Goal: Information Seeking & Learning: Learn about a topic

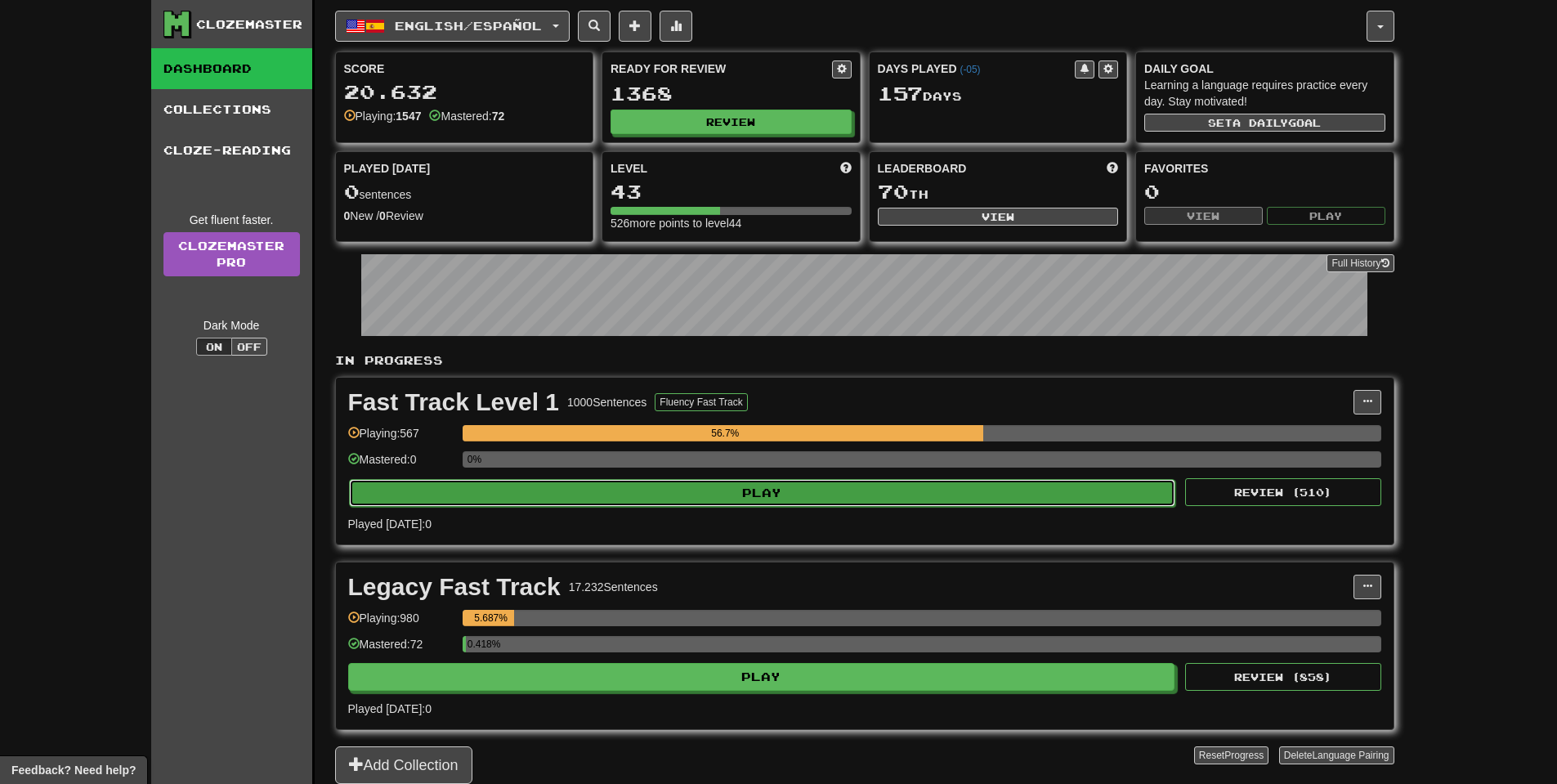
click at [705, 490] on button "Play" at bounding box center [762, 492] width 827 height 28
select select "**"
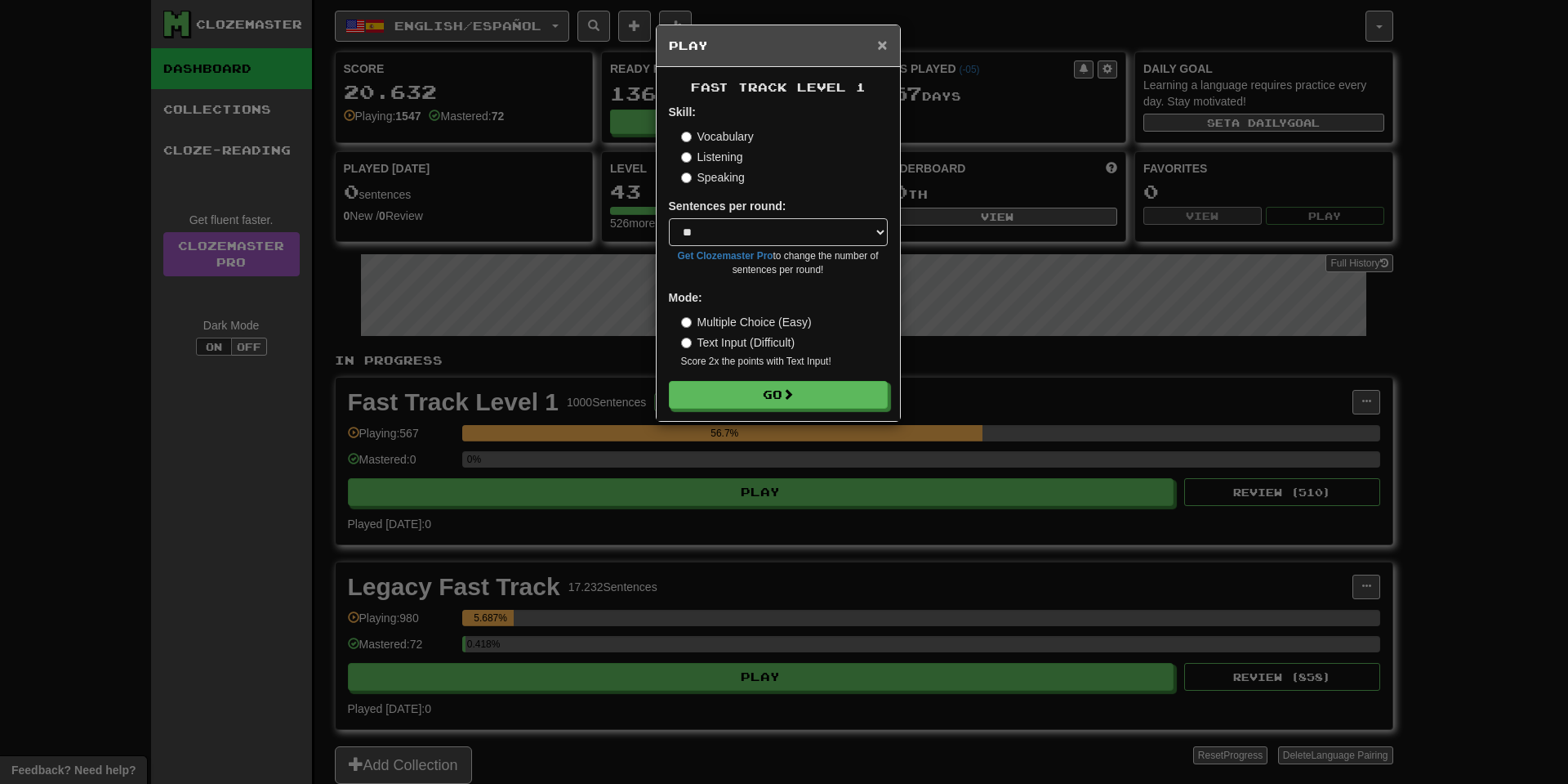
drag, startPoint x: 880, startPoint y: 32, endPoint x: 874, endPoint y: 90, distance: 58.3
click at [880, 35] on span "×" at bounding box center [882, 45] width 10 height 19
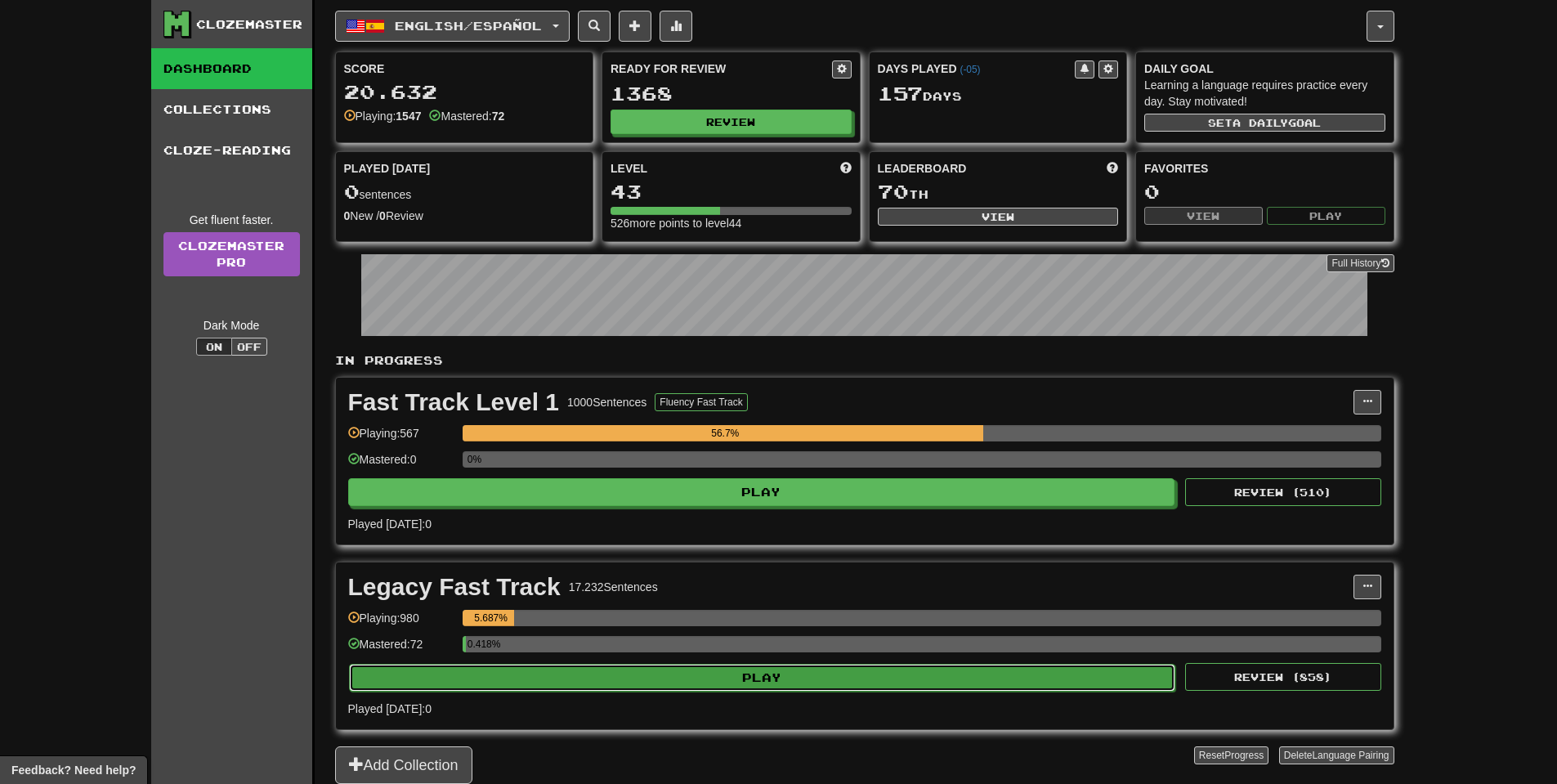
click at [529, 679] on button "Play" at bounding box center [762, 677] width 827 height 28
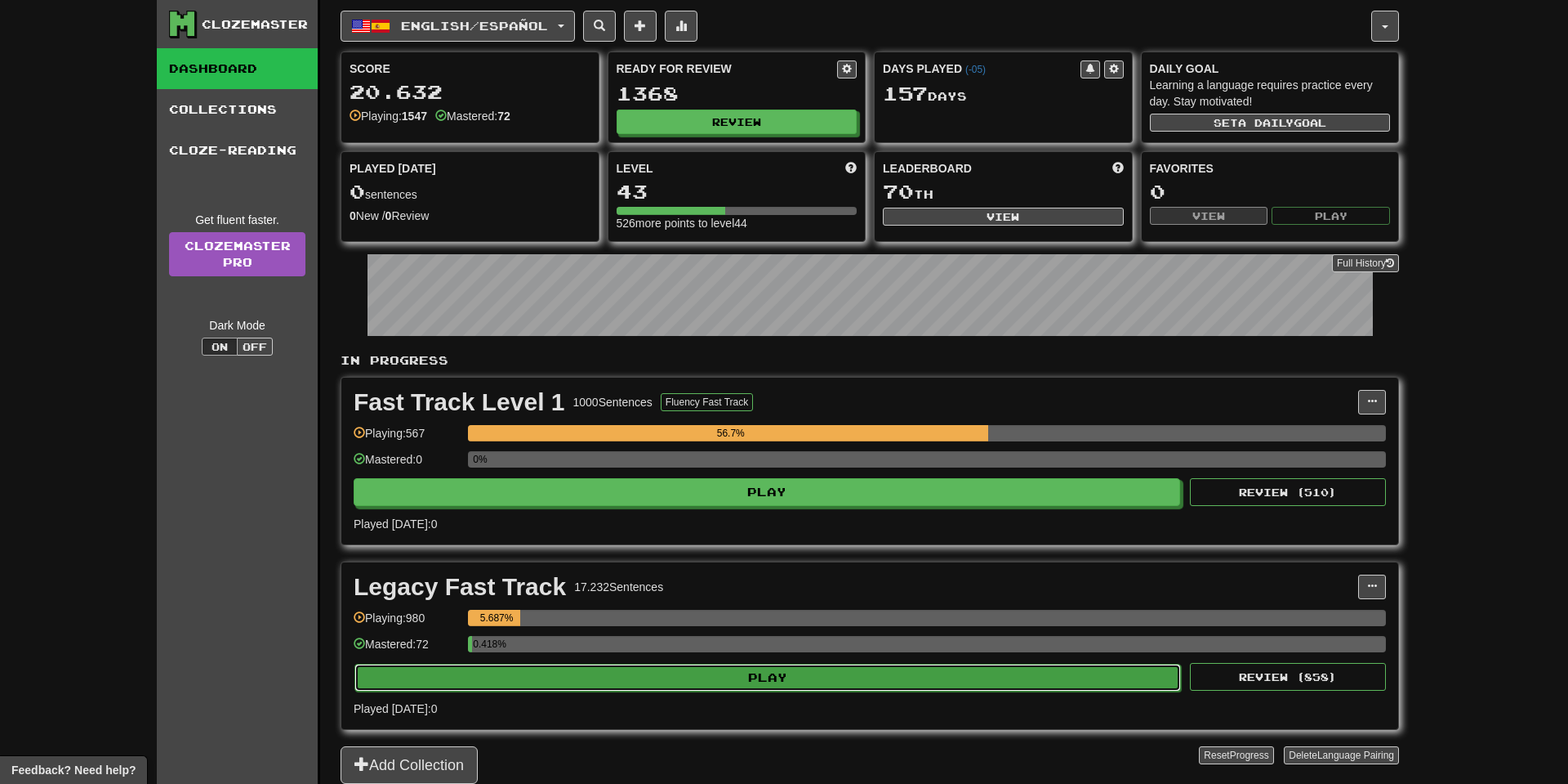
select select "**"
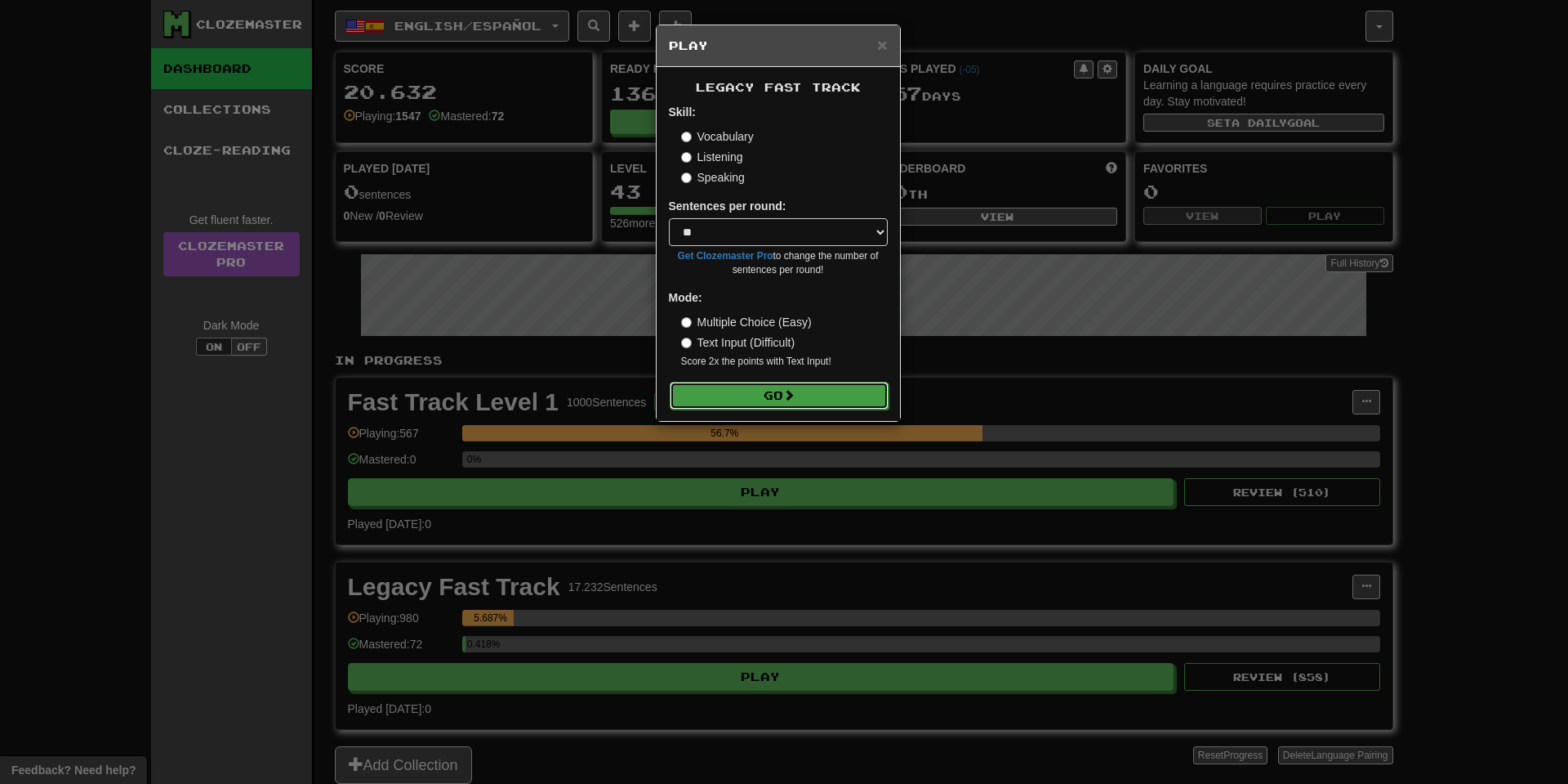
click at [757, 393] on button "Go" at bounding box center [779, 395] width 219 height 28
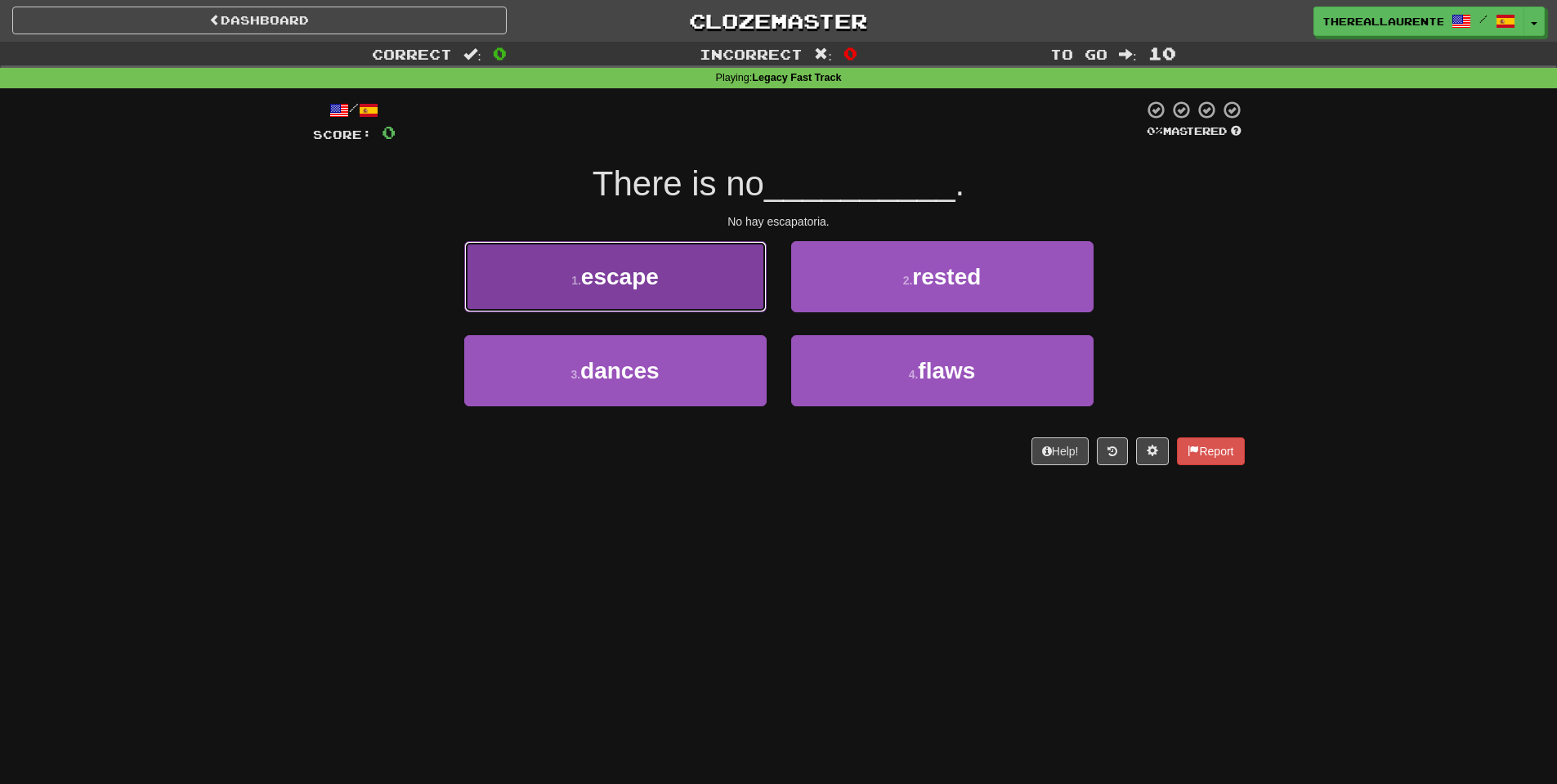
click at [659, 284] on span "escape" at bounding box center [619, 276] width 77 height 26
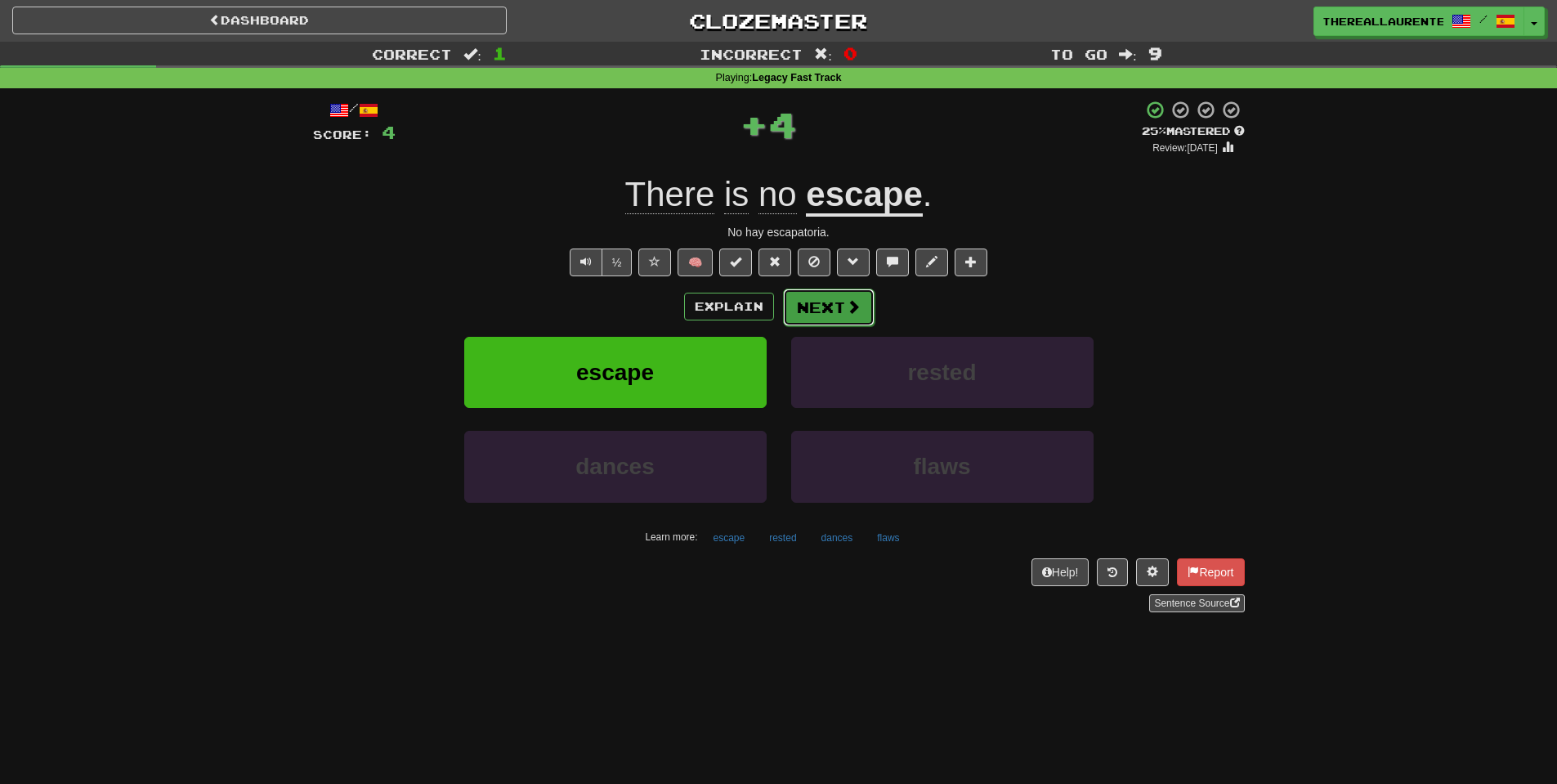
click at [848, 314] on span at bounding box center [853, 306] width 14 height 14
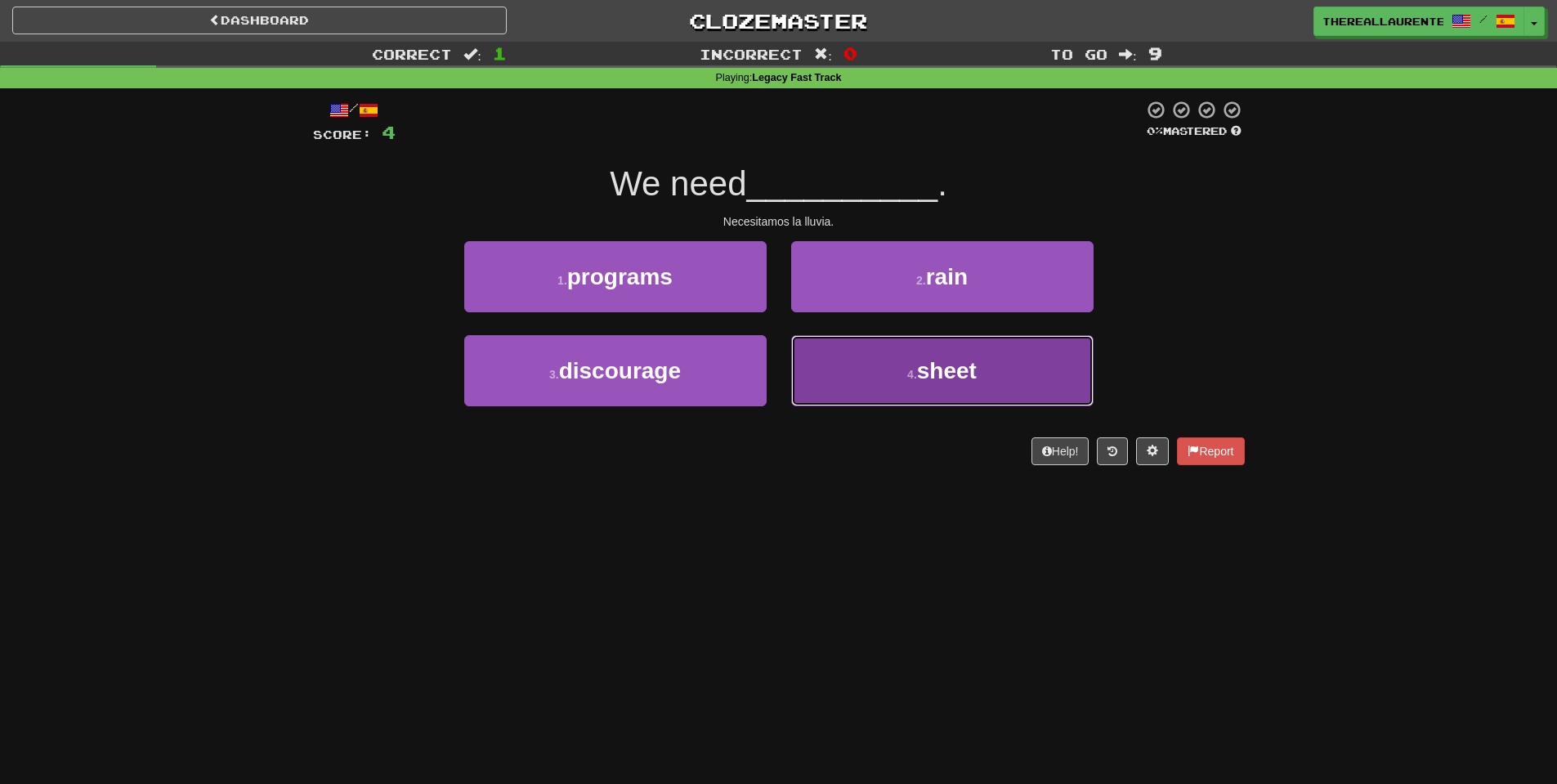
click at [892, 385] on button "4 . sheet" at bounding box center [942, 371] width 303 height 71
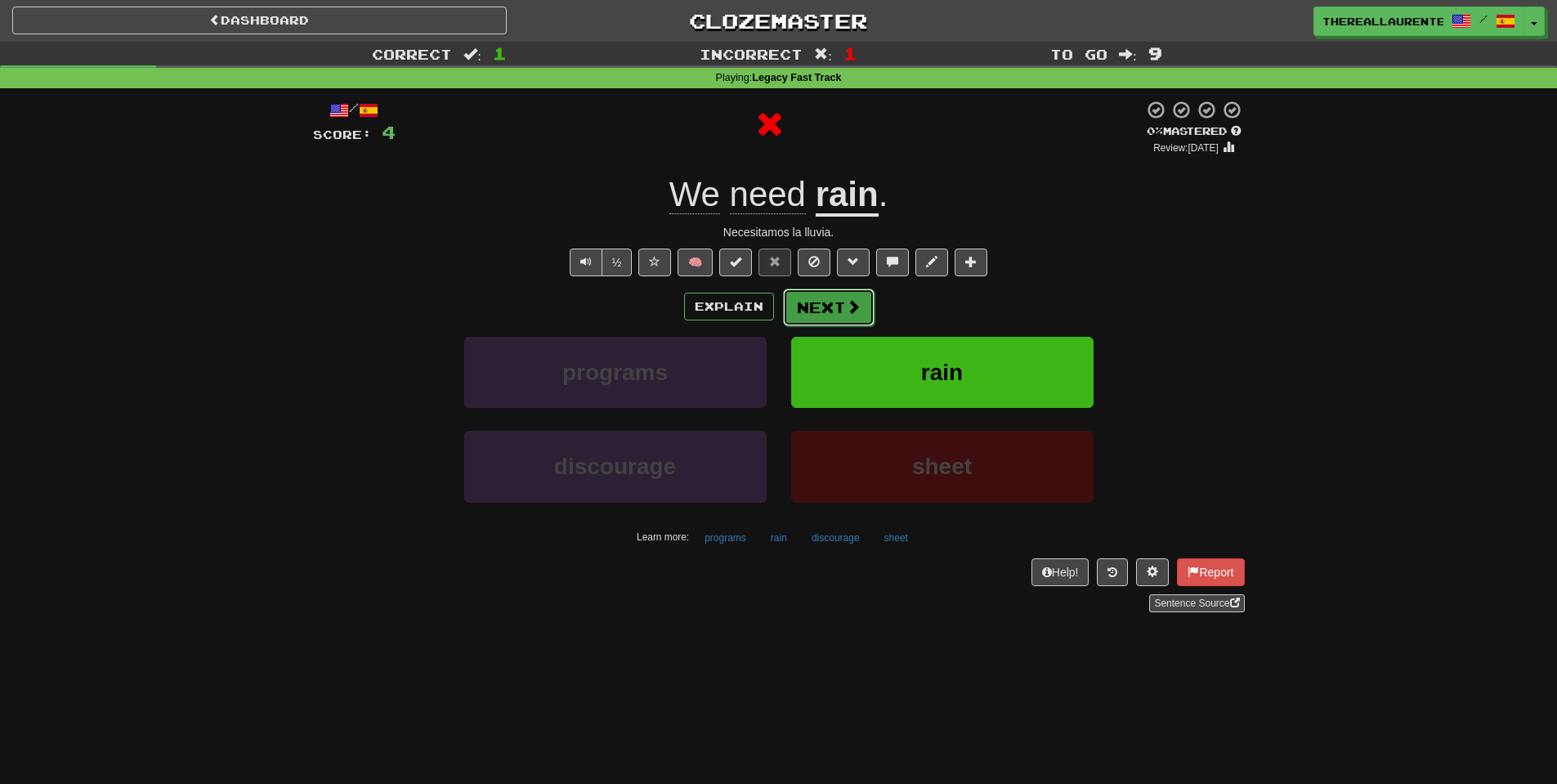
click at [832, 312] on button "Next" at bounding box center [829, 307] width 92 height 37
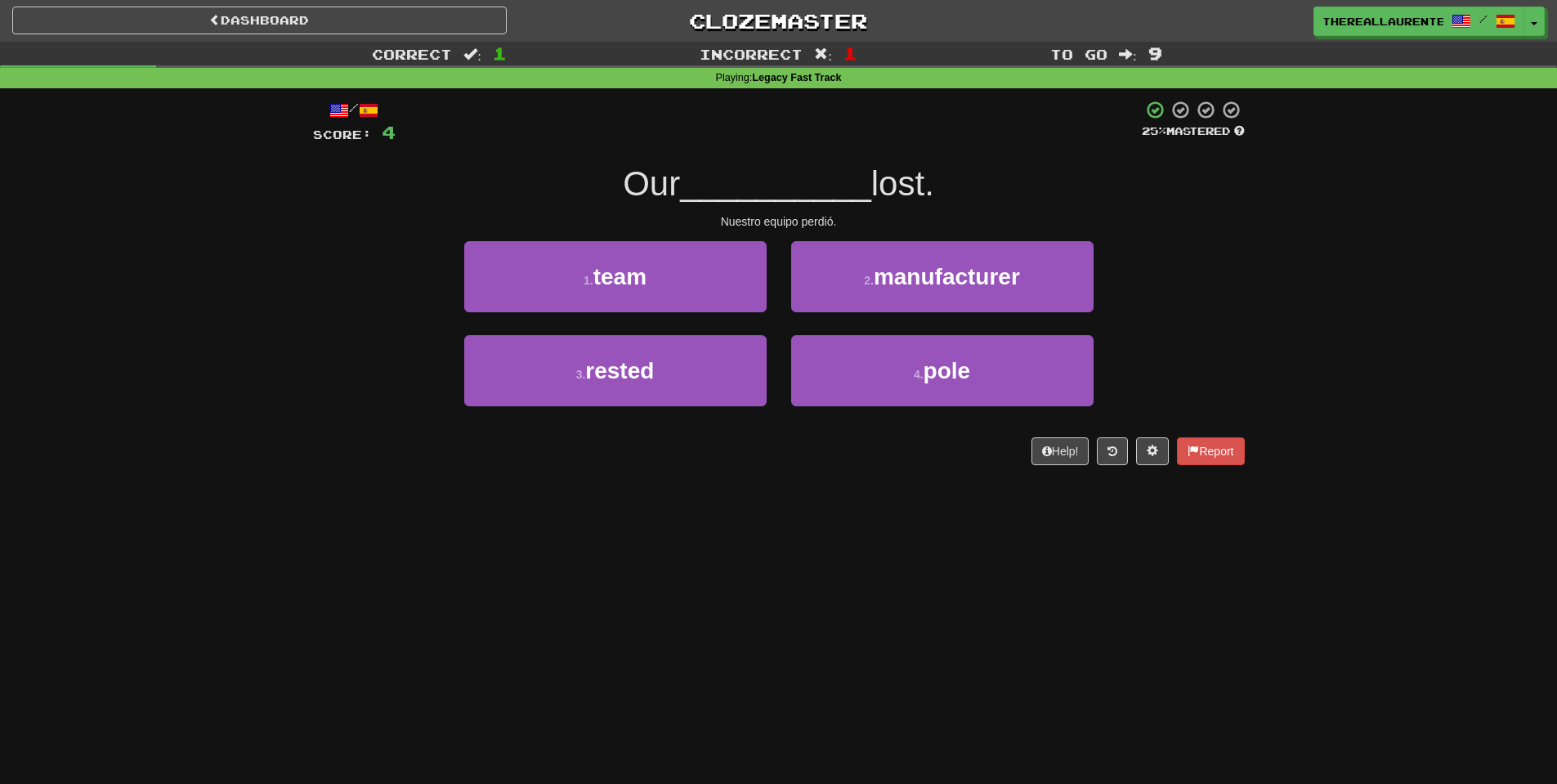
click at [641, 241] on div "/ Score: 4 25 % Mastered Our __________ lost. Nuestro equipo perdió. 1 . team 2…" at bounding box center [778, 282] width 931 height 365
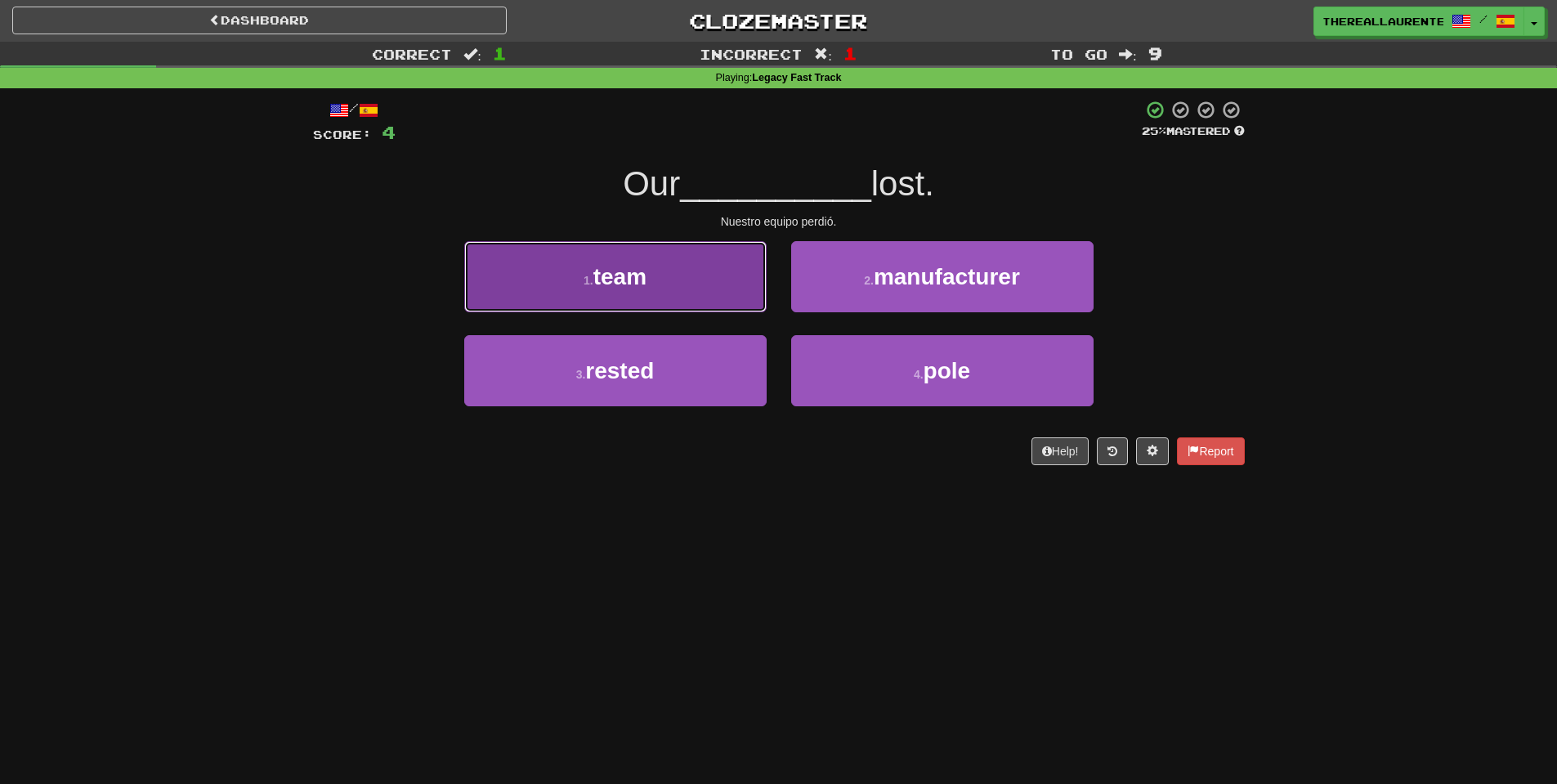
click at [660, 281] on button "1 . team" at bounding box center [615, 276] width 303 height 71
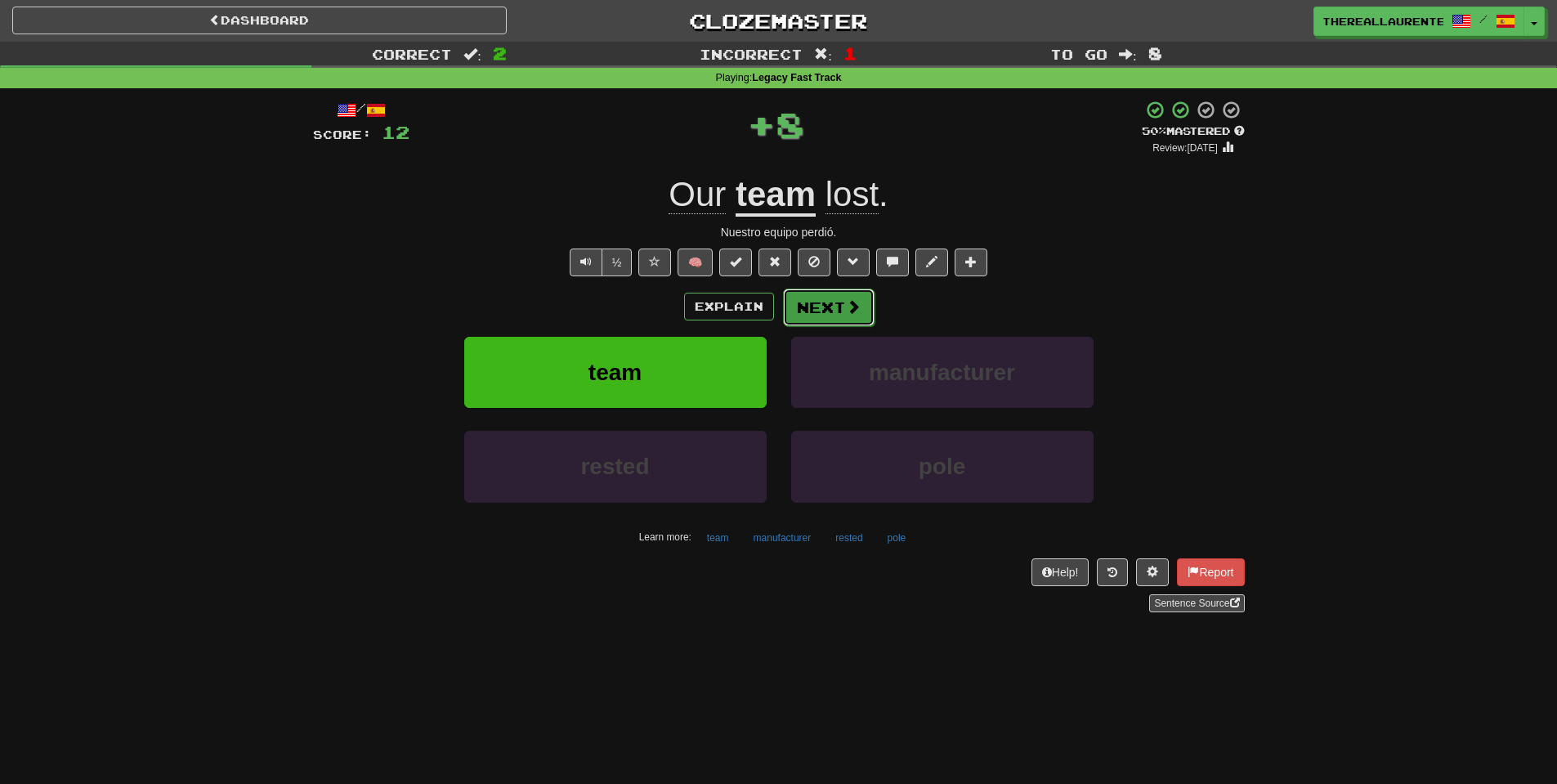
click at [857, 314] on span at bounding box center [853, 306] width 14 height 14
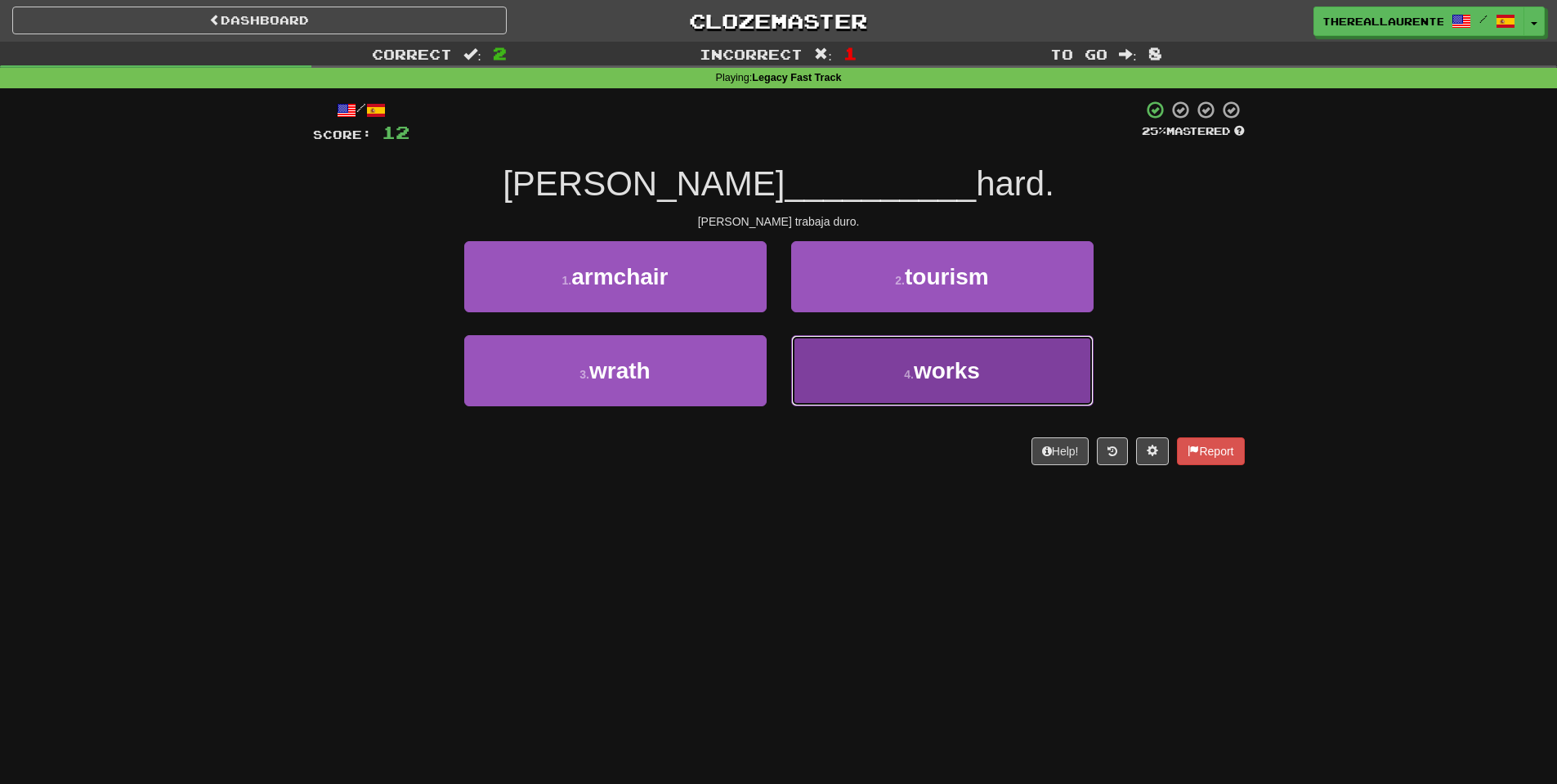
click at [910, 367] on button "4 . works" at bounding box center [942, 371] width 303 height 71
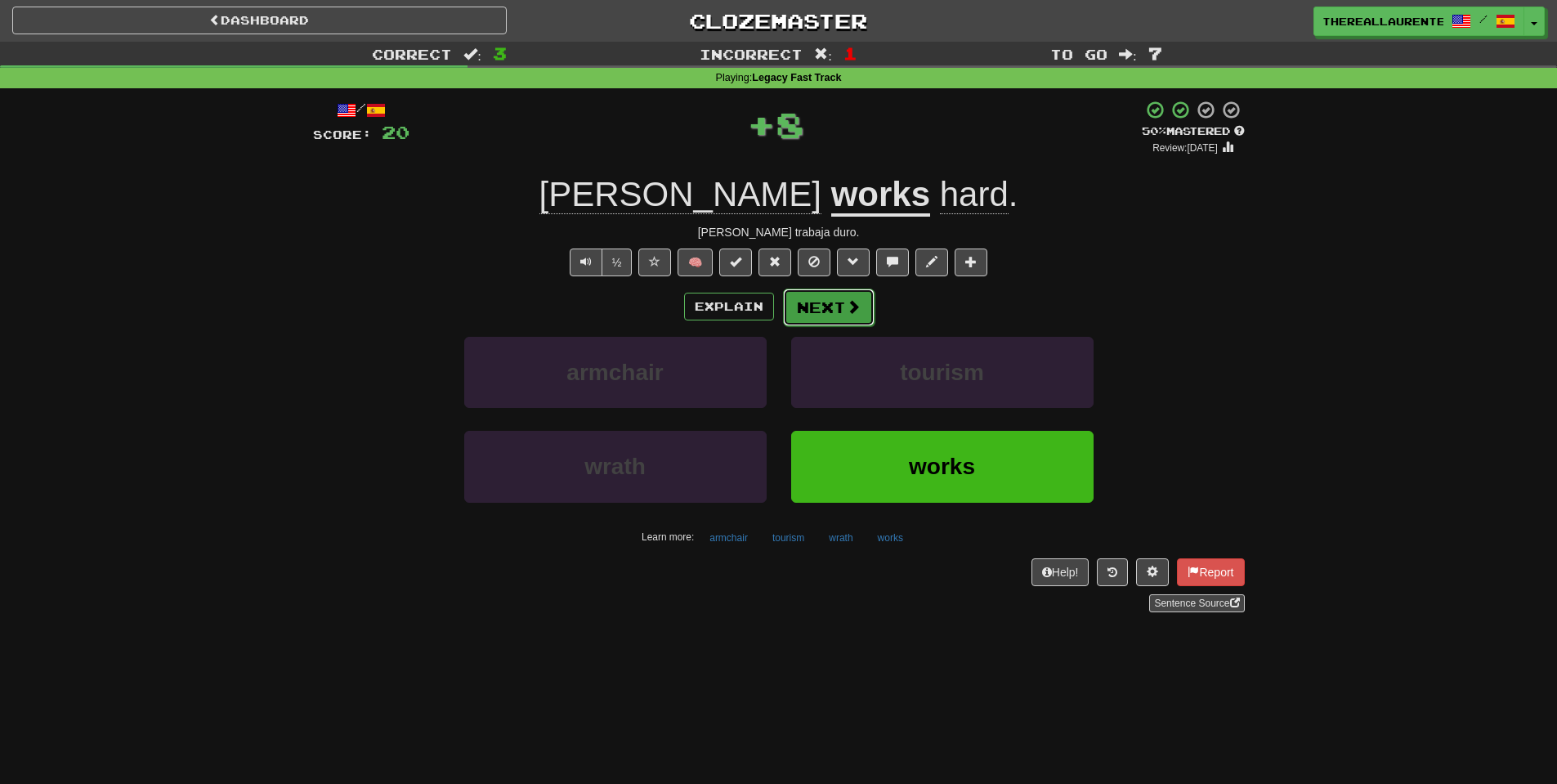
click at [852, 314] on span at bounding box center [853, 306] width 14 height 14
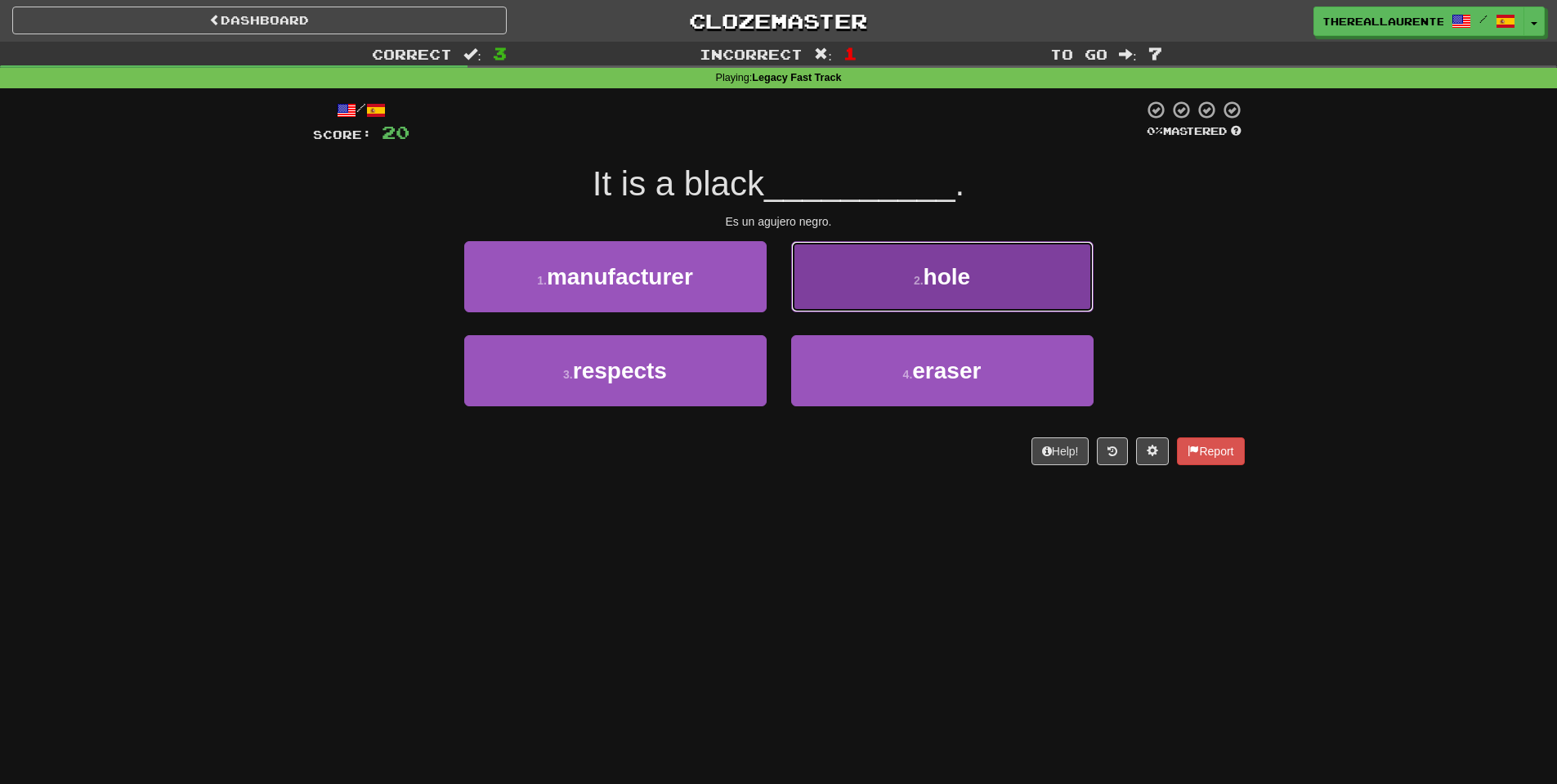
click at [956, 268] on span "hole" at bounding box center [948, 276] width 48 height 26
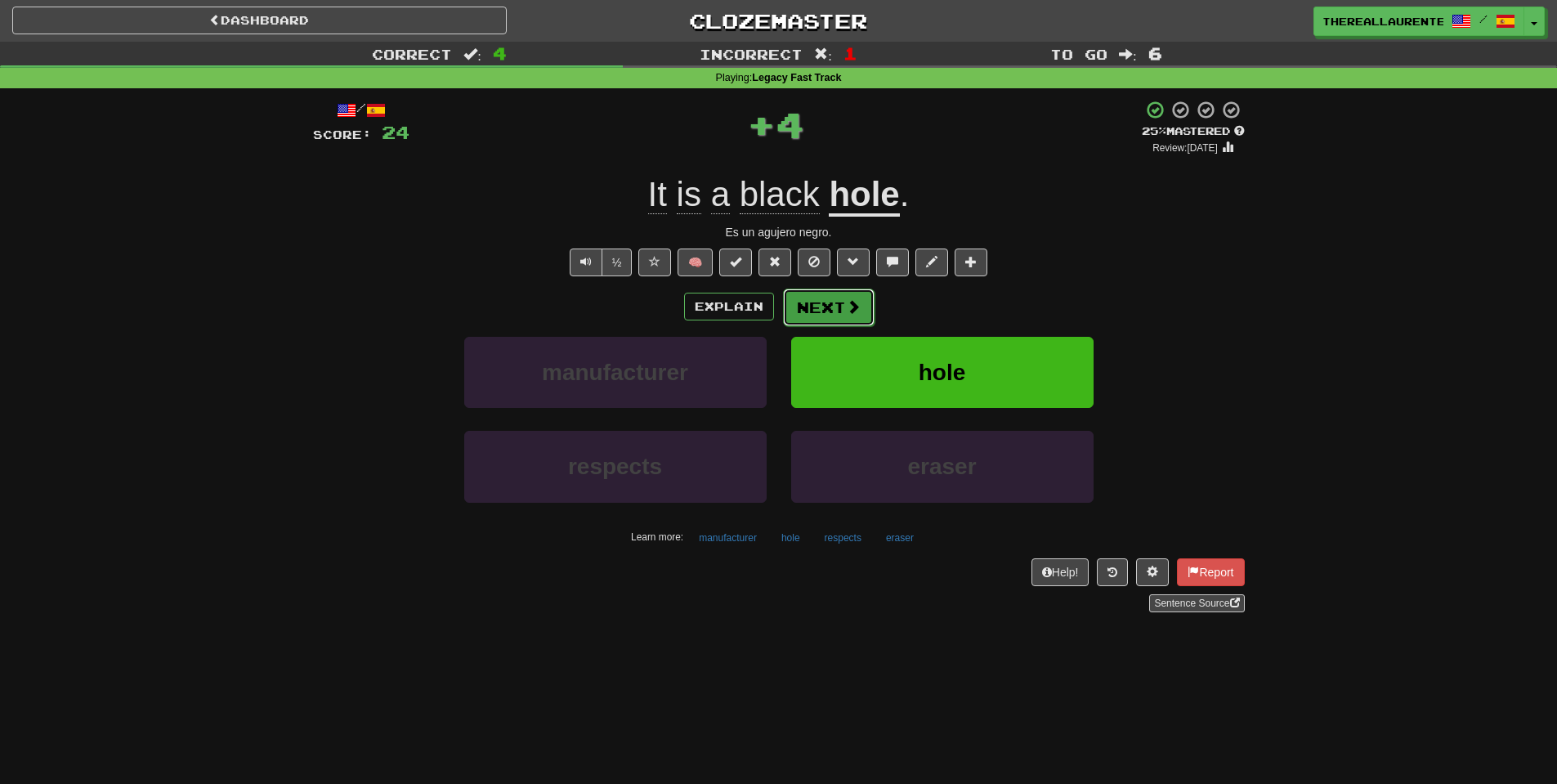
click at [852, 323] on button "Next" at bounding box center [829, 307] width 92 height 37
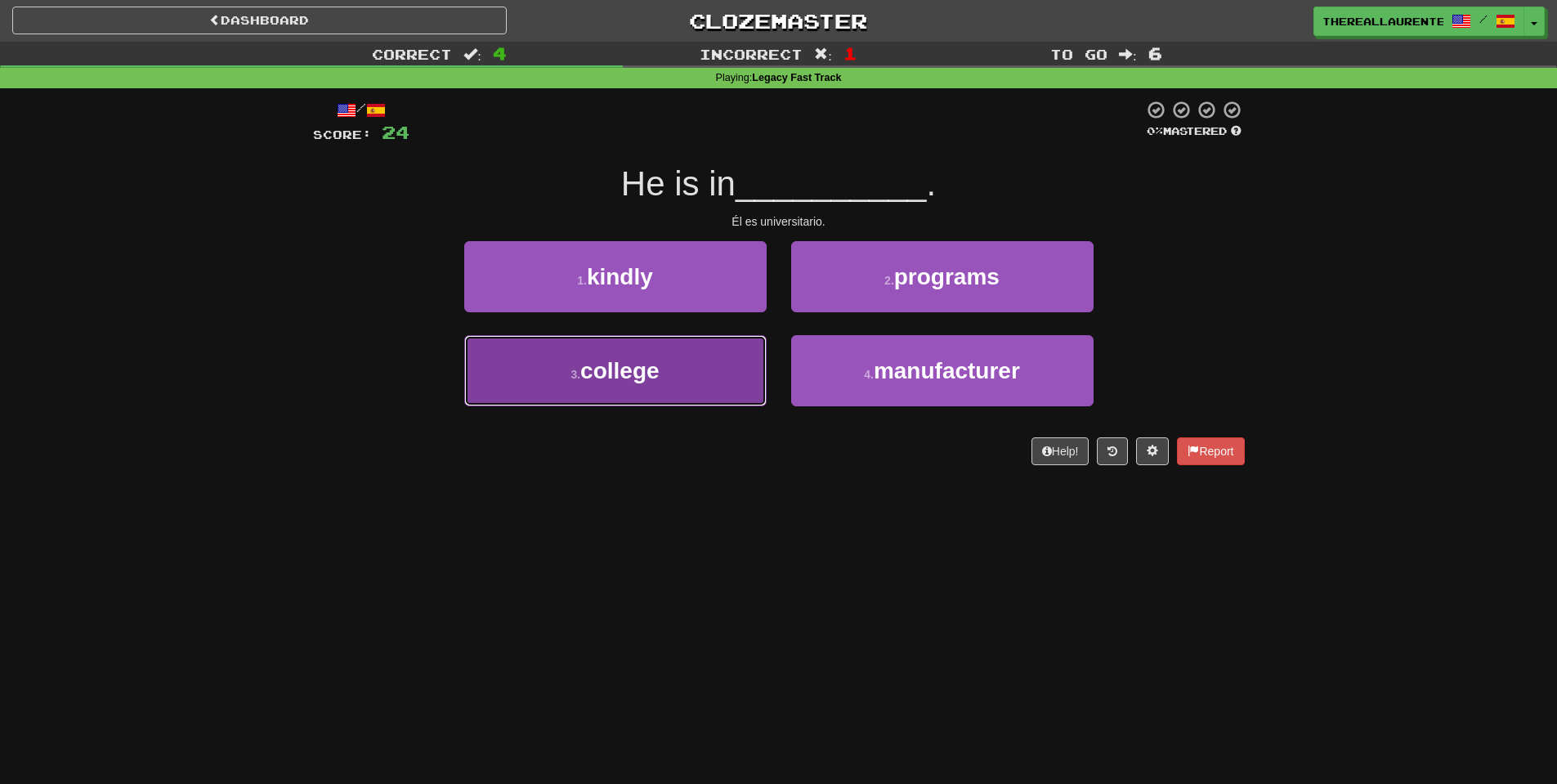
click at [672, 373] on button "3 . college" at bounding box center [615, 371] width 303 height 71
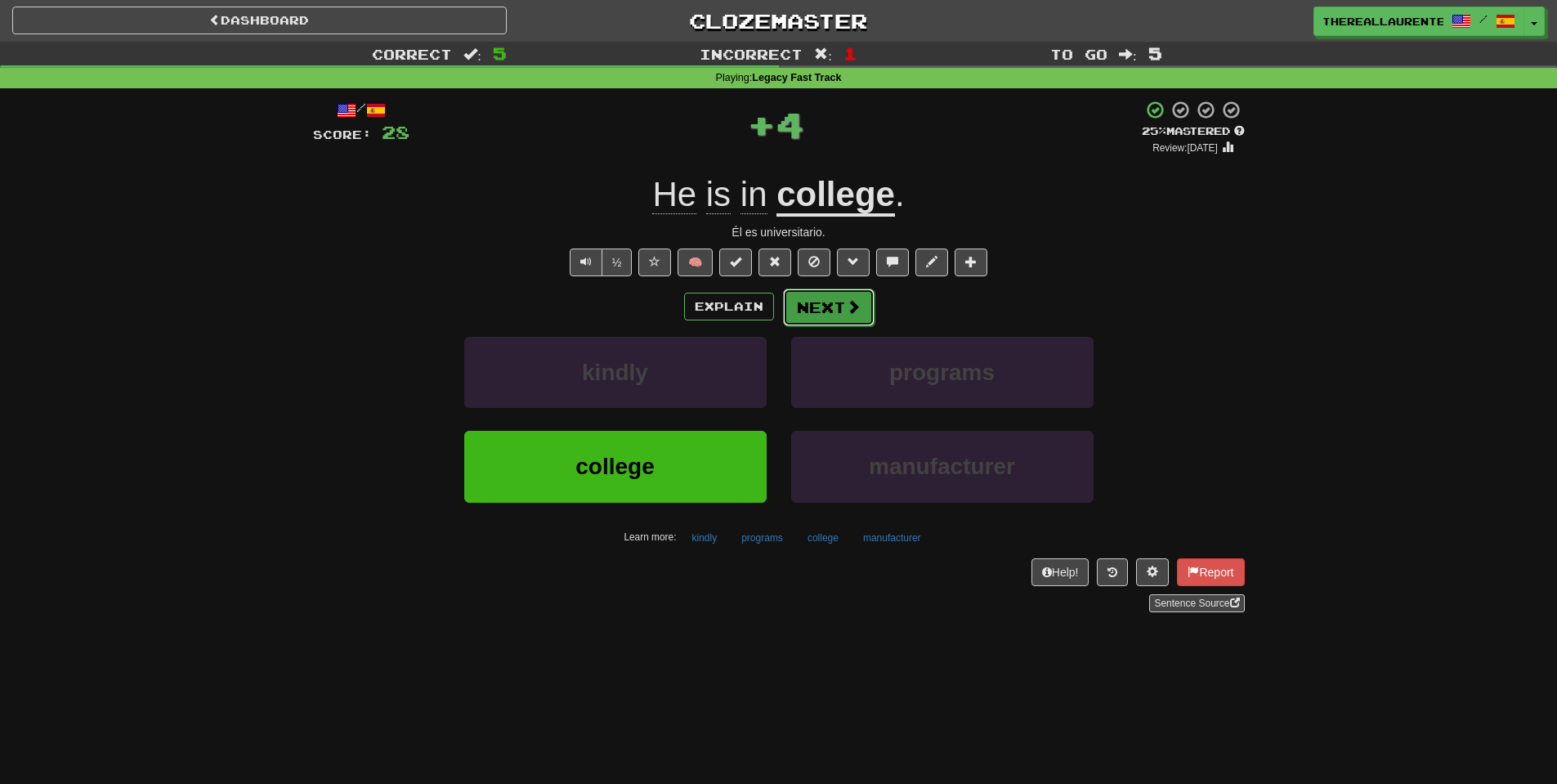
click at [838, 309] on button "Next" at bounding box center [829, 307] width 92 height 37
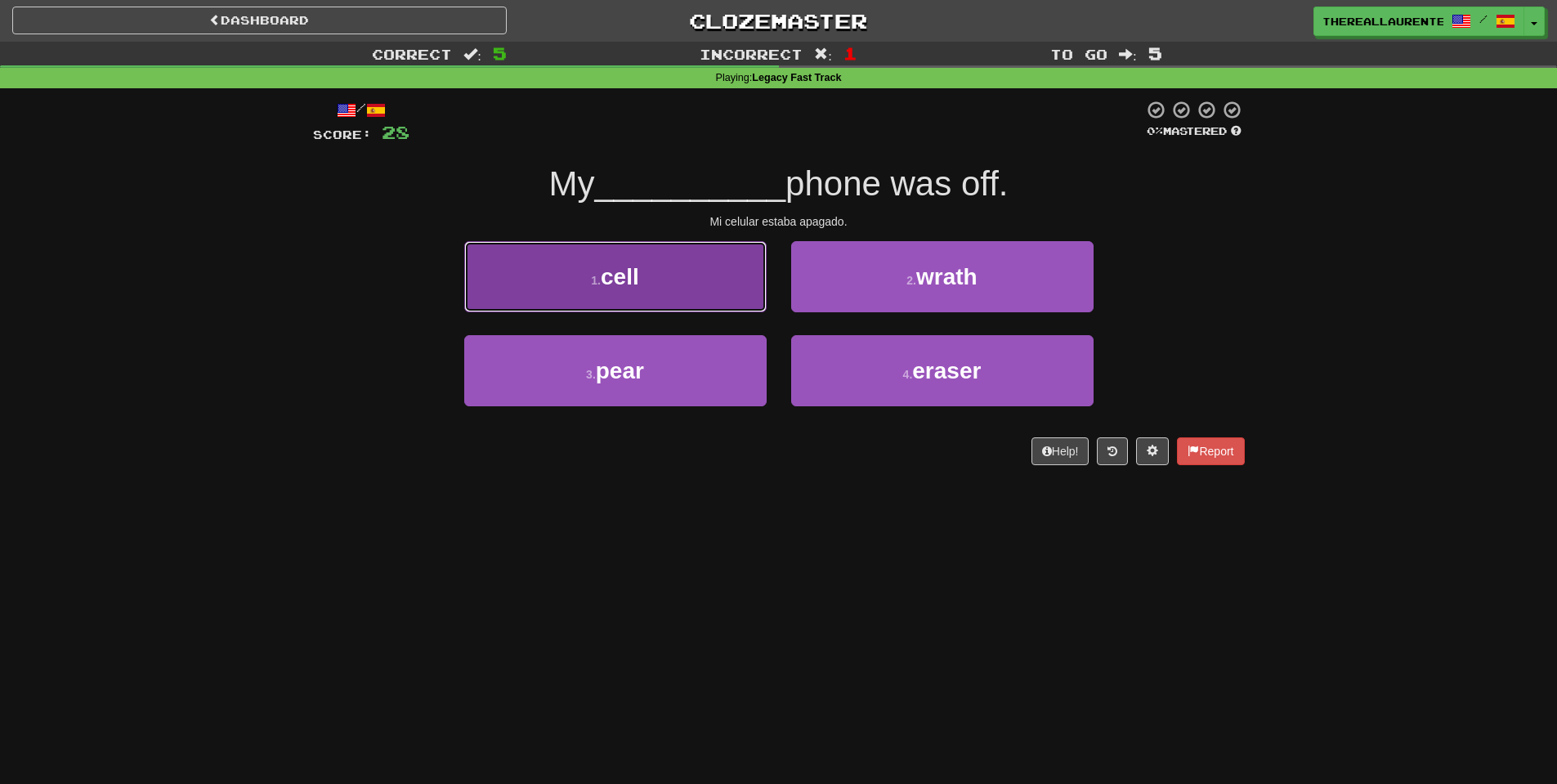
click at [634, 289] on span "cell" at bounding box center [620, 276] width 38 height 26
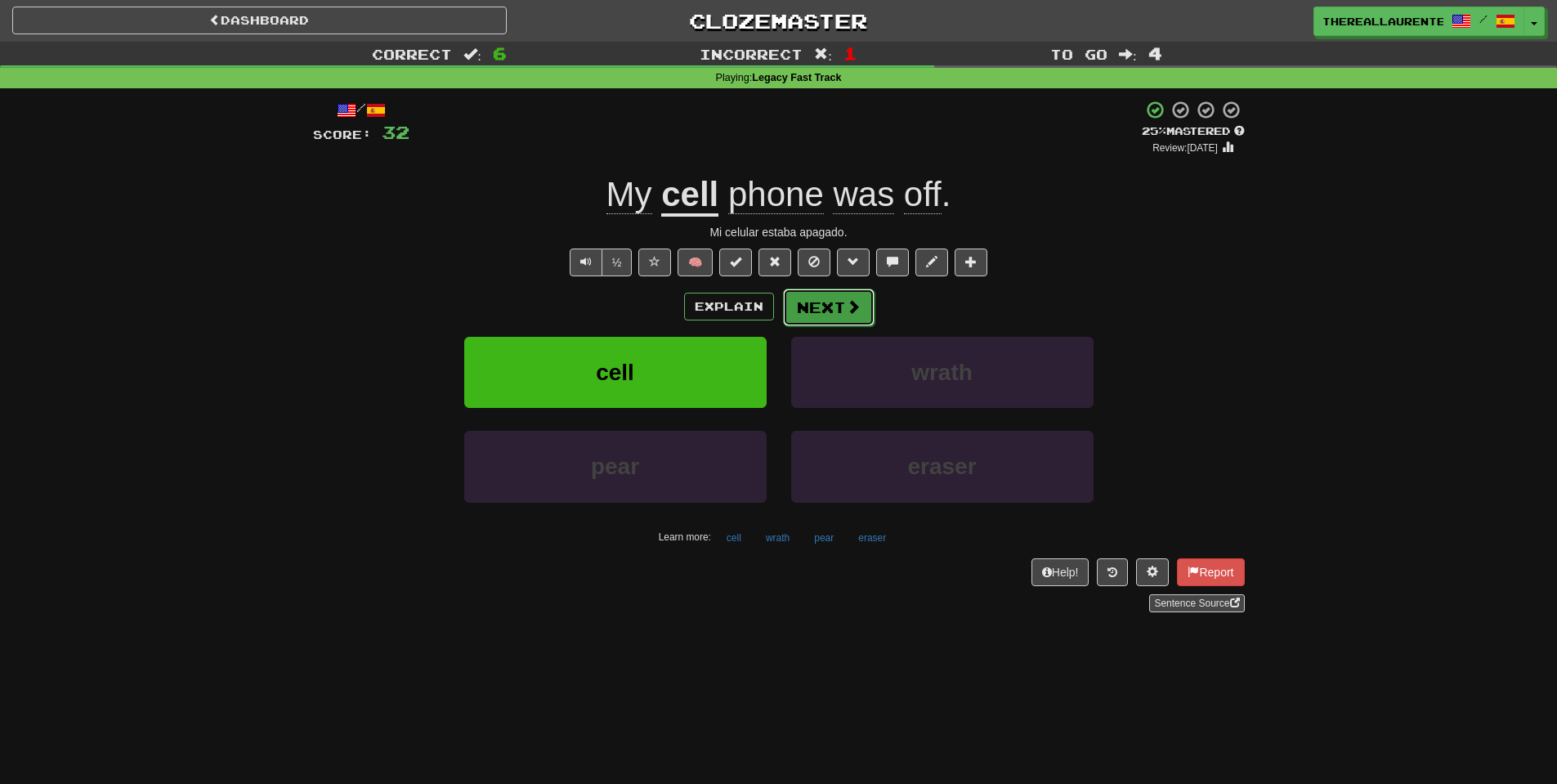
click at [864, 314] on button "Next" at bounding box center [829, 307] width 92 height 37
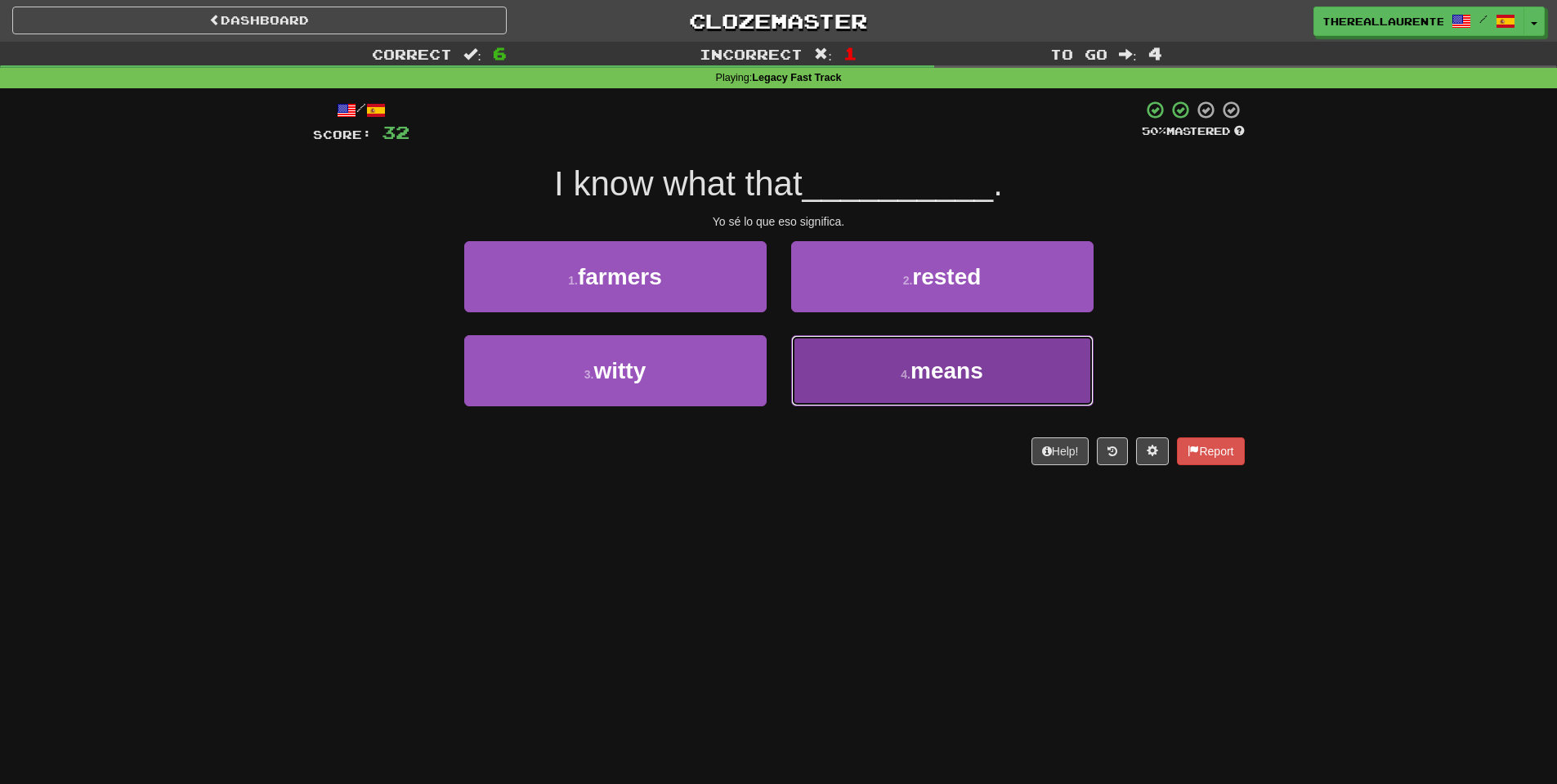
click at [986, 393] on button "4 . means" at bounding box center [942, 371] width 303 height 71
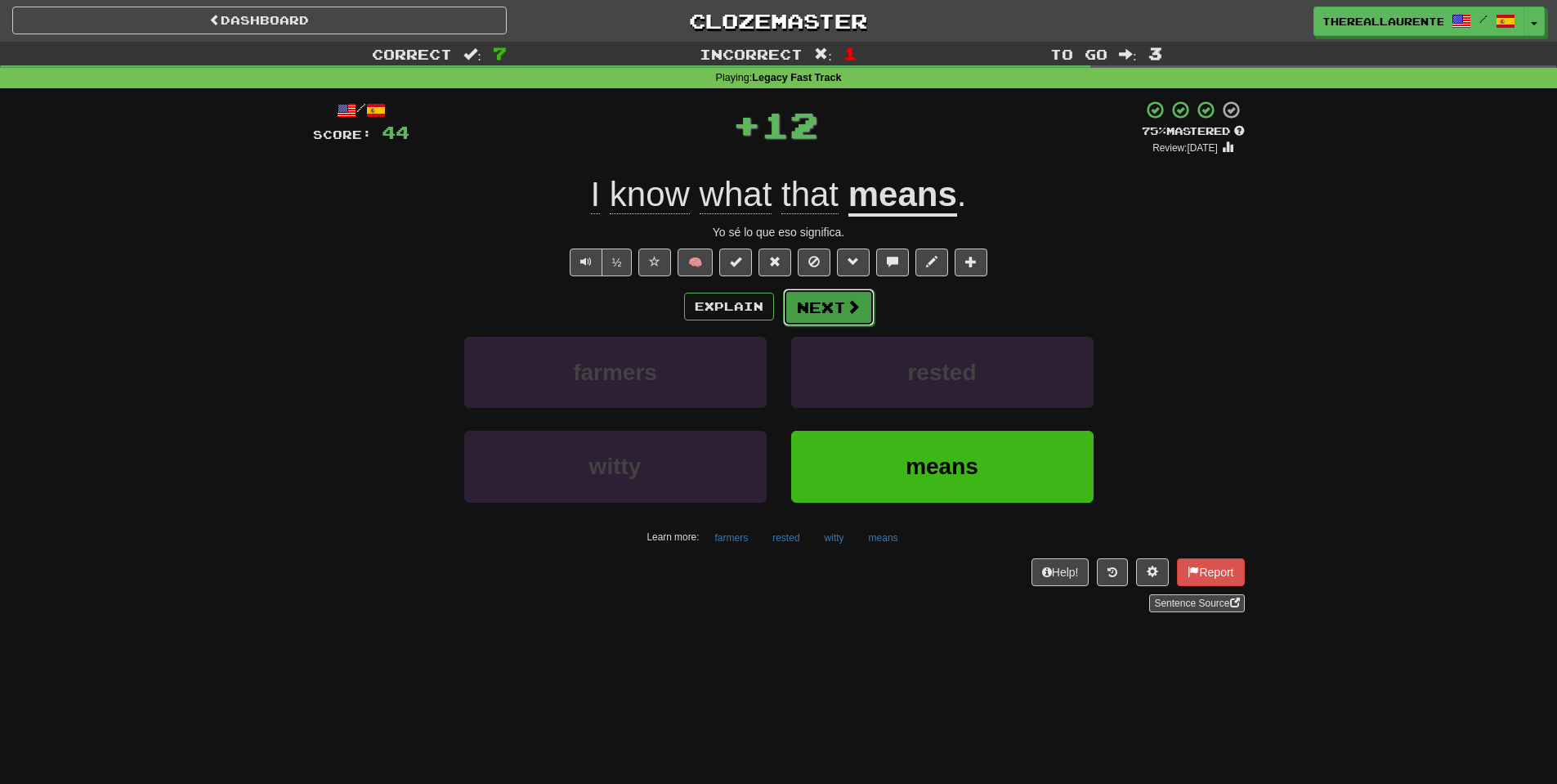
click at [865, 320] on button "Next" at bounding box center [829, 307] width 92 height 37
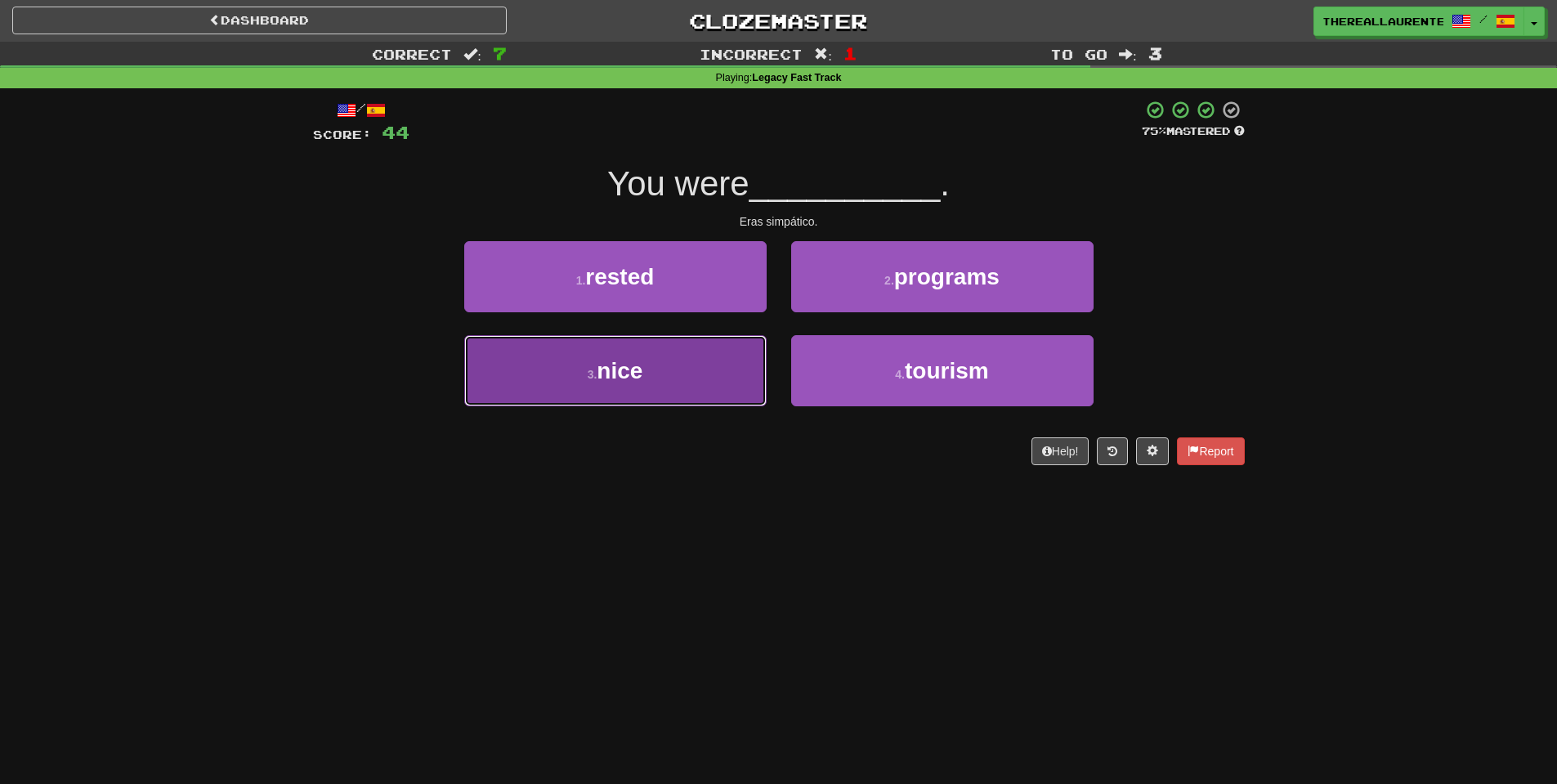
click at [627, 383] on span "nice" at bounding box center [620, 371] width 46 height 26
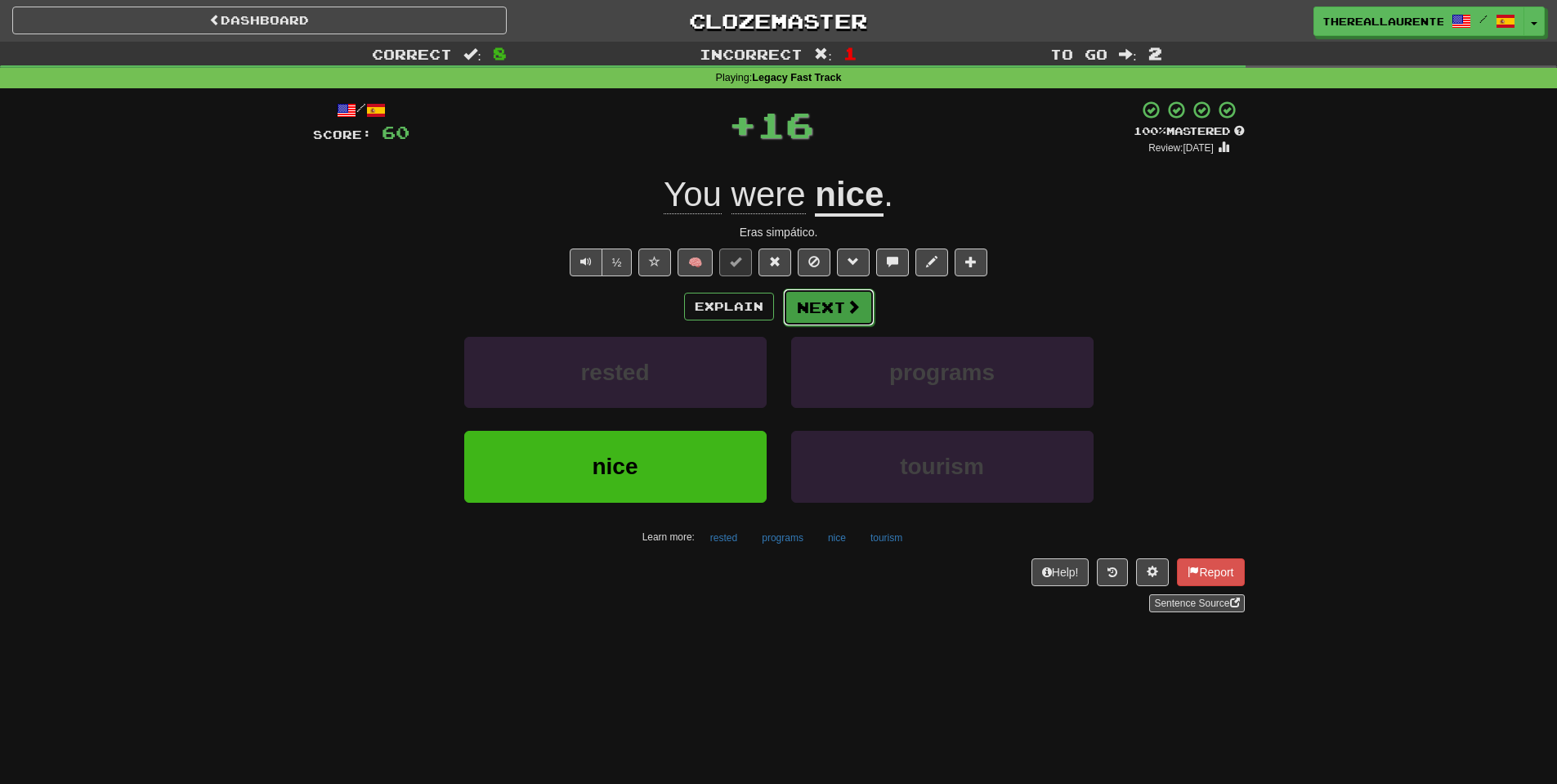
click at [832, 307] on button "Next" at bounding box center [829, 307] width 92 height 37
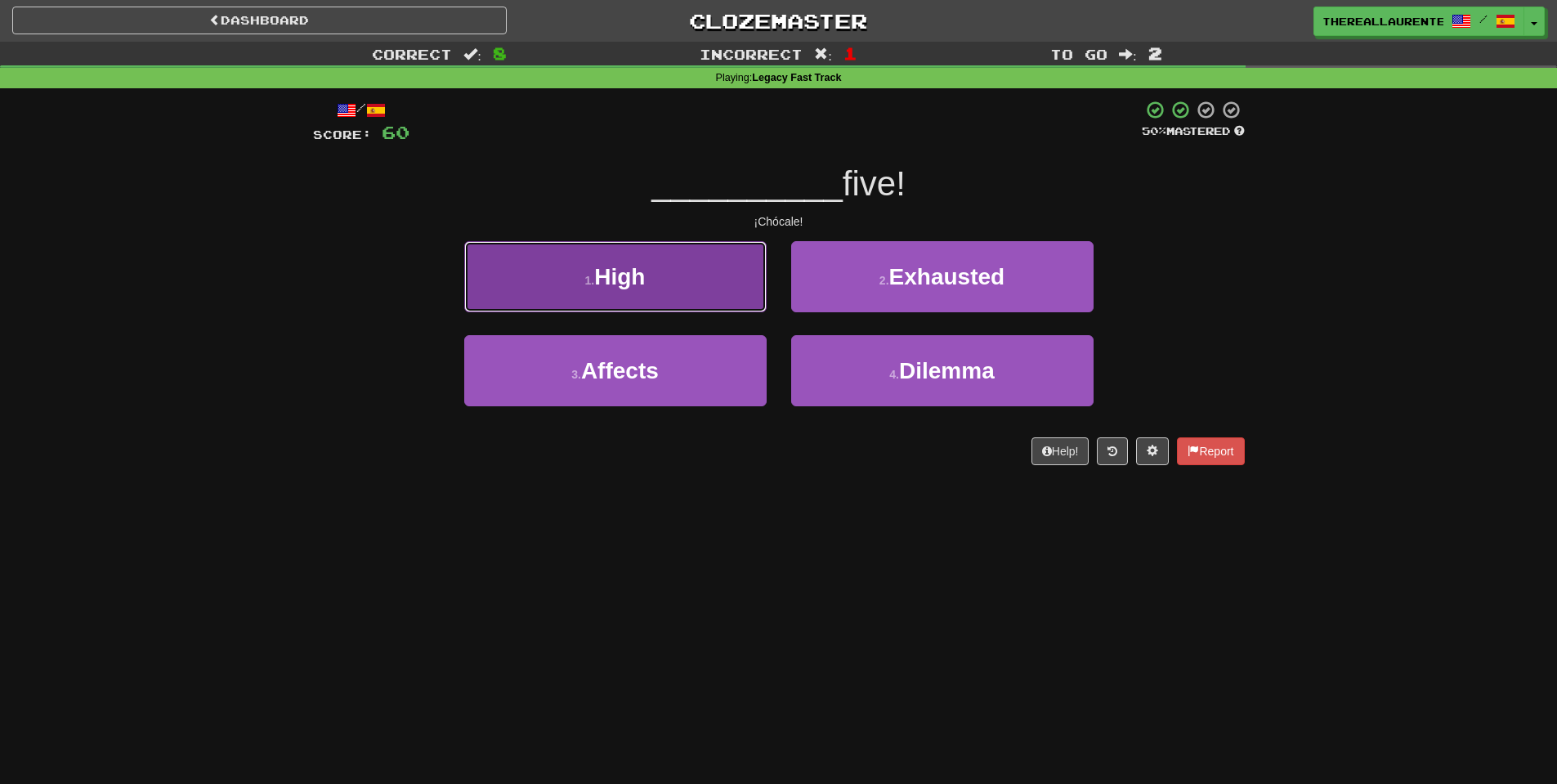
click at [631, 296] on button "1 . High" at bounding box center [615, 276] width 303 height 71
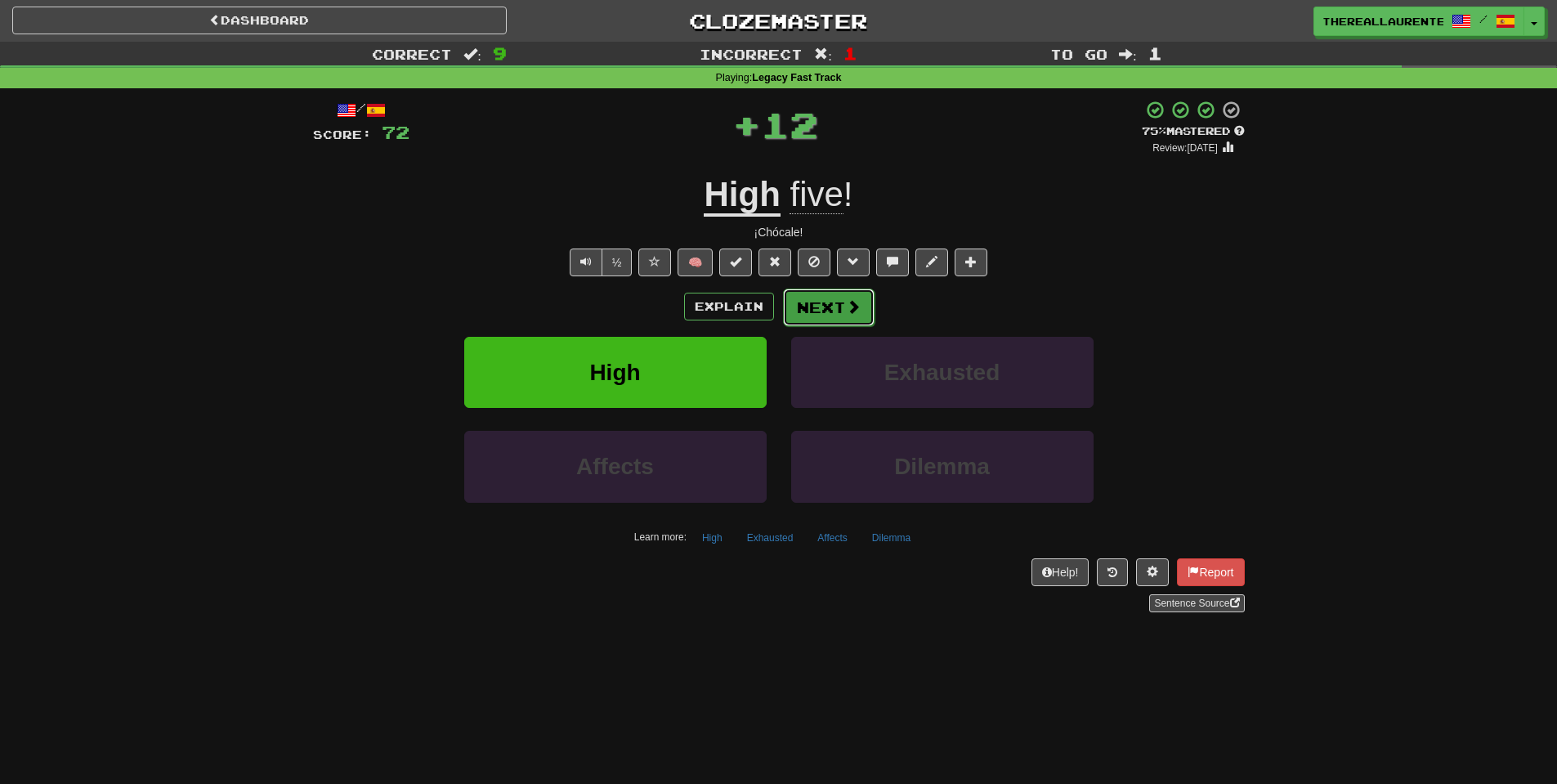
click at [836, 310] on button "Next" at bounding box center [829, 307] width 92 height 37
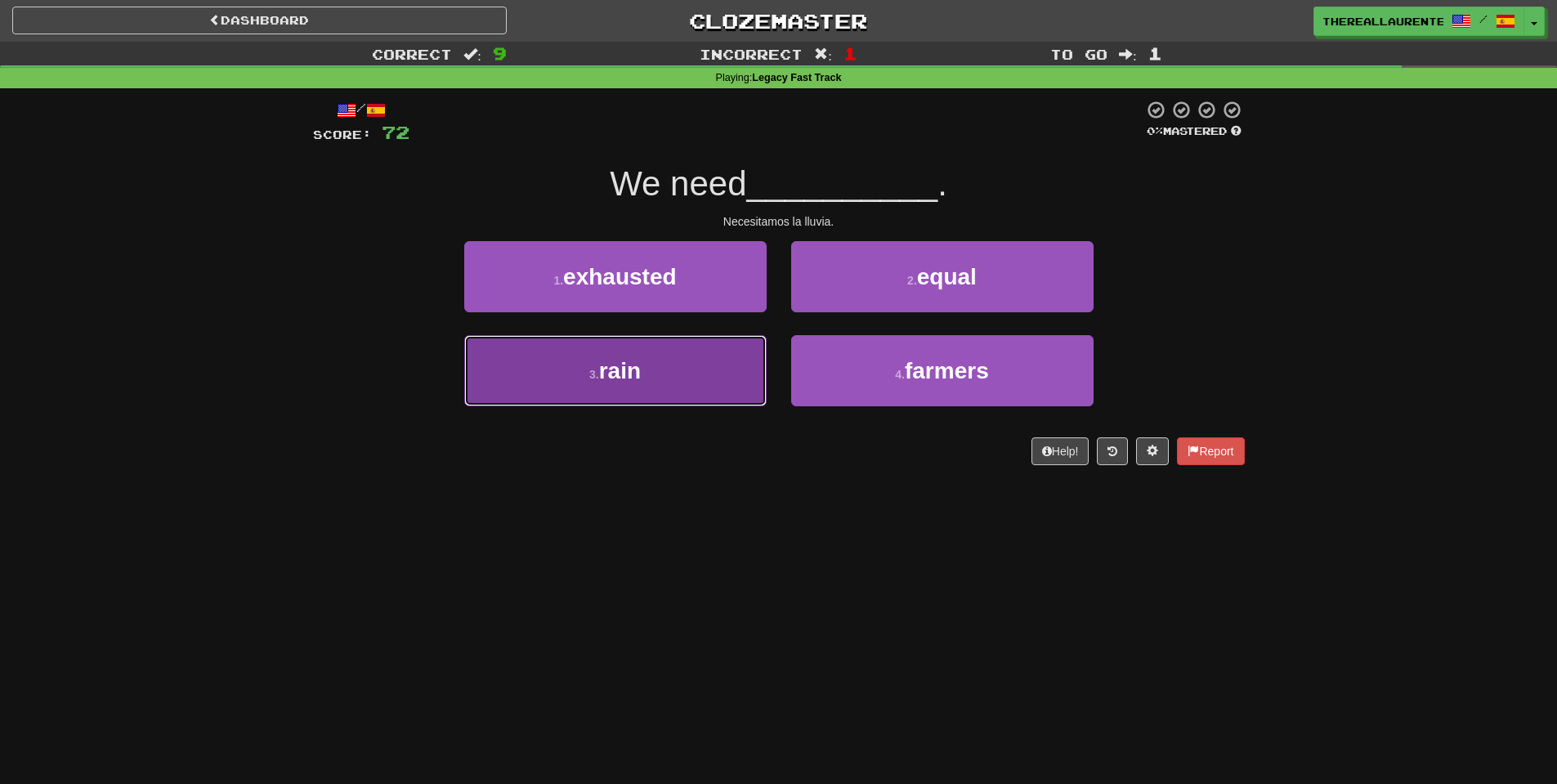
click at [641, 365] on span "rain" at bounding box center [620, 371] width 42 height 26
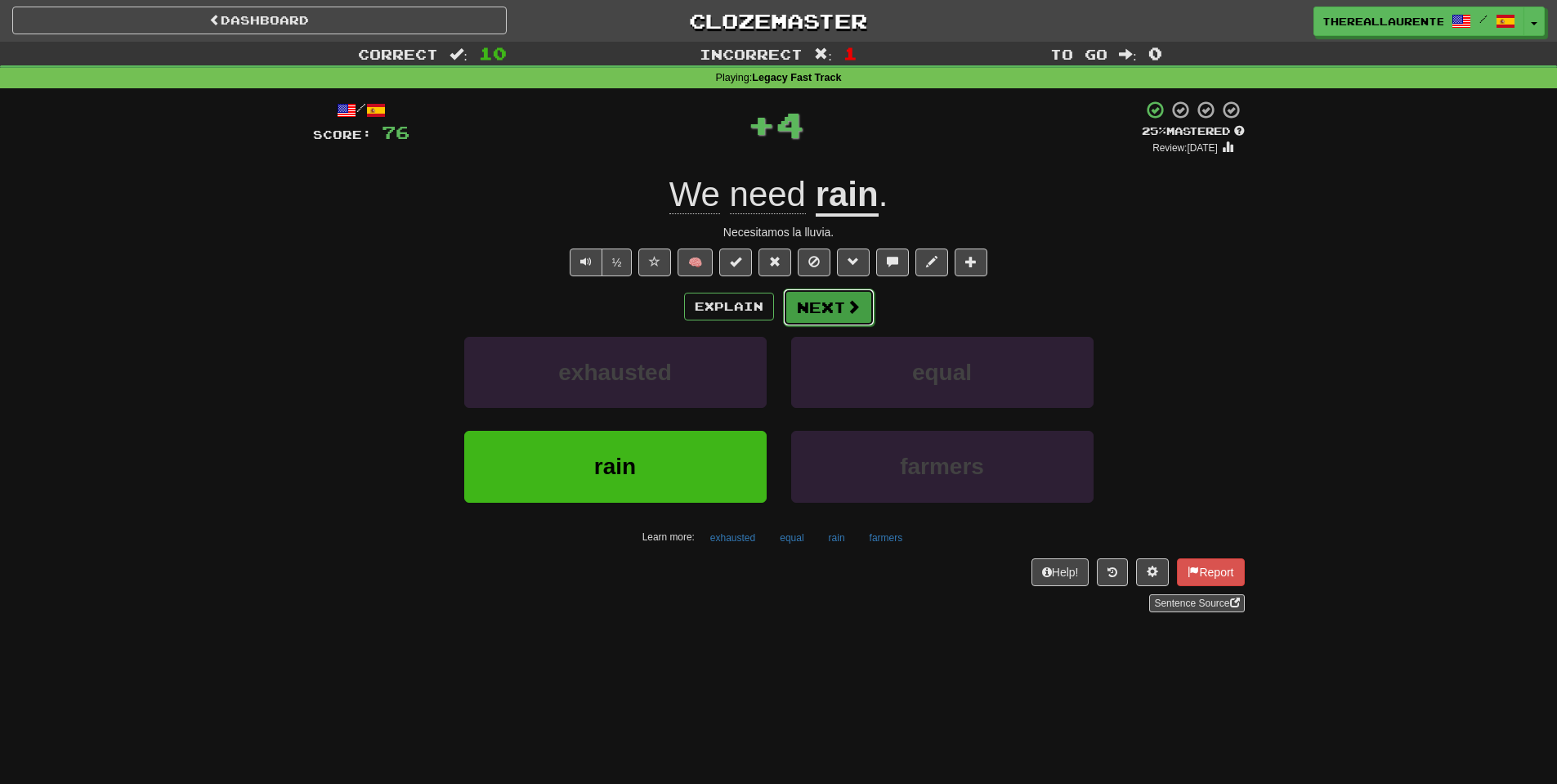
click at [846, 320] on button "Next" at bounding box center [829, 307] width 92 height 37
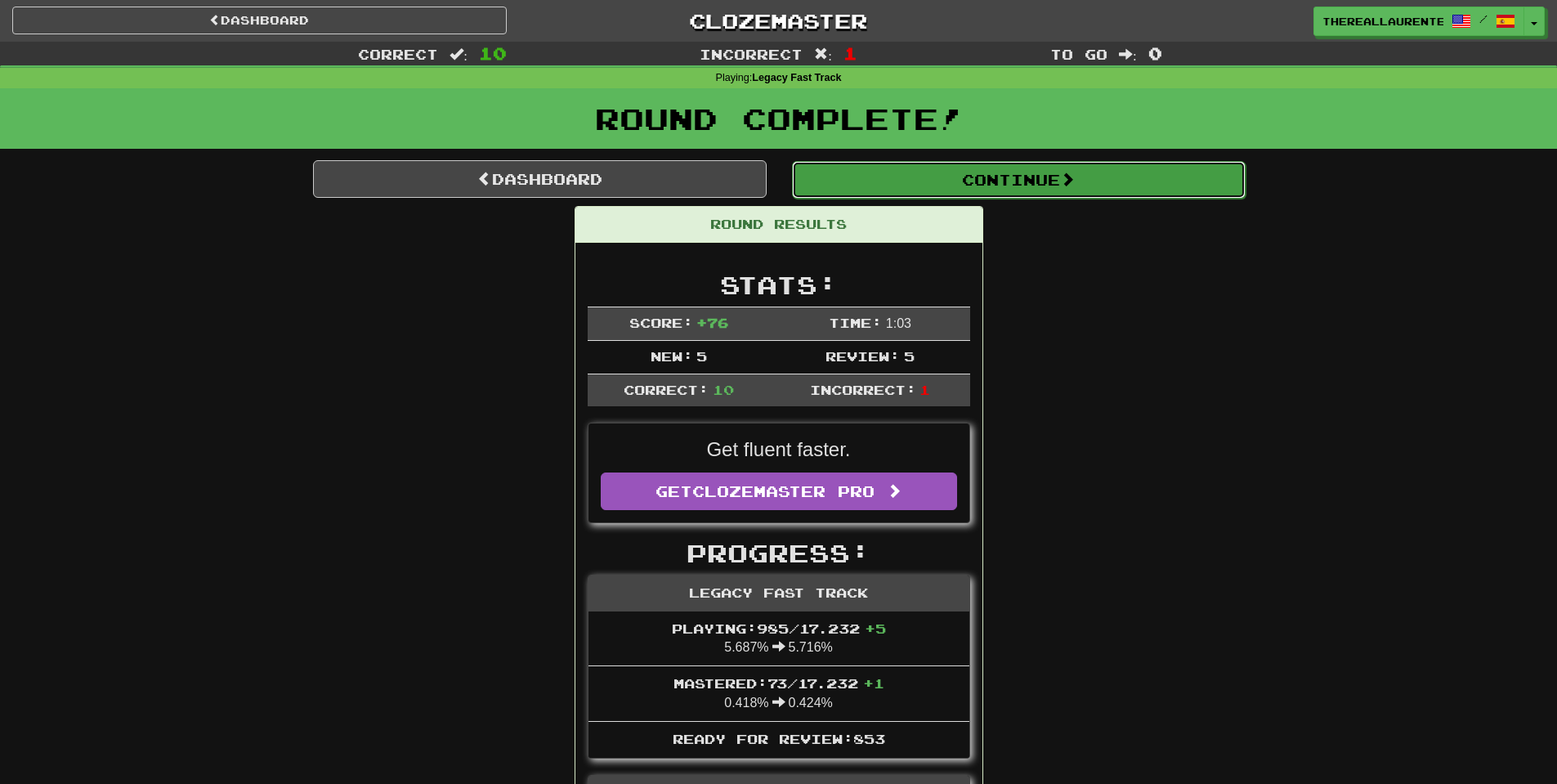
click at [1012, 167] on button "Continue" at bounding box center [1018, 180] width 454 height 37
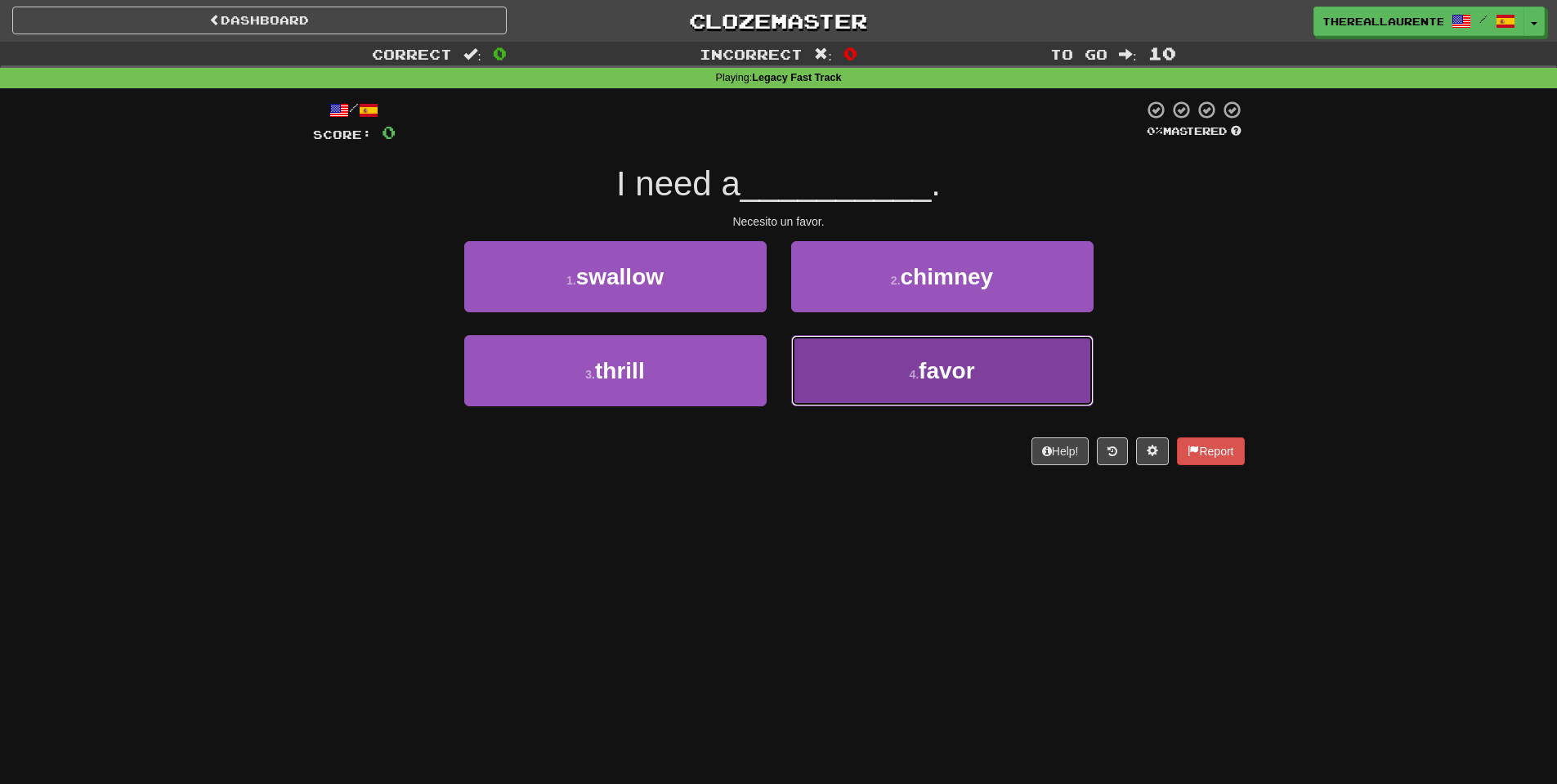
click at [919, 366] on span "favor" at bounding box center [947, 371] width 55 height 26
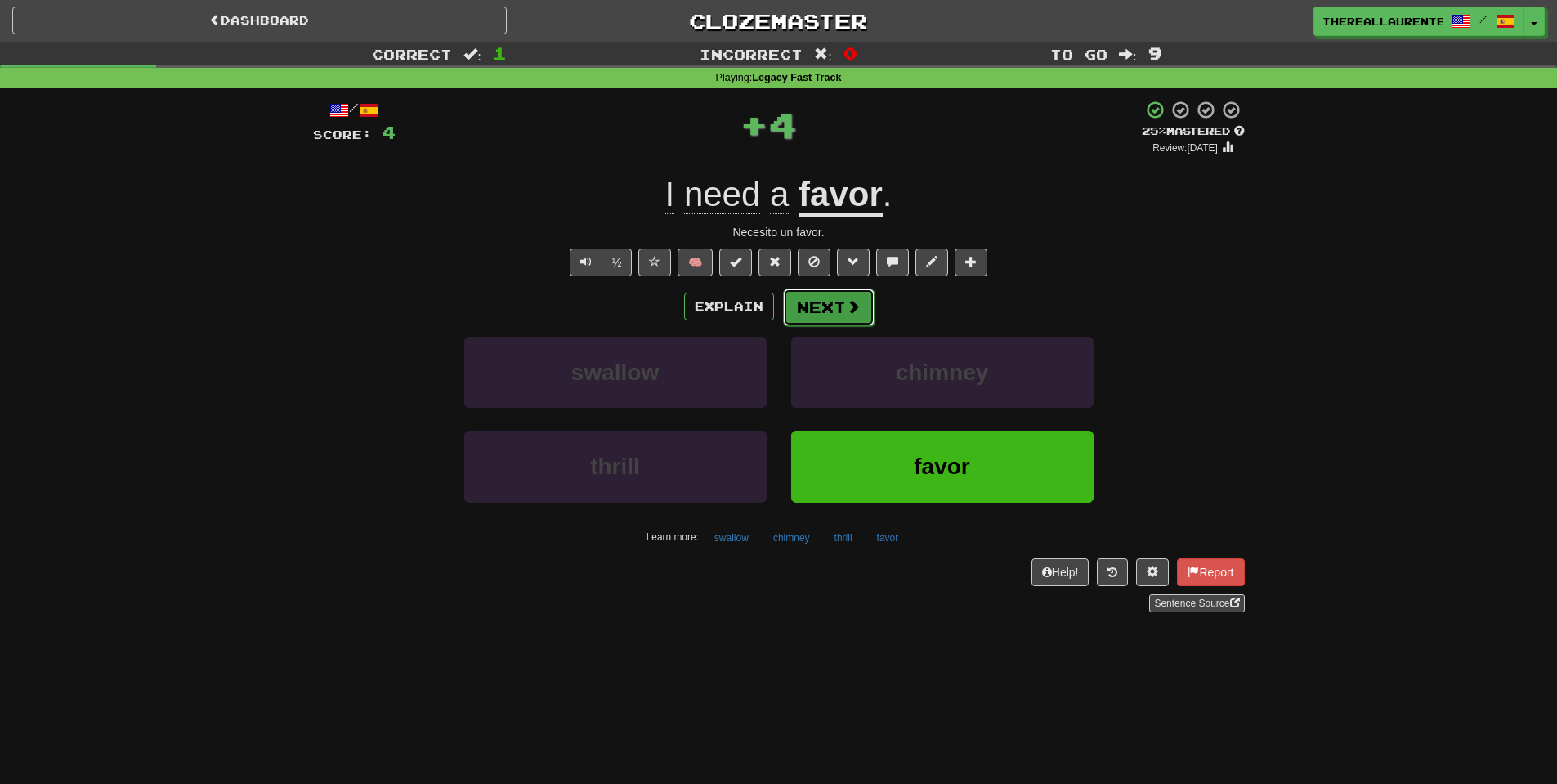
click at [853, 313] on span at bounding box center [853, 306] width 14 height 14
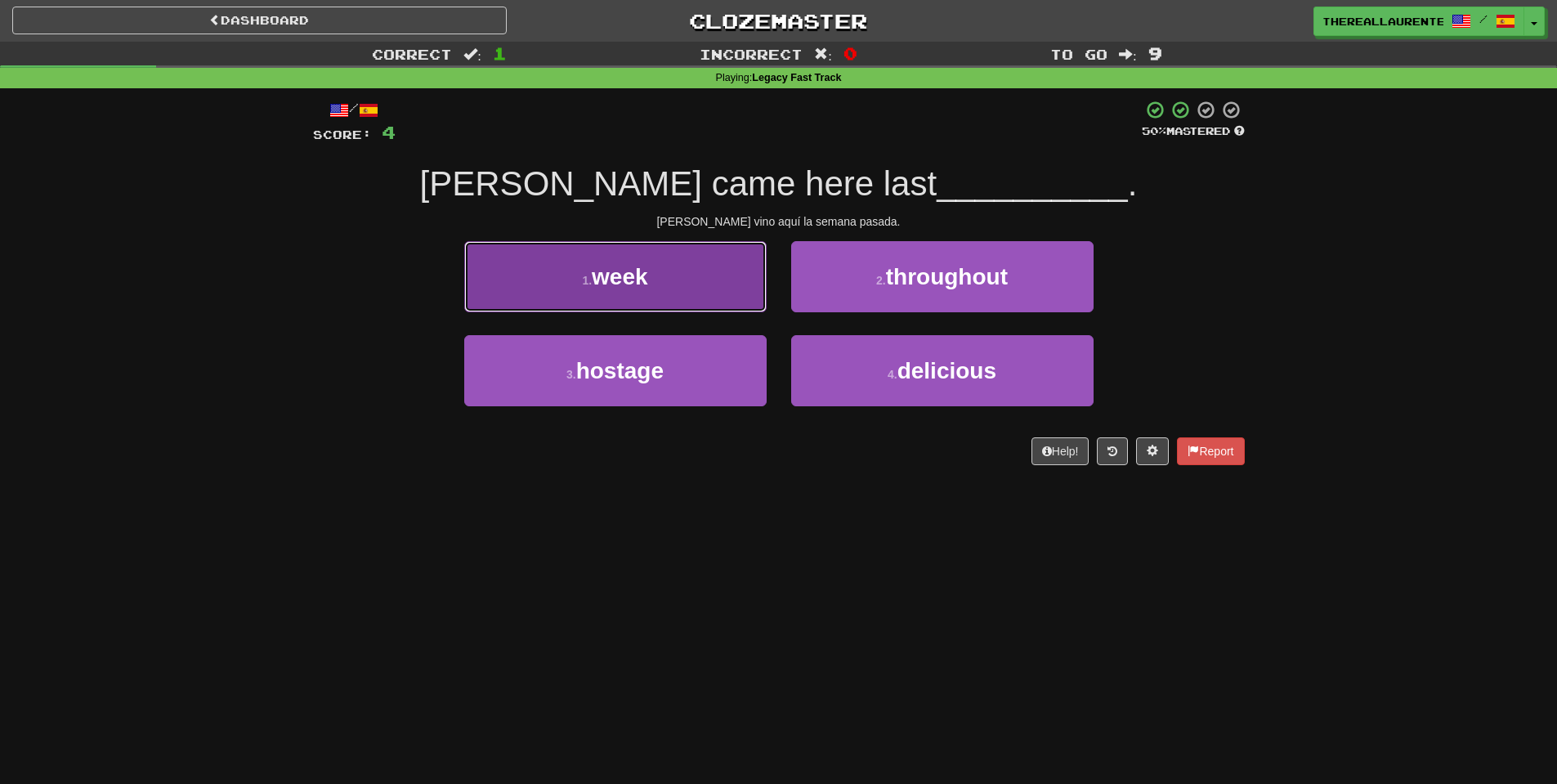
drag, startPoint x: 654, startPoint y: 303, endPoint x: 779, endPoint y: 283, distance: 126.6
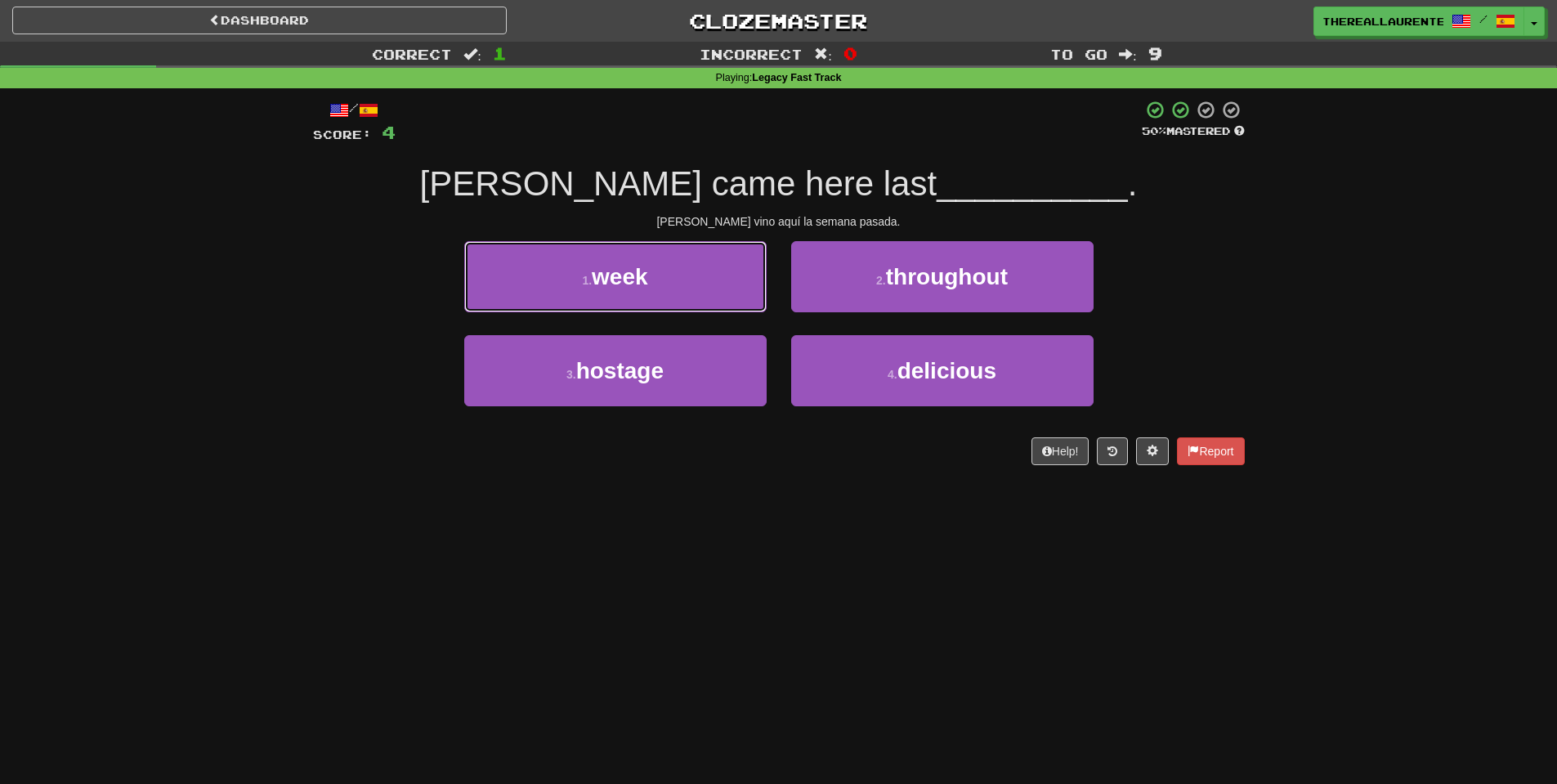
click at [653, 303] on button "1 . week" at bounding box center [615, 276] width 303 height 71
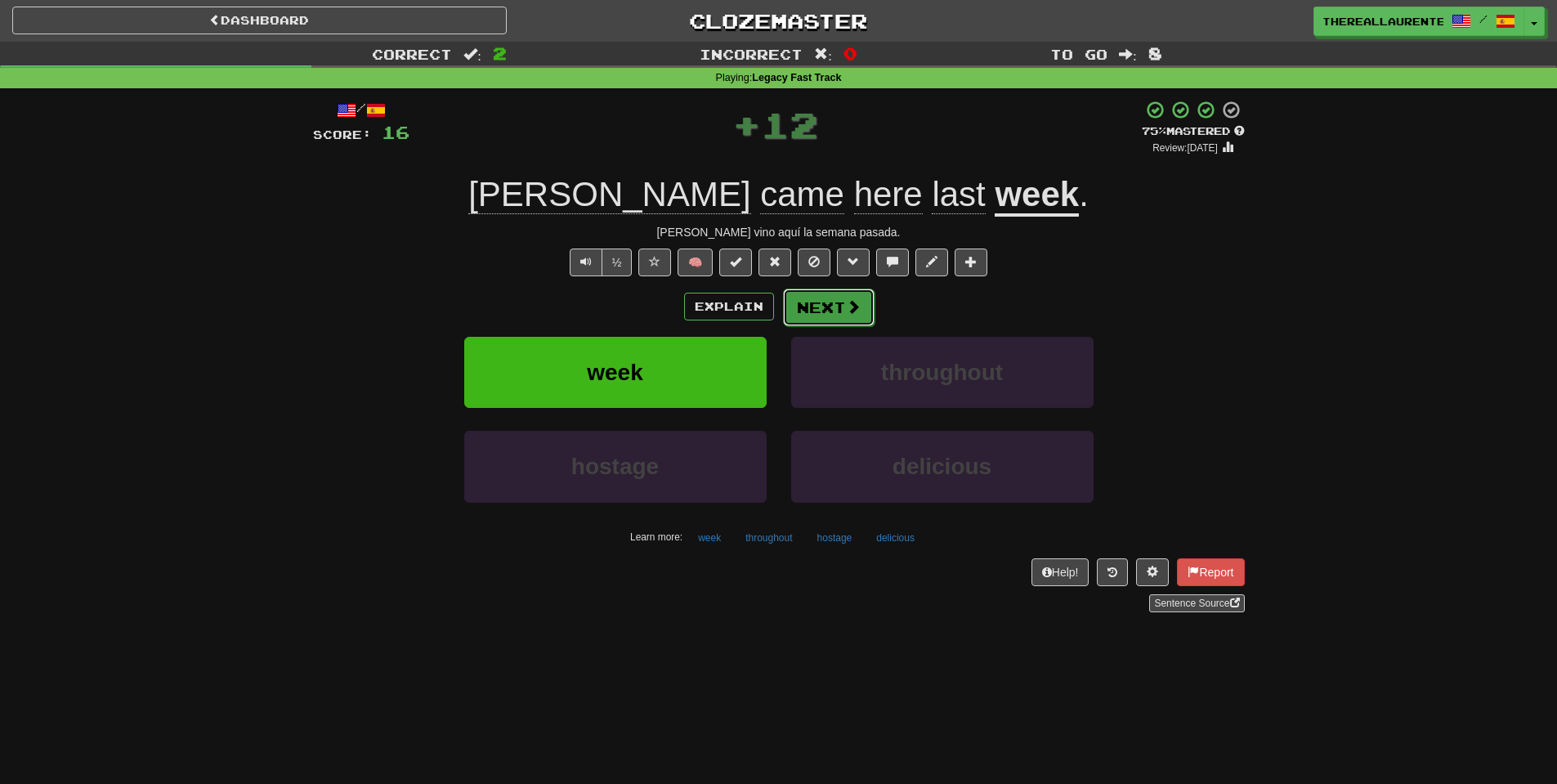
click at [834, 314] on button "Next" at bounding box center [829, 307] width 92 height 37
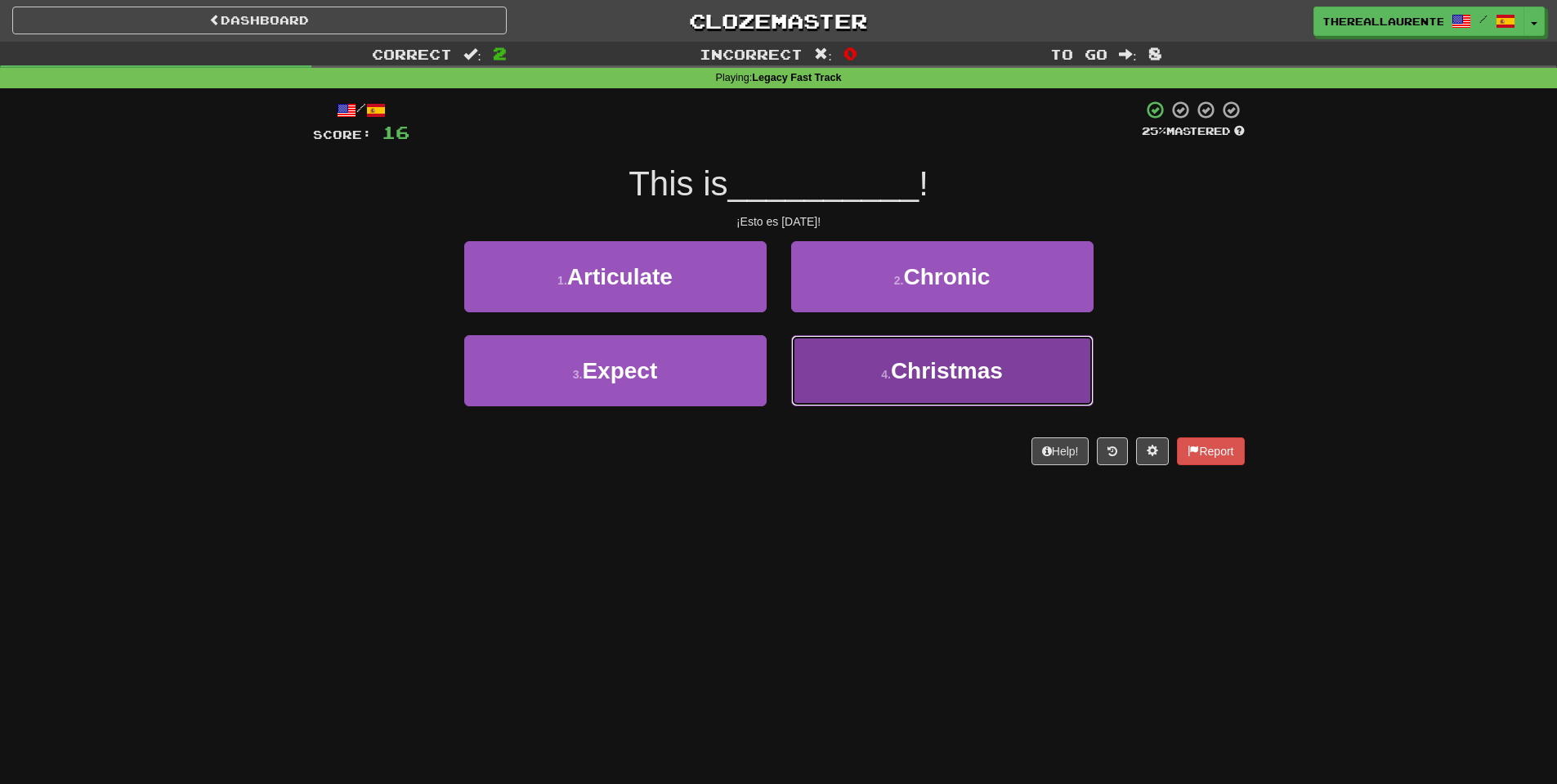
click at [936, 398] on button "4 . Christmas" at bounding box center [942, 371] width 303 height 71
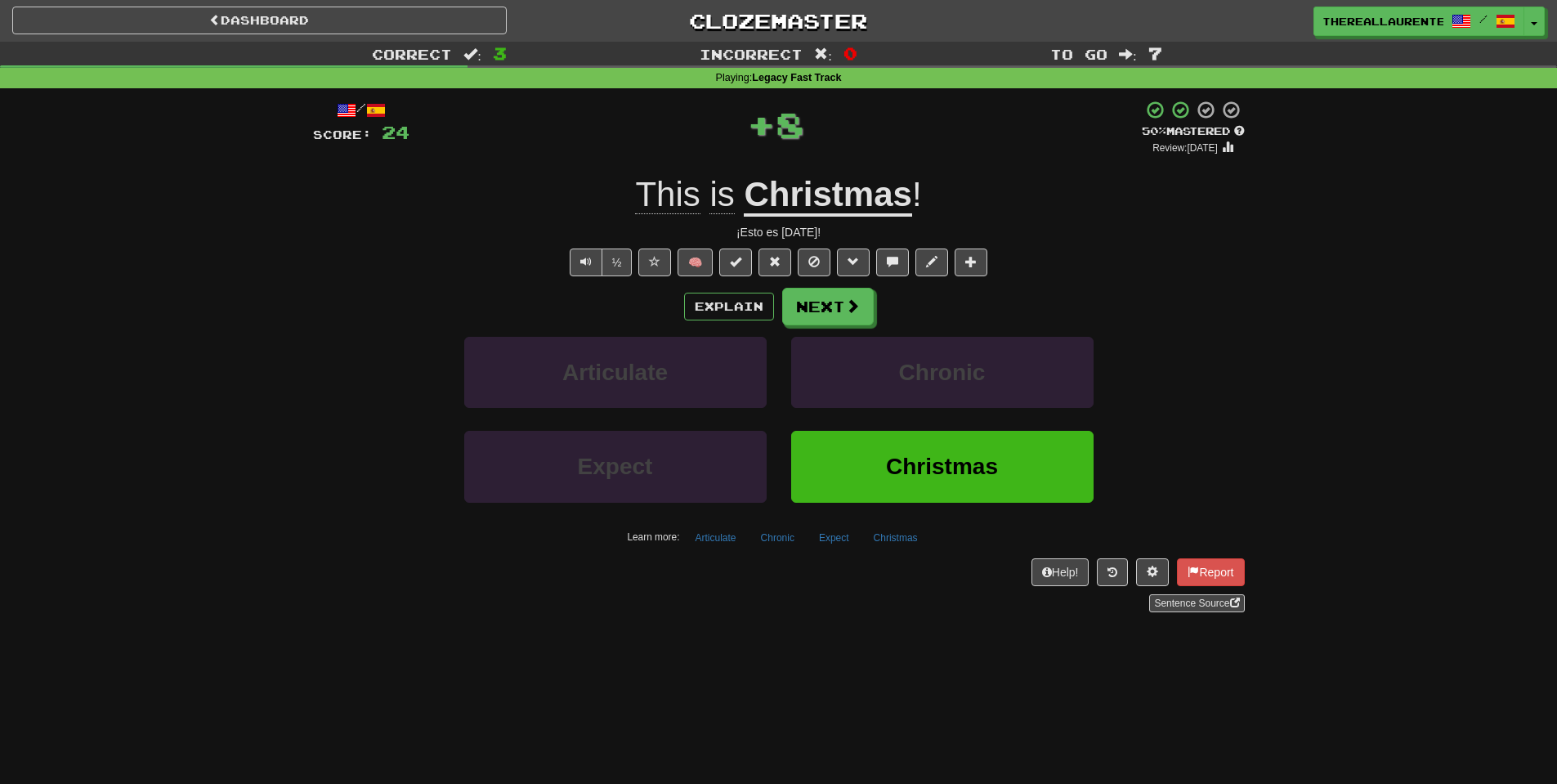
click at [844, 328] on div "Explain Next Articulate Chronic Expect Christmas Learn more: Articulate Chronic…" at bounding box center [778, 418] width 931 height 263
click at [849, 314] on span at bounding box center [853, 306] width 14 height 14
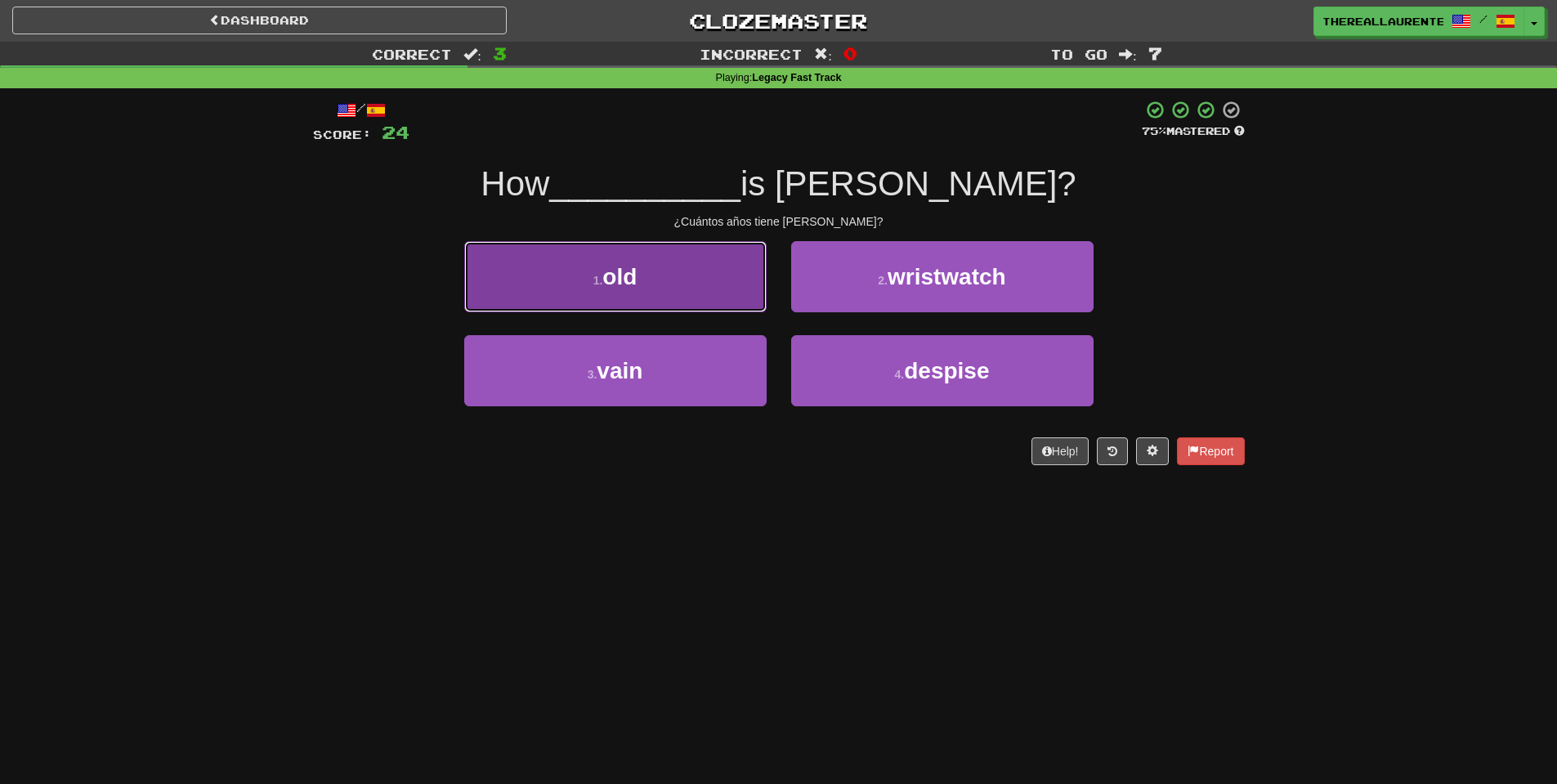
drag, startPoint x: 671, startPoint y: 287, endPoint x: 683, endPoint y: 288, distance: 12.0
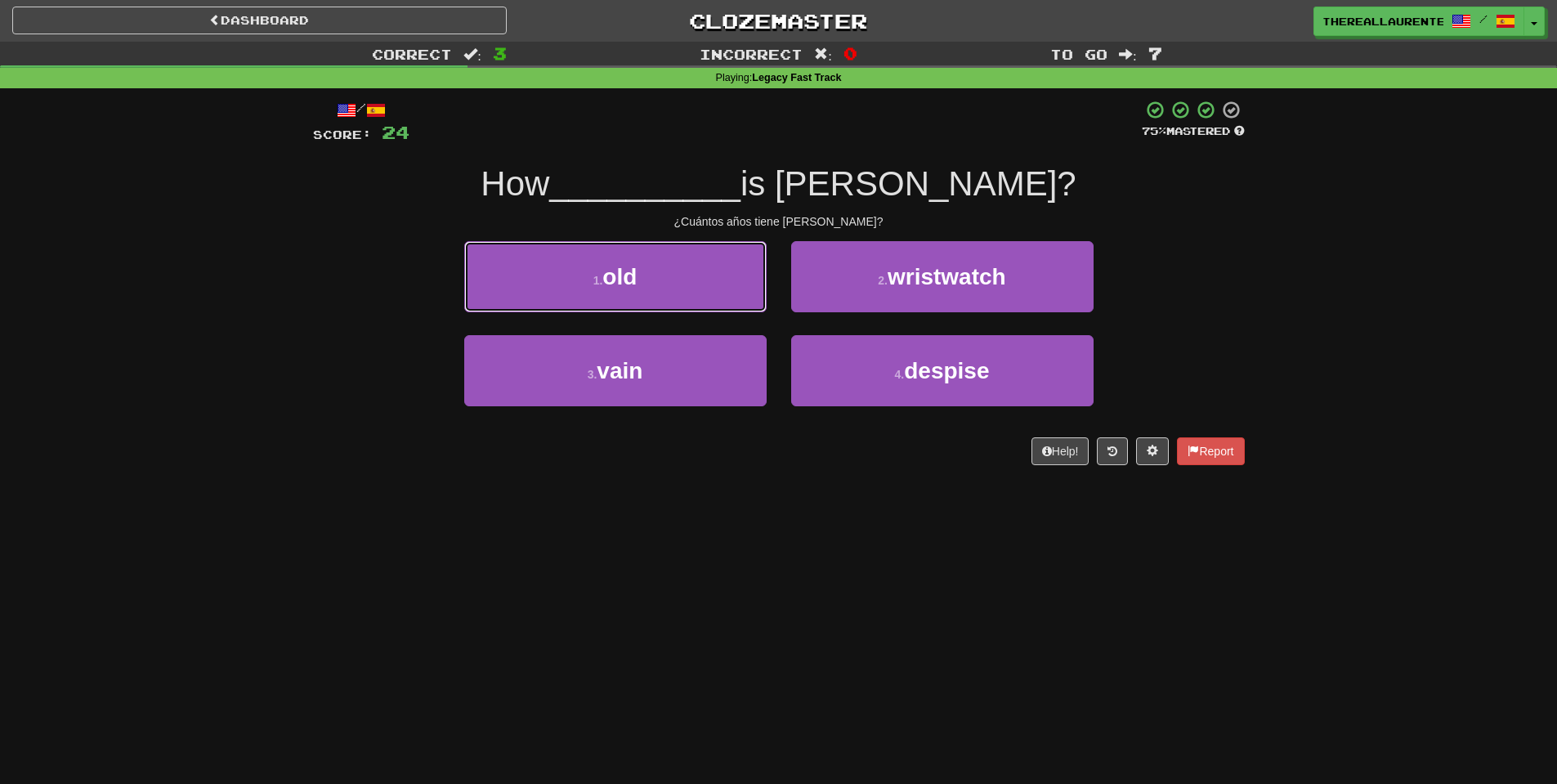
click at [672, 288] on button "1 . old" at bounding box center [615, 276] width 303 height 71
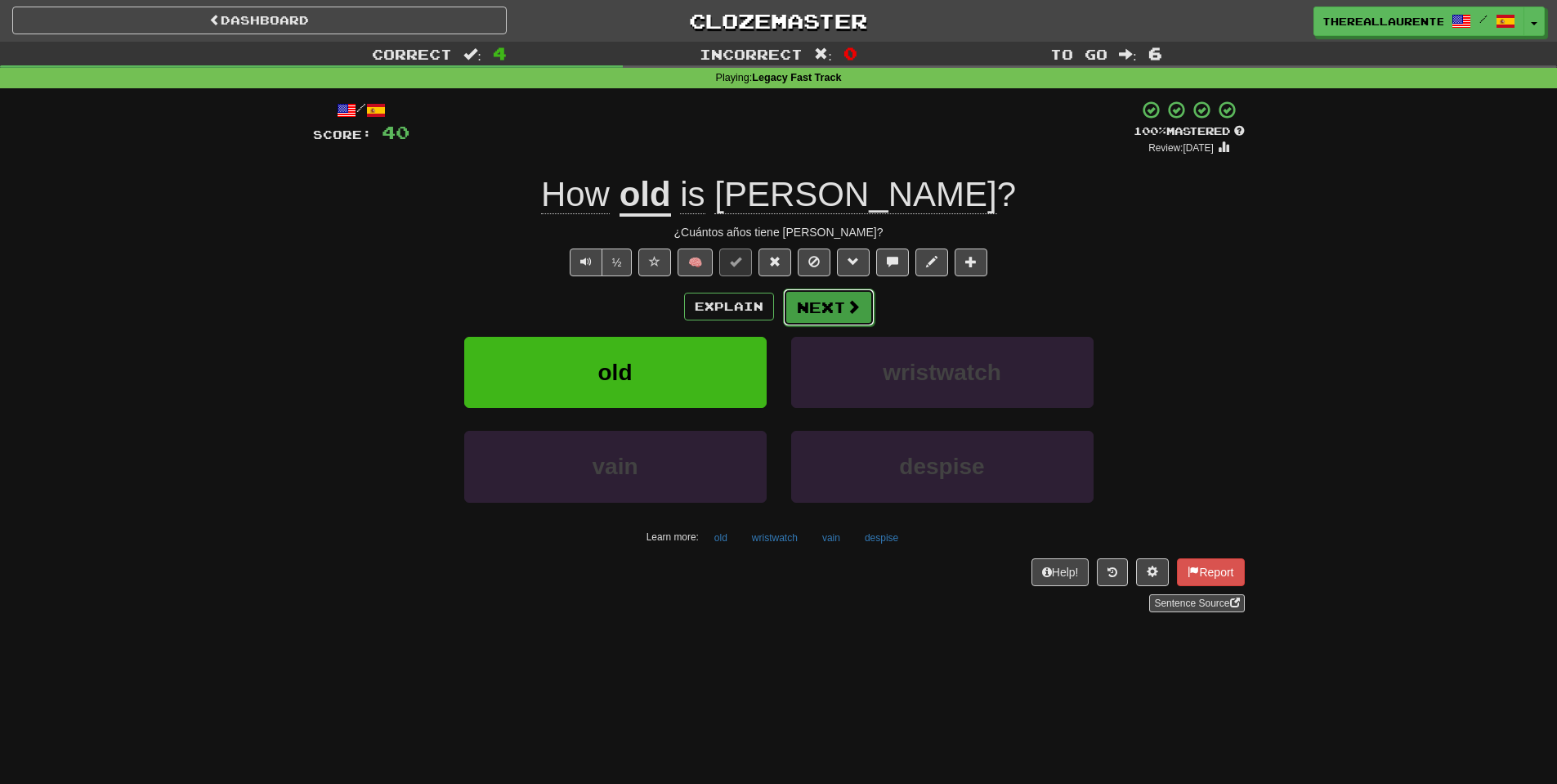
click at [841, 307] on button "Next" at bounding box center [829, 307] width 92 height 37
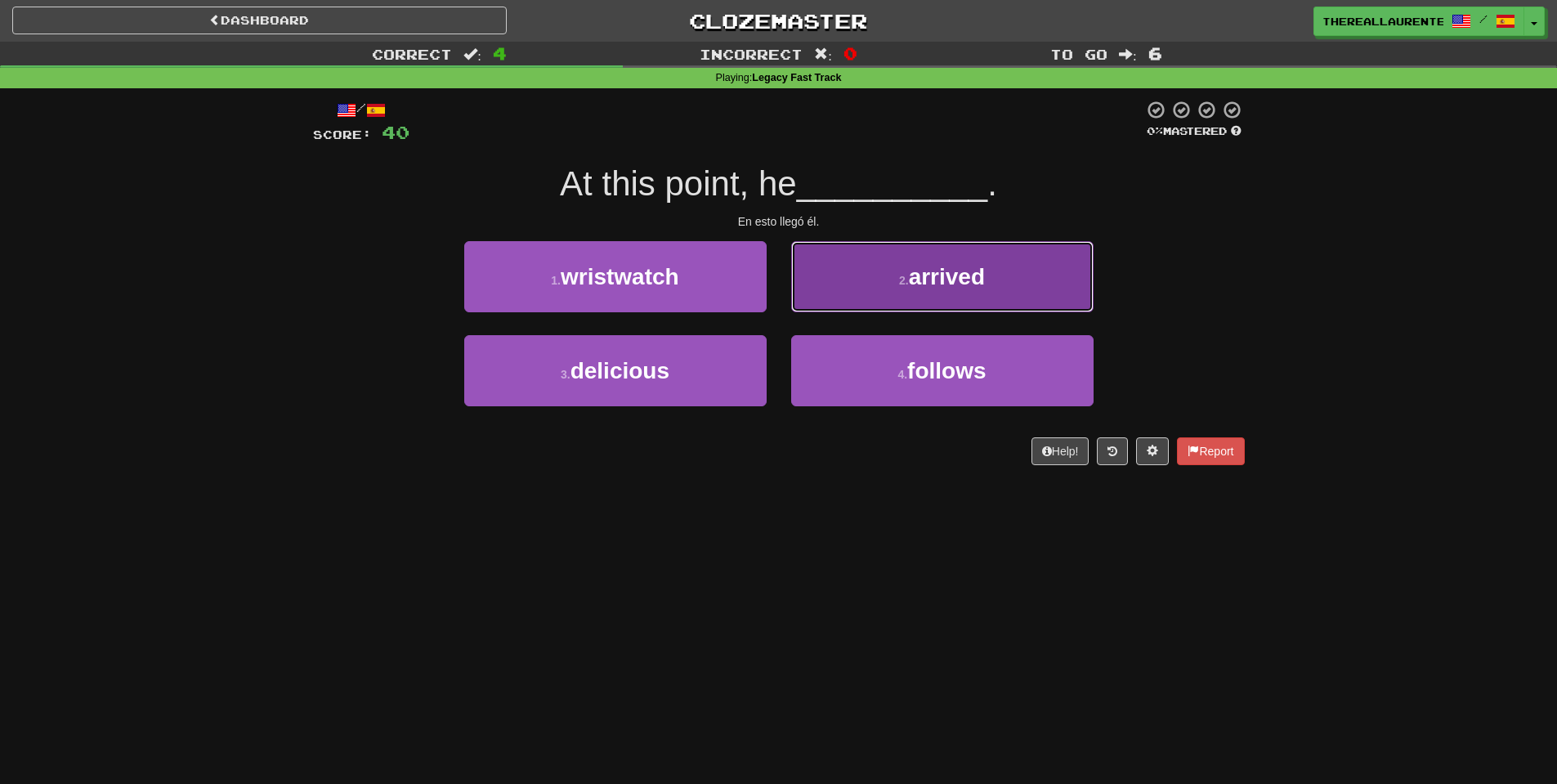
click at [933, 280] on span "arrived" at bounding box center [947, 276] width 76 height 26
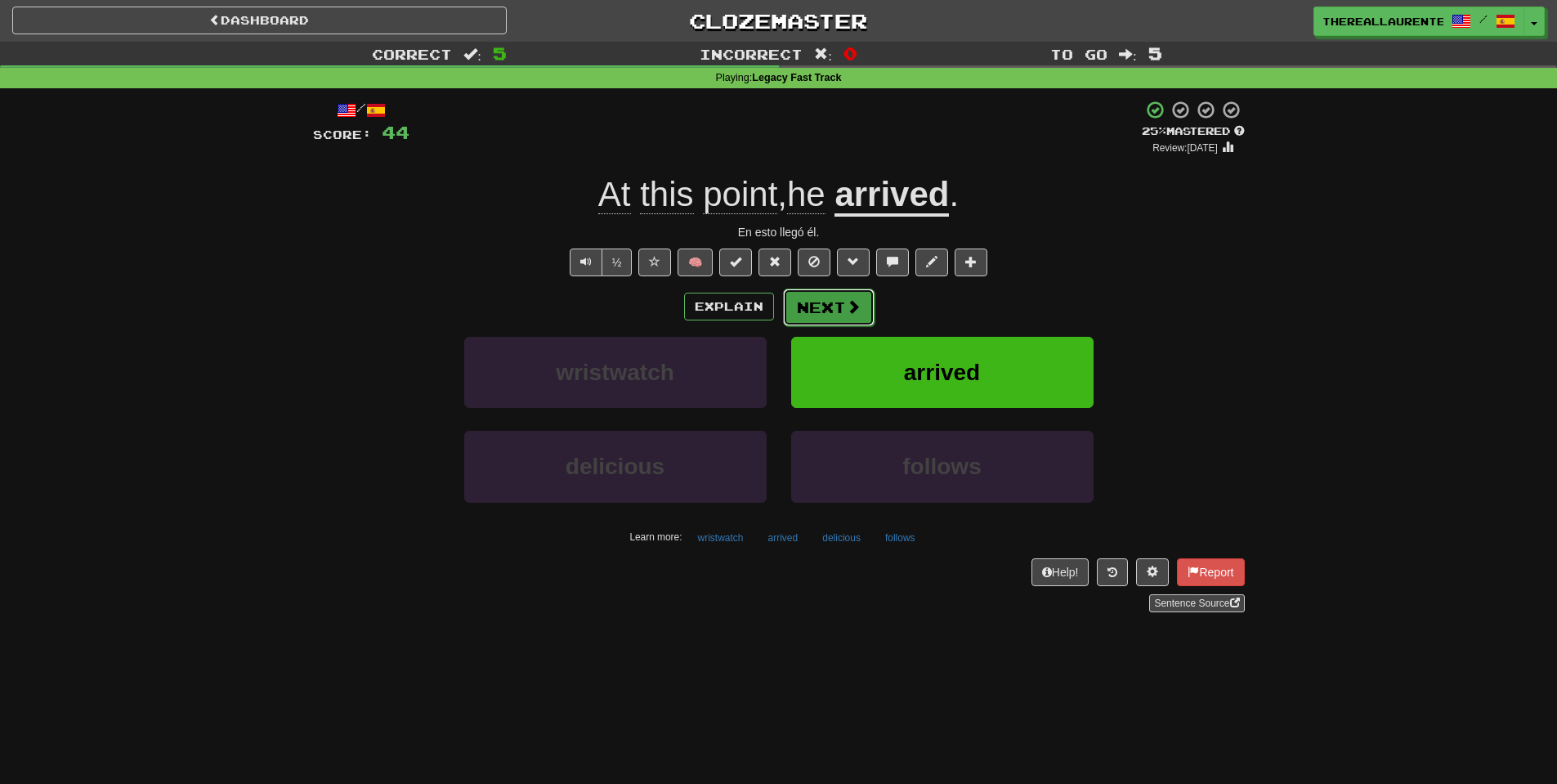
click at [821, 326] on button "Next" at bounding box center [829, 307] width 92 height 37
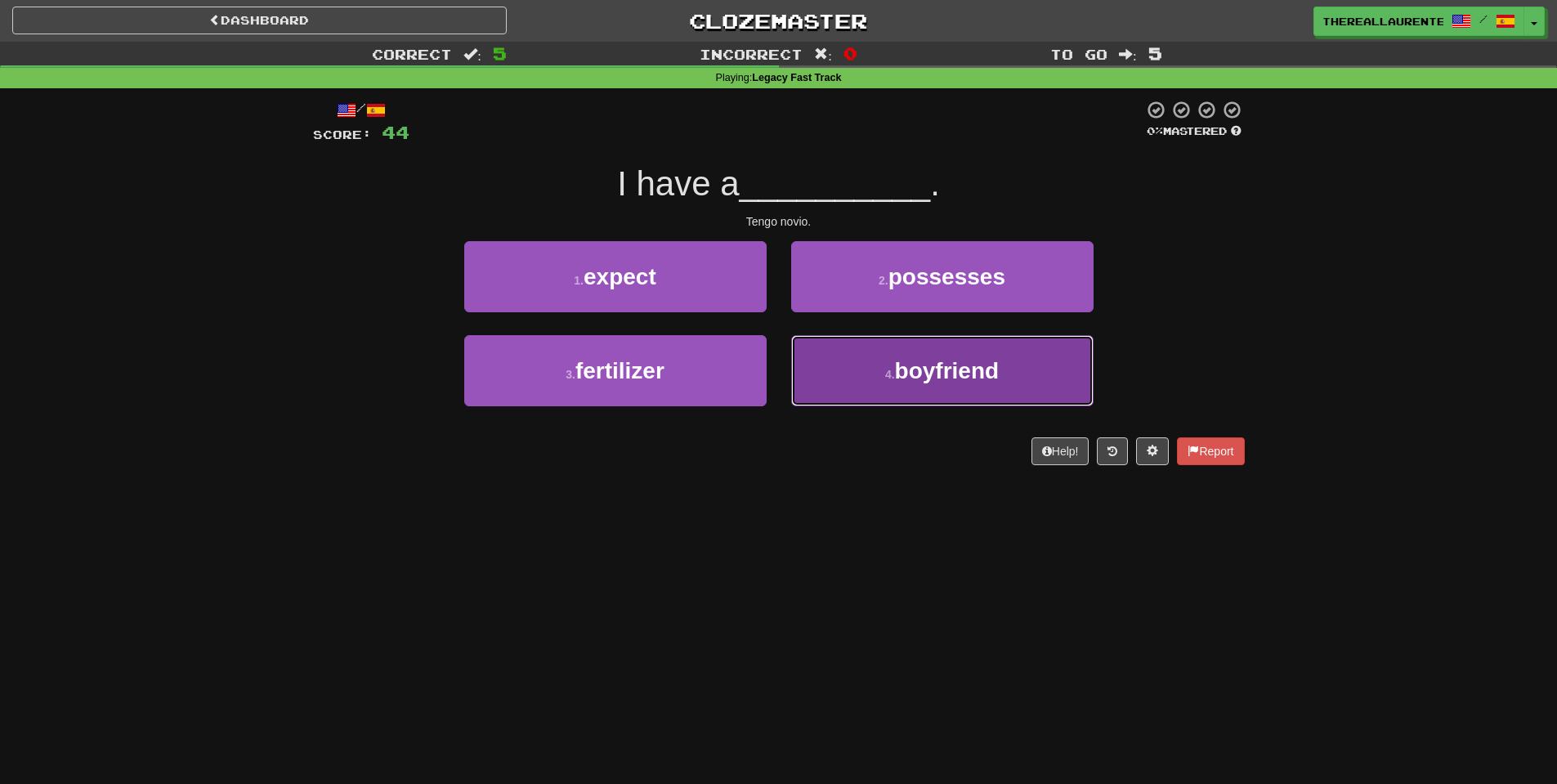
click at [907, 368] on span "boyfriend" at bounding box center [948, 371] width 105 height 26
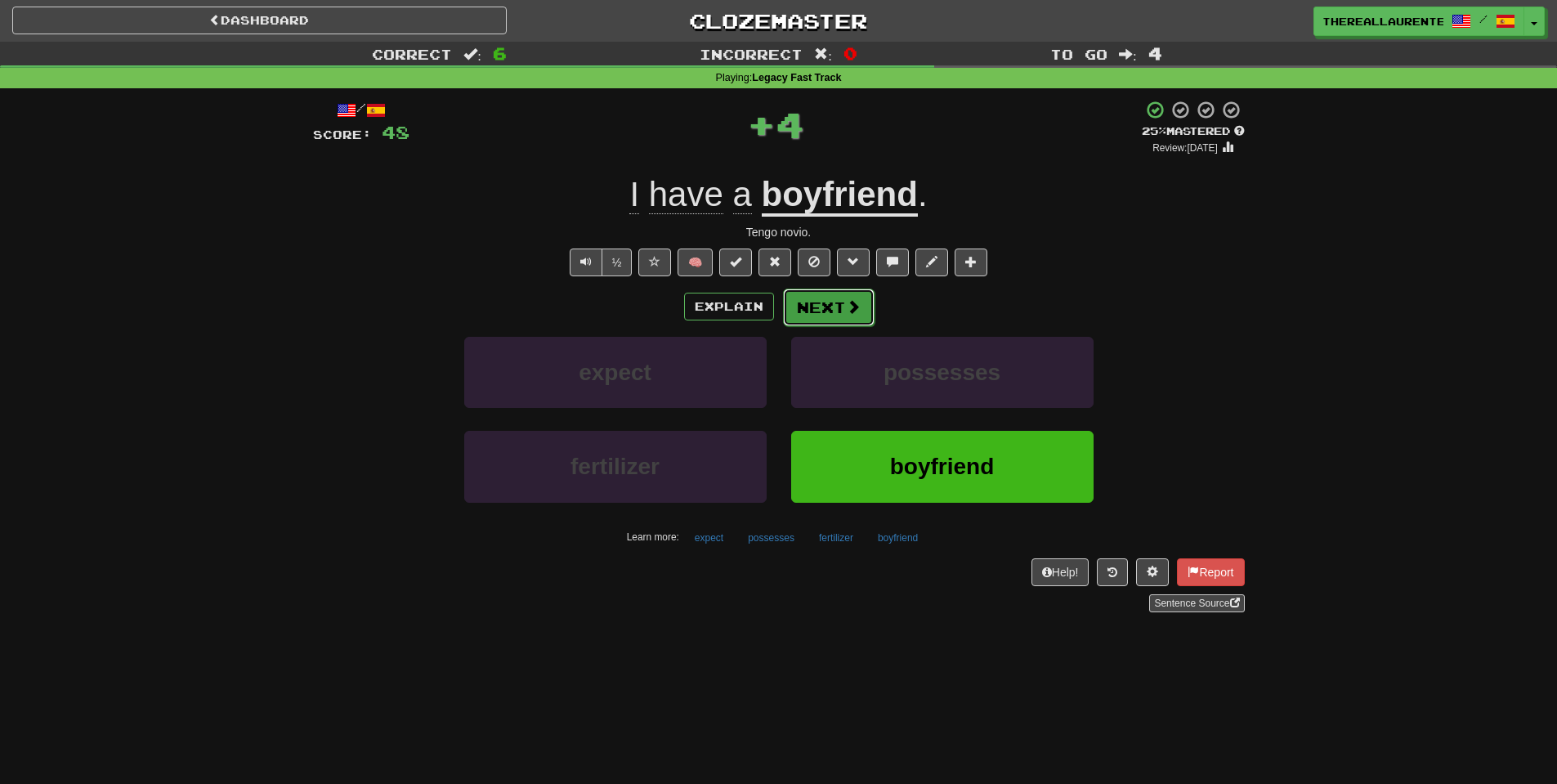
click at [840, 307] on button "Next" at bounding box center [829, 307] width 92 height 37
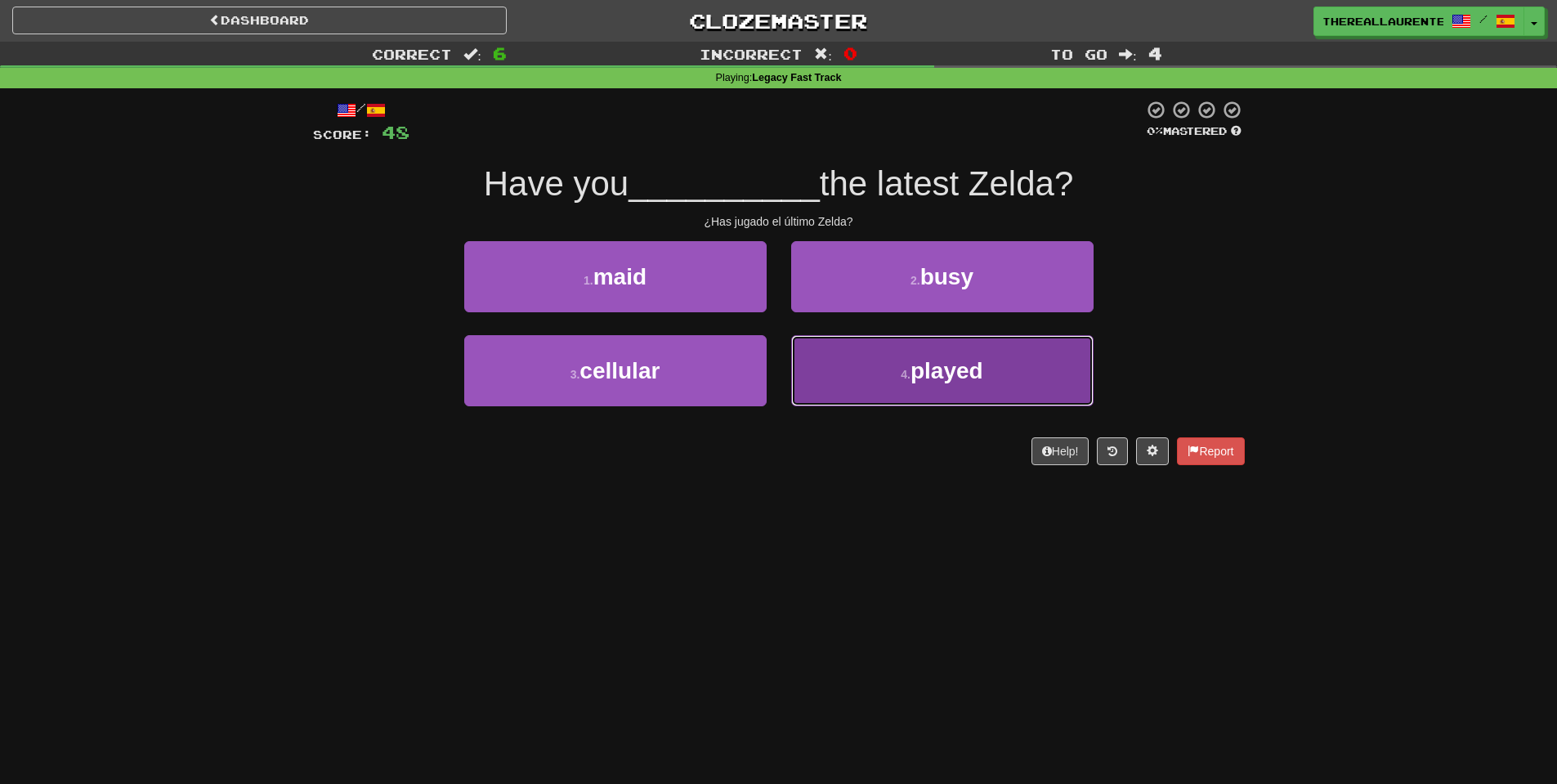
click at [906, 381] on small "4 ." at bounding box center [906, 374] width 10 height 13
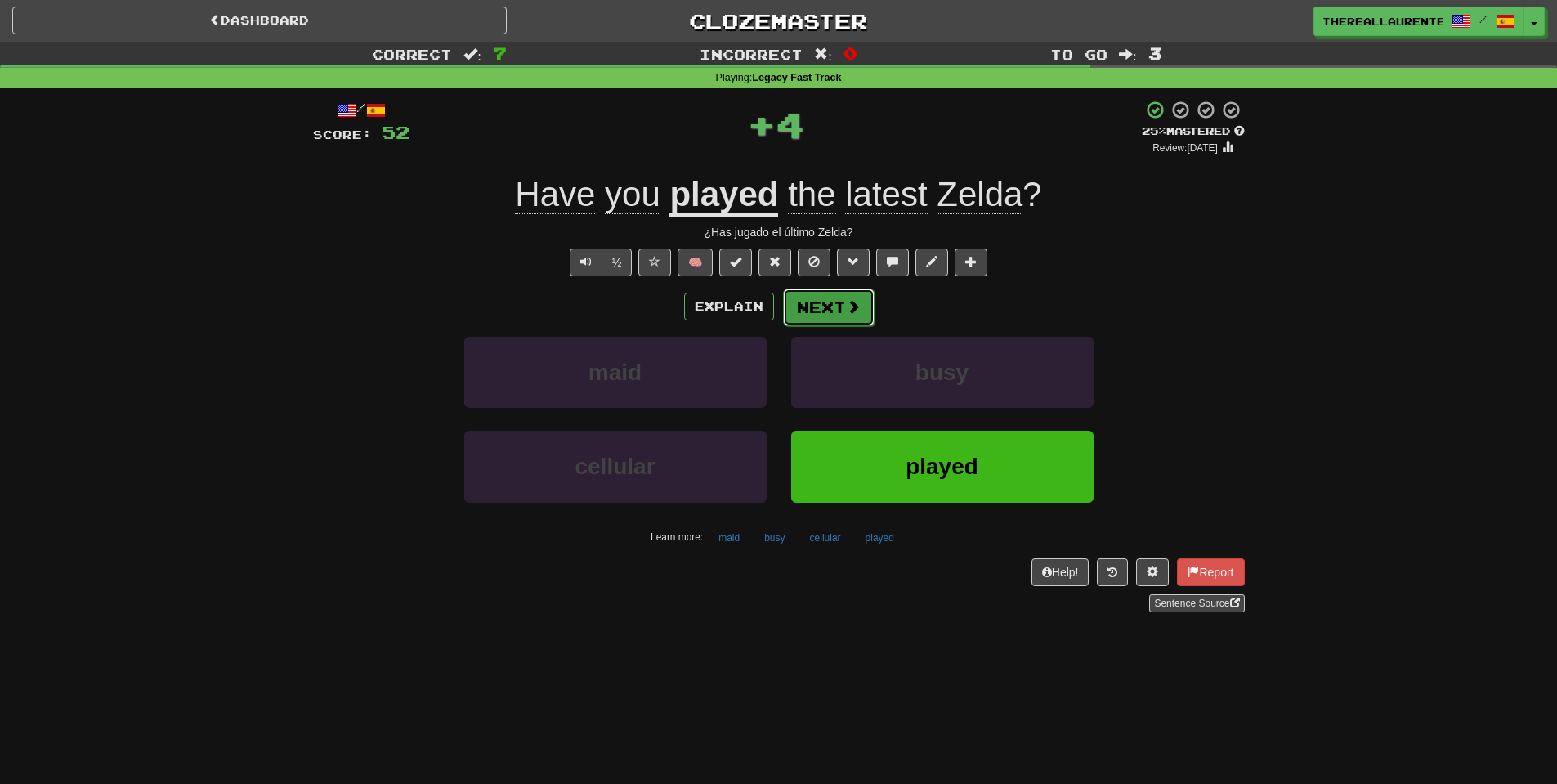
click at [841, 307] on button "Next" at bounding box center [829, 307] width 92 height 37
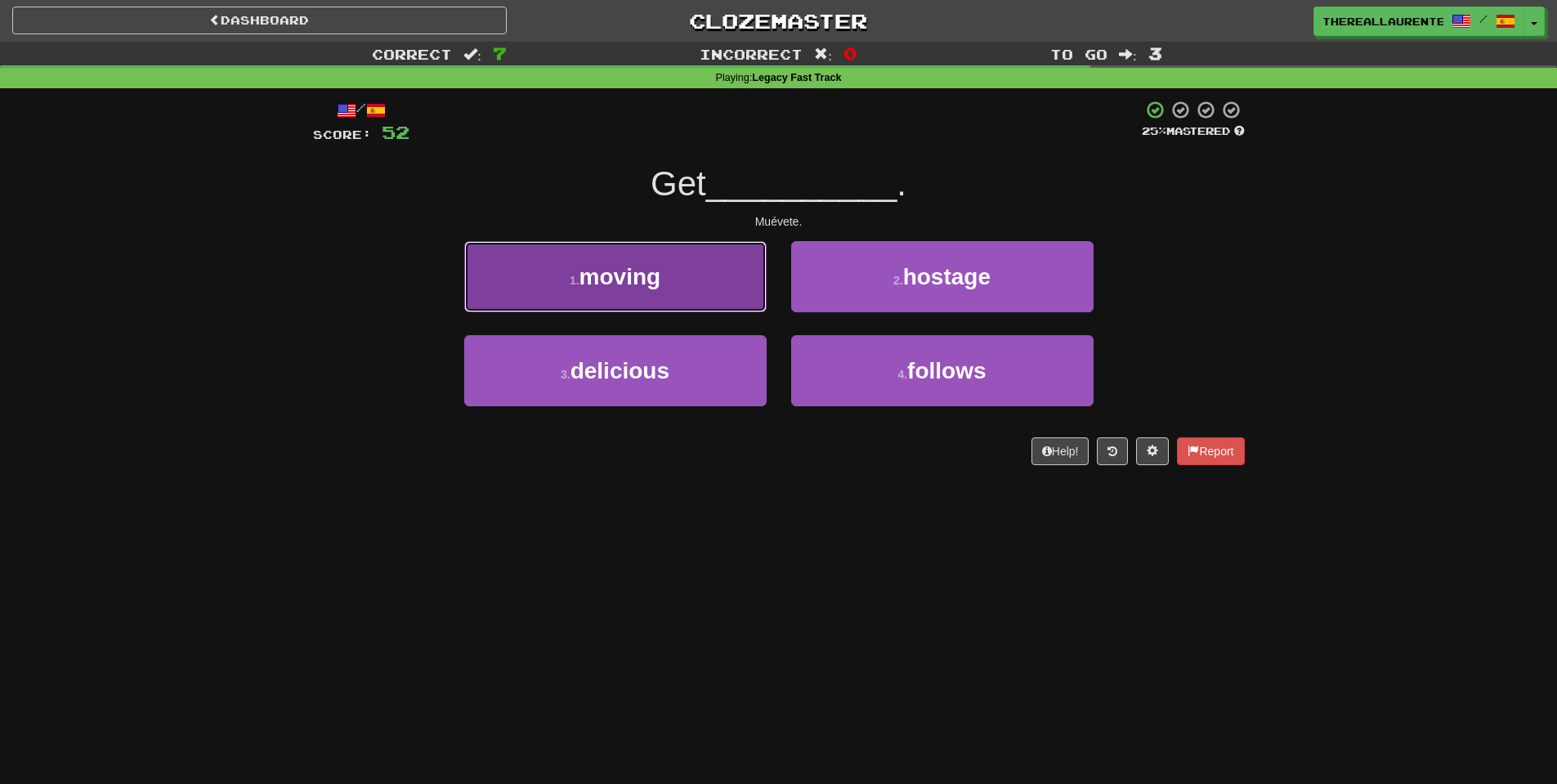
click at [581, 281] on span "moving" at bounding box center [621, 276] width 82 height 26
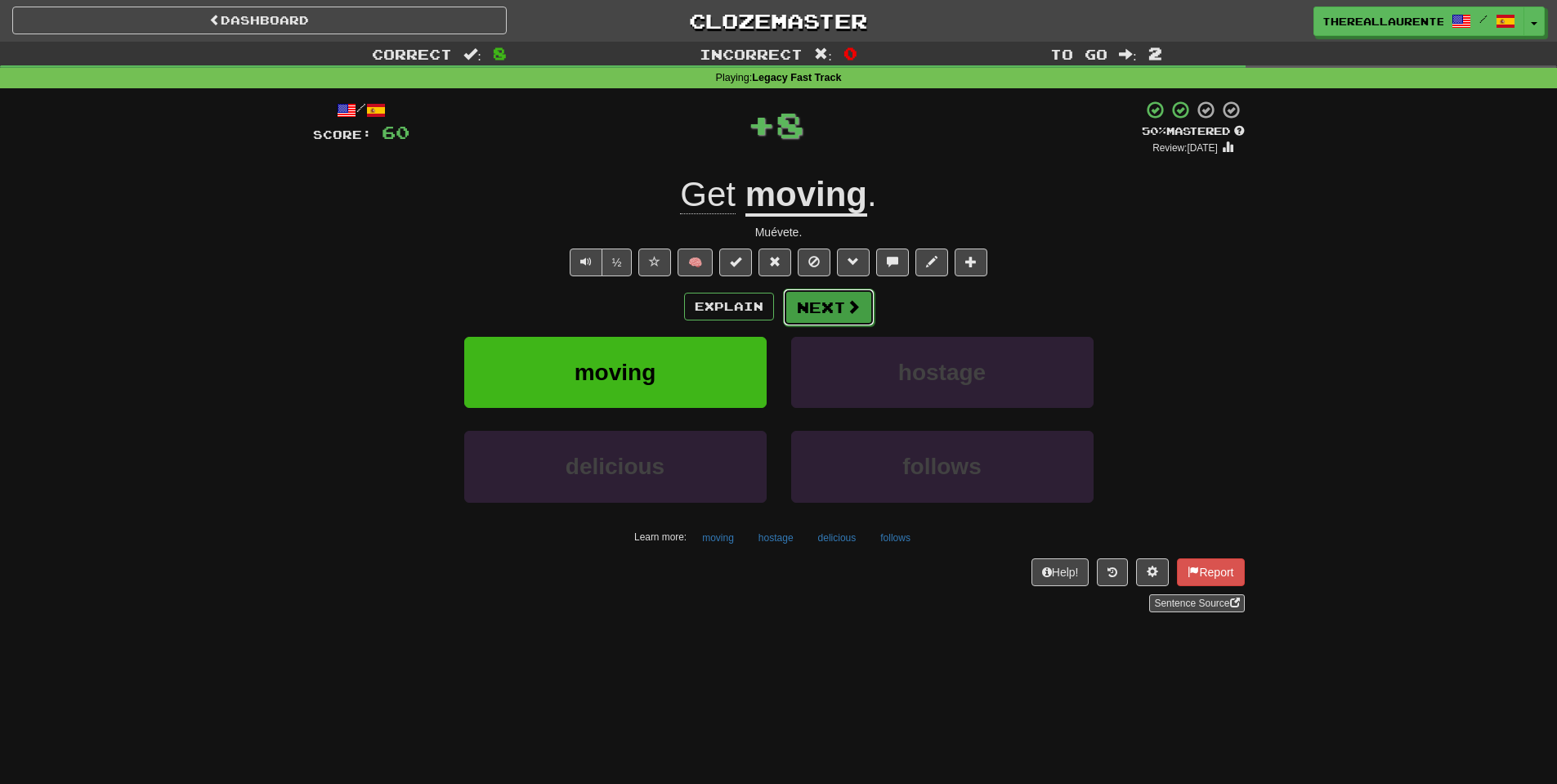
click at [828, 301] on button "Next" at bounding box center [829, 307] width 92 height 37
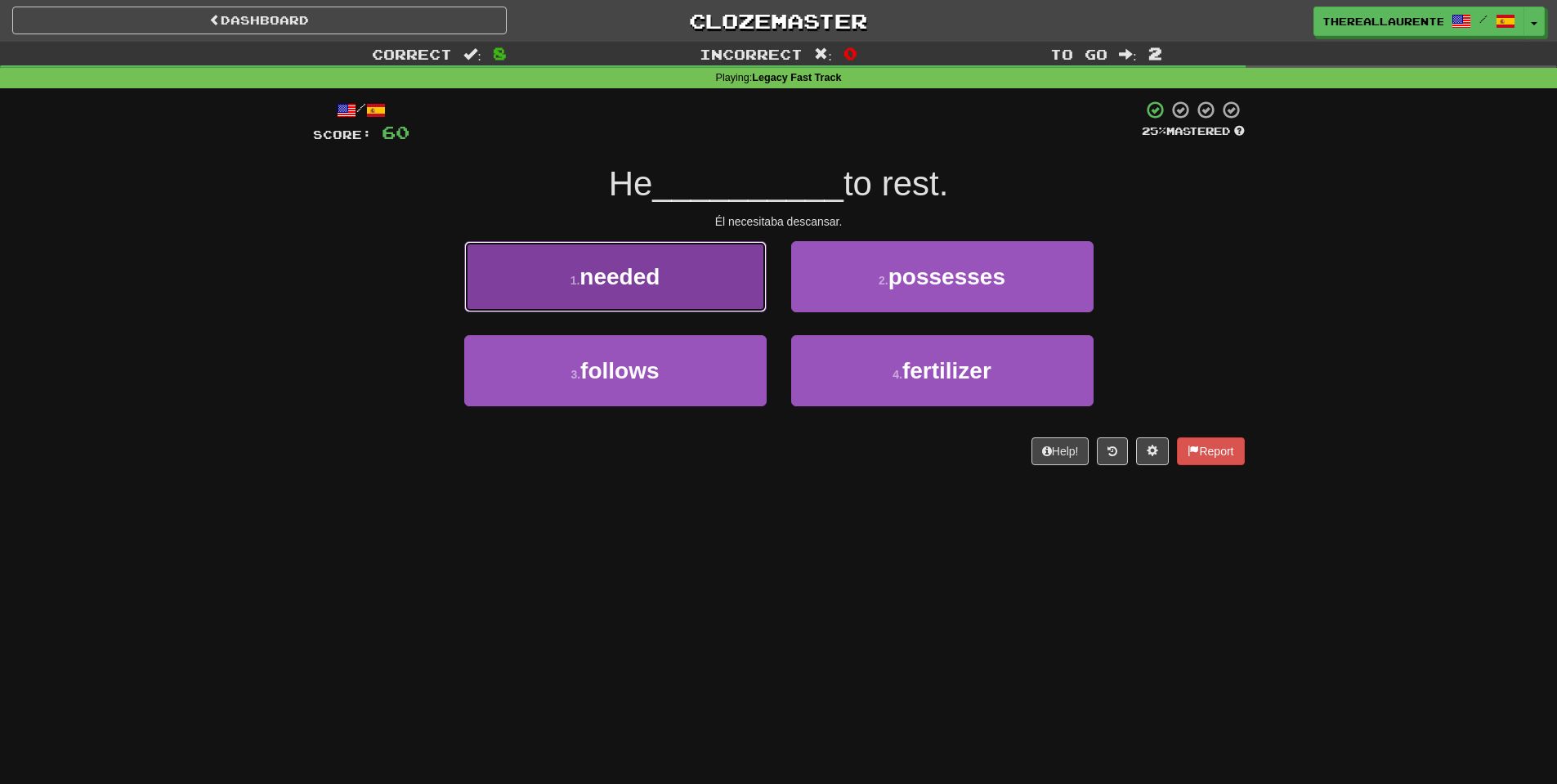
click at [693, 296] on button "1 . needed" at bounding box center [615, 276] width 303 height 71
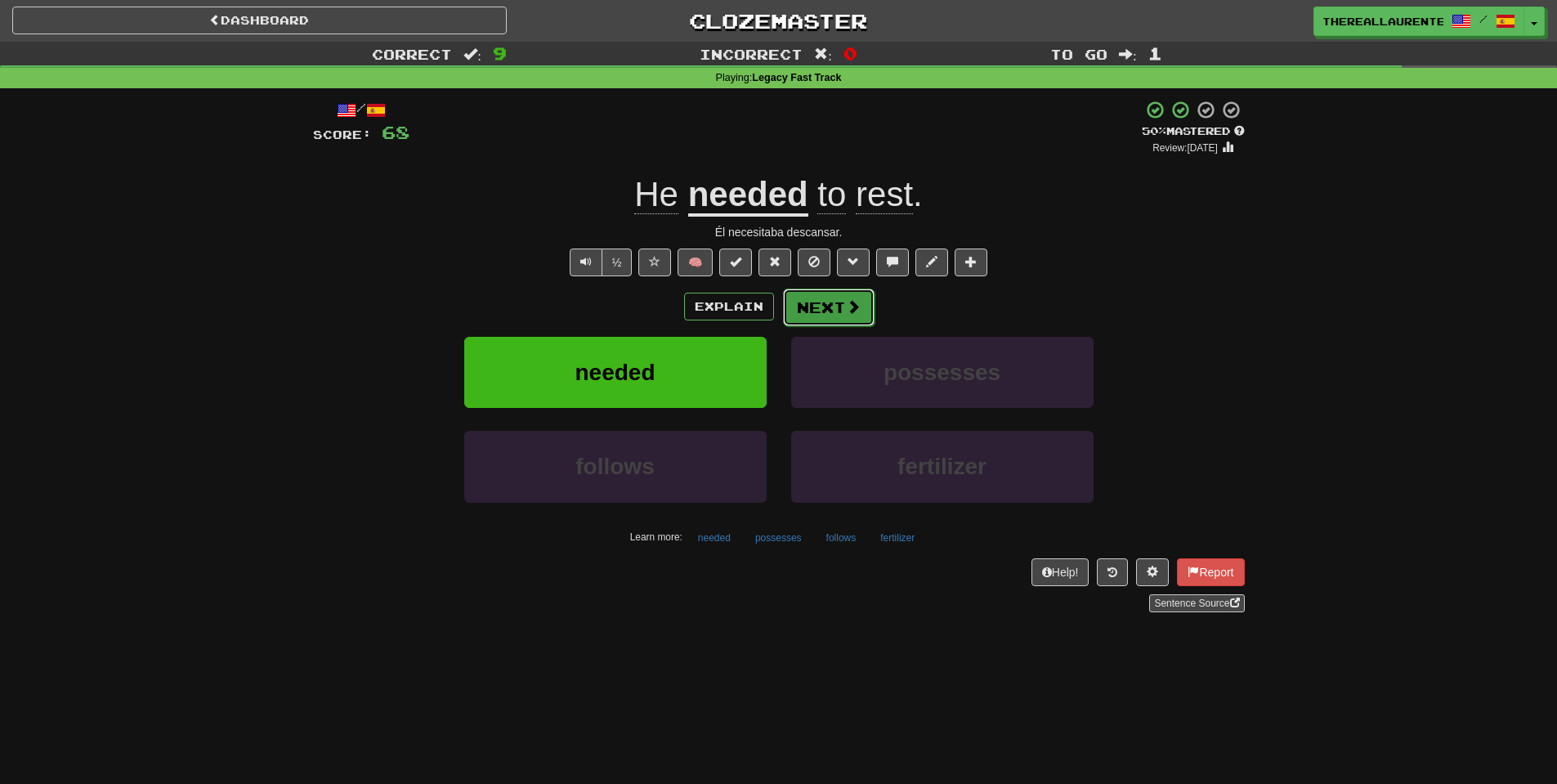
click at [837, 323] on button "Next" at bounding box center [829, 307] width 92 height 37
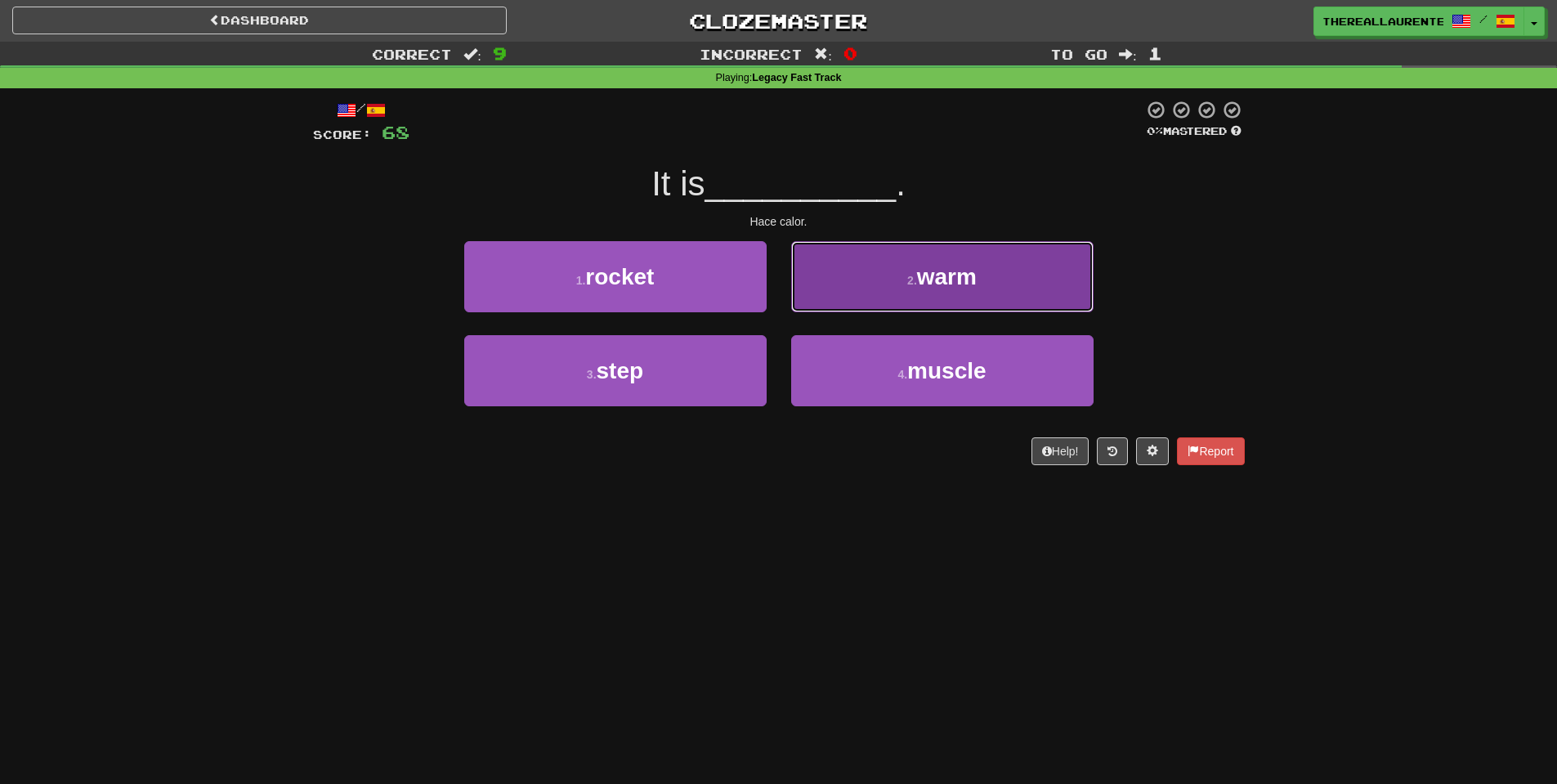
click at [878, 287] on button "2 . warm" at bounding box center [942, 276] width 303 height 71
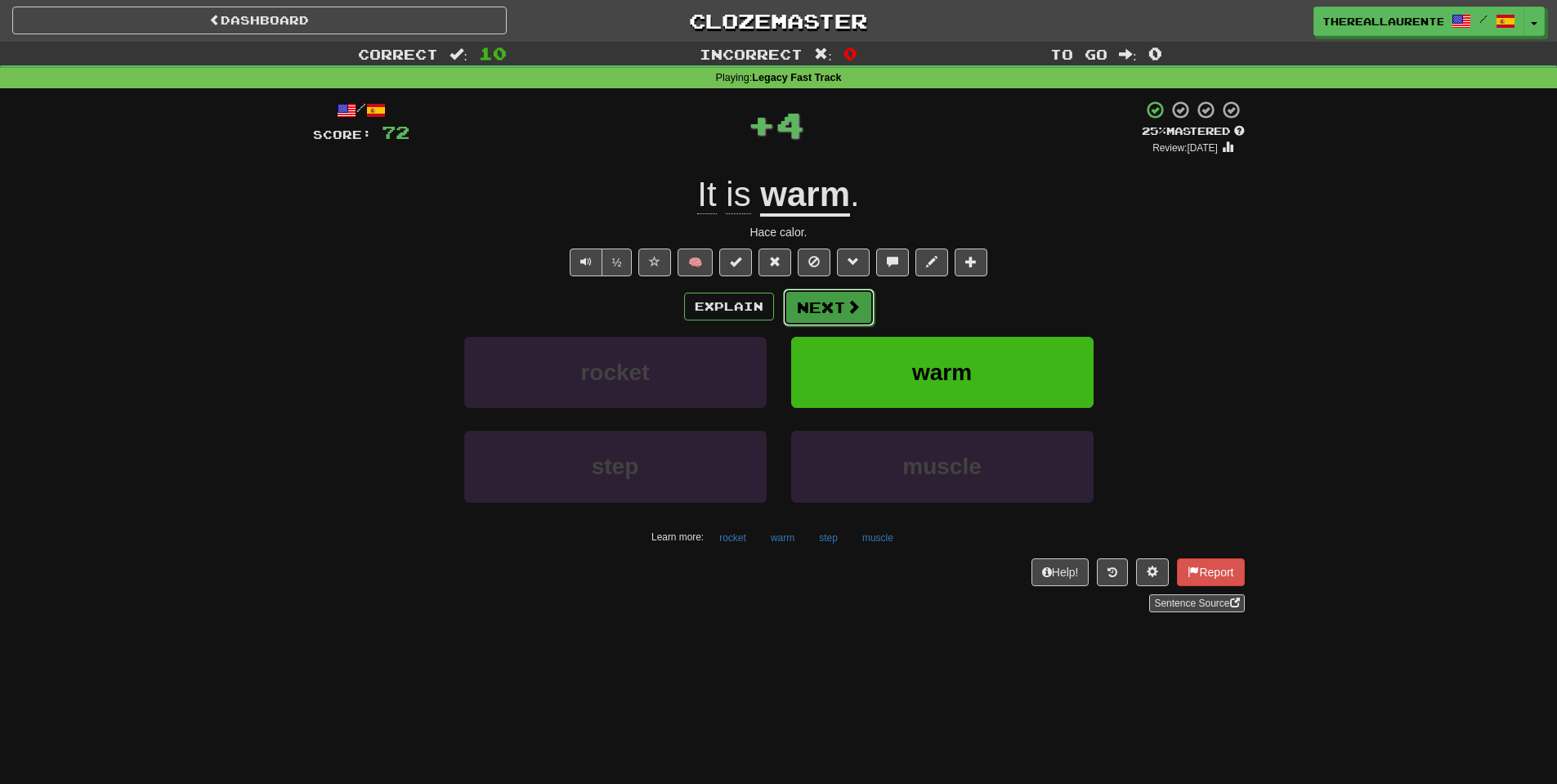
click at [846, 312] on span at bounding box center [853, 306] width 14 height 14
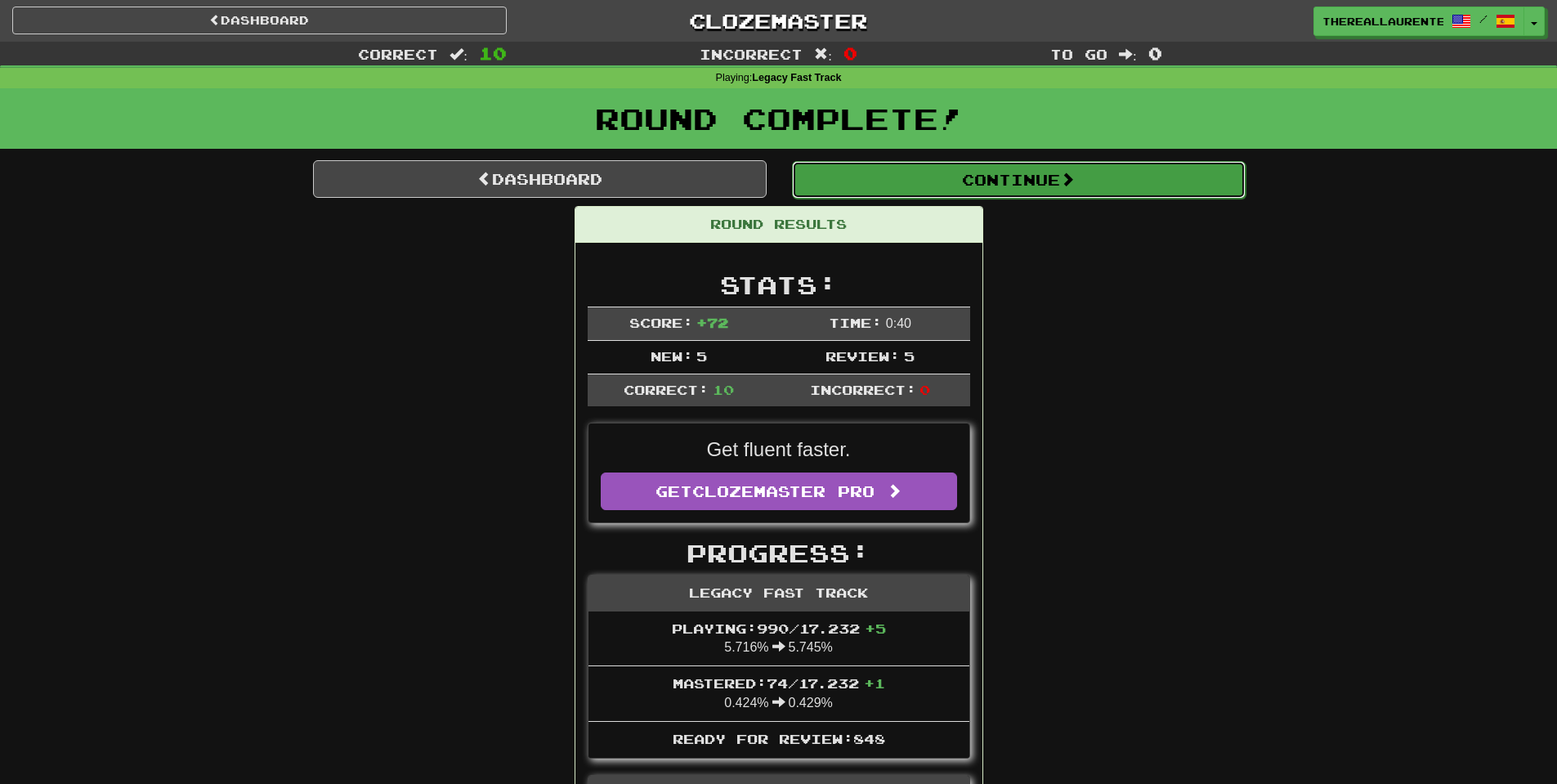
click at [1016, 194] on button "Continue" at bounding box center [1018, 180] width 454 height 37
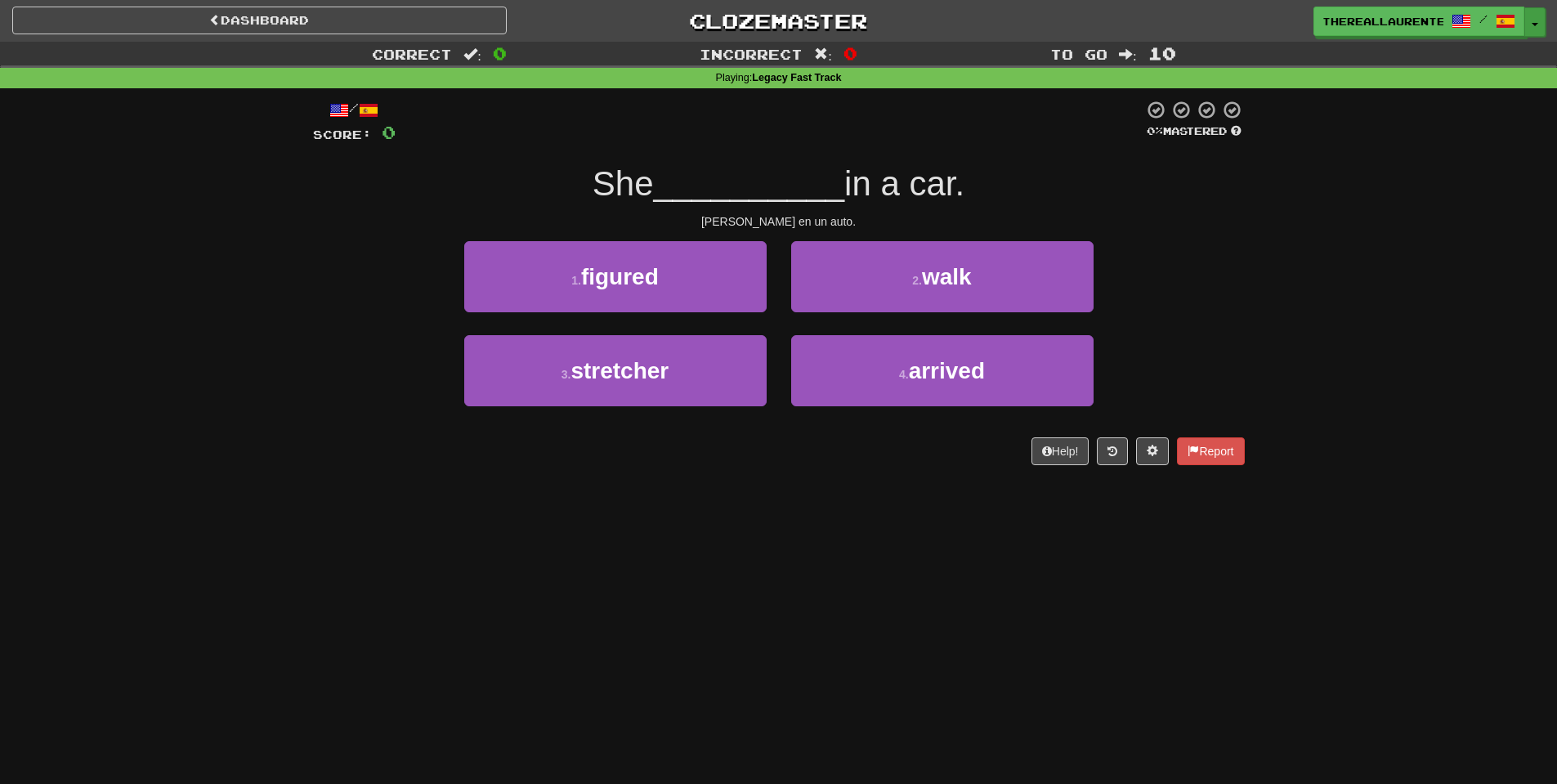
click at [1531, 29] on button "Toggle Dropdown" at bounding box center [1535, 22] width 21 height 30
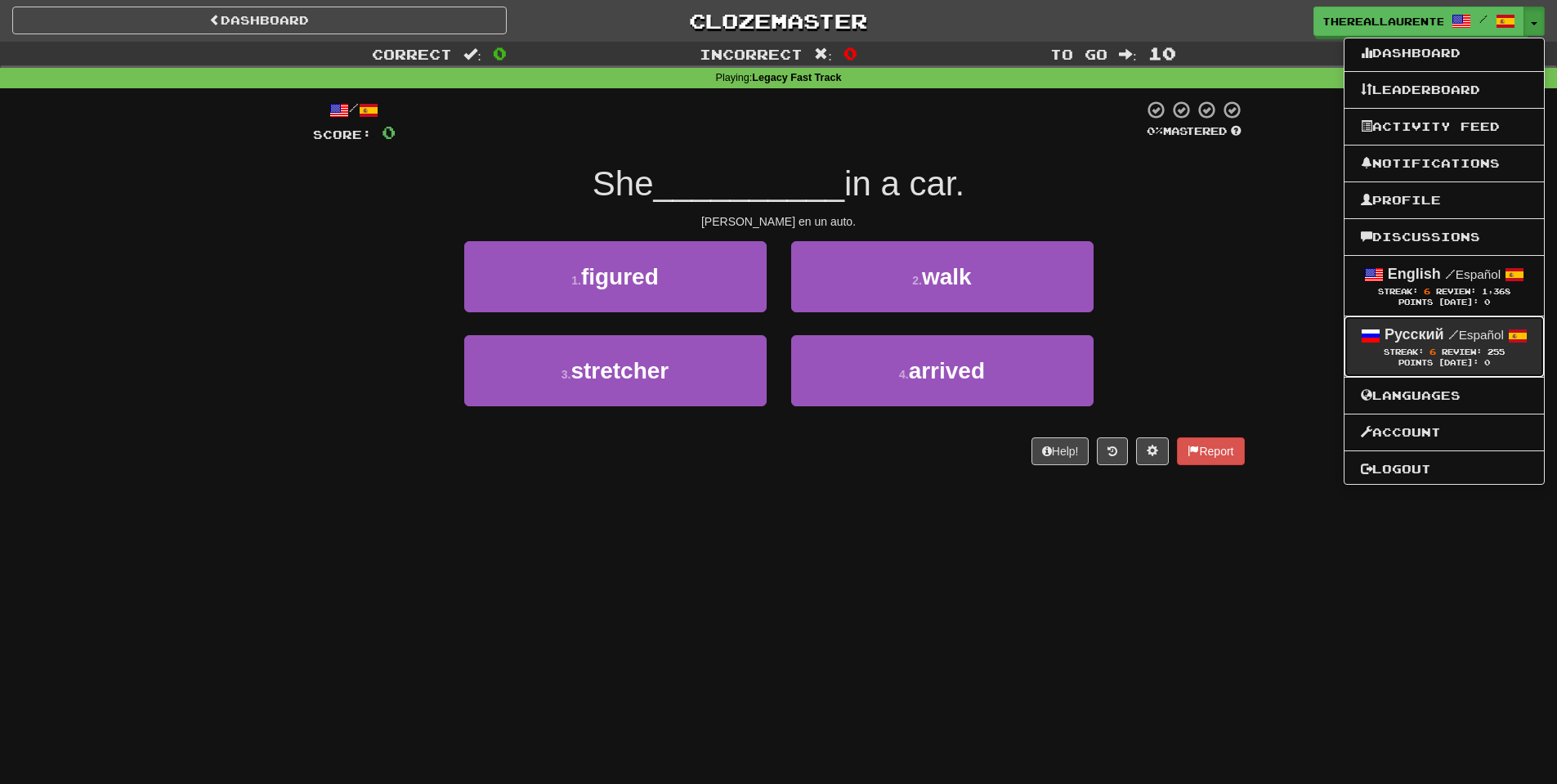
click at [1429, 337] on strong "Русский" at bounding box center [1414, 333] width 59 height 16
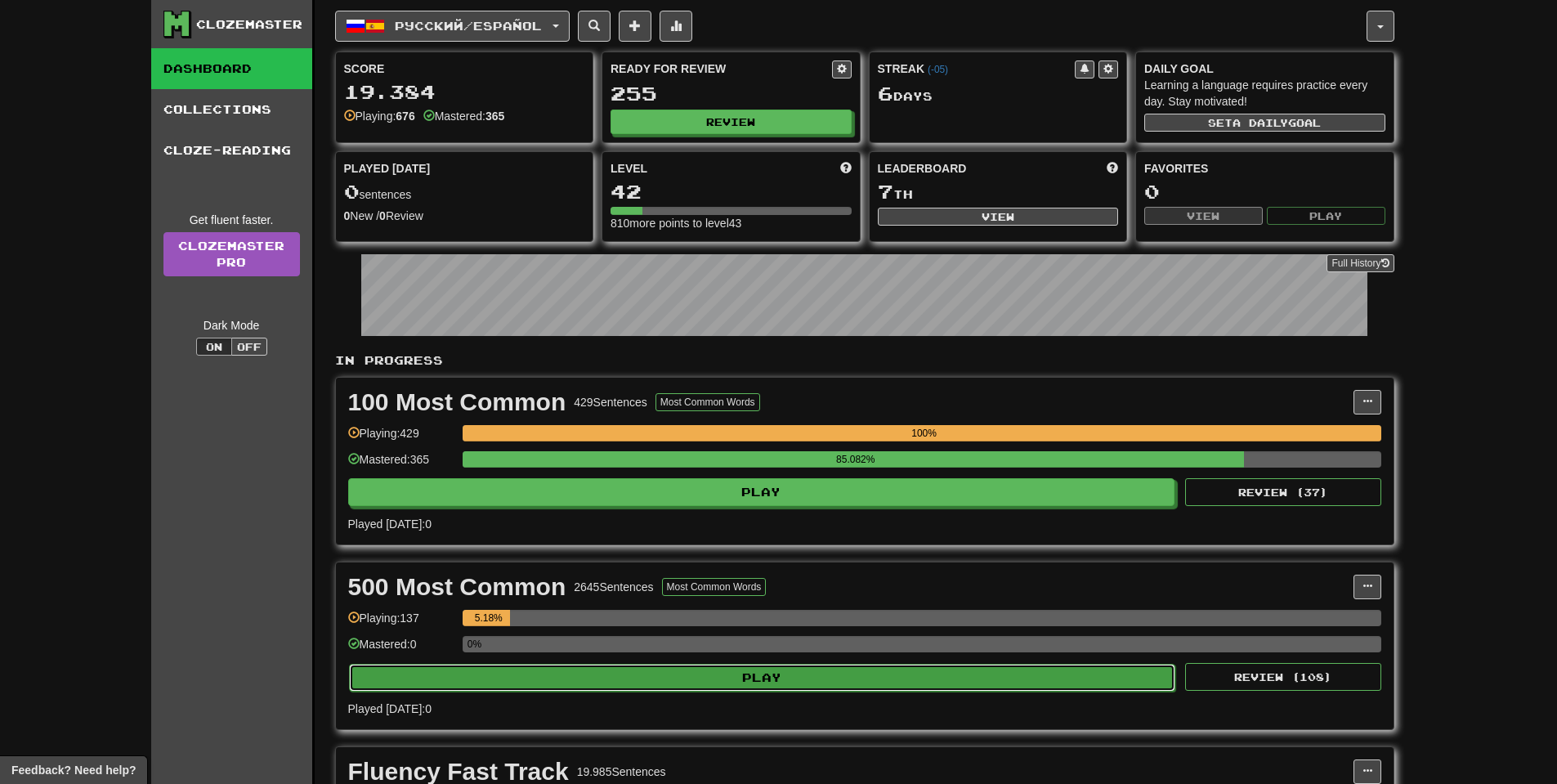
click at [737, 667] on button "Play" at bounding box center [762, 677] width 827 height 28
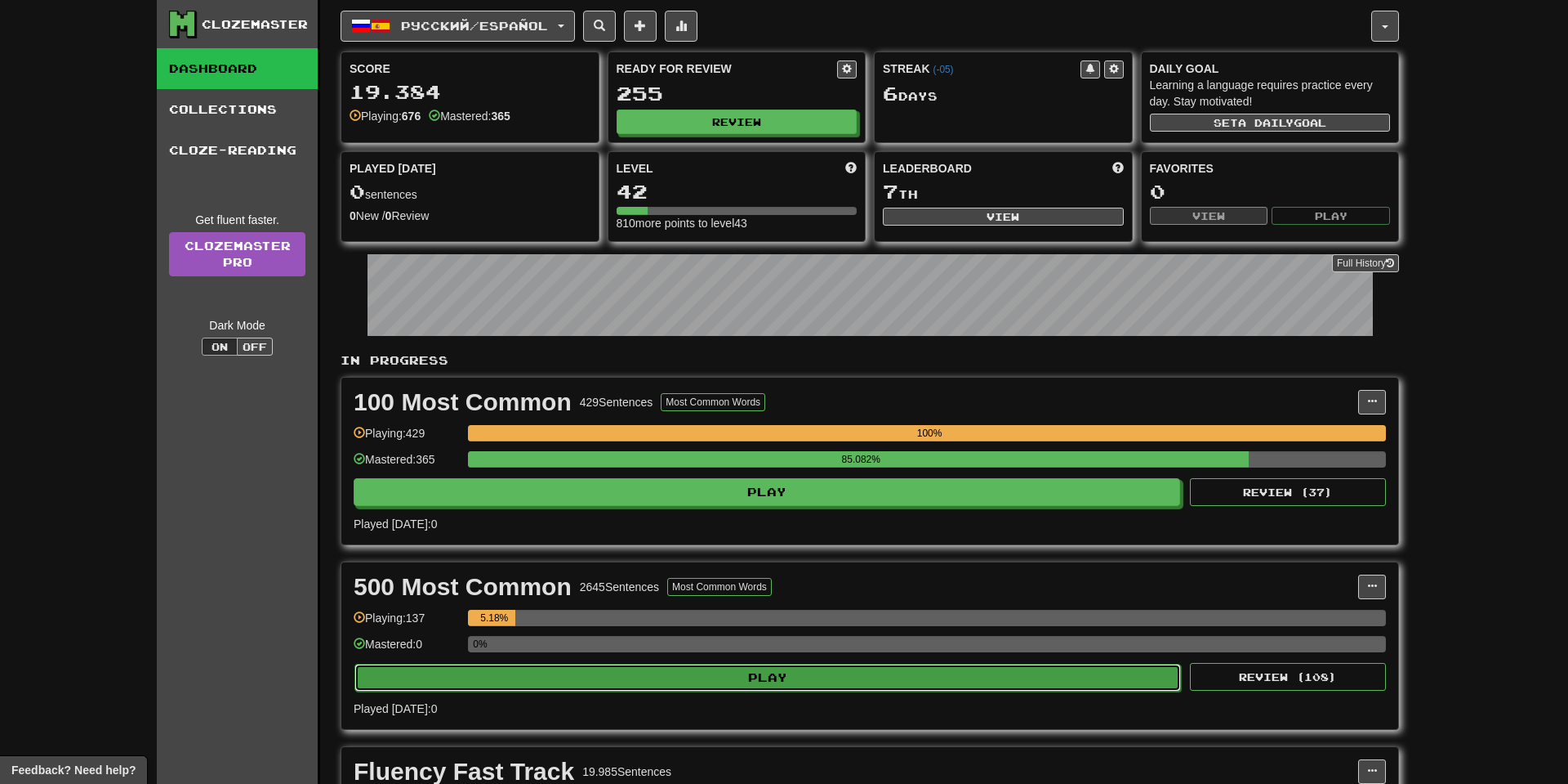
select select "**"
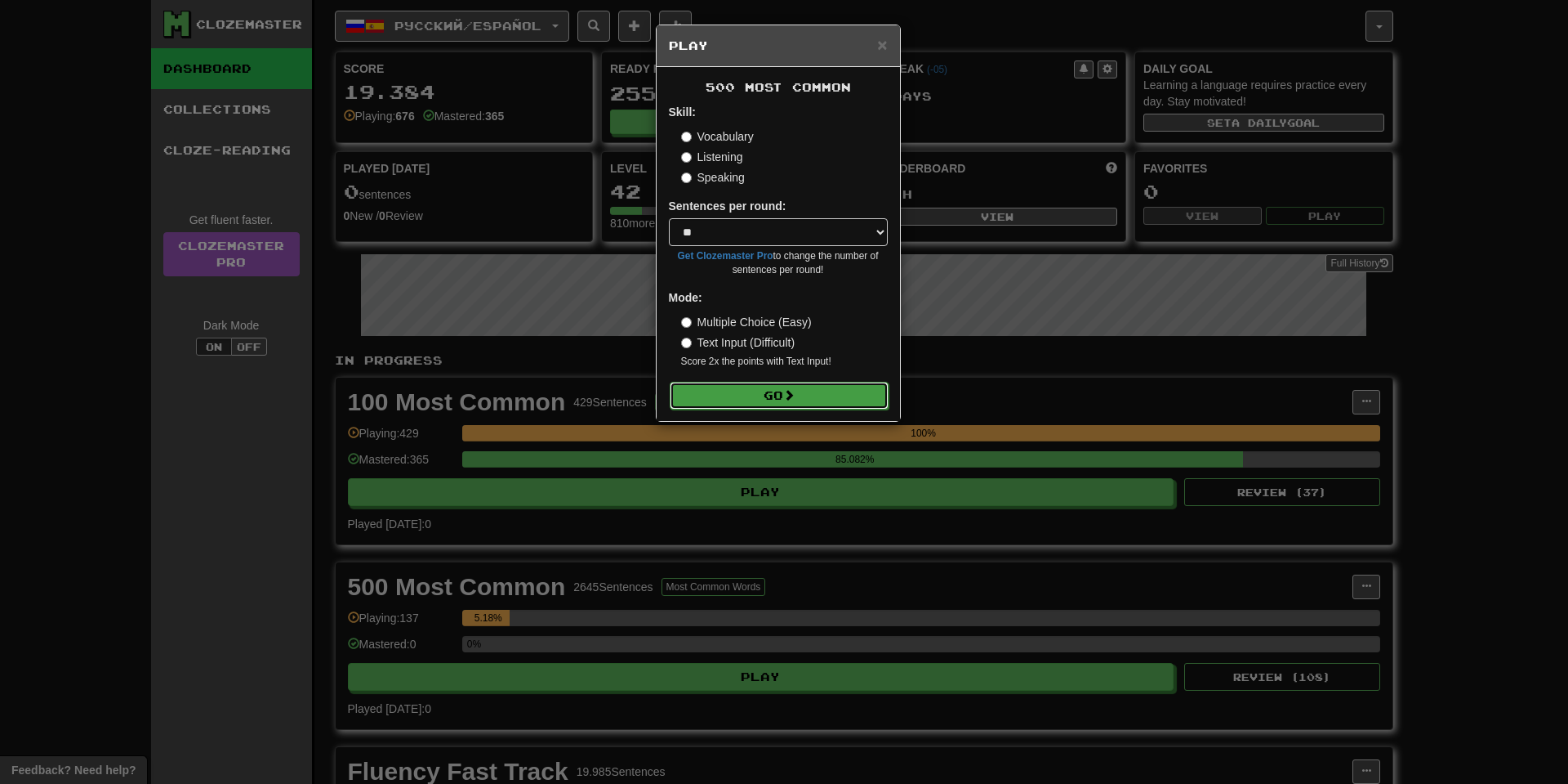
click at [779, 408] on button "Go" at bounding box center [779, 395] width 219 height 28
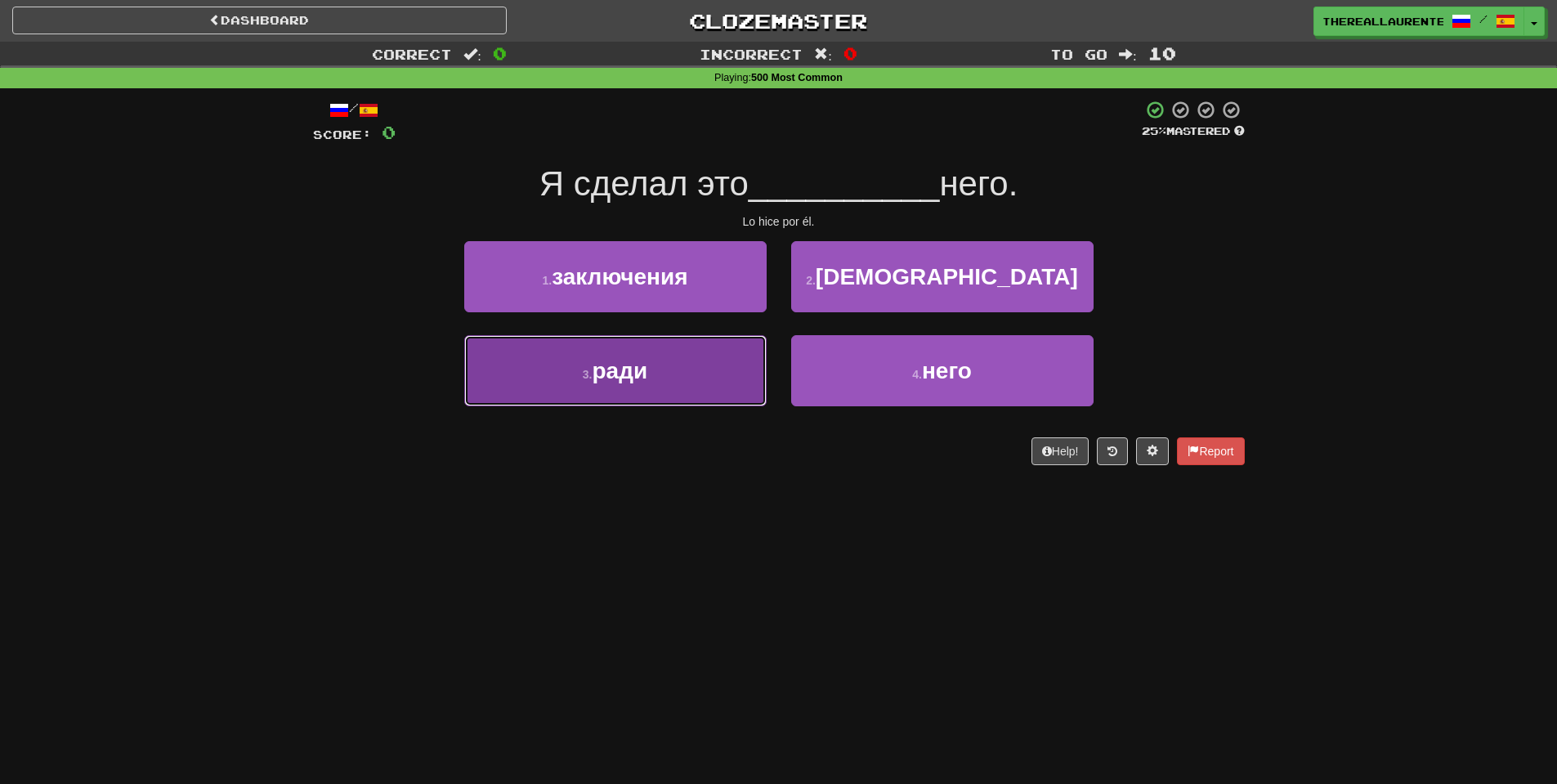
click at [656, 375] on button "3 . ради" at bounding box center [615, 371] width 303 height 71
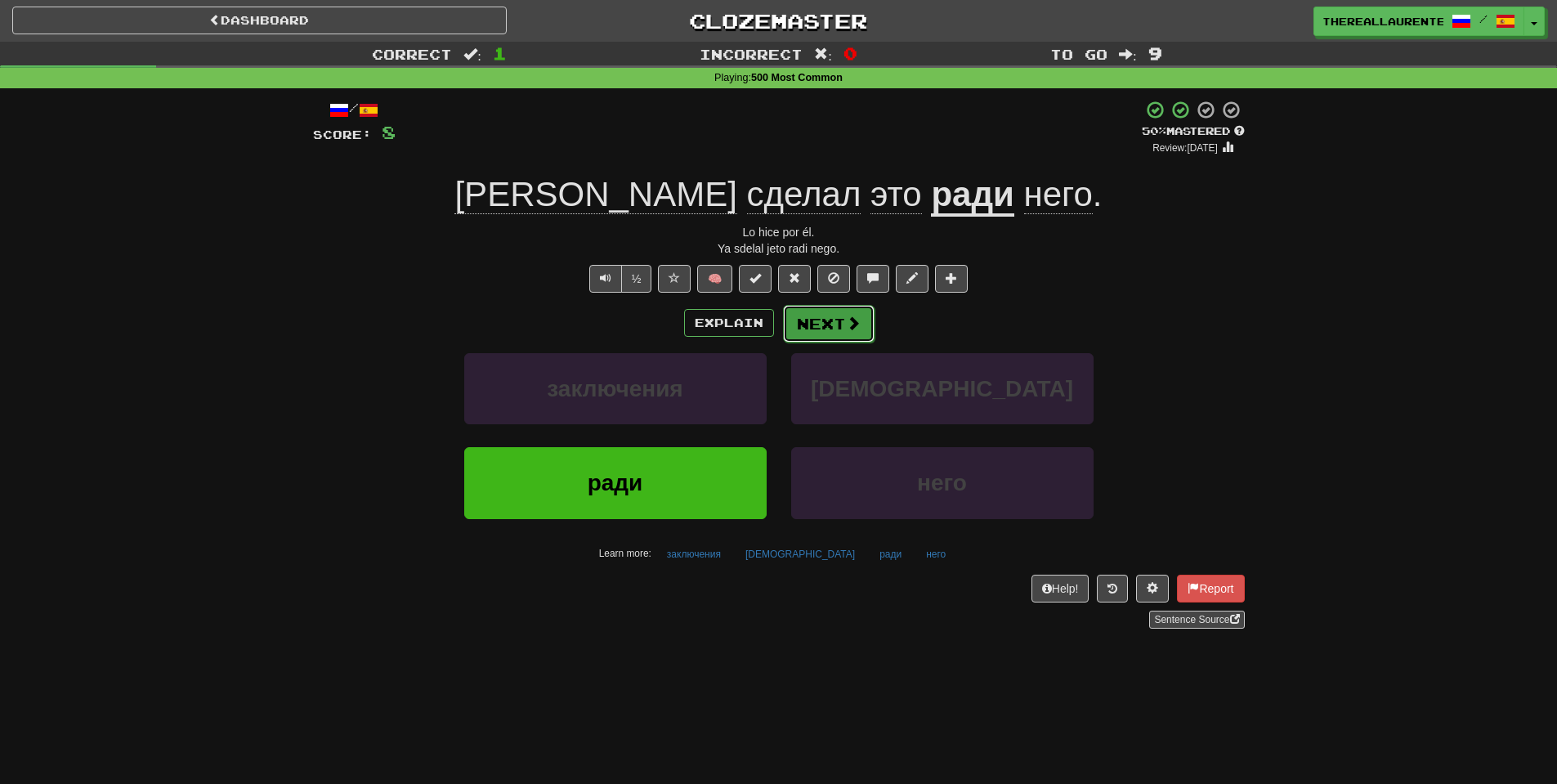
click at [828, 335] on button "Next" at bounding box center [829, 323] width 92 height 37
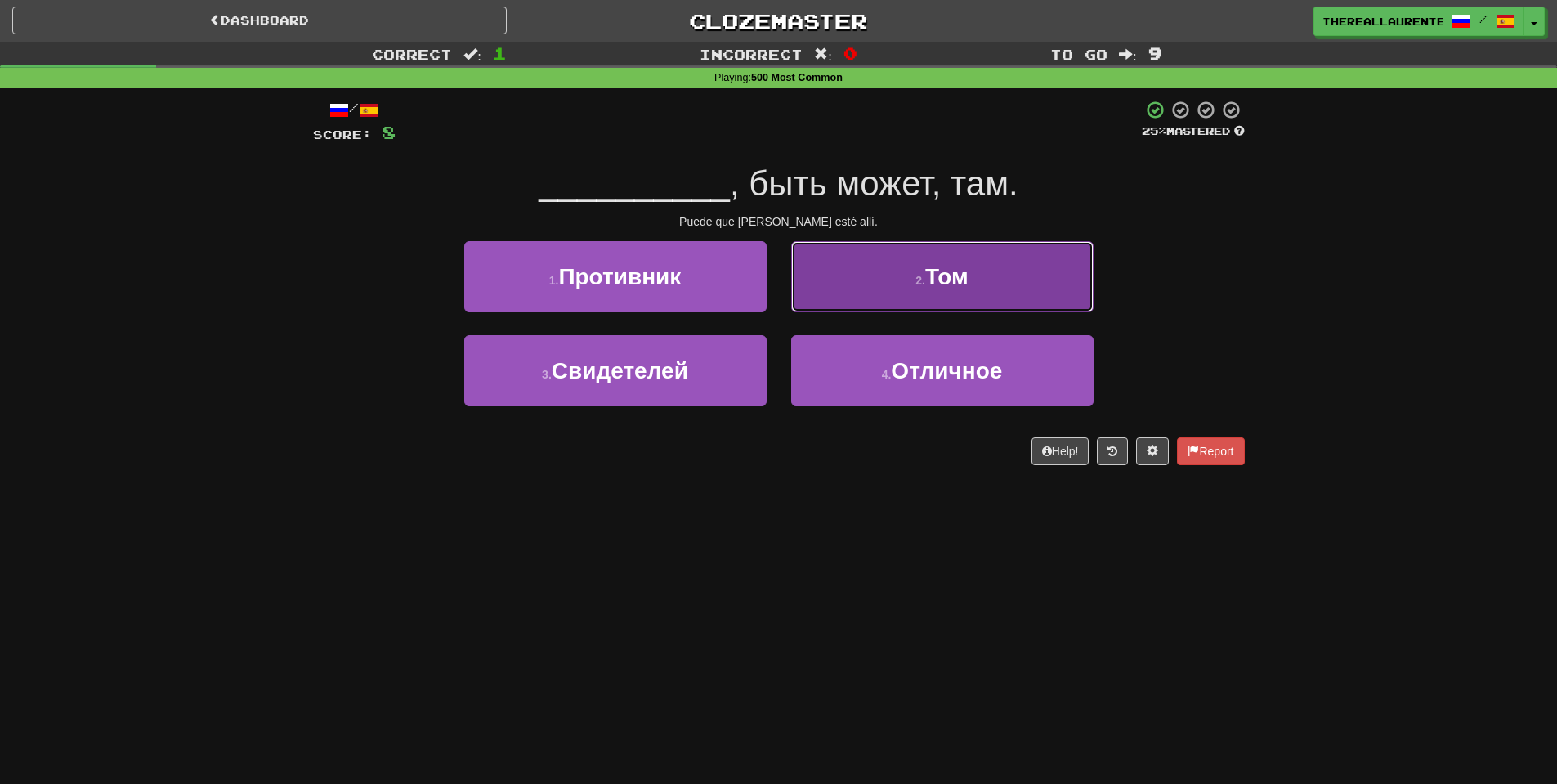
click at [899, 307] on button "2 . Том" at bounding box center [942, 276] width 303 height 71
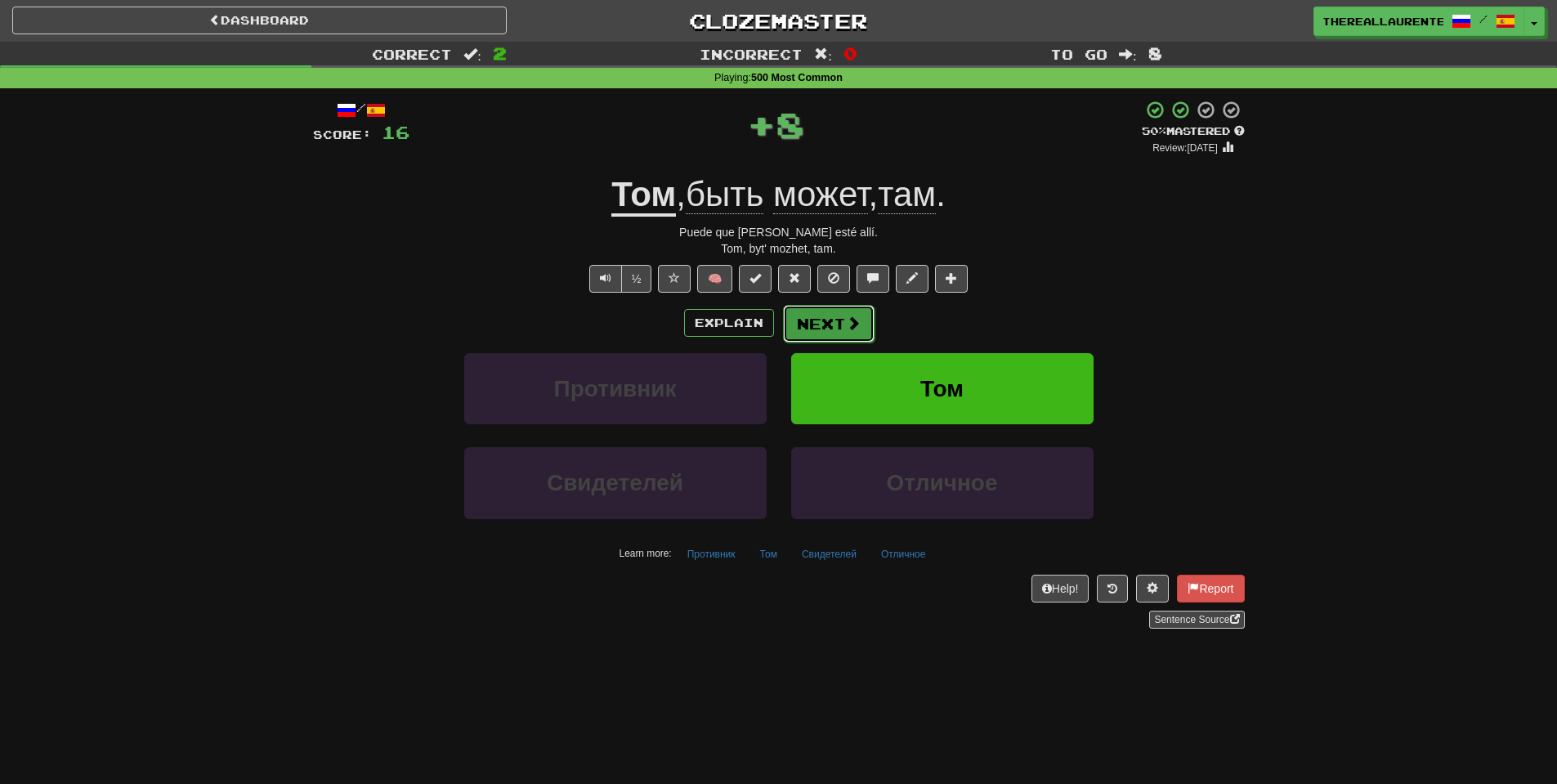
click at [866, 317] on button "Next" at bounding box center [829, 323] width 92 height 37
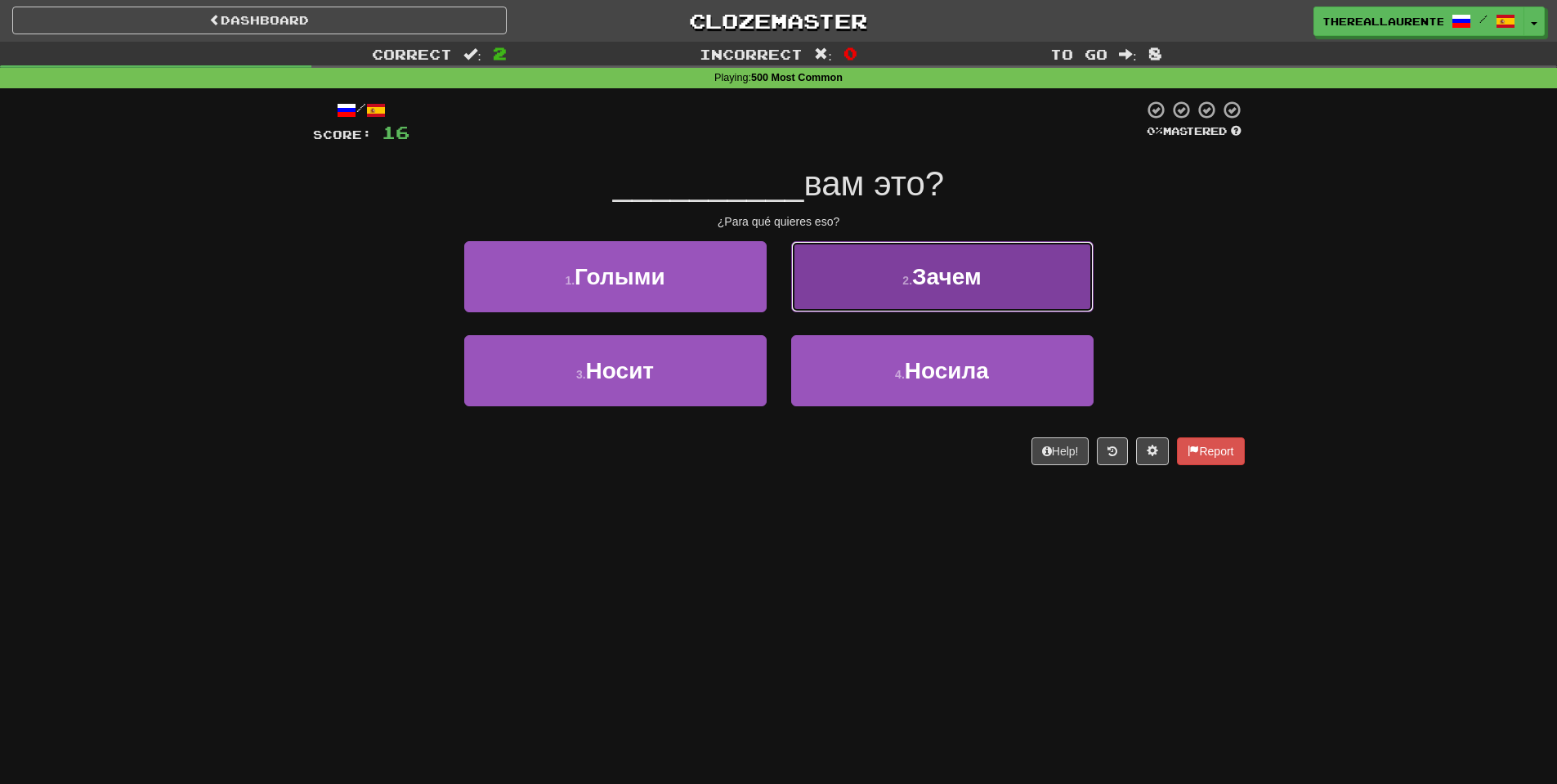
click at [920, 286] on span "Зачем" at bounding box center [947, 276] width 70 height 26
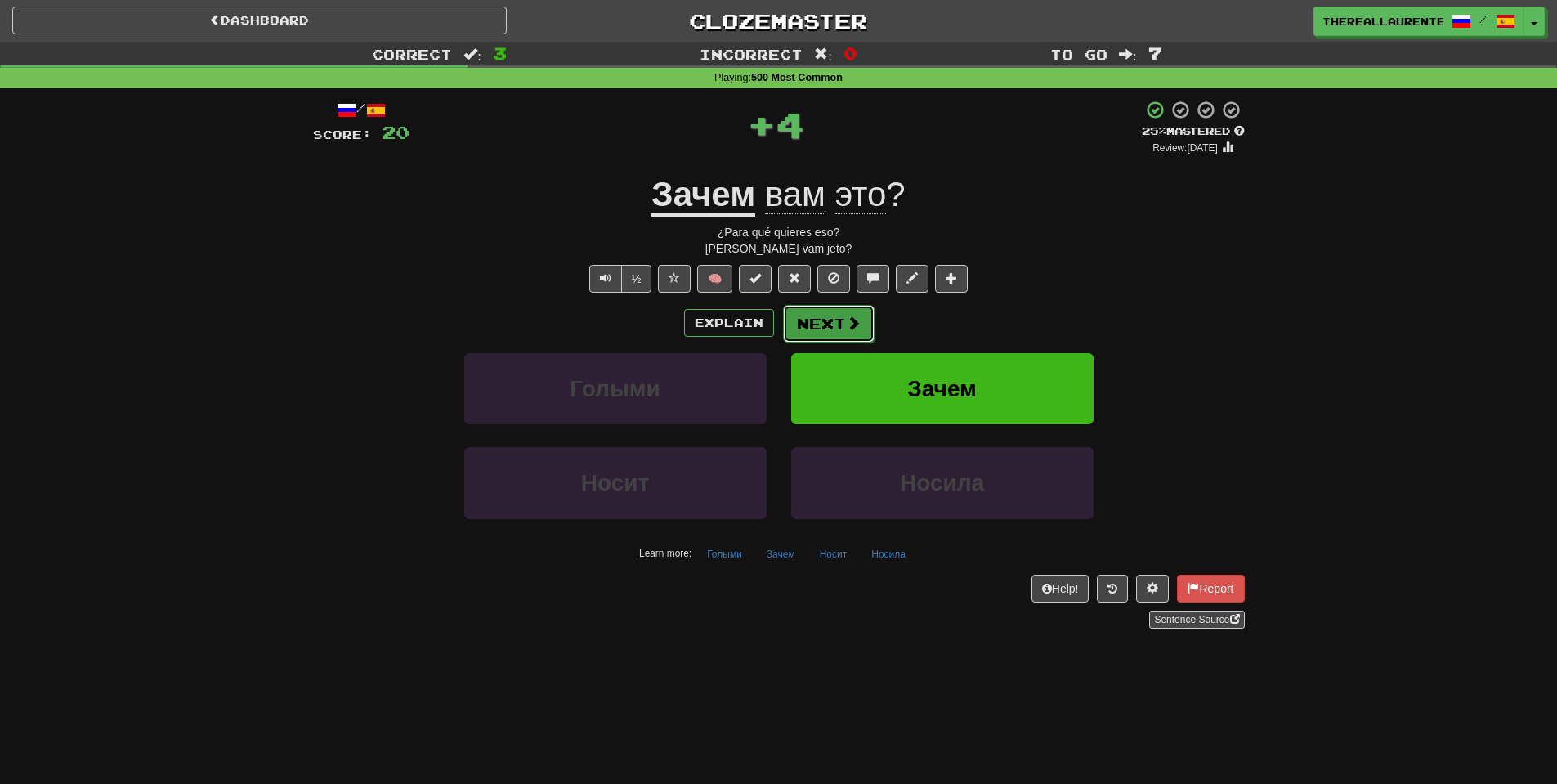
click at [842, 320] on button "Next" at bounding box center [829, 323] width 92 height 37
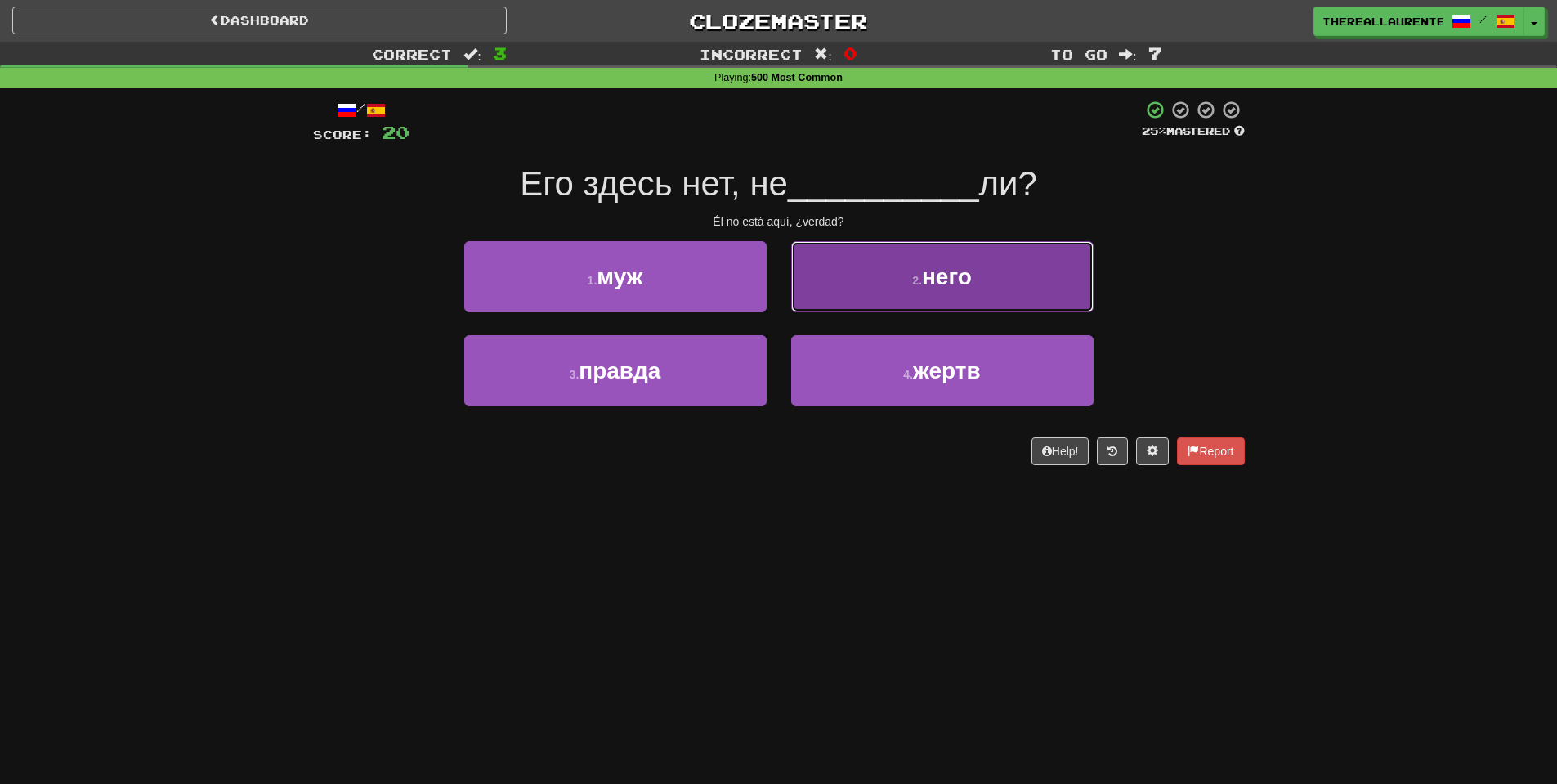
click at [887, 308] on button "2 . него" at bounding box center [942, 276] width 303 height 71
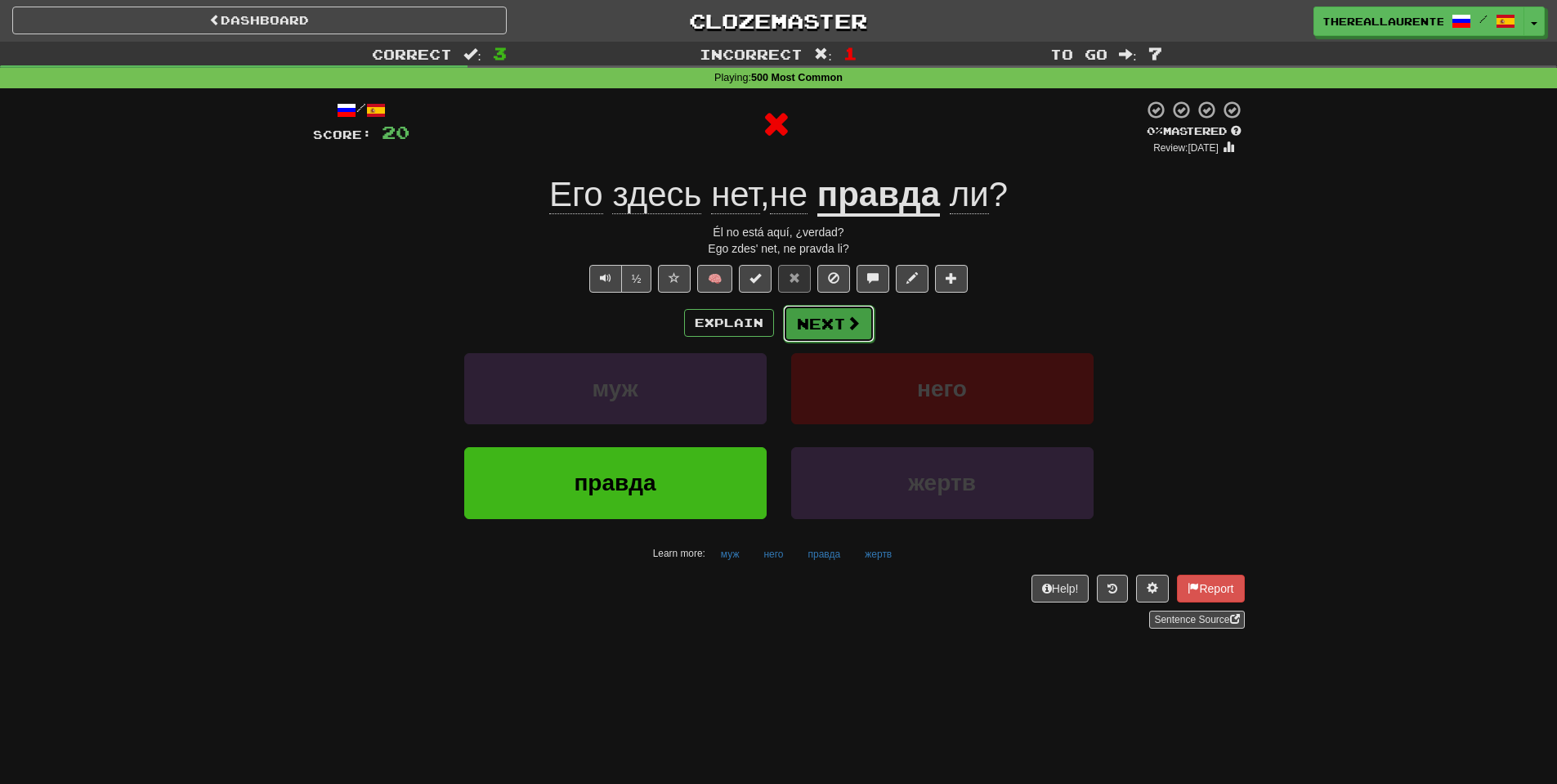
click at [806, 328] on button "Next" at bounding box center [829, 323] width 92 height 37
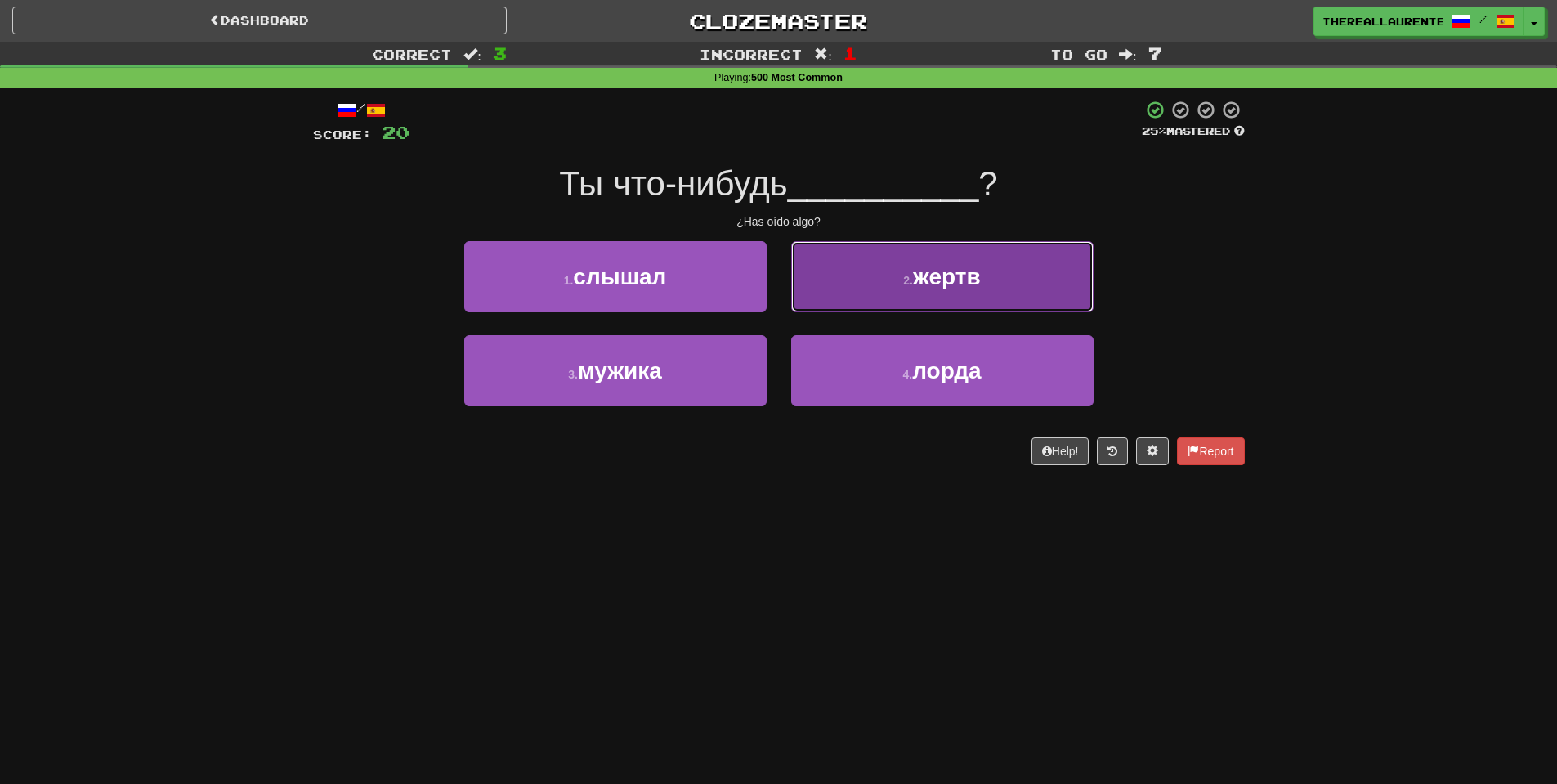
click at [924, 274] on span "жертв" at bounding box center [947, 276] width 68 height 26
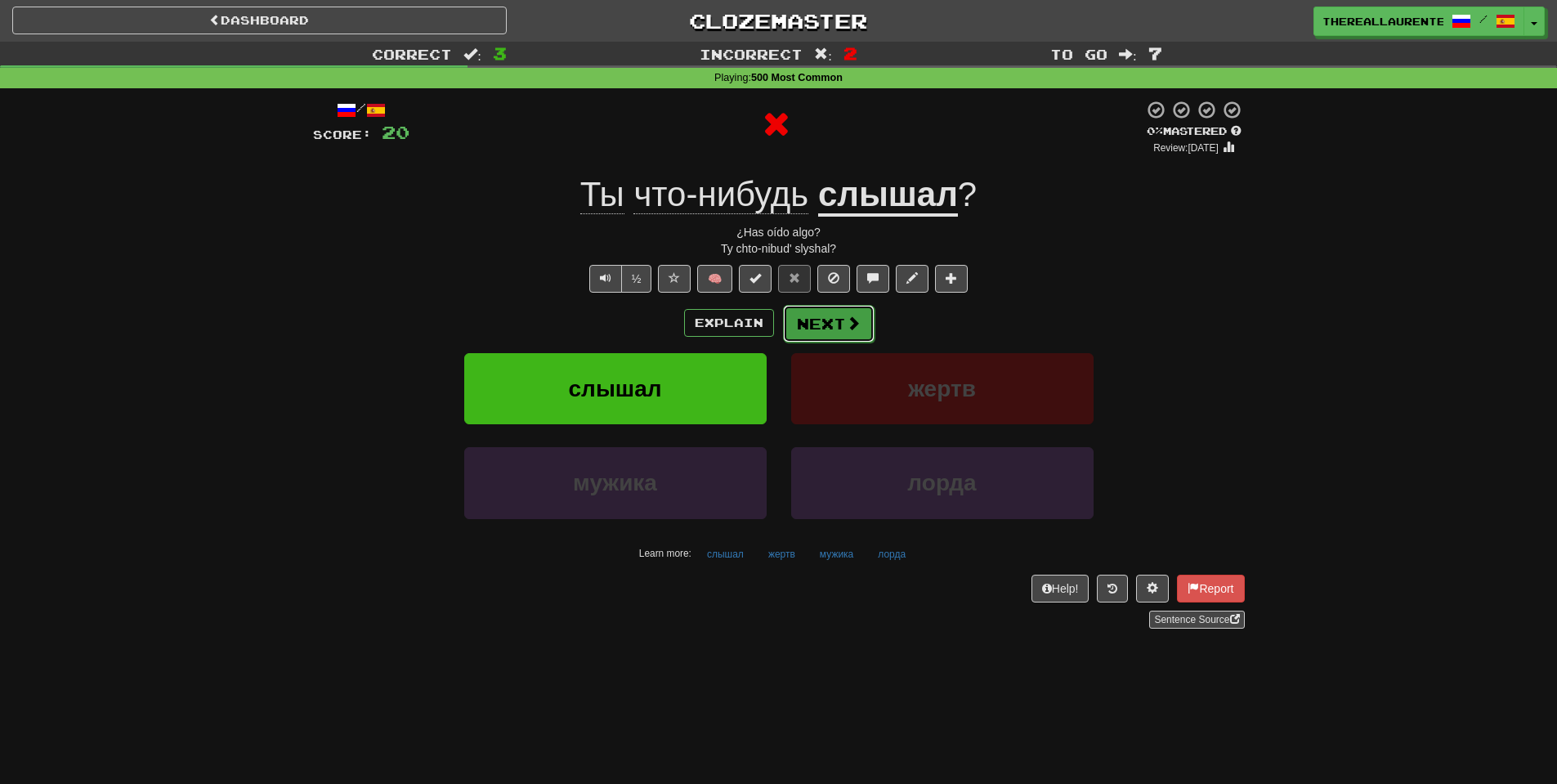
click at [840, 316] on button "Next" at bounding box center [829, 323] width 92 height 37
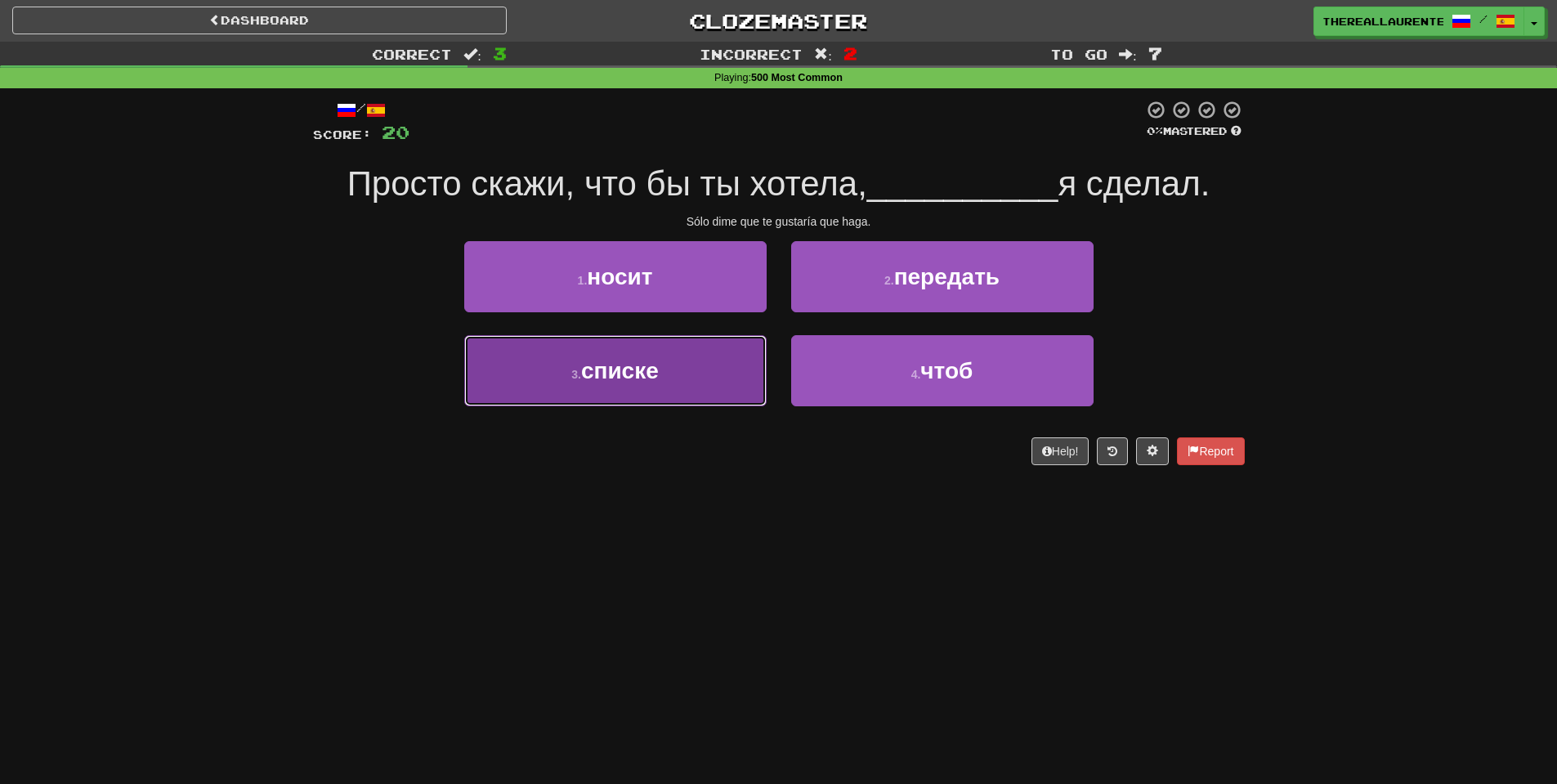
click at [628, 358] on span "списке" at bounding box center [619, 371] width 77 height 26
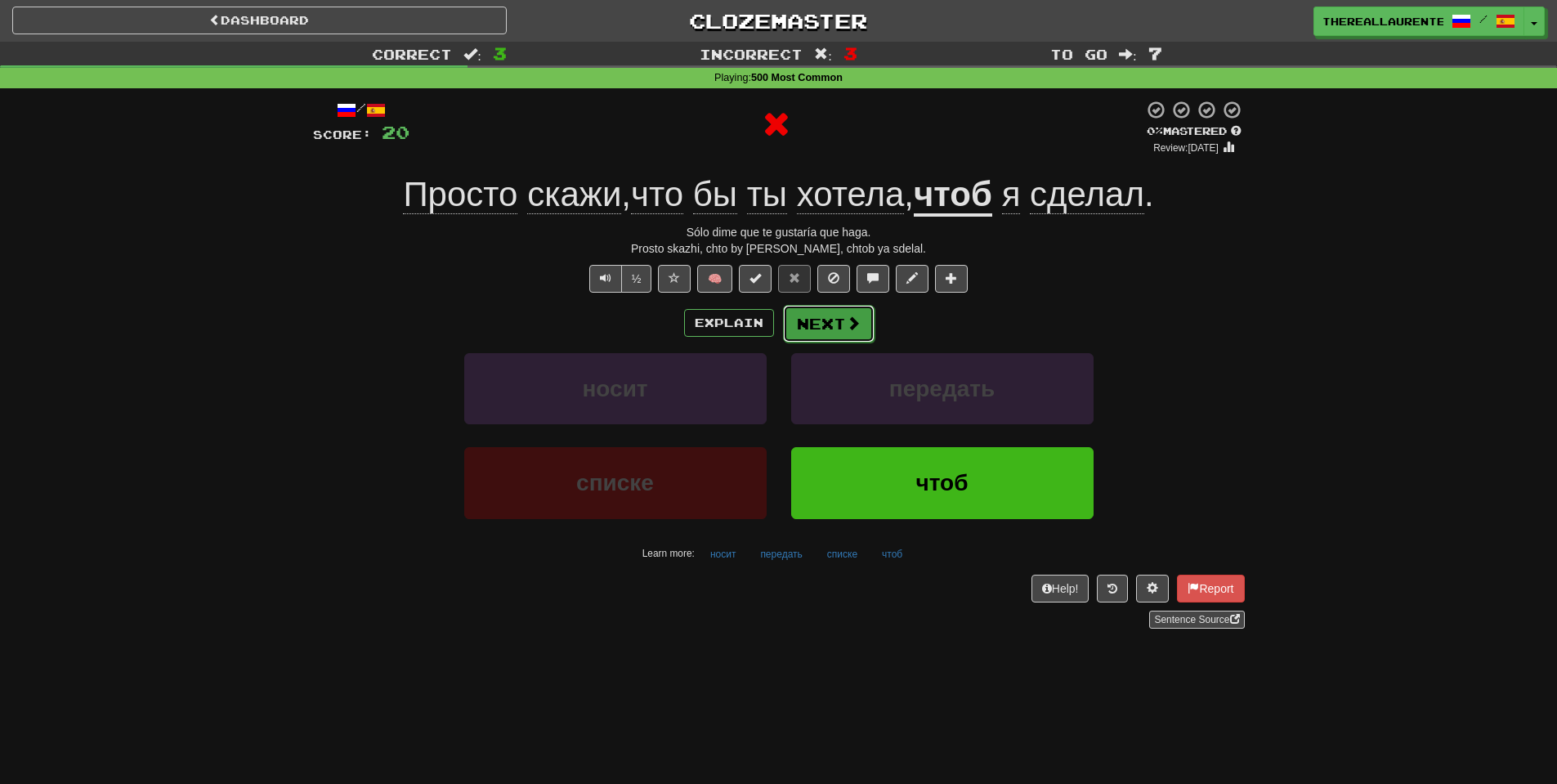
click at [823, 328] on button "Next" at bounding box center [829, 323] width 92 height 37
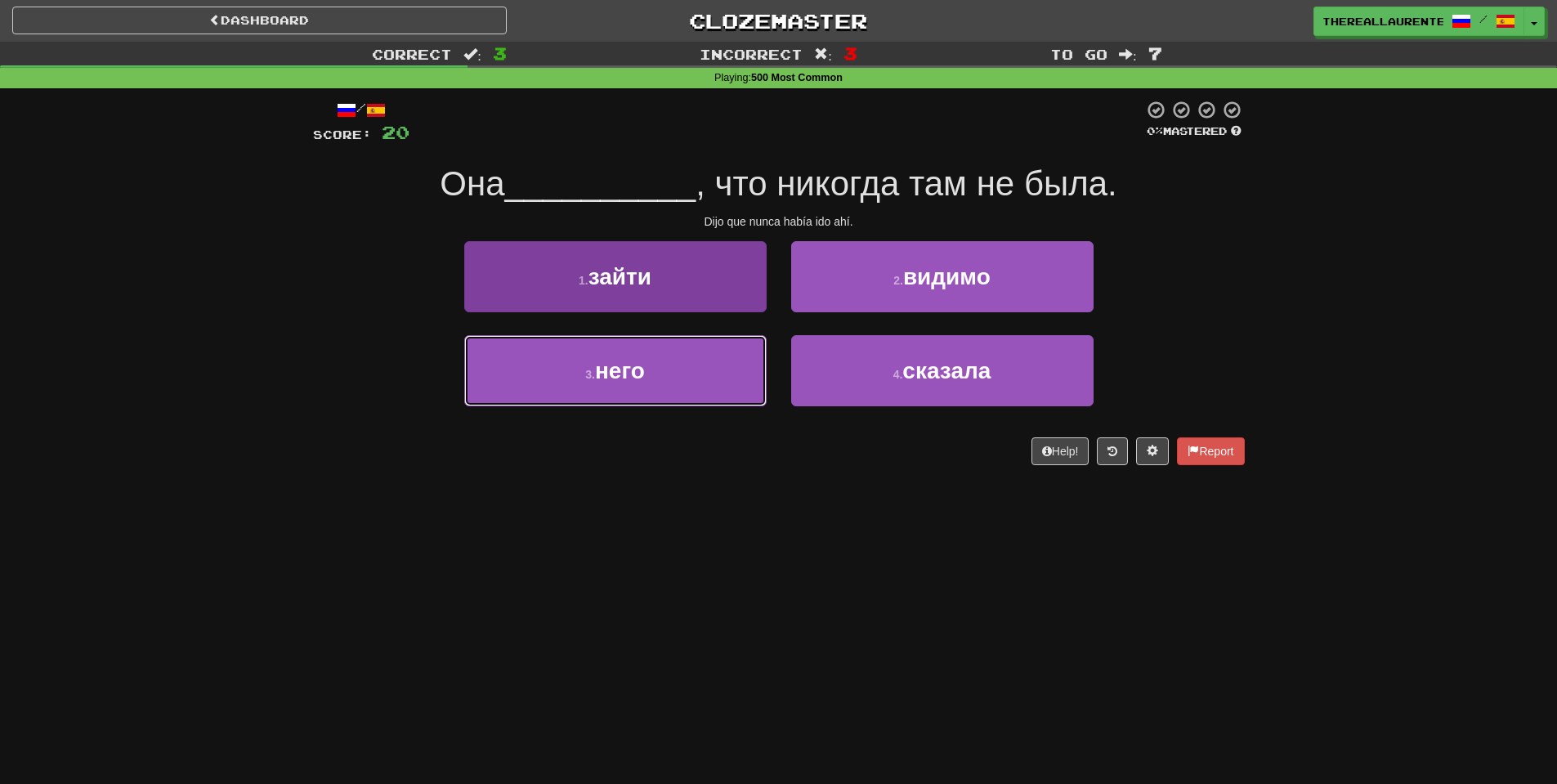
click at [682, 367] on button "3 . него" at bounding box center [615, 371] width 303 height 71
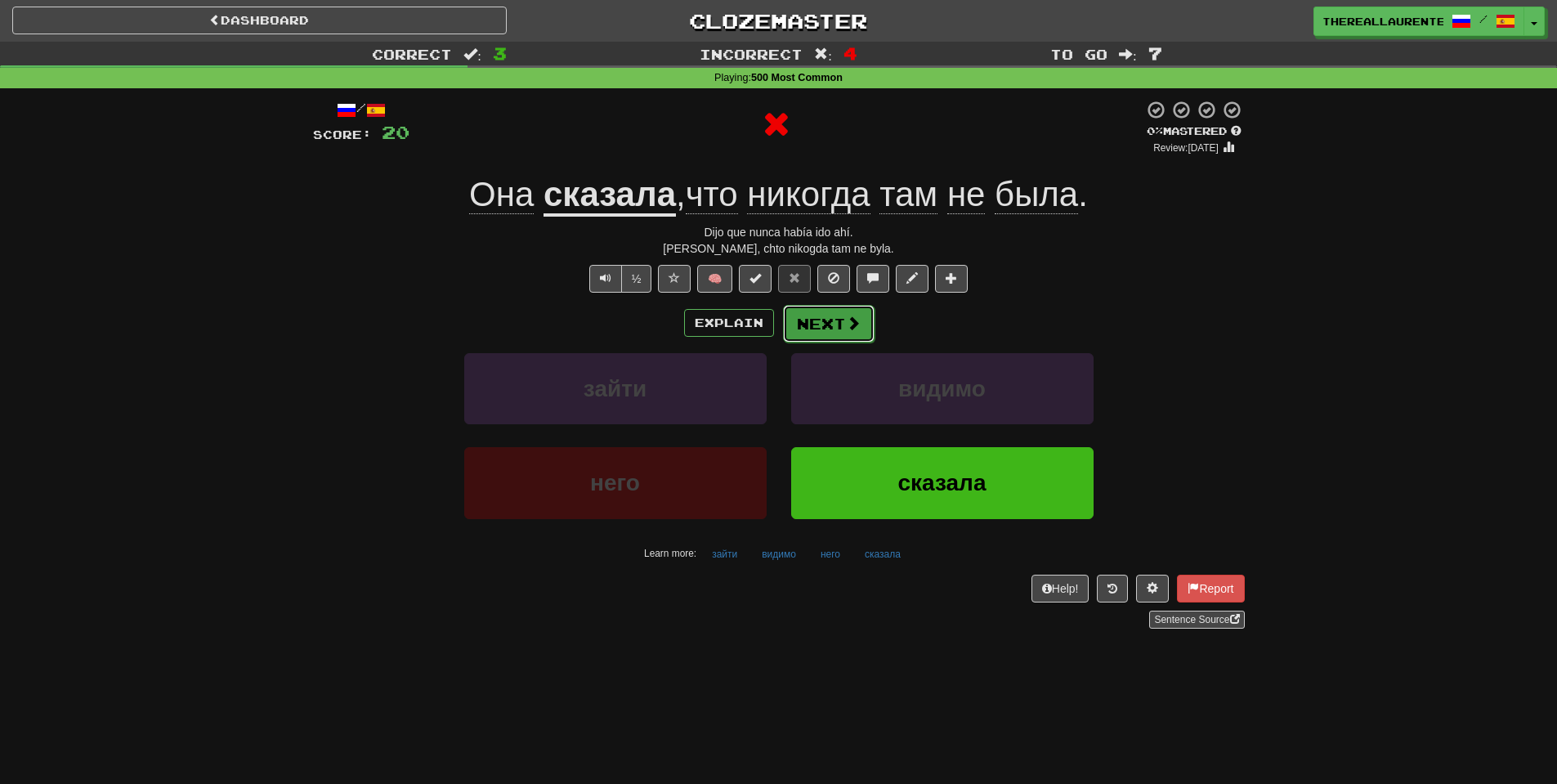
click at [830, 328] on button "Next" at bounding box center [829, 323] width 92 height 37
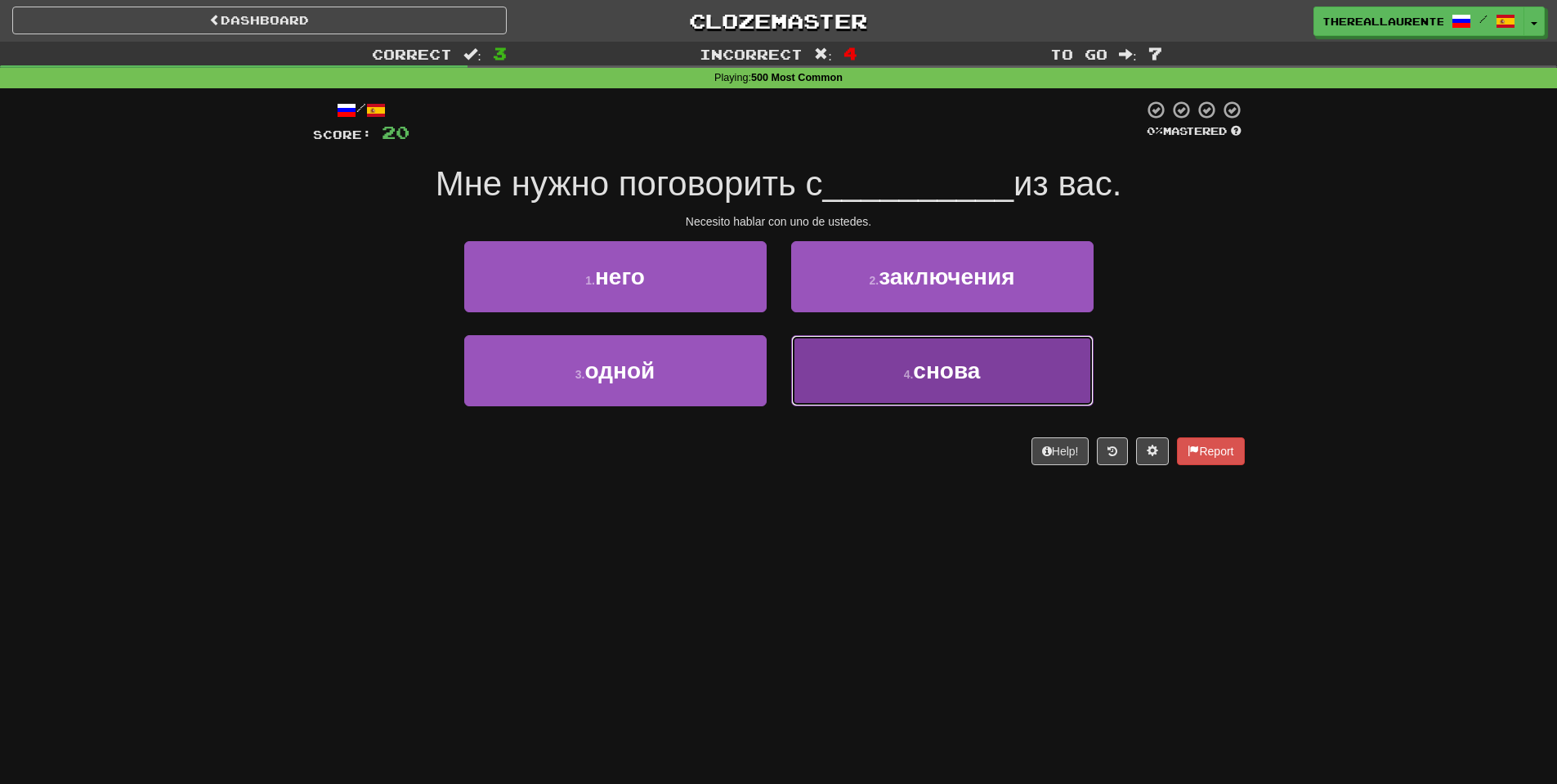
click at [931, 382] on span "снова" at bounding box center [947, 371] width 67 height 26
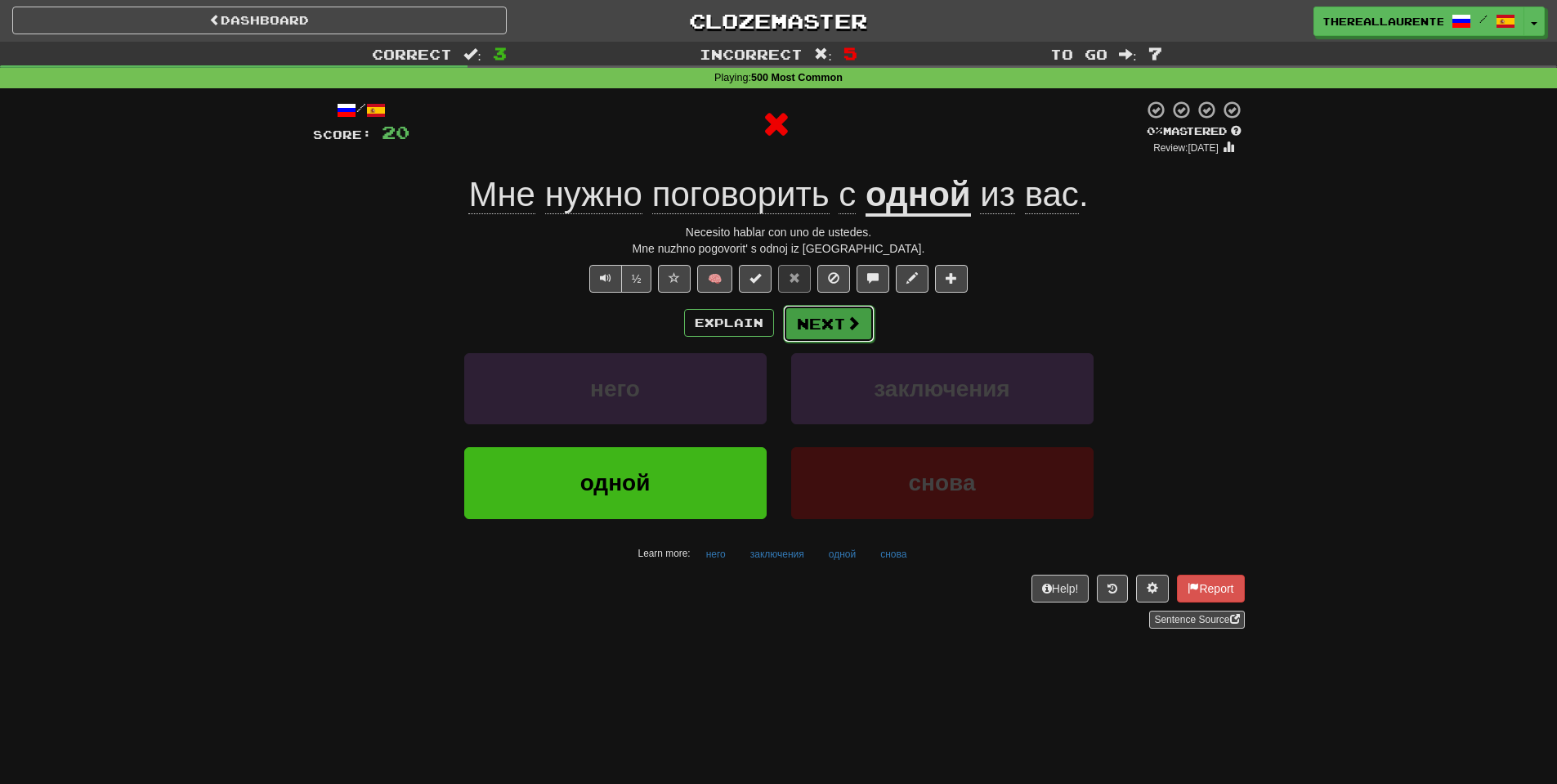
click at [842, 331] on button "Next" at bounding box center [829, 323] width 92 height 37
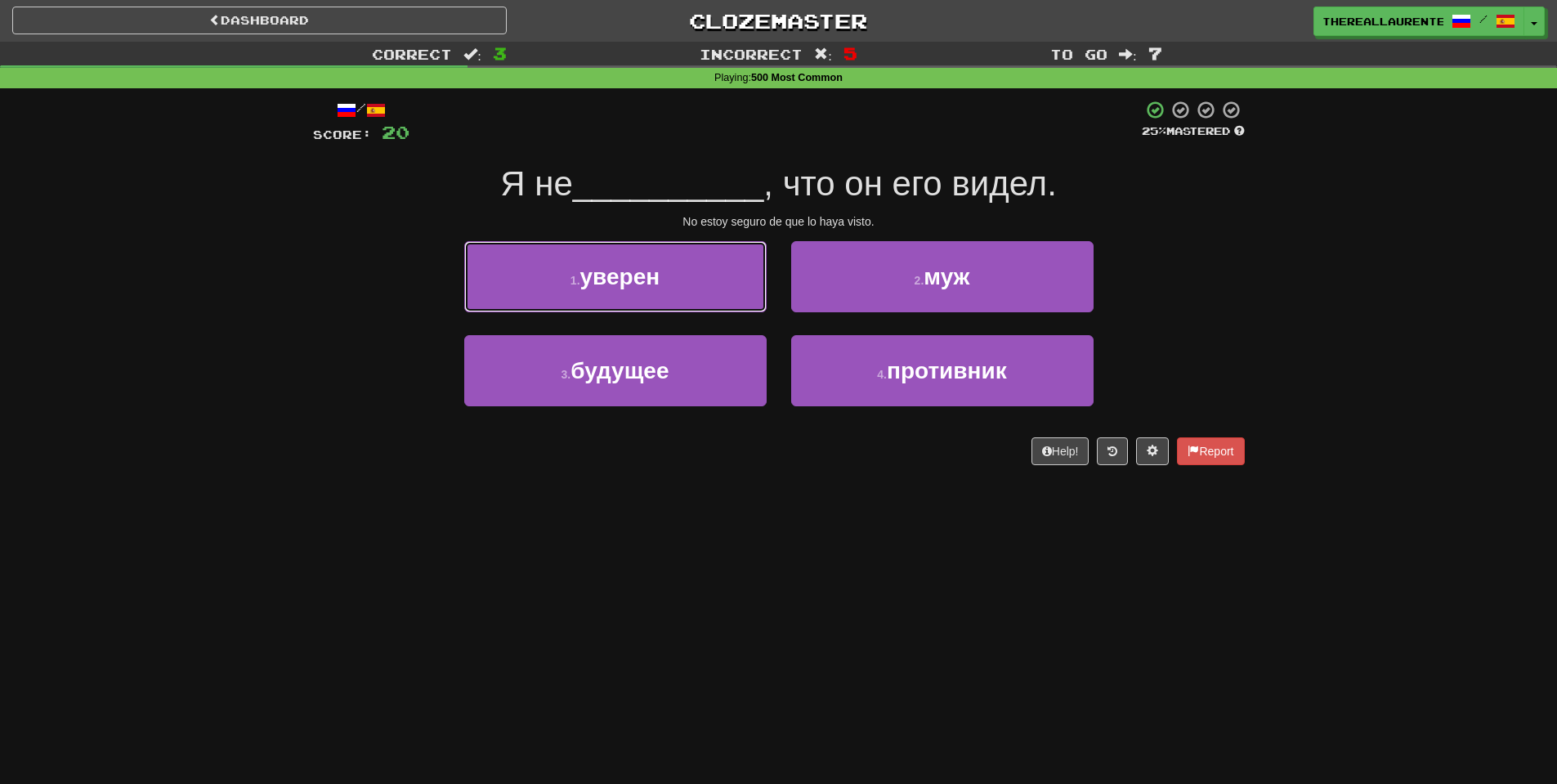
click at [570, 274] on small "1 ." at bounding box center [575, 281] width 10 height 13
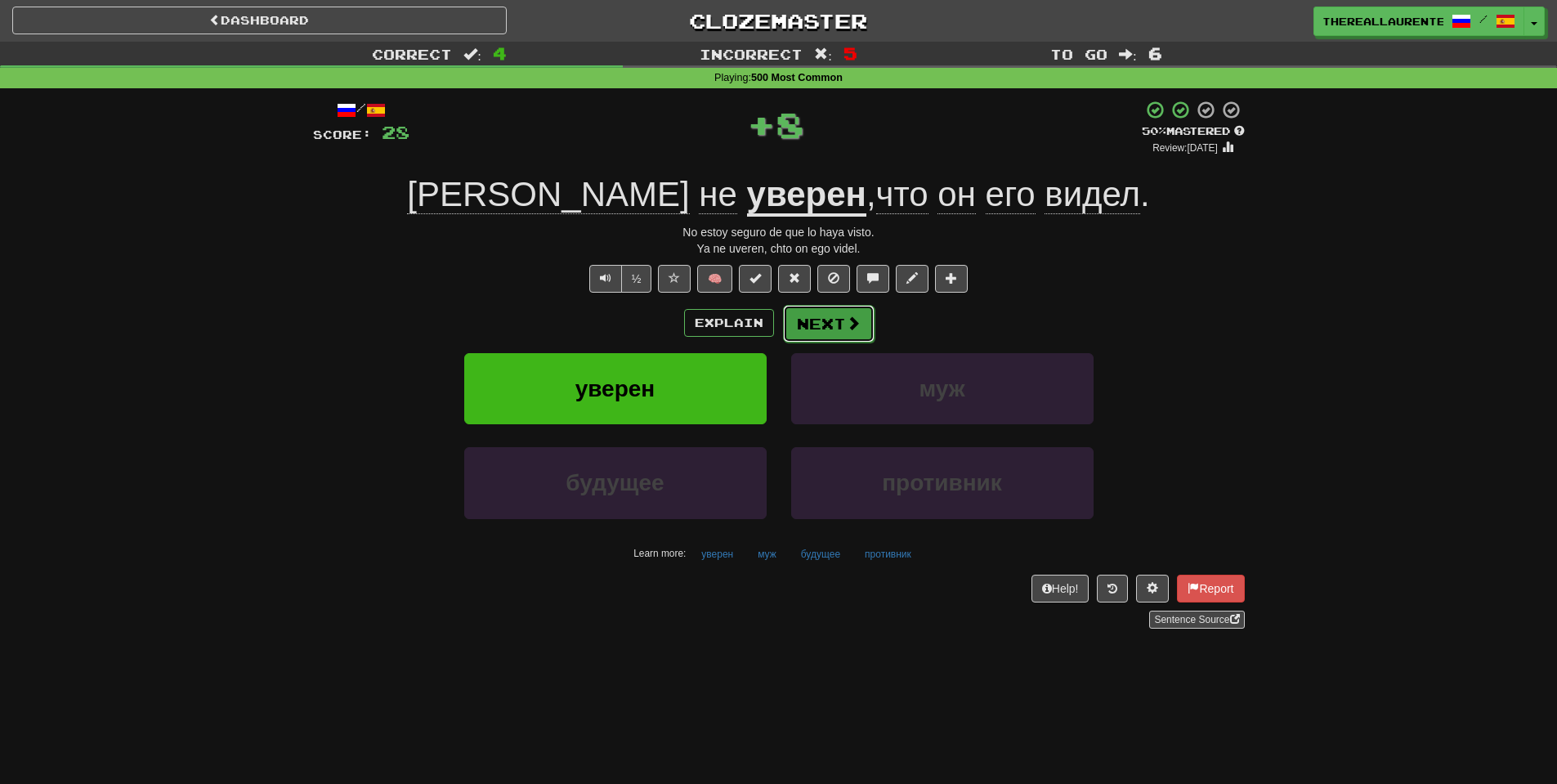
click at [846, 318] on span at bounding box center [853, 322] width 14 height 14
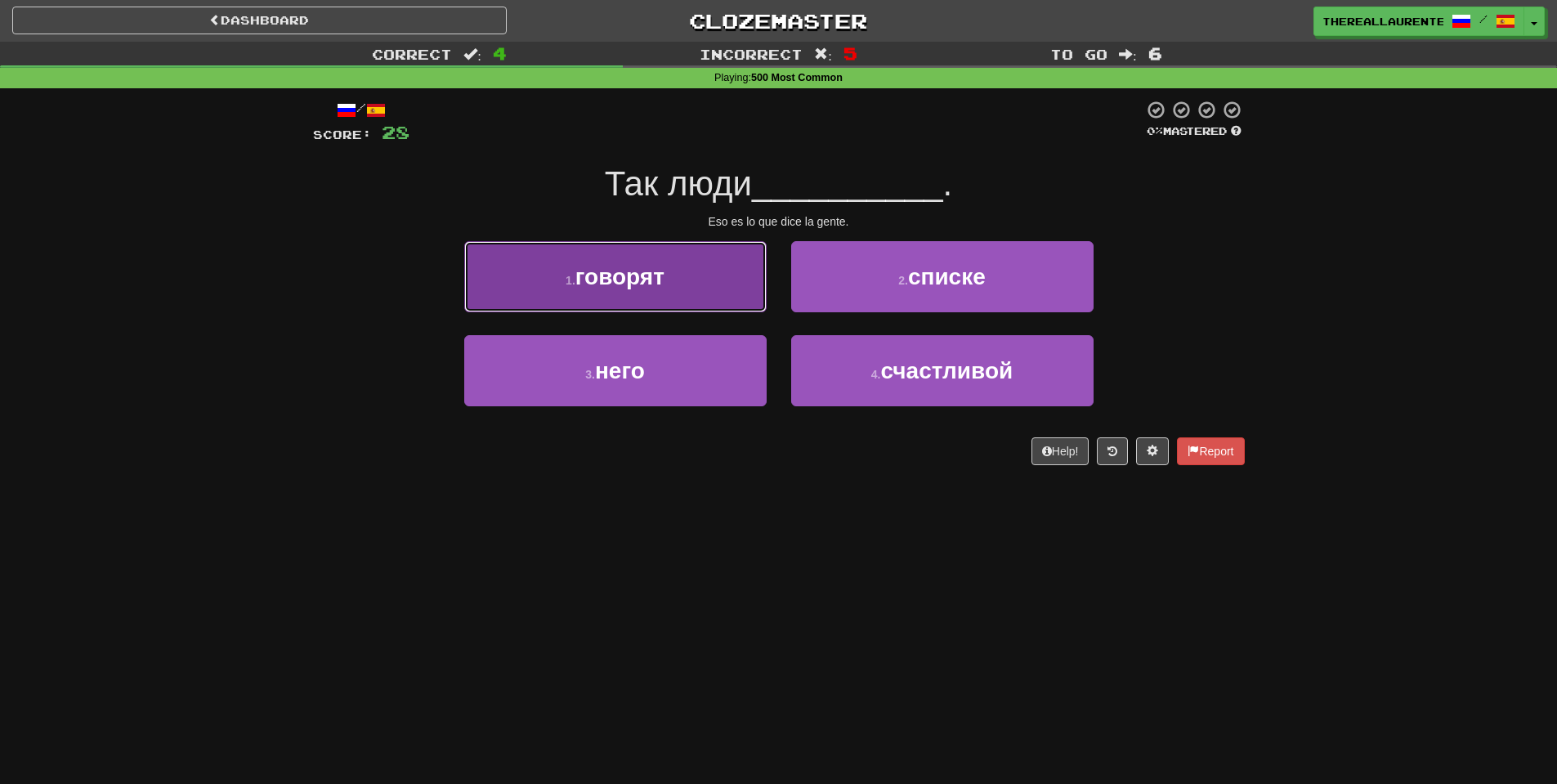
click at [693, 284] on button "1 . говорят" at bounding box center [615, 276] width 303 height 71
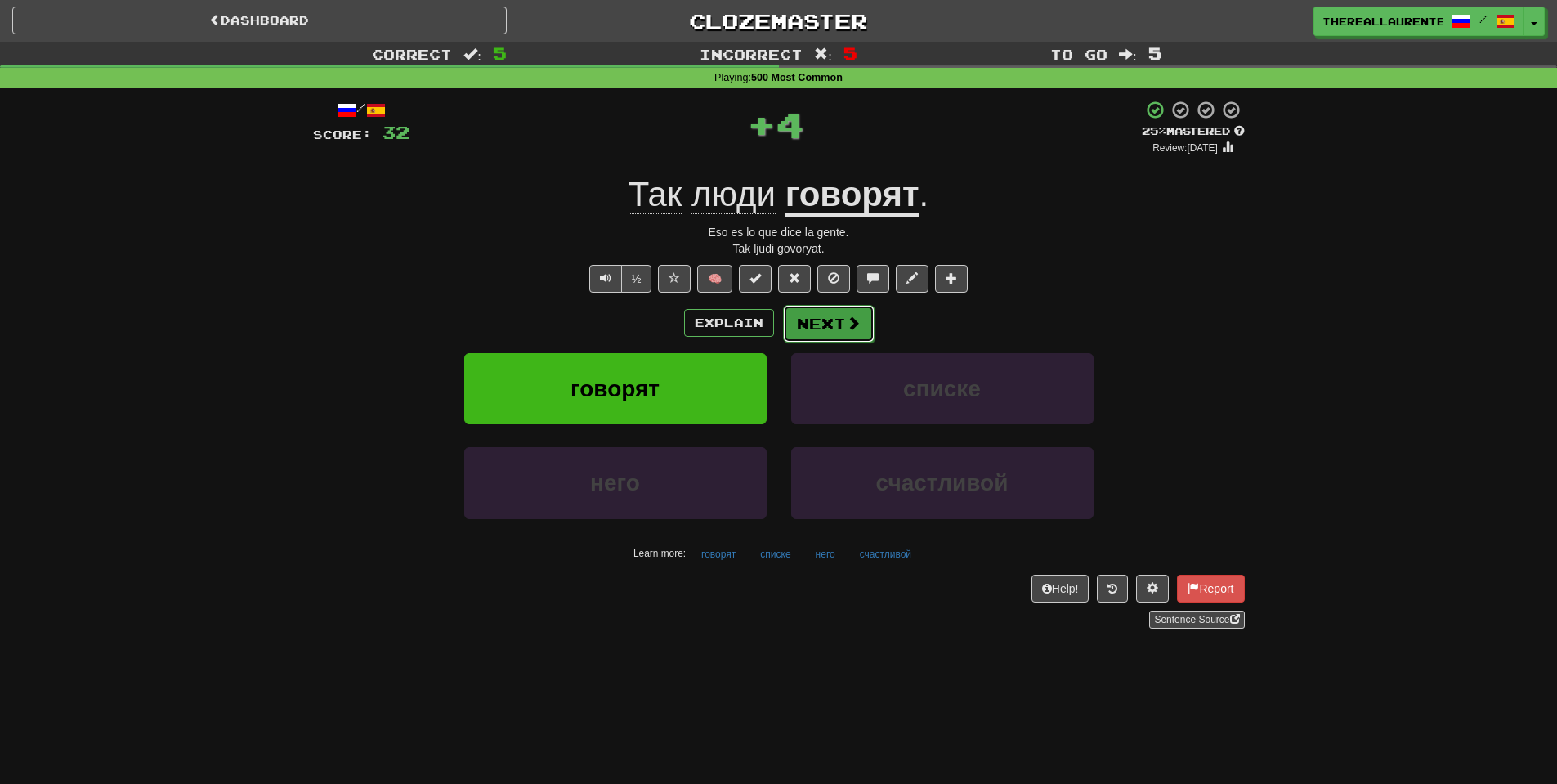
click at [850, 327] on span at bounding box center [853, 322] width 14 height 14
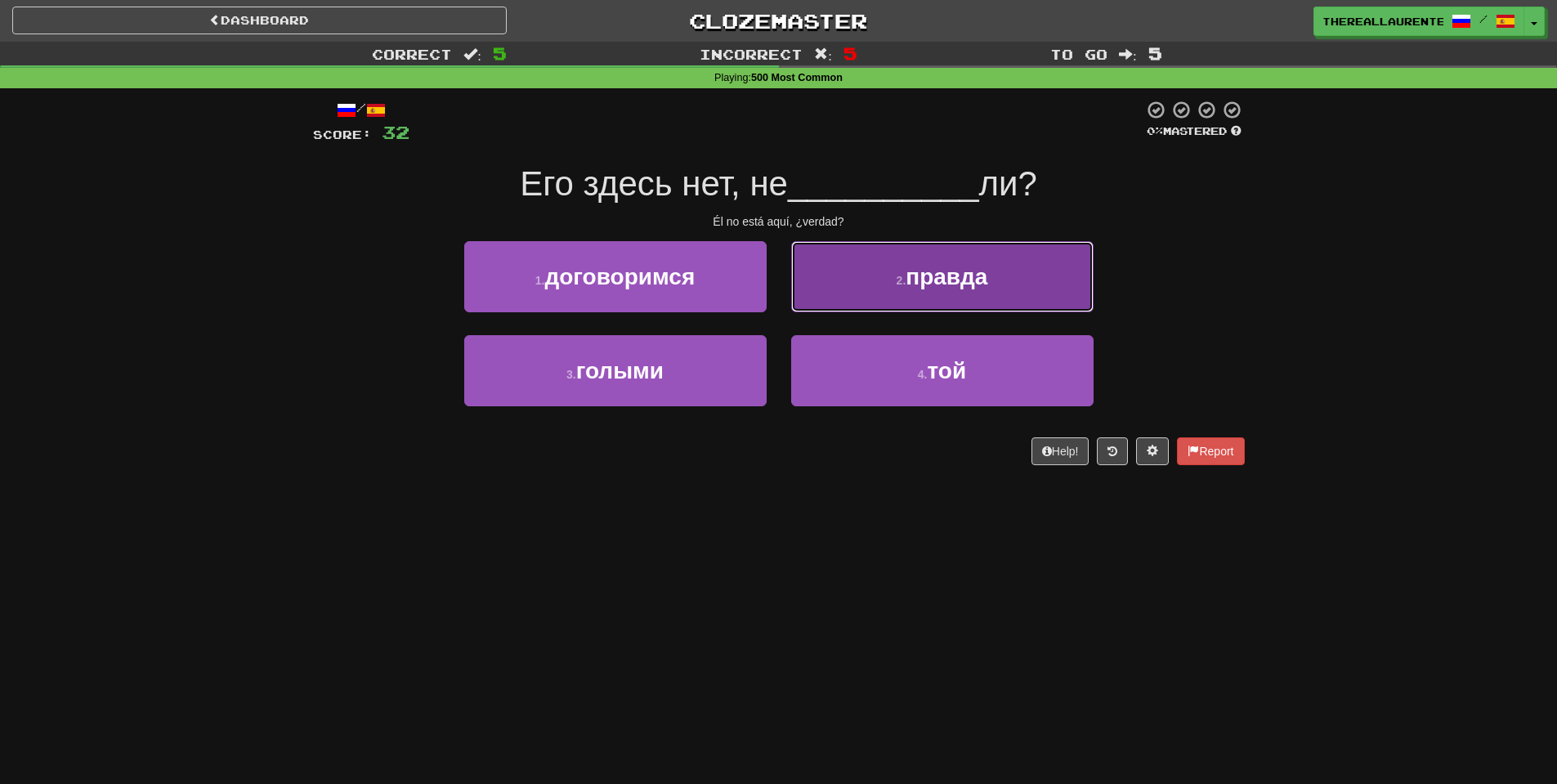
click at [897, 279] on small "2 ." at bounding box center [902, 281] width 10 height 13
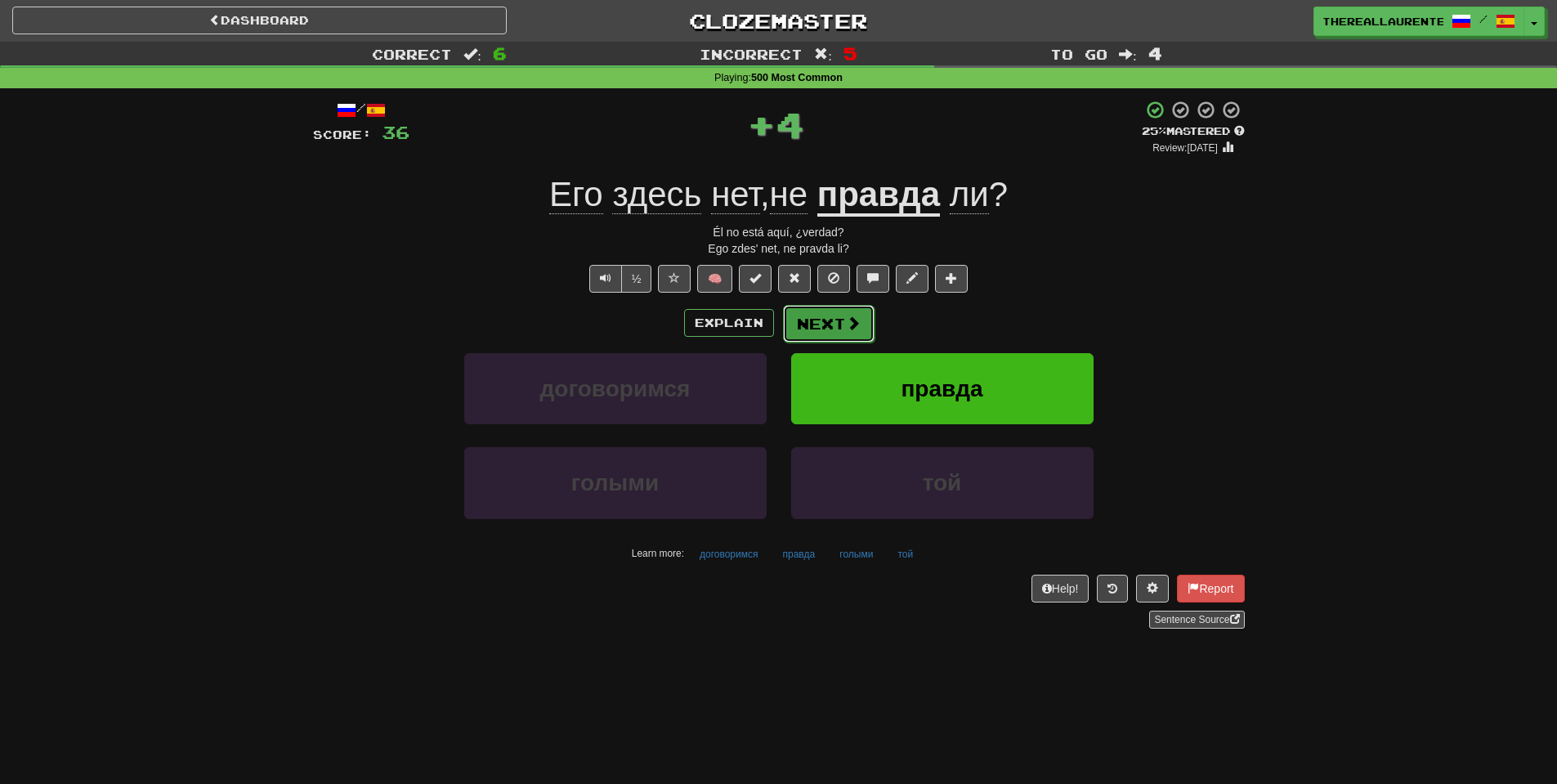
click at [838, 326] on button "Next" at bounding box center [829, 323] width 92 height 37
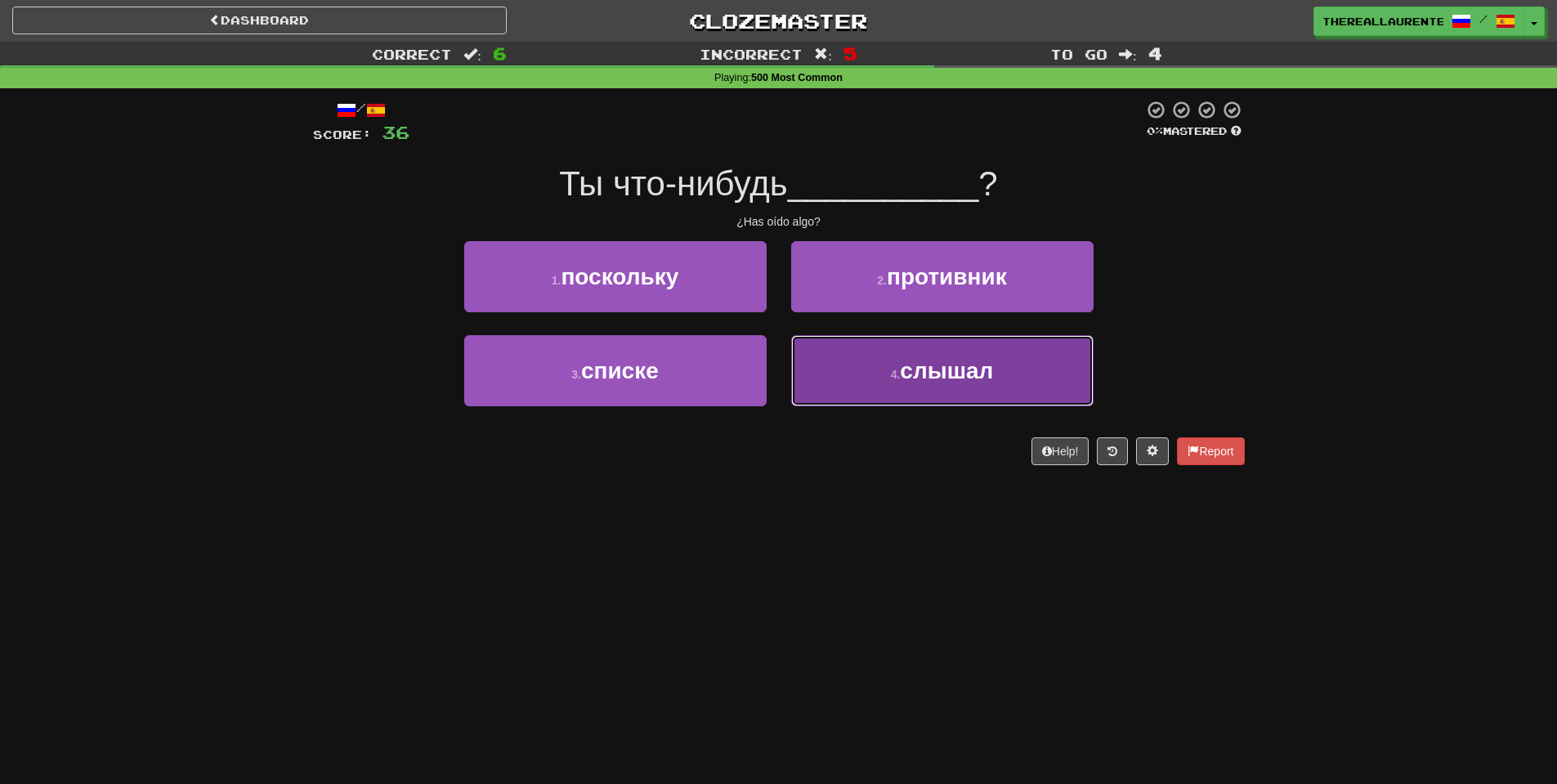
click at [925, 371] on span "слышал" at bounding box center [947, 371] width 94 height 26
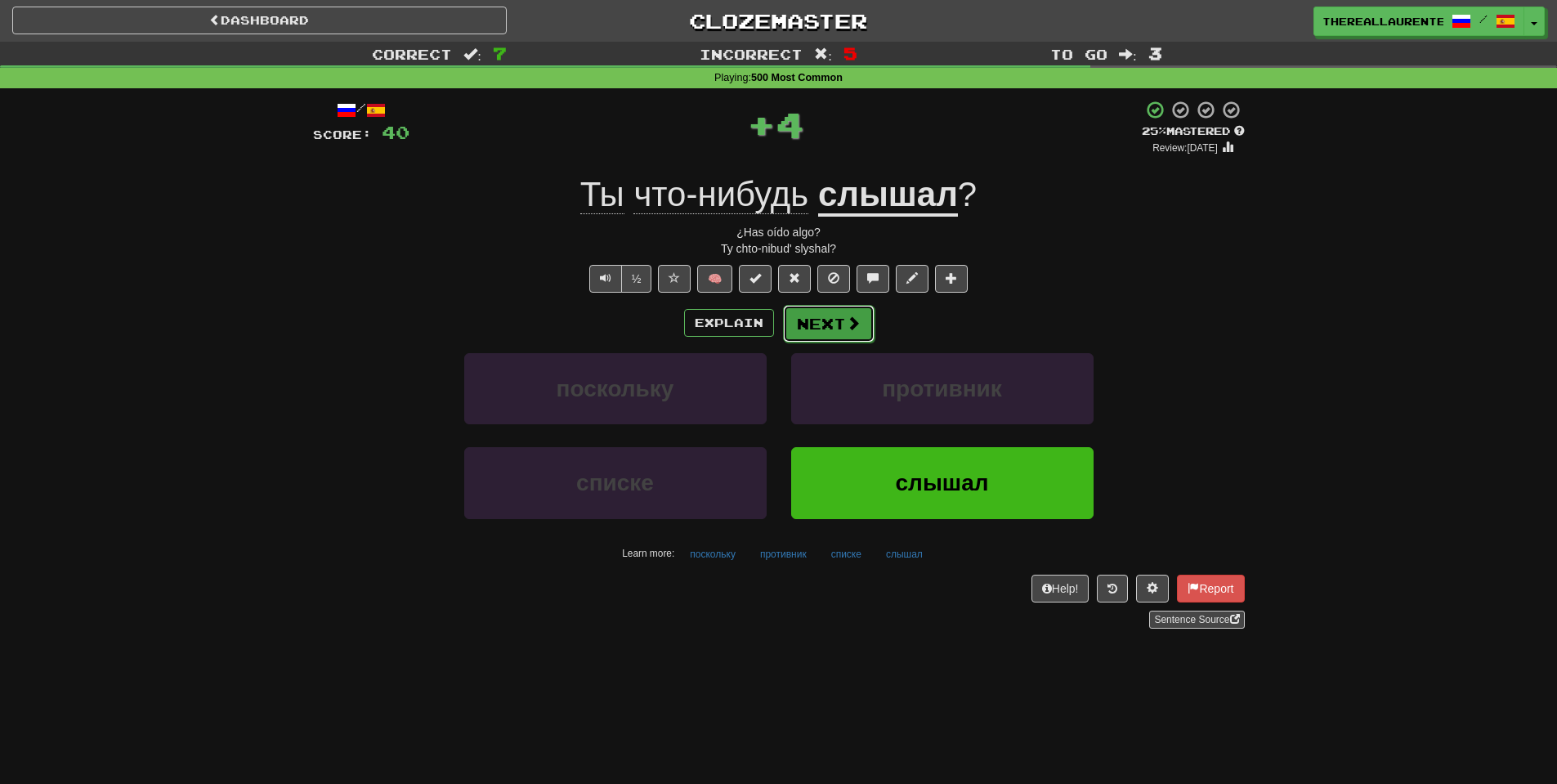
click at [854, 330] on span at bounding box center [853, 322] width 14 height 14
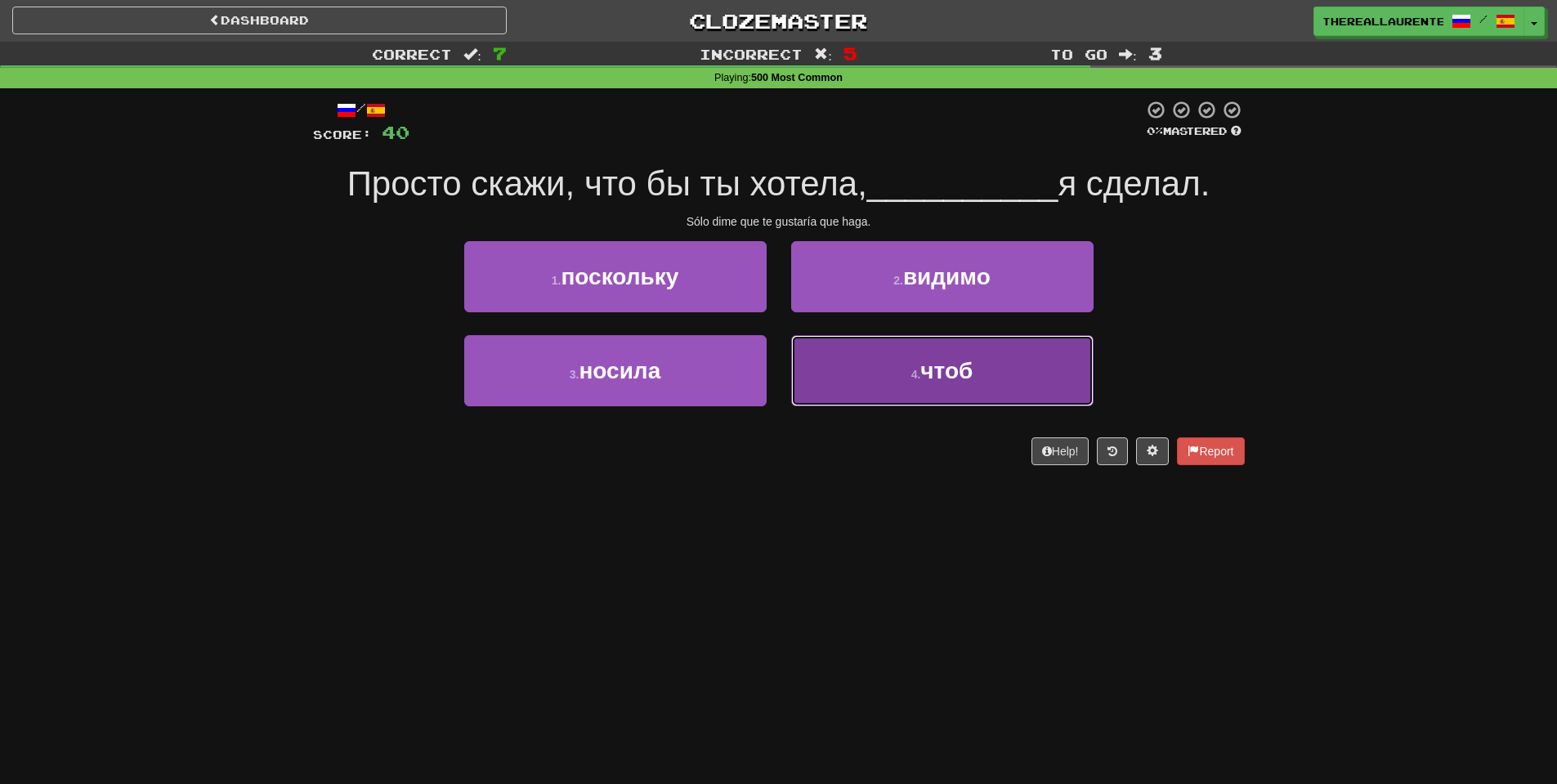
click at [918, 363] on button "4 . чтоб" at bounding box center [942, 371] width 303 height 71
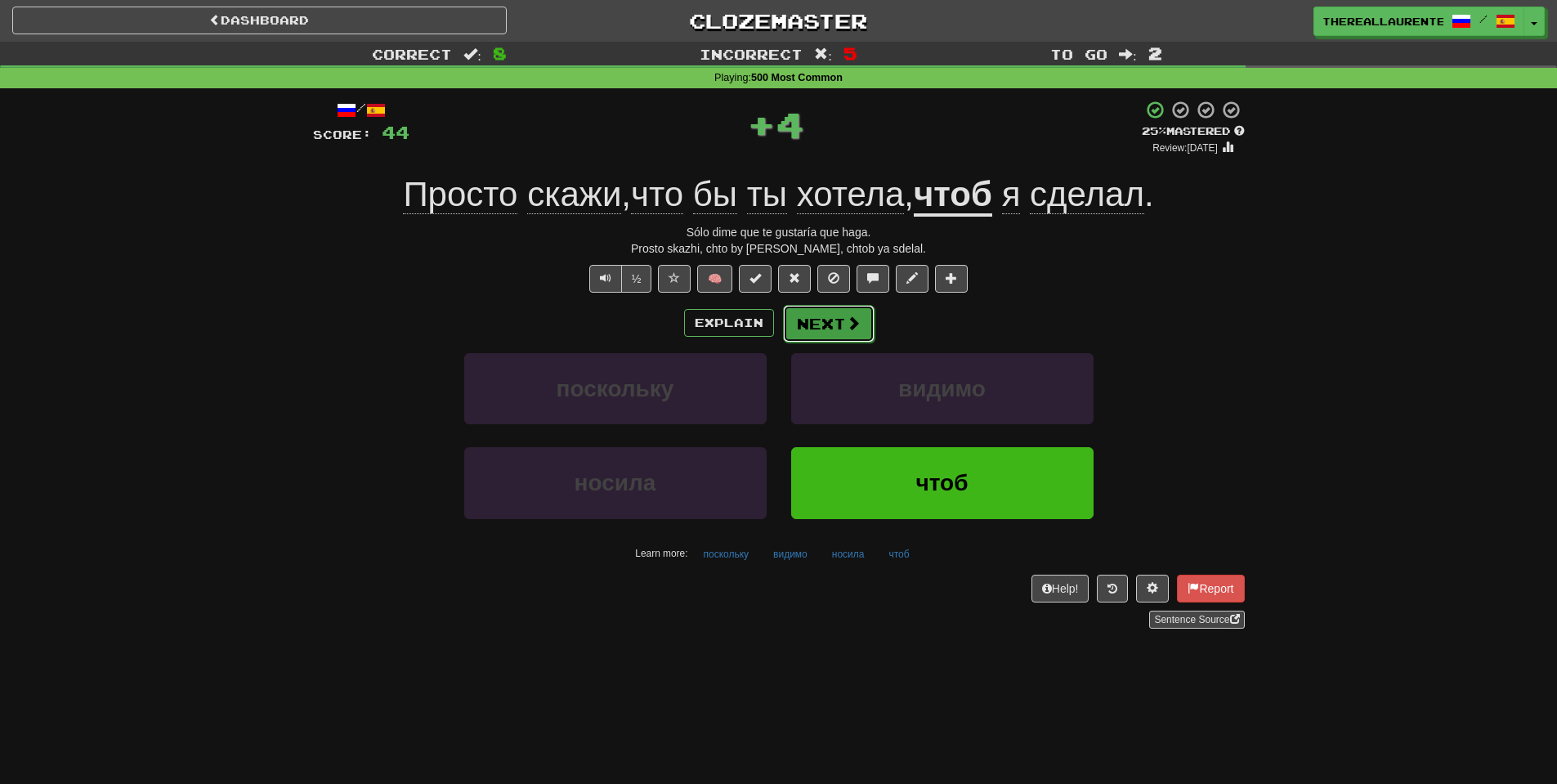
click at [846, 334] on button "Next" at bounding box center [829, 323] width 92 height 37
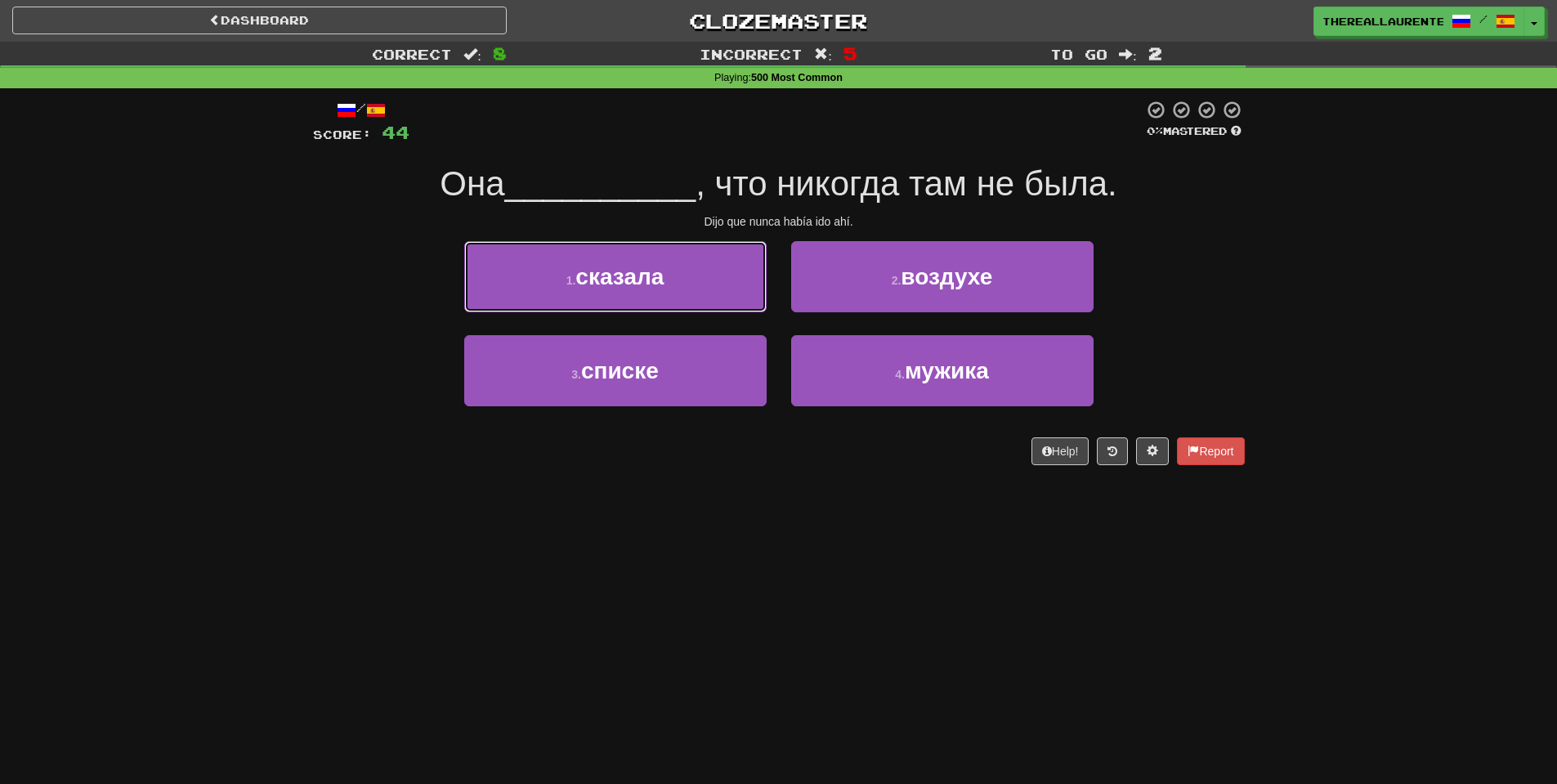
drag, startPoint x: 680, startPoint y: 286, endPoint x: 728, endPoint y: 304, distance: 51.3
click at [680, 286] on button "1 . сказала" at bounding box center [615, 276] width 303 height 71
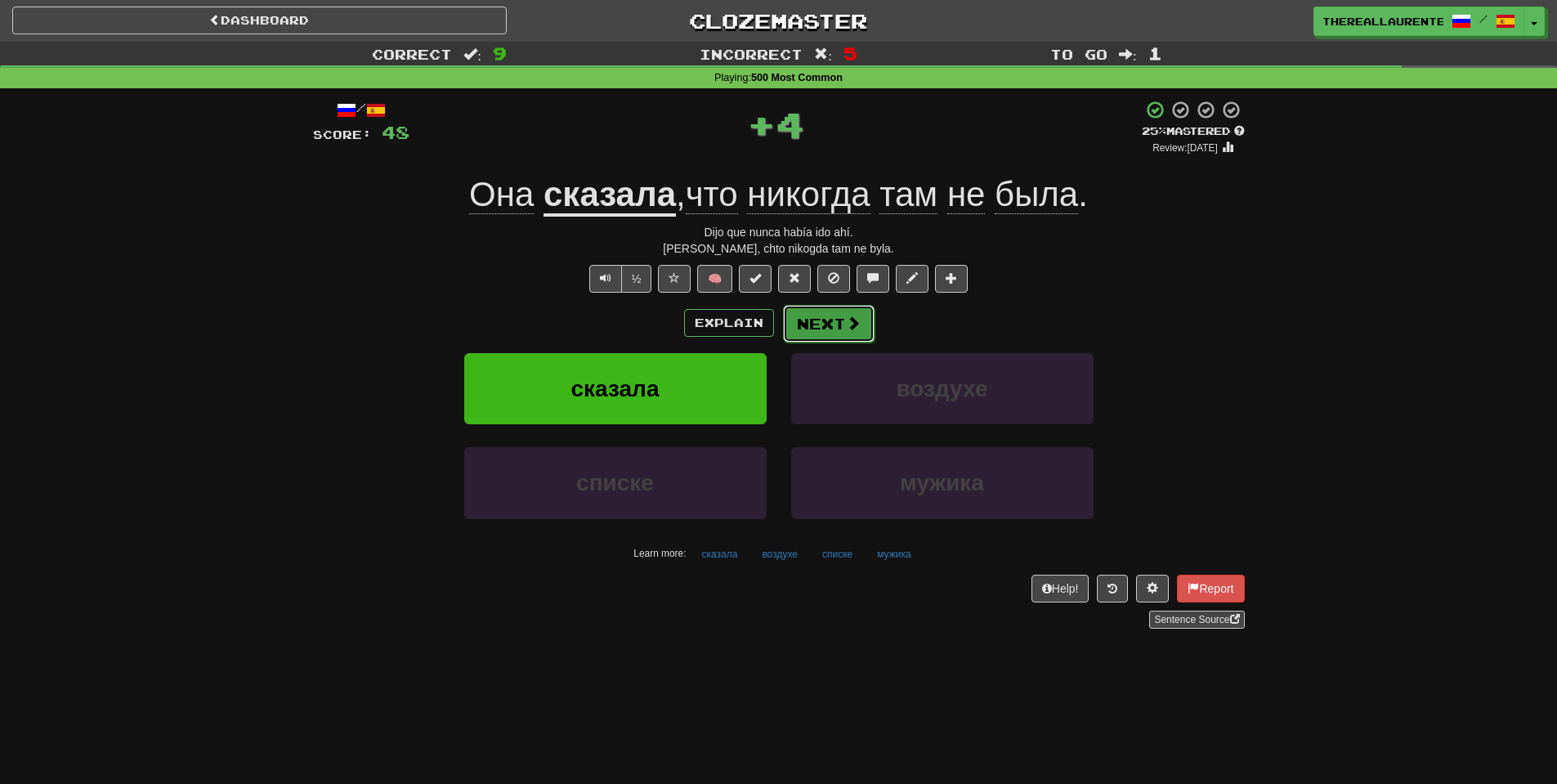
click at [835, 324] on button "Next" at bounding box center [829, 323] width 92 height 37
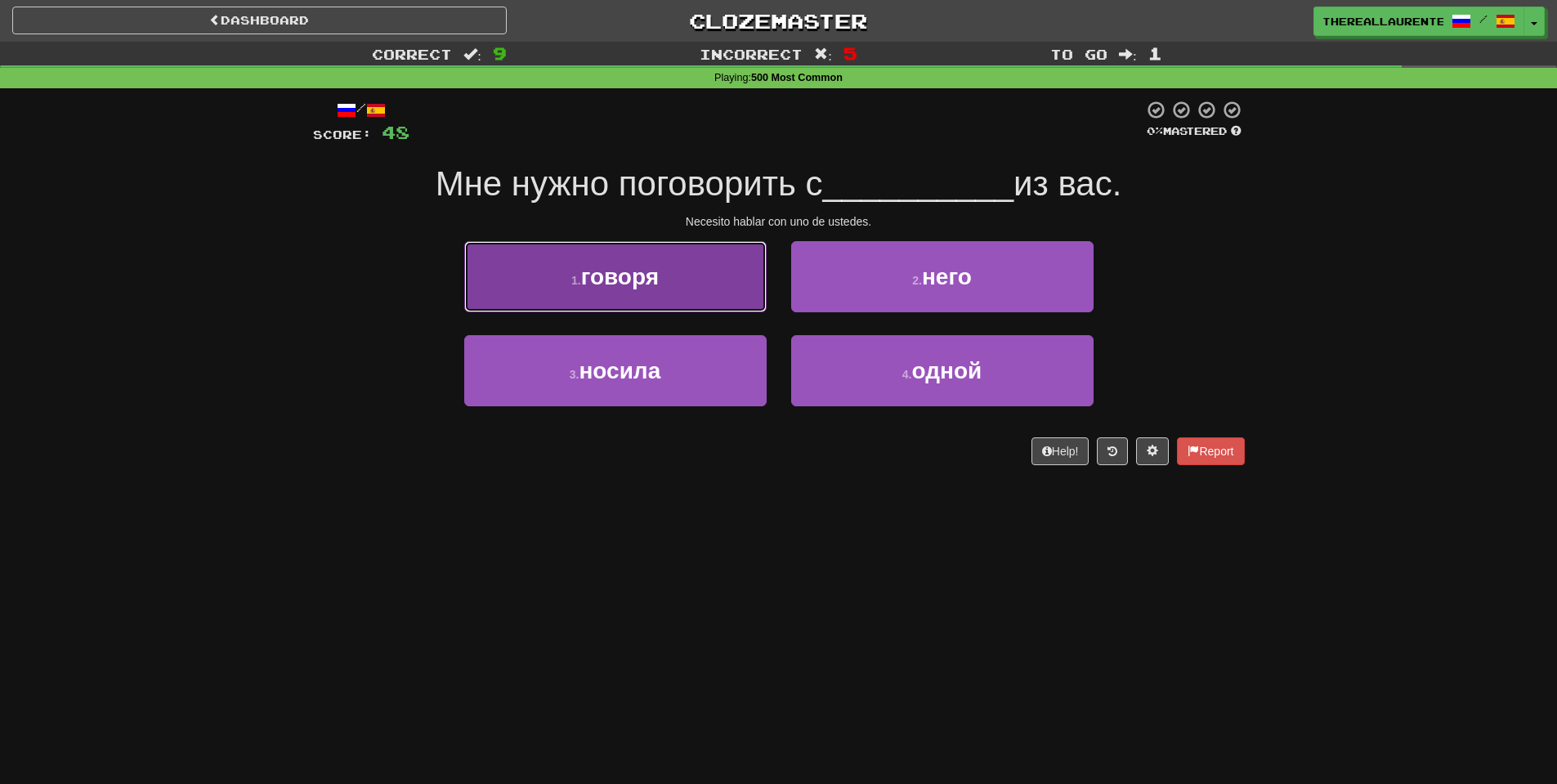
click at [707, 288] on button "1 . говоря" at bounding box center [615, 276] width 303 height 71
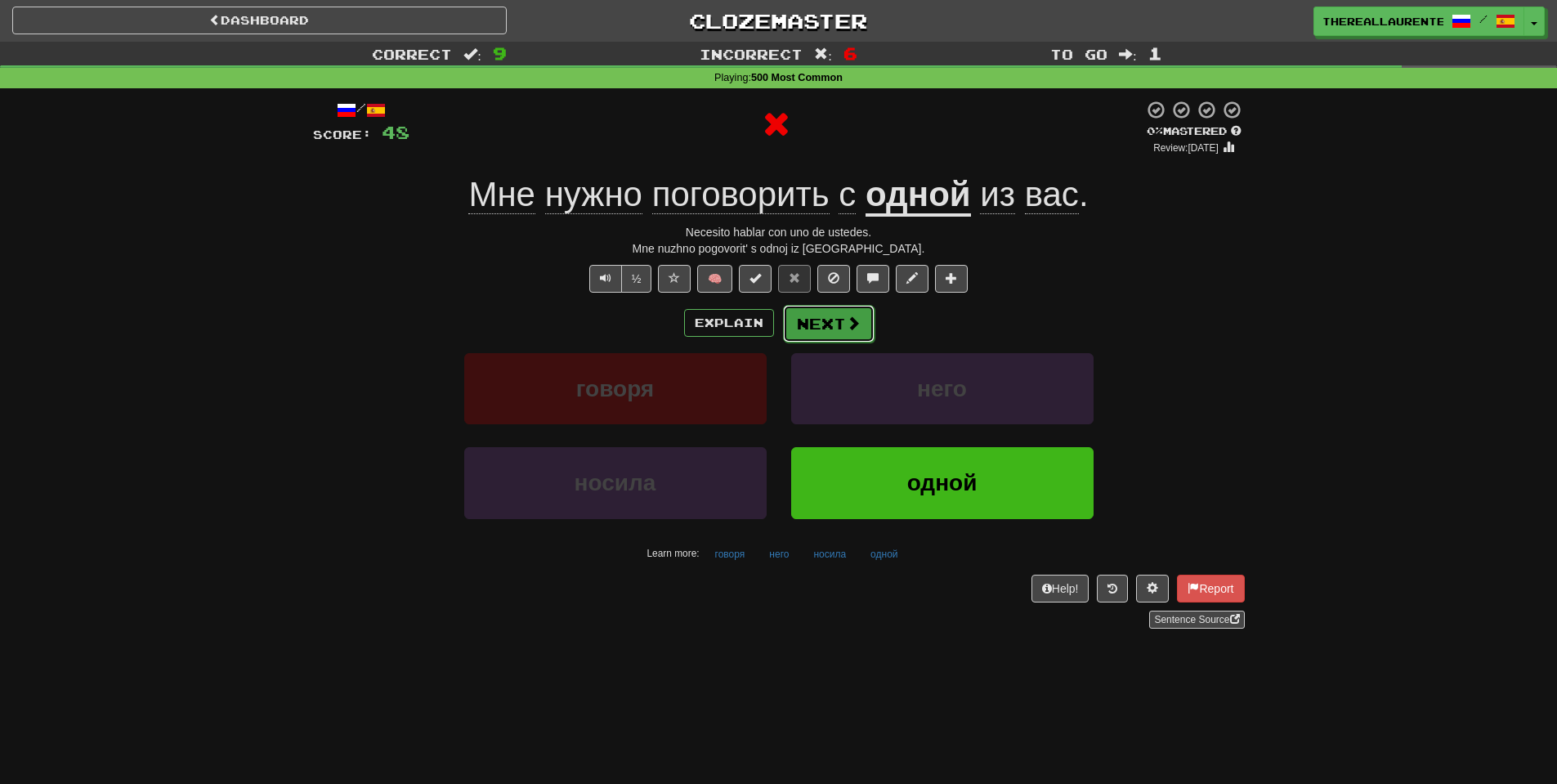
click at [860, 329] on button "Next" at bounding box center [829, 323] width 92 height 37
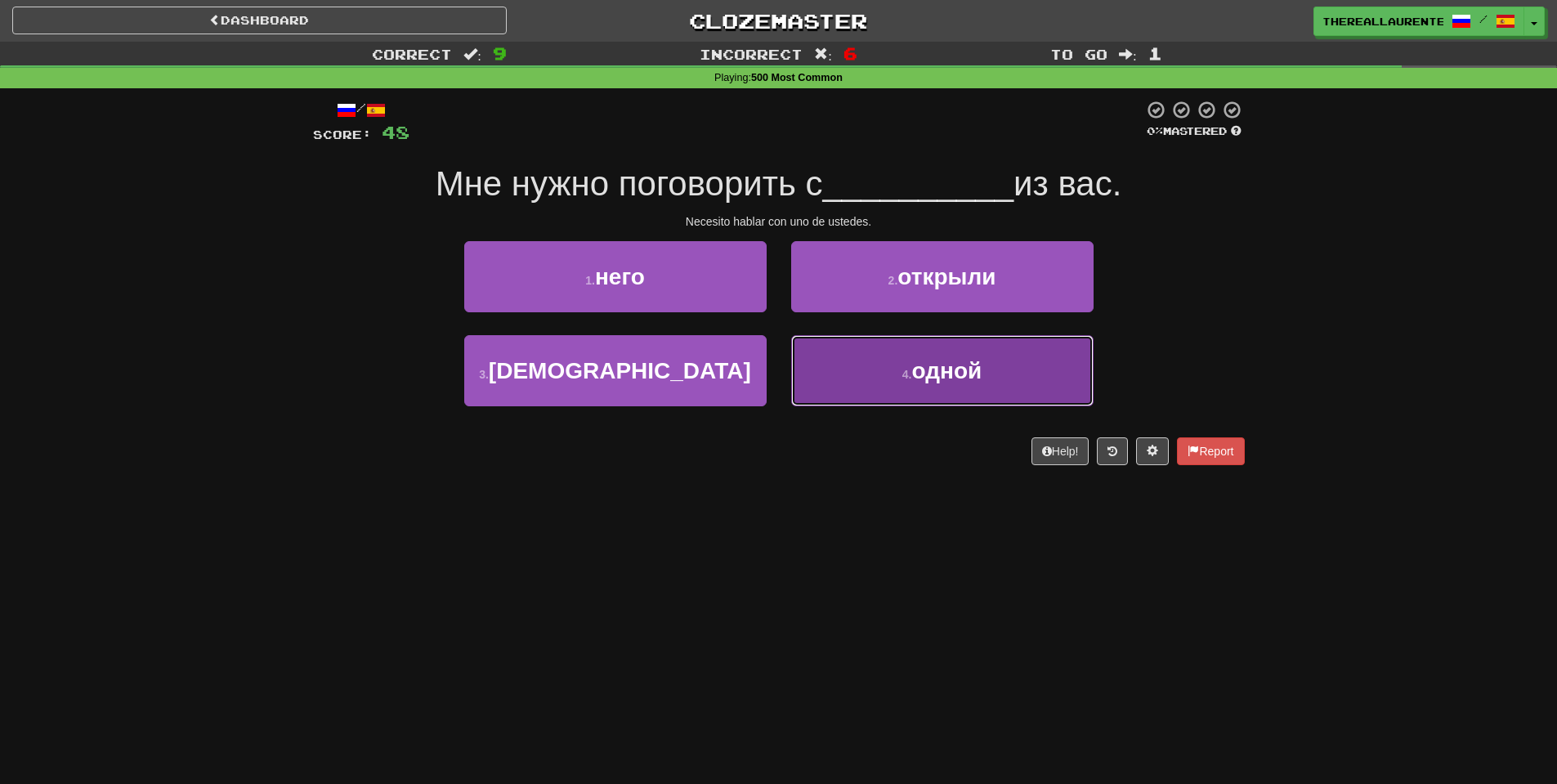
click at [959, 403] on button "4 . одной" at bounding box center [942, 371] width 303 height 71
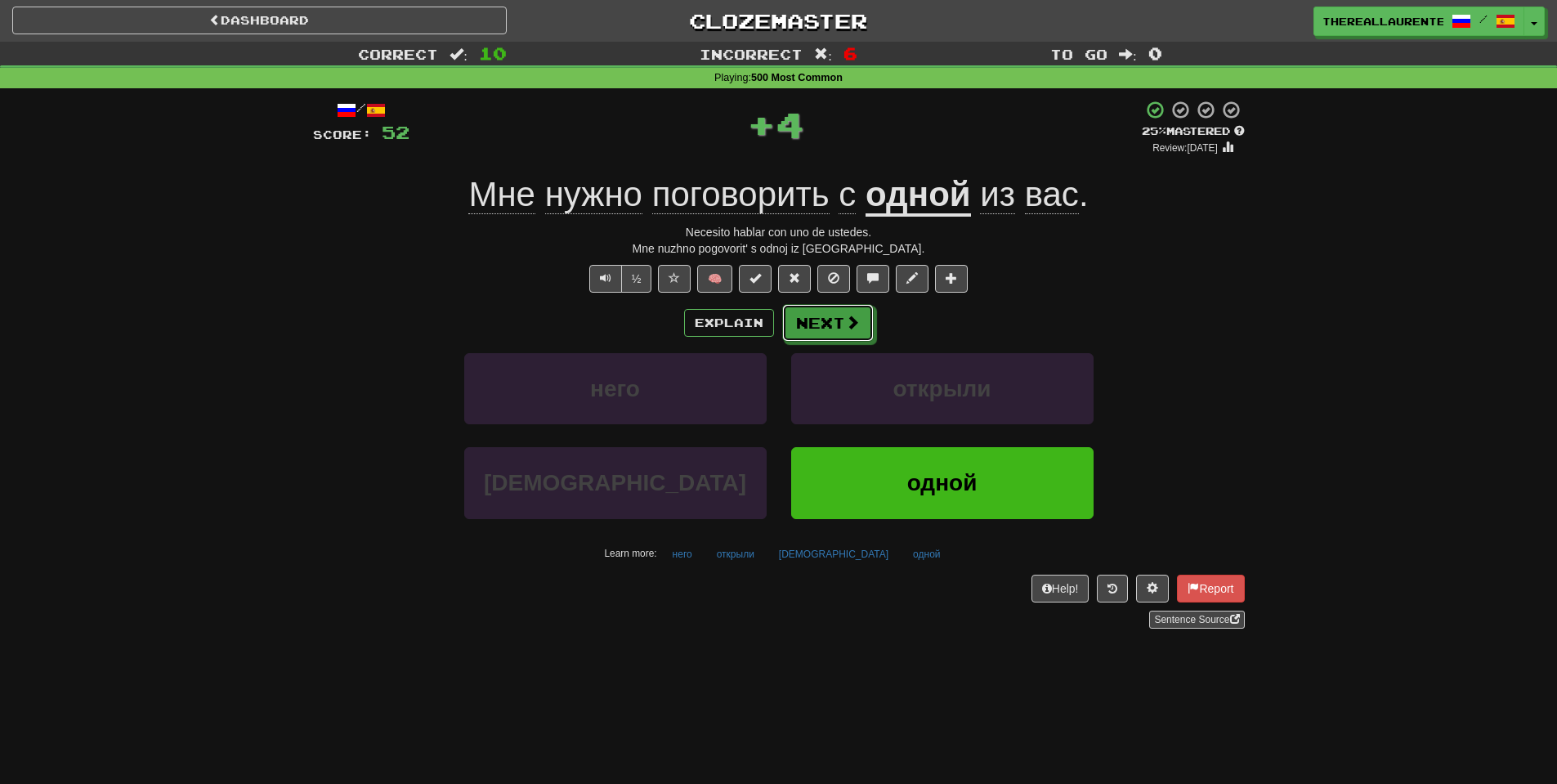
click at [853, 337] on button "Next" at bounding box center [828, 322] width 92 height 37
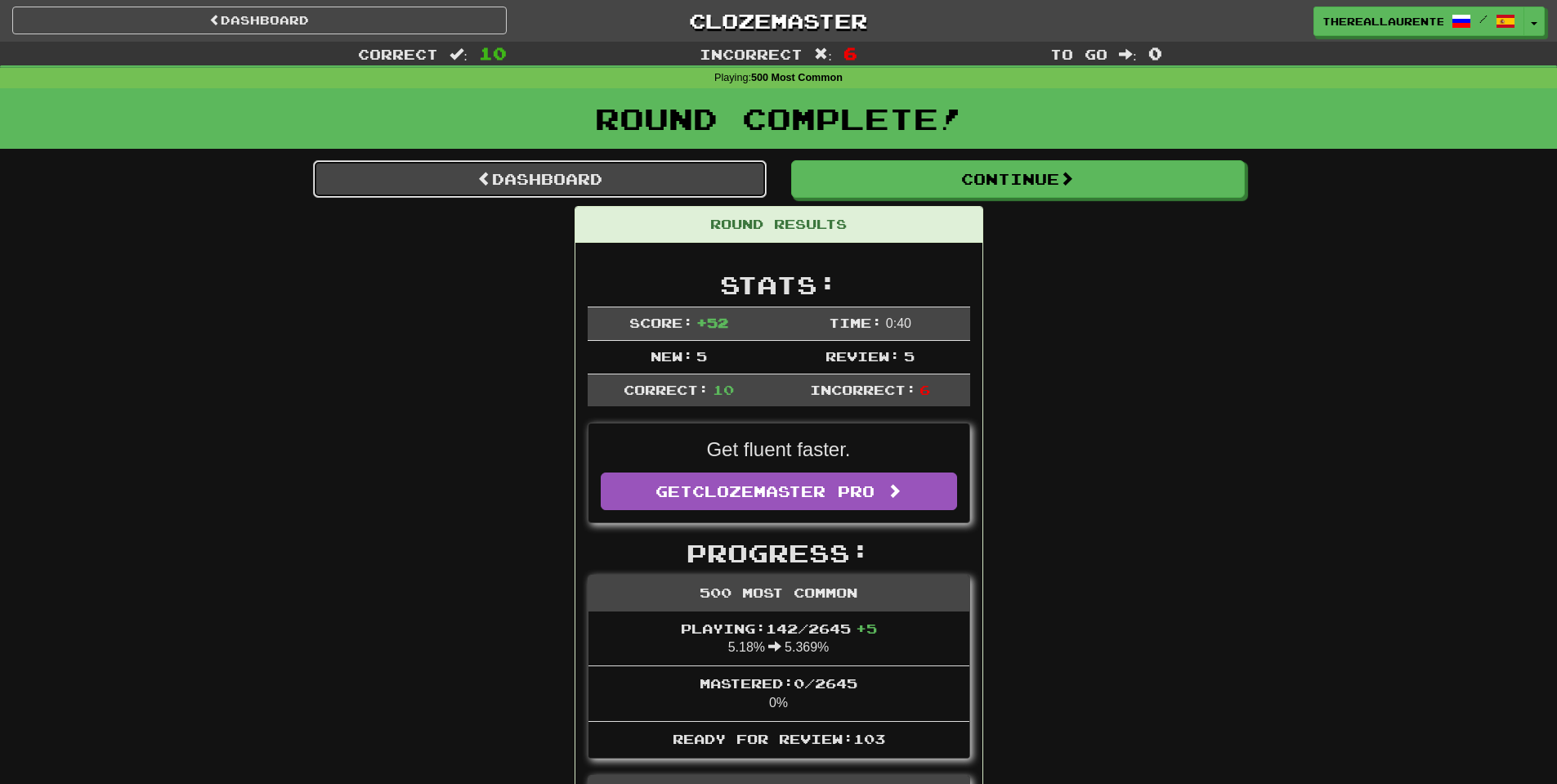
click at [642, 189] on link "Dashboard" at bounding box center [540, 179] width 454 height 37
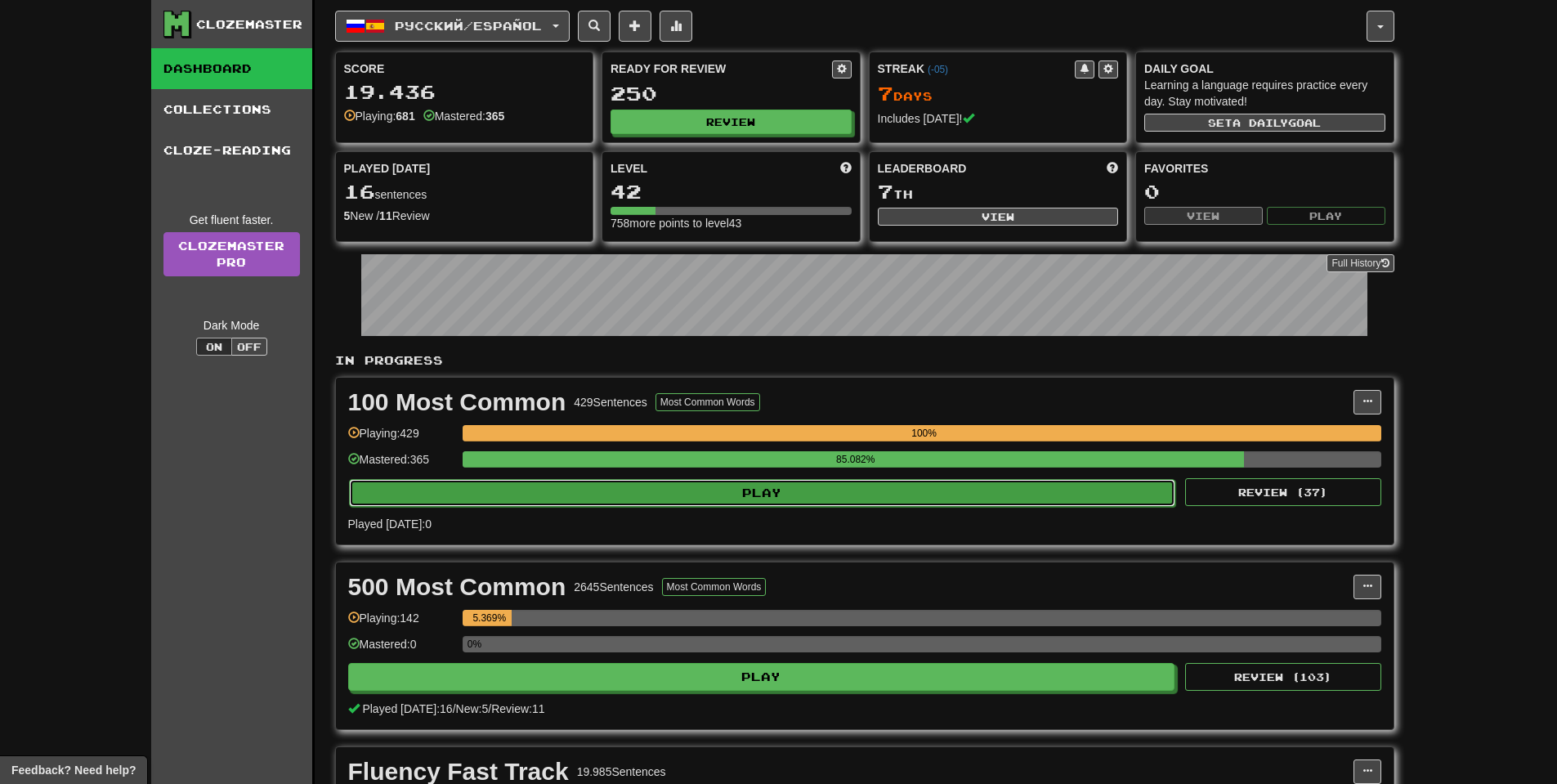
click at [815, 496] on button "Play" at bounding box center [762, 492] width 827 height 28
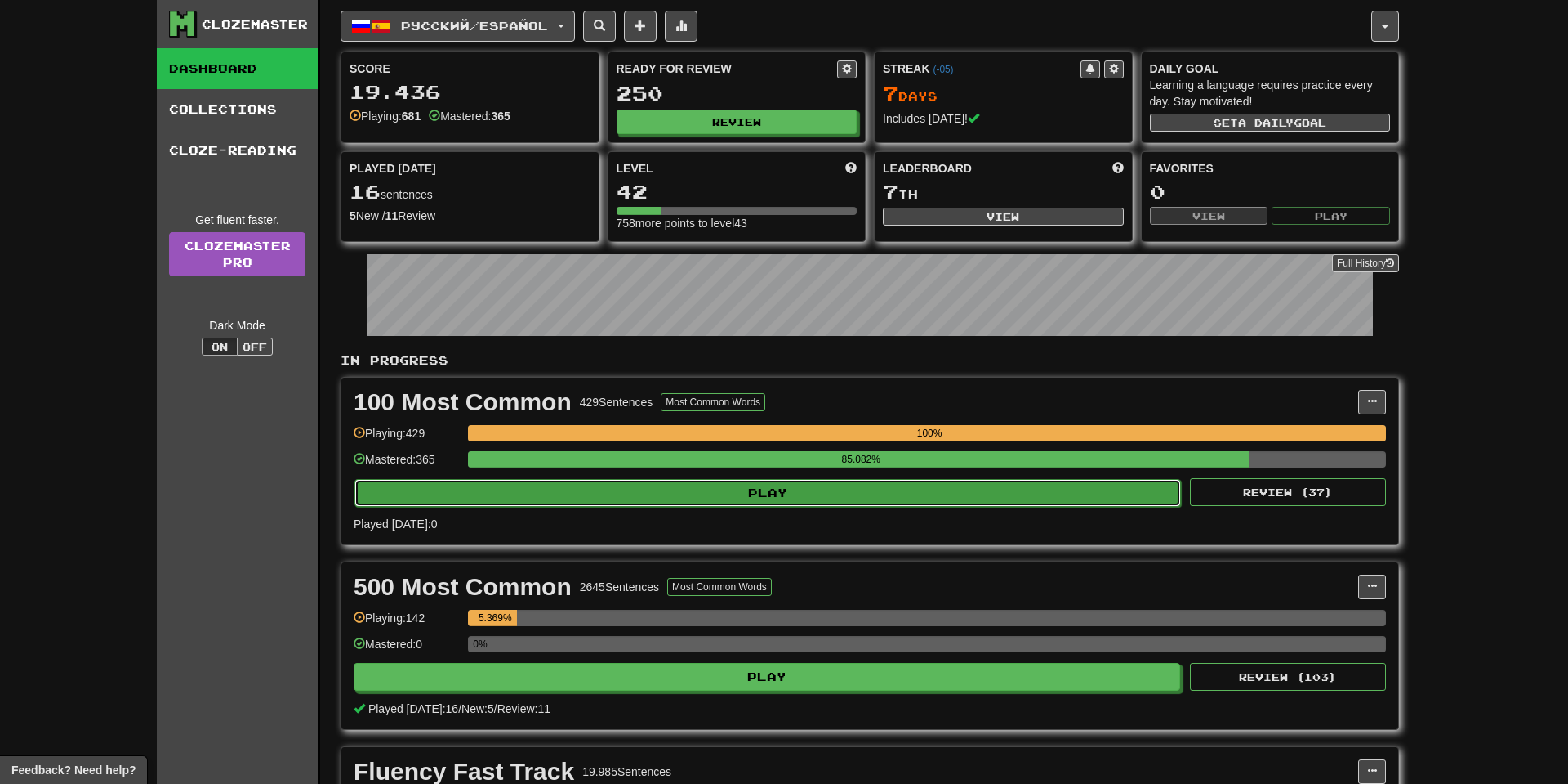
select select "**"
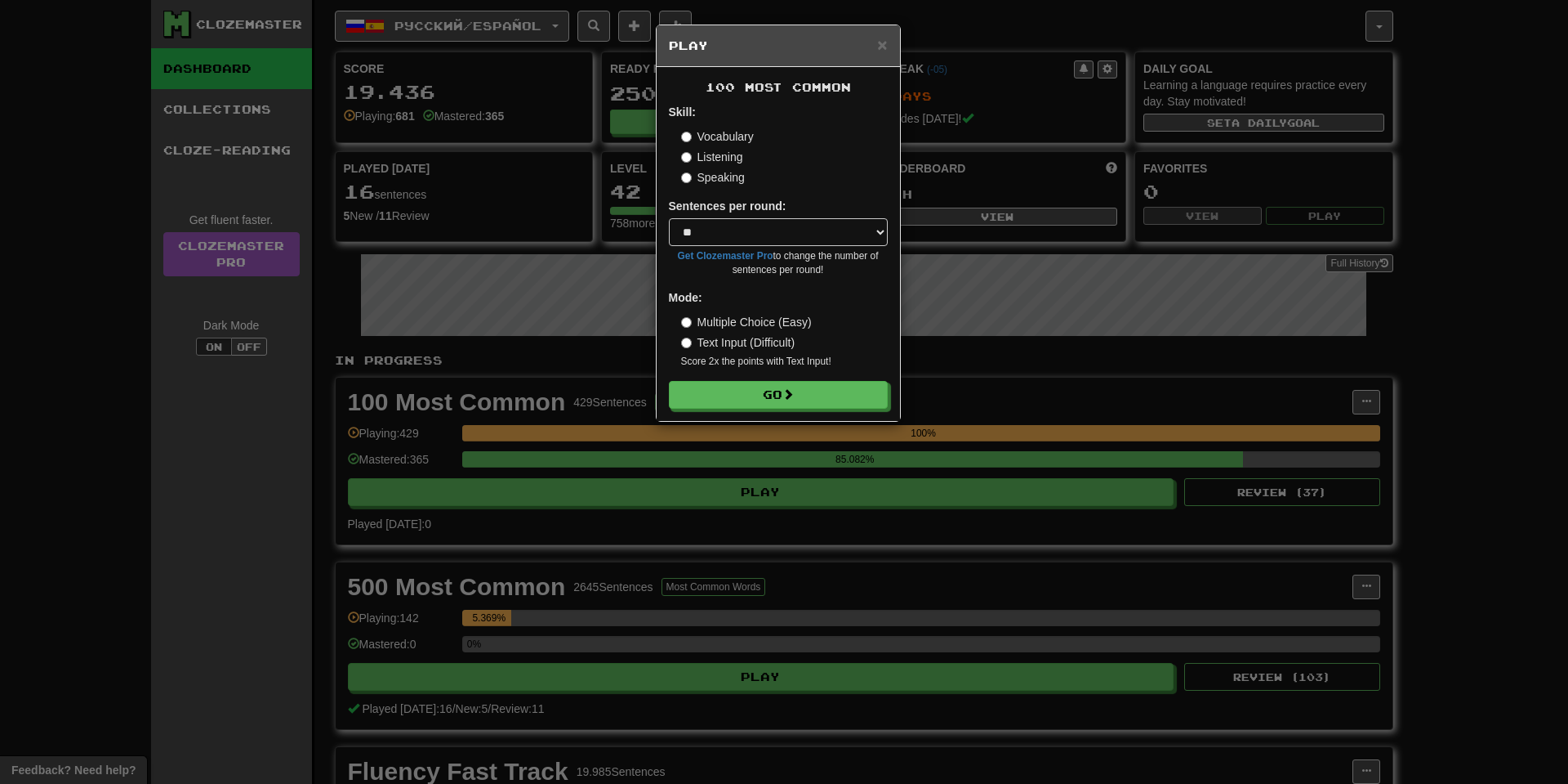
click at [826, 417] on div "100 Most Common Skill: Vocabulary Listening Speaking Sentences per round: * ** …" at bounding box center [778, 244] width 243 height 353
click at [826, 403] on button "Go" at bounding box center [779, 395] width 219 height 28
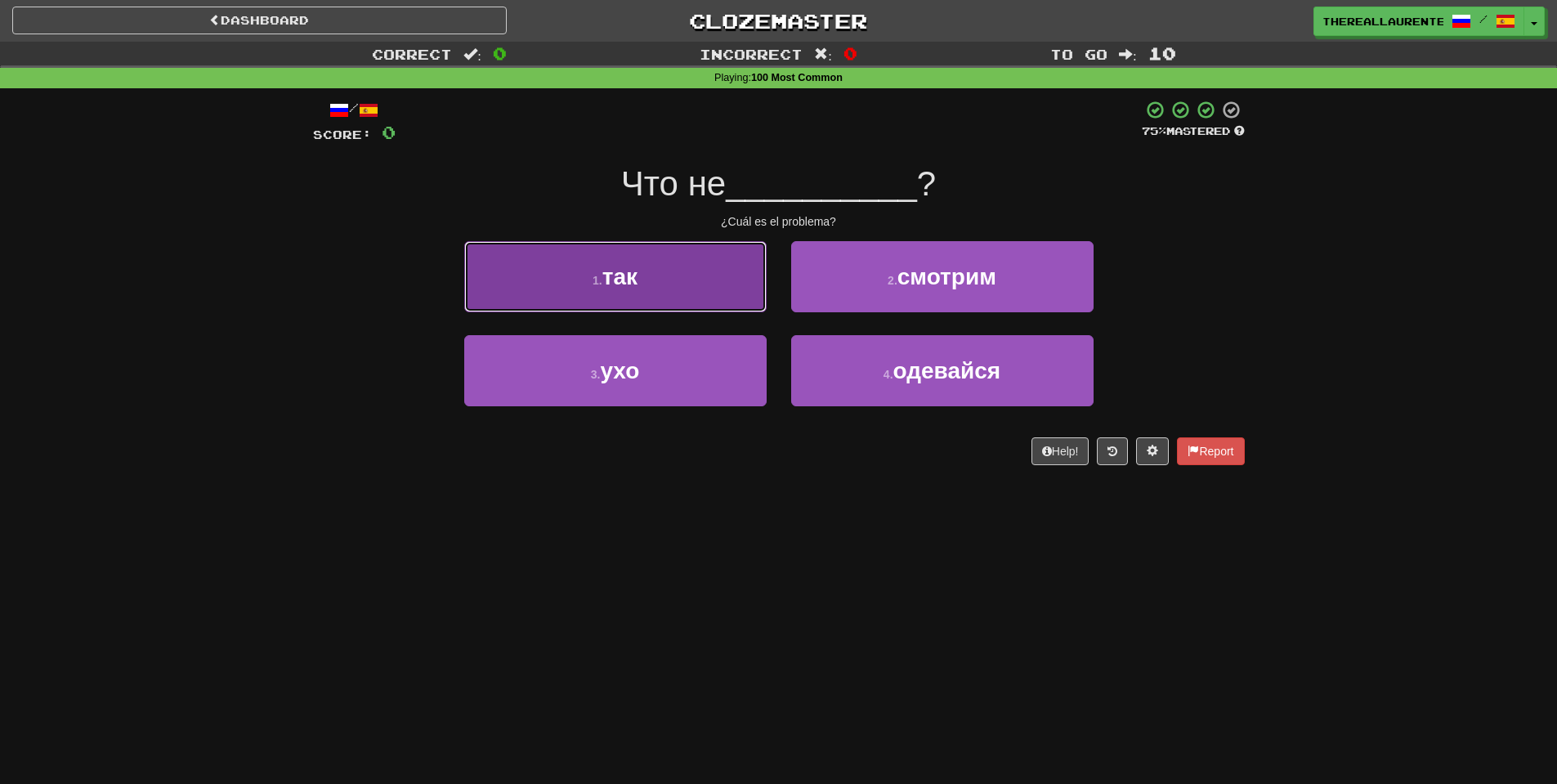
click at [626, 266] on span "так" at bounding box center [620, 276] width 35 height 26
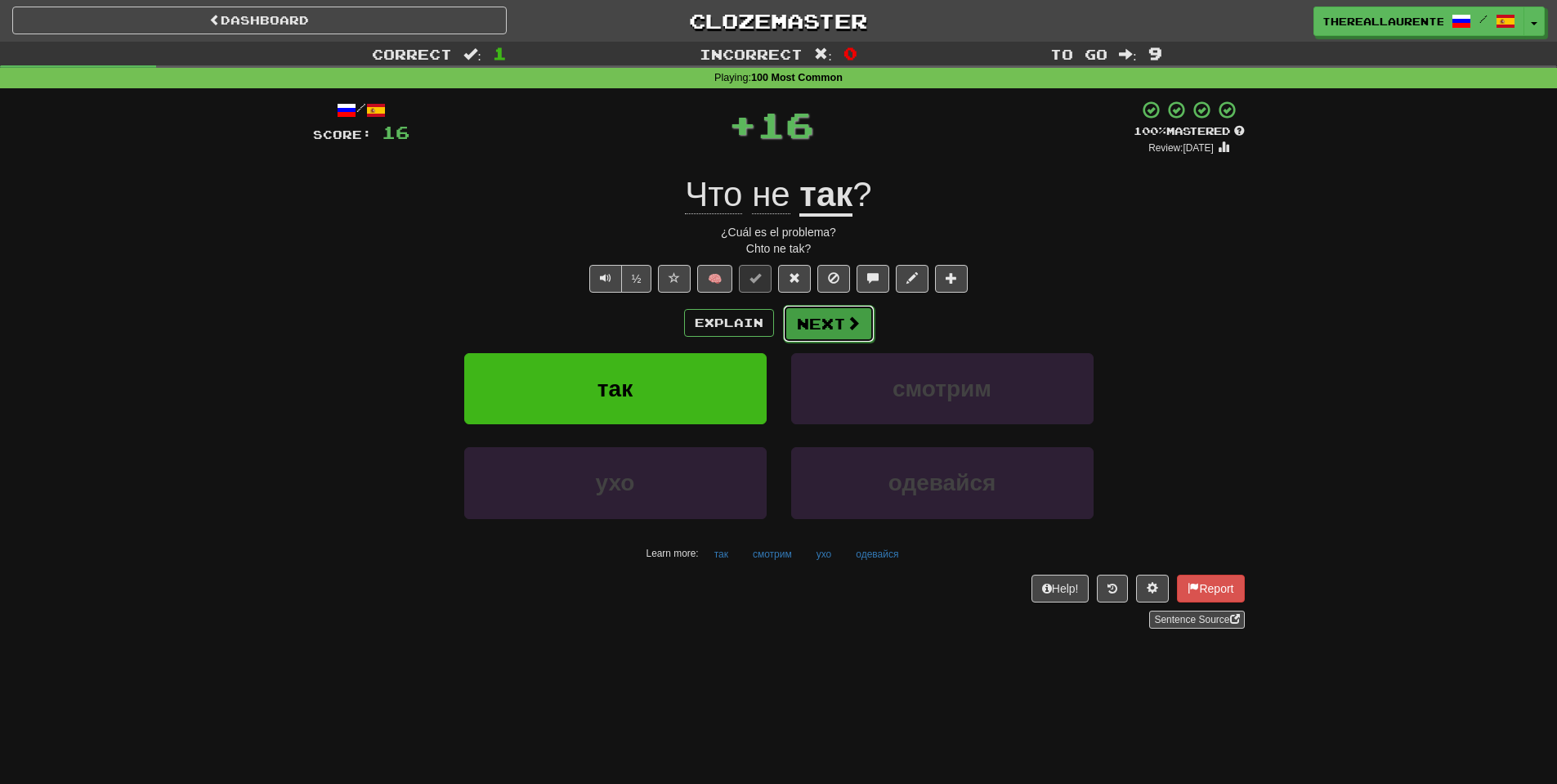
click at [836, 340] on button "Next" at bounding box center [829, 323] width 92 height 37
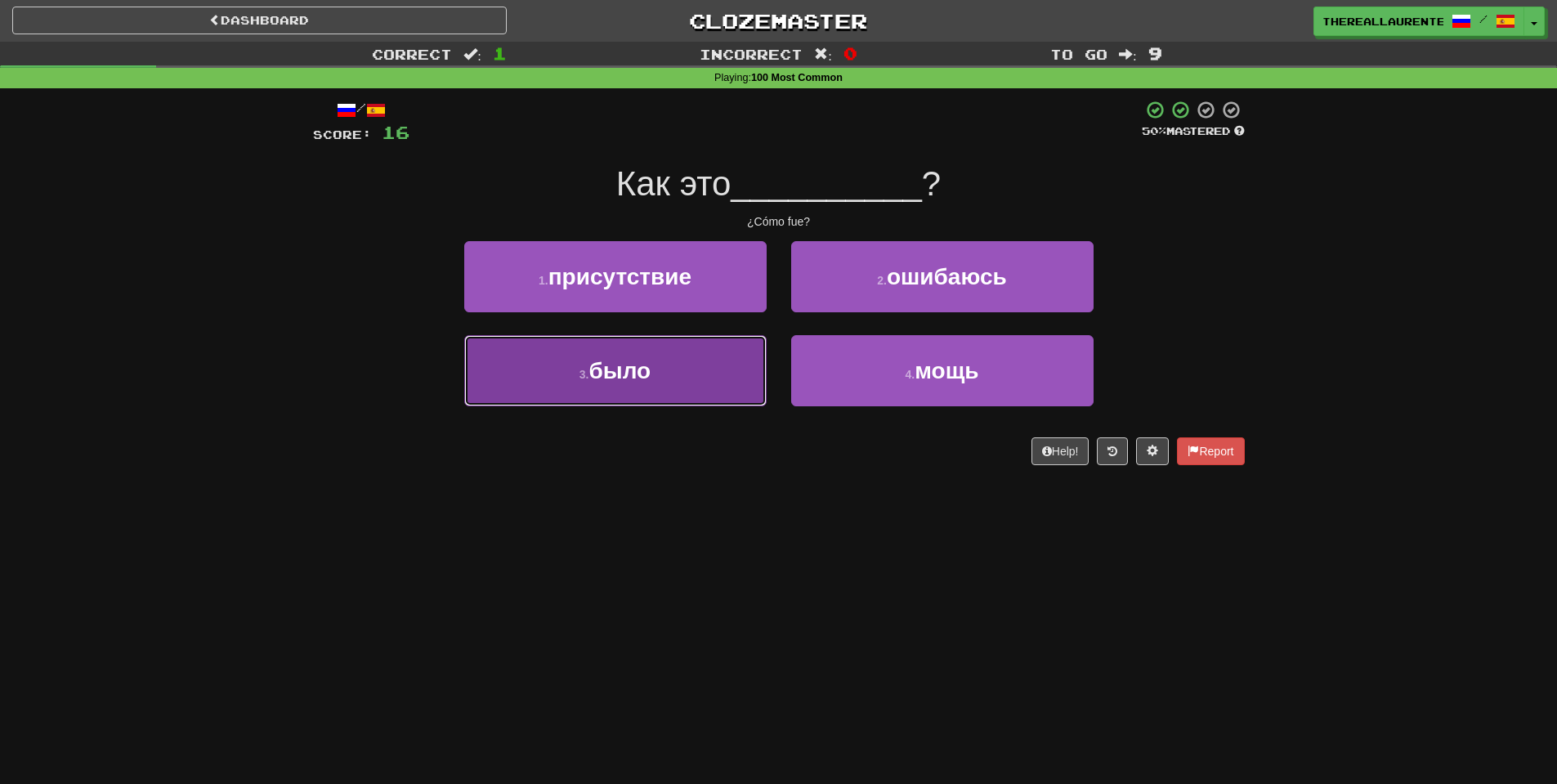
click at [694, 371] on button "3 . было" at bounding box center [615, 371] width 303 height 71
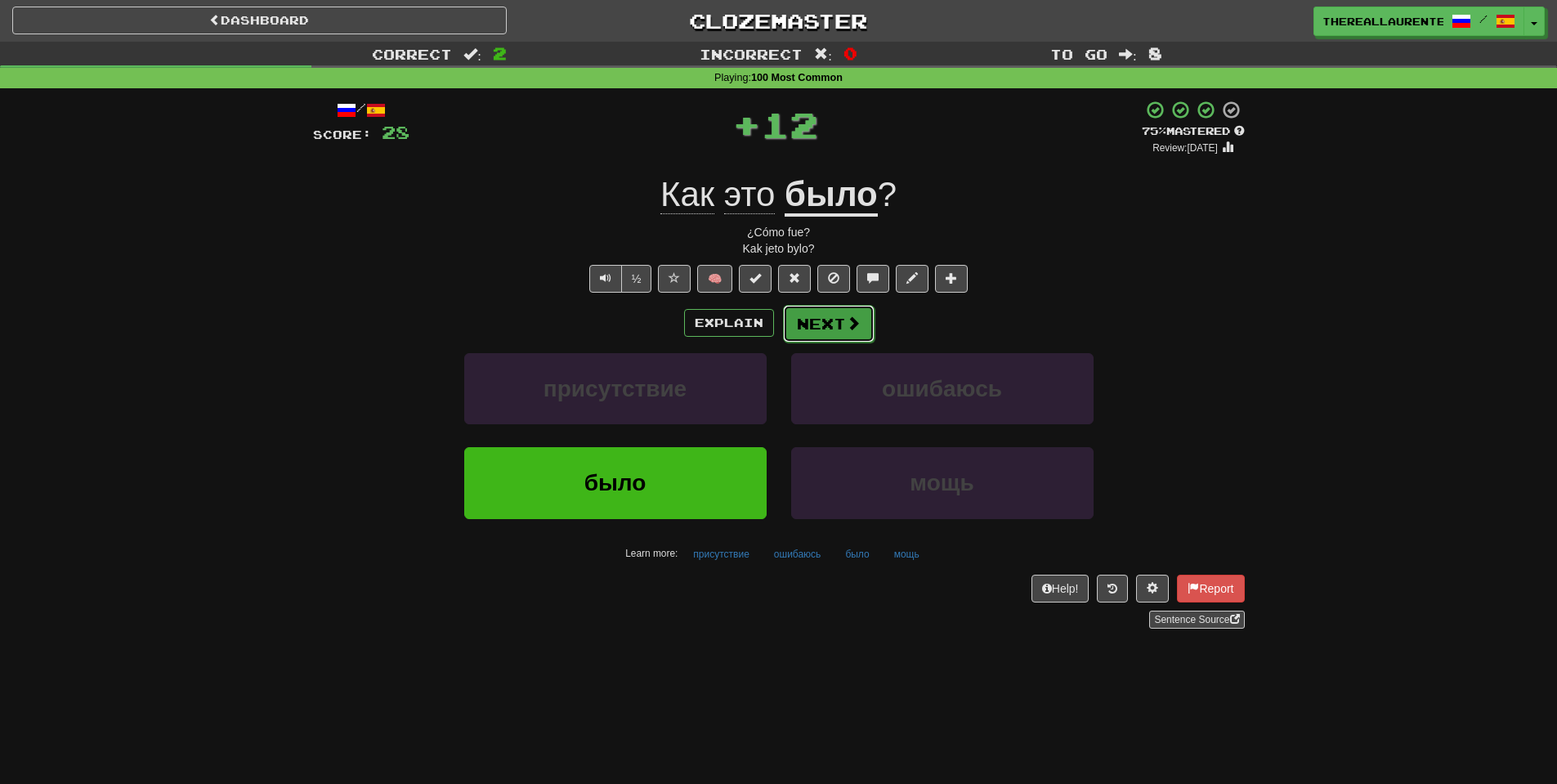
click at [816, 333] on button "Next" at bounding box center [829, 323] width 92 height 37
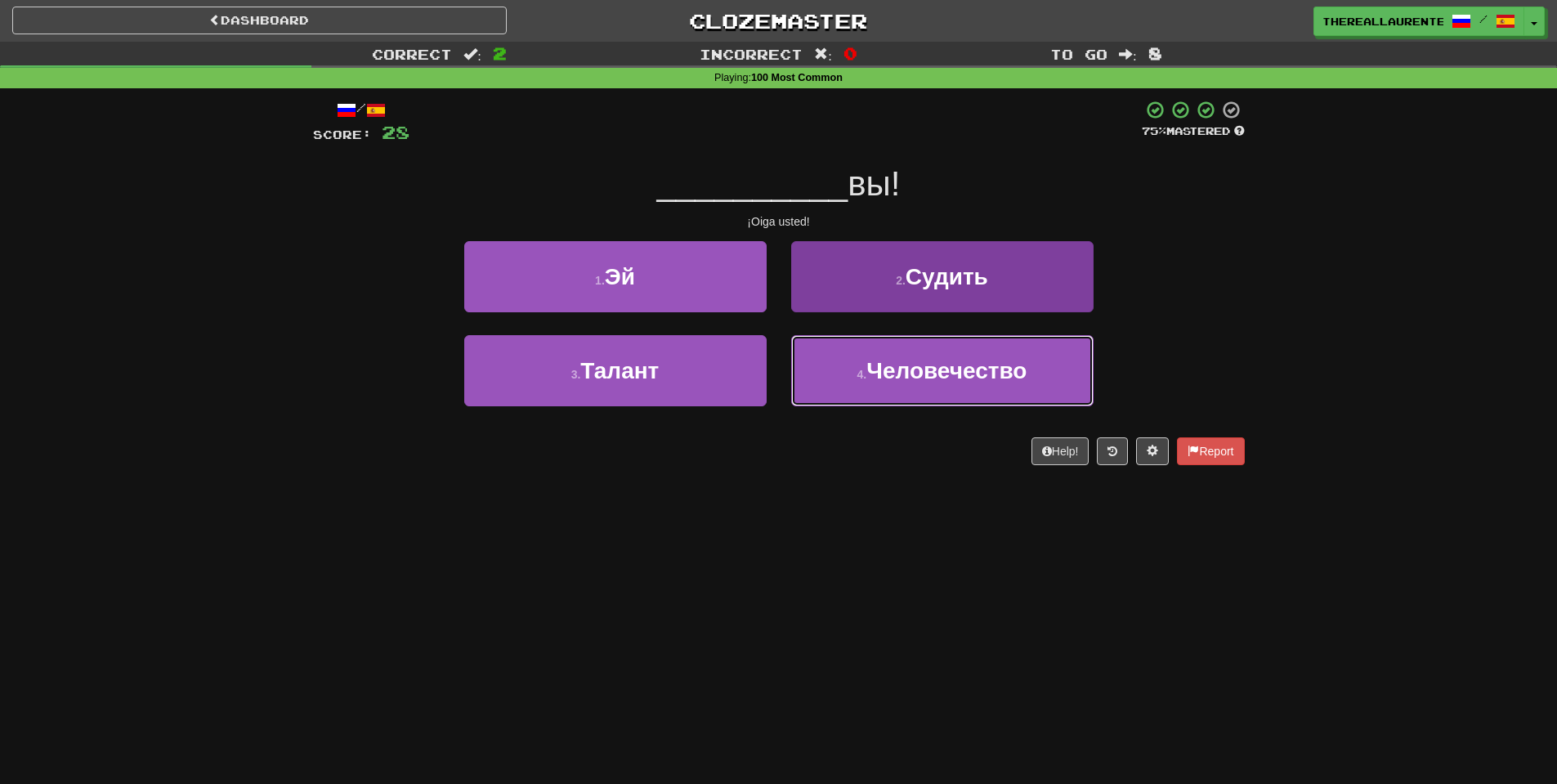
drag, startPoint x: 807, startPoint y: 350, endPoint x: 804, endPoint y: 361, distance: 11.4
click at [805, 359] on button "4 . Человечество" at bounding box center [942, 371] width 303 height 71
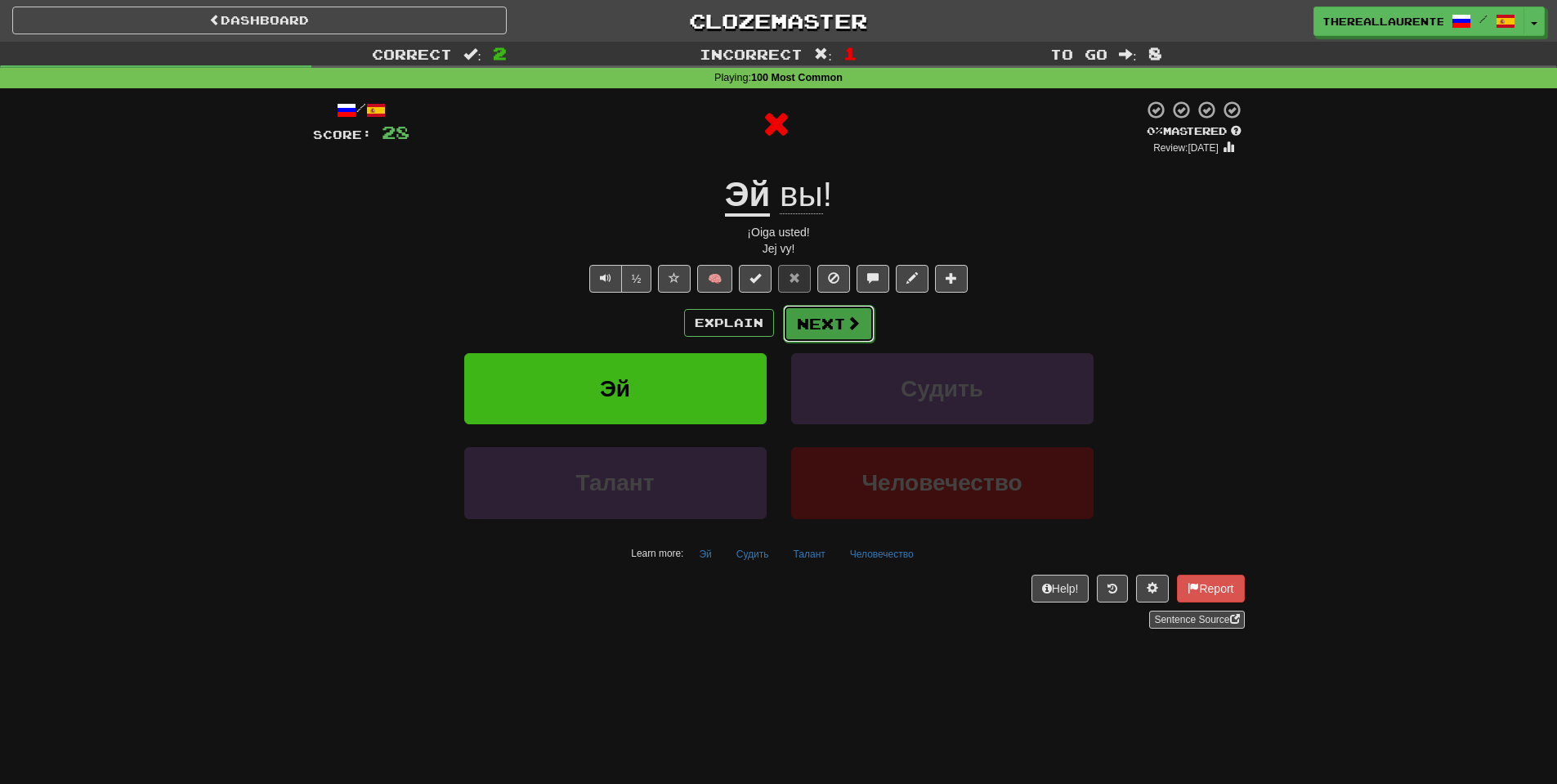
click at [821, 332] on button "Next" at bounding box center [829, 323] width 92 height 37
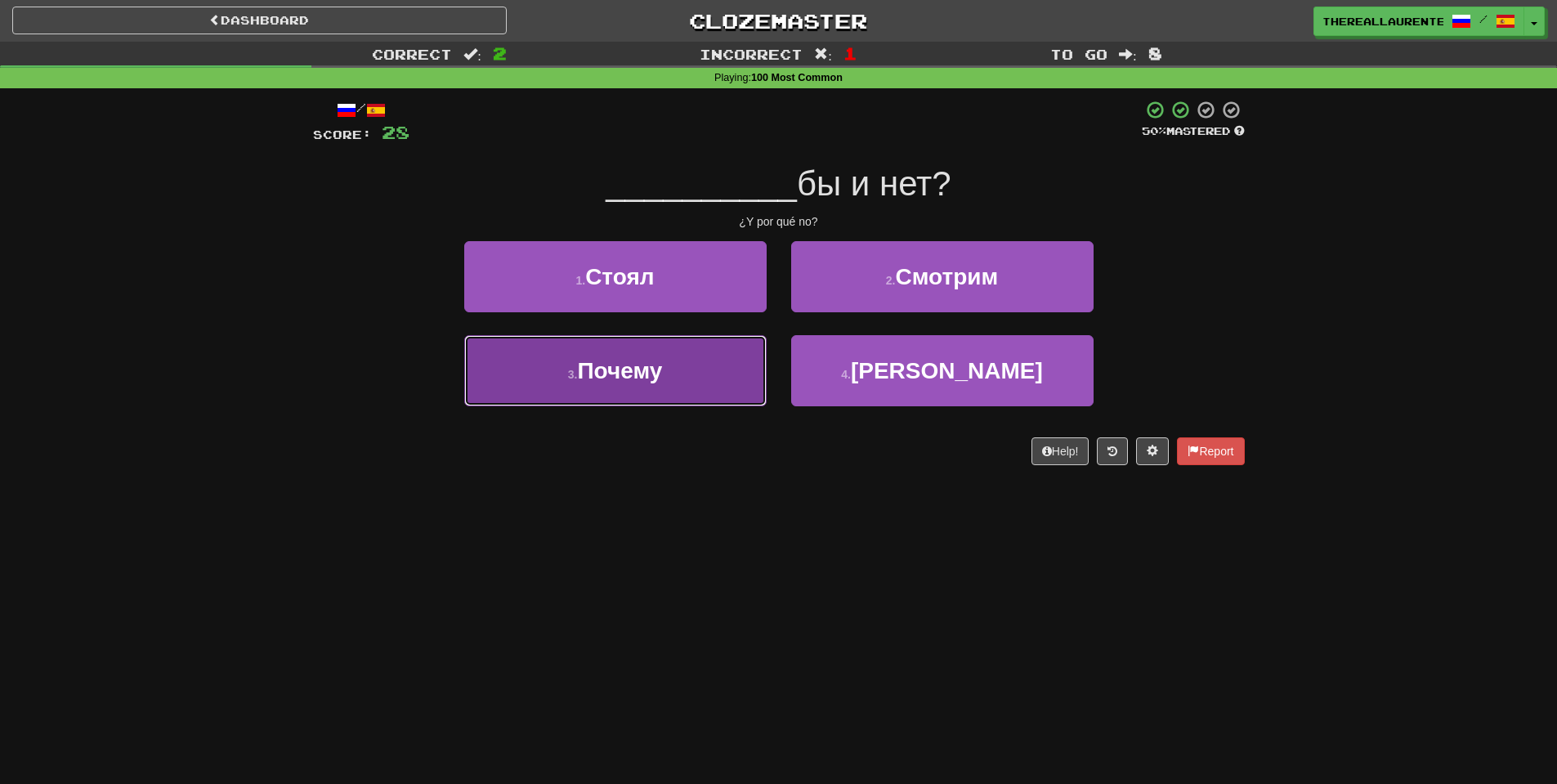
click at [662, 382] on span "Почему" at bounding box center [619, 371] width 85 height 26
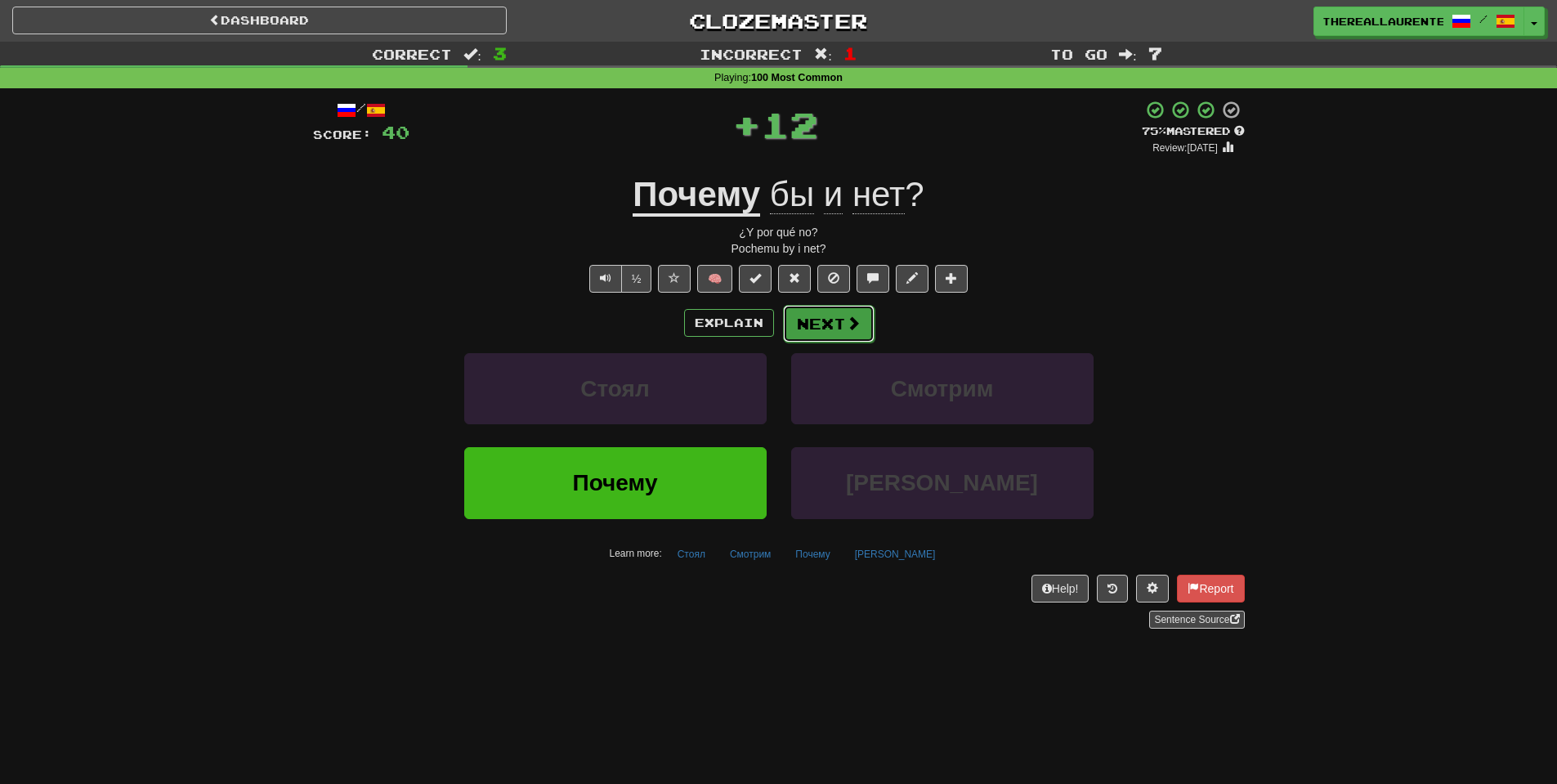
click at [837, 327] on button "Next" at bounding box center [829, 323] width 92 height 37
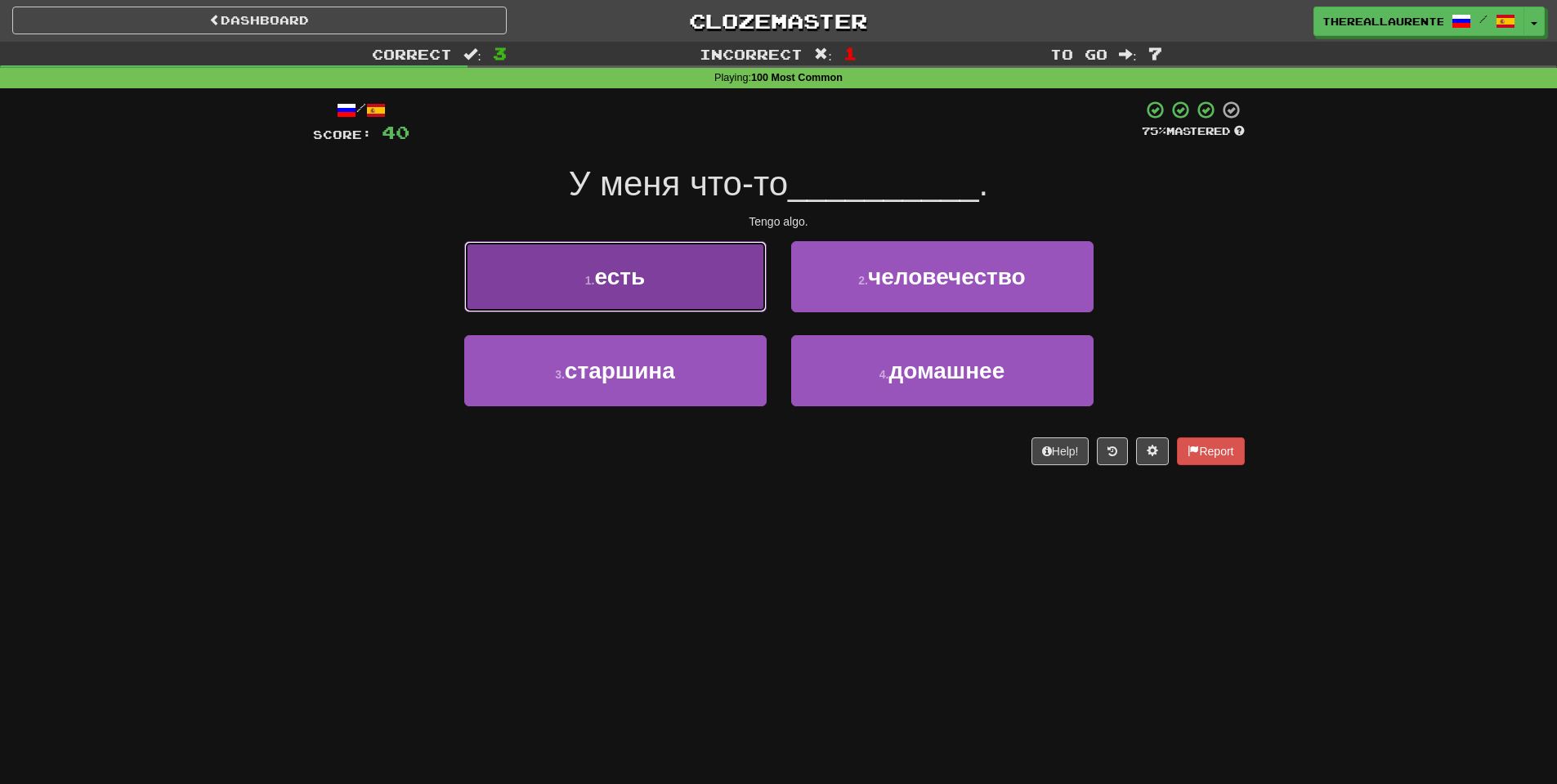
click at [679, 276] on button "1 . есть" at bounding box center [615, 276] width 303 height 71
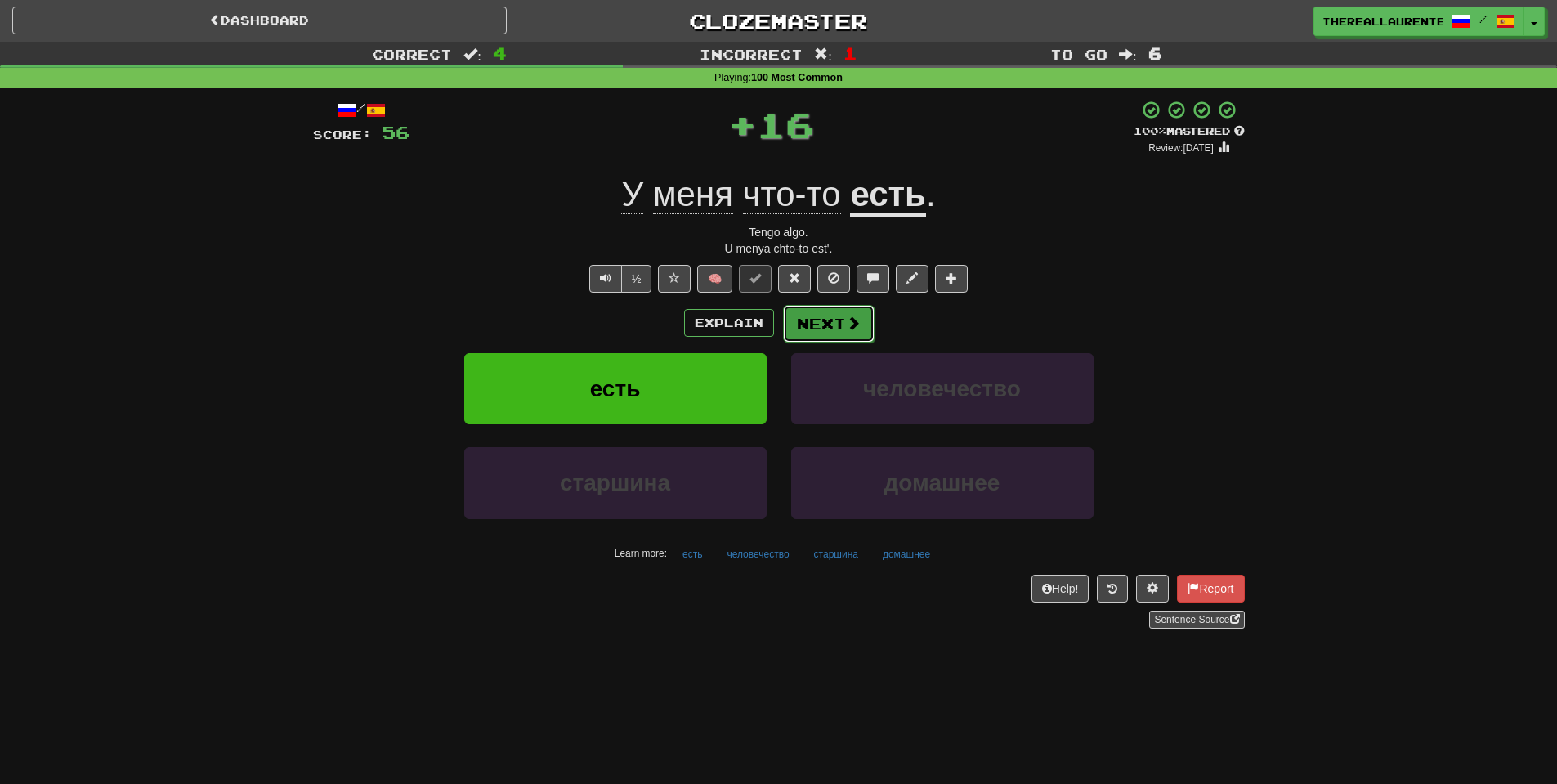
click at [841, 320] on button "Next" at bounding box center [829, 323] width 92 height 37
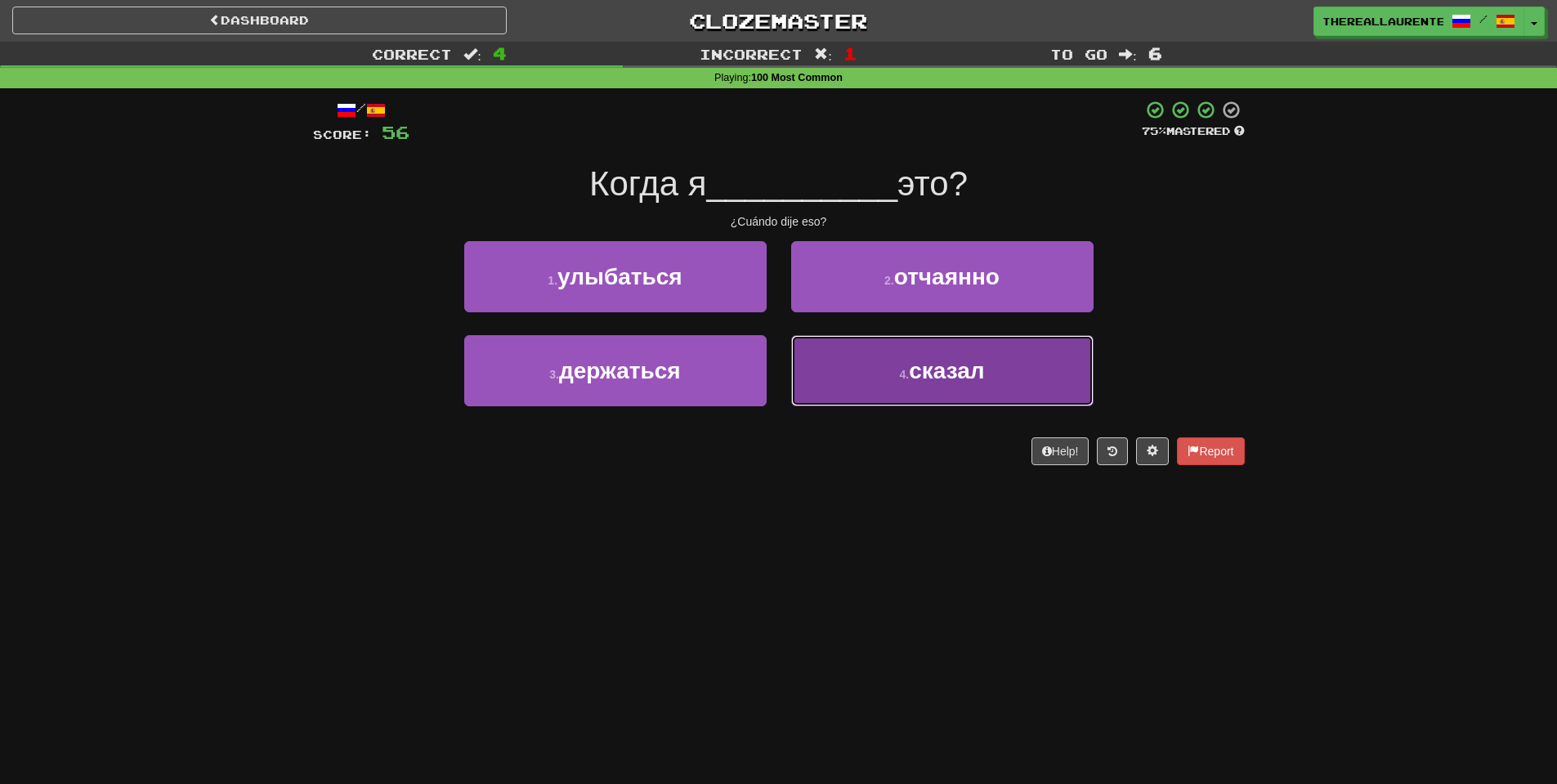
click at [899, 381] on small "4 ." at bounding box center [904, 374] width 10 height 13
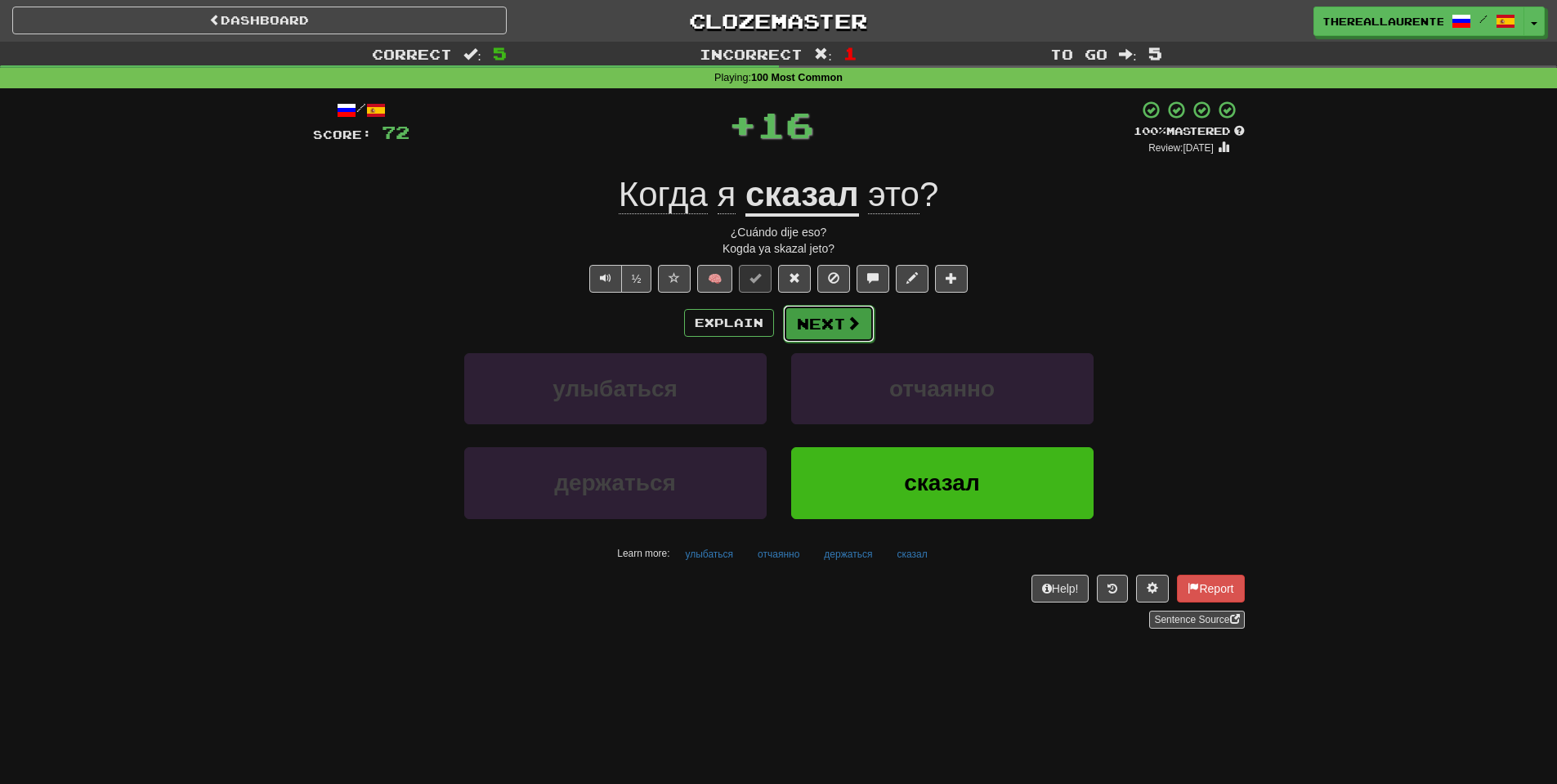
click at [830, 338] on button "Next" at bounding box center [829, 323] width 92 height 37
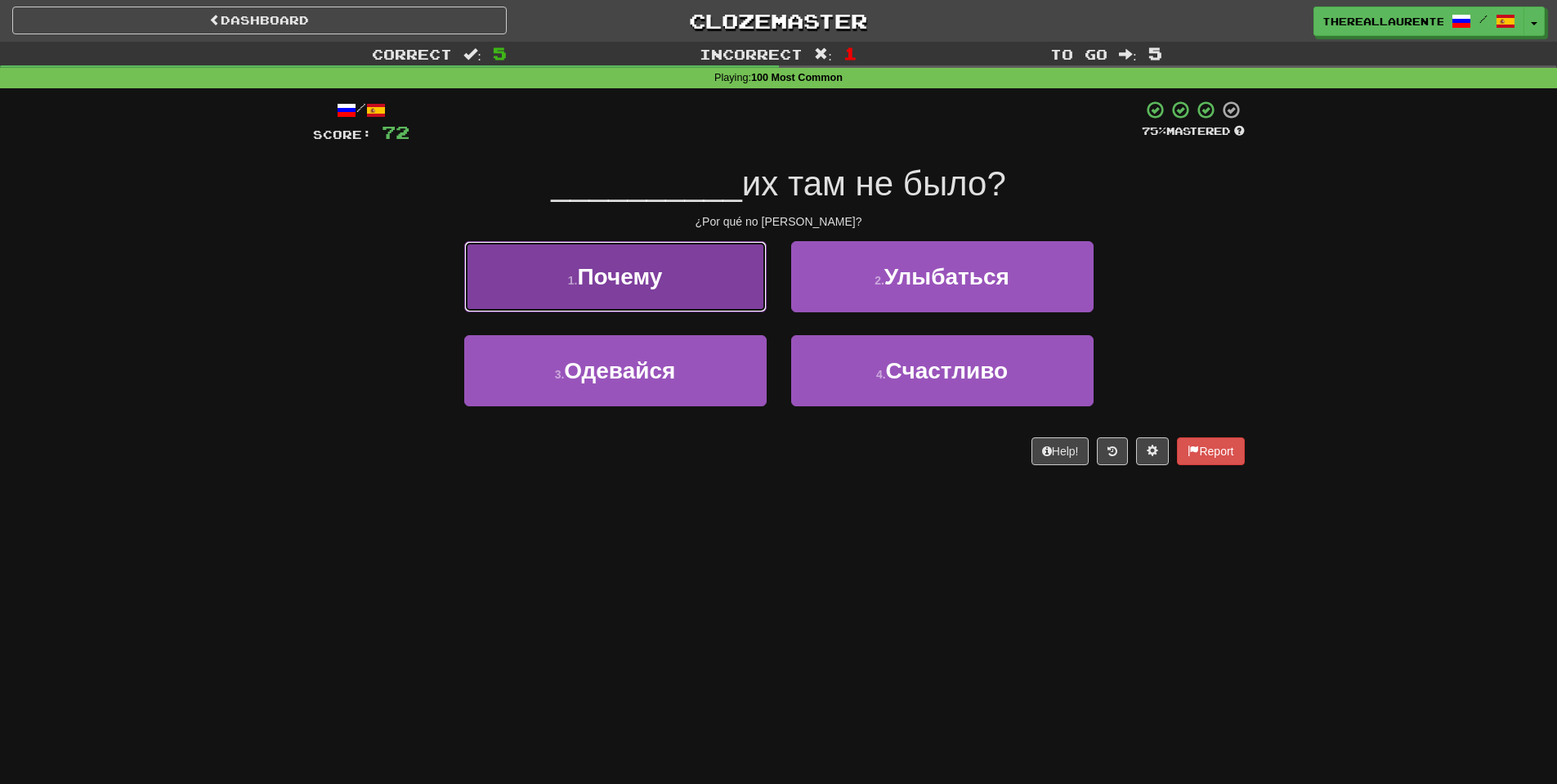
click at [735, 277] on button "1 . Почему" at bounding box center [615, 276] width 303 height 71
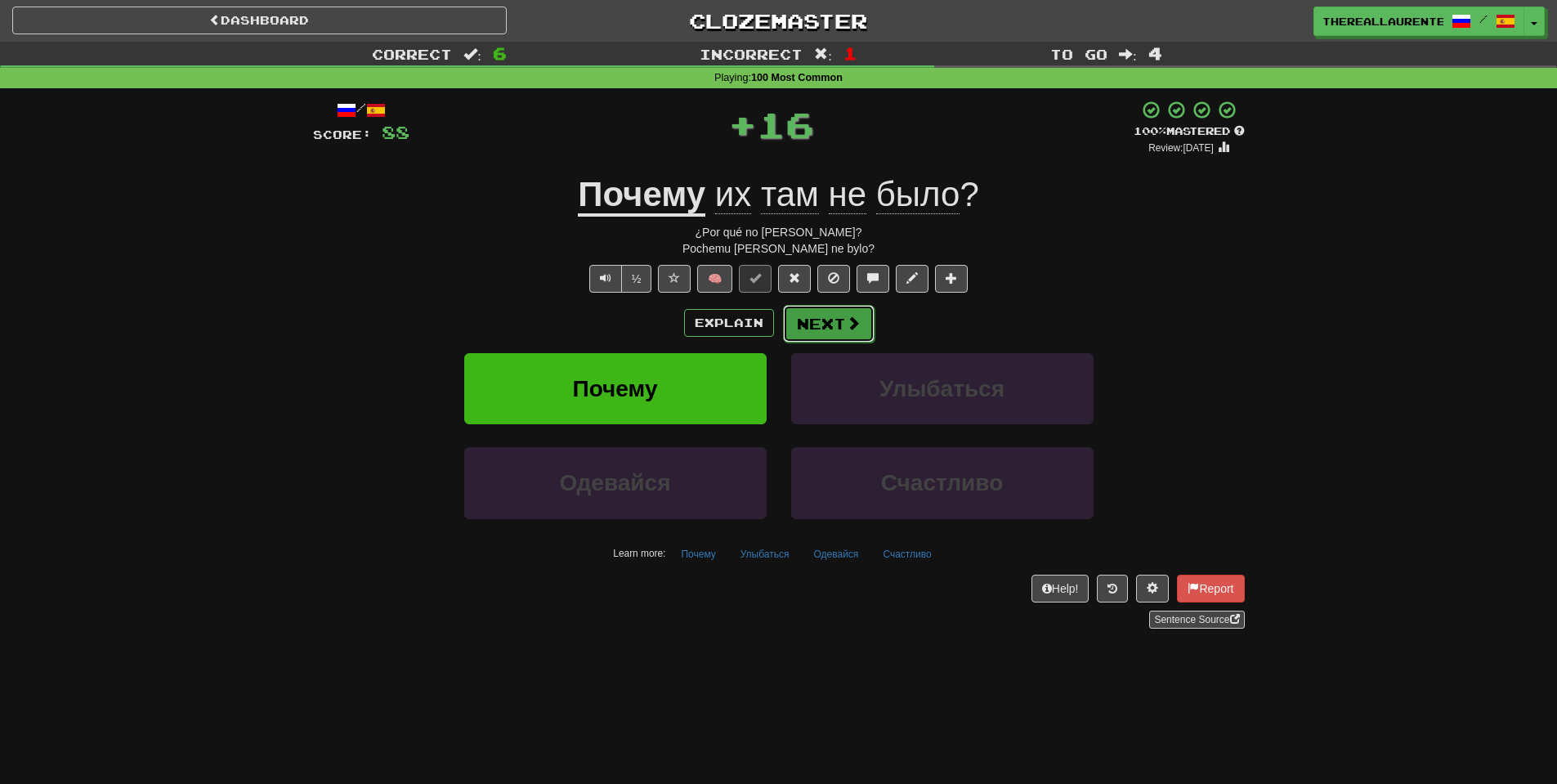
click at [828, 328] on button "Next" at bounding box center [829, 323] width 92 height 37
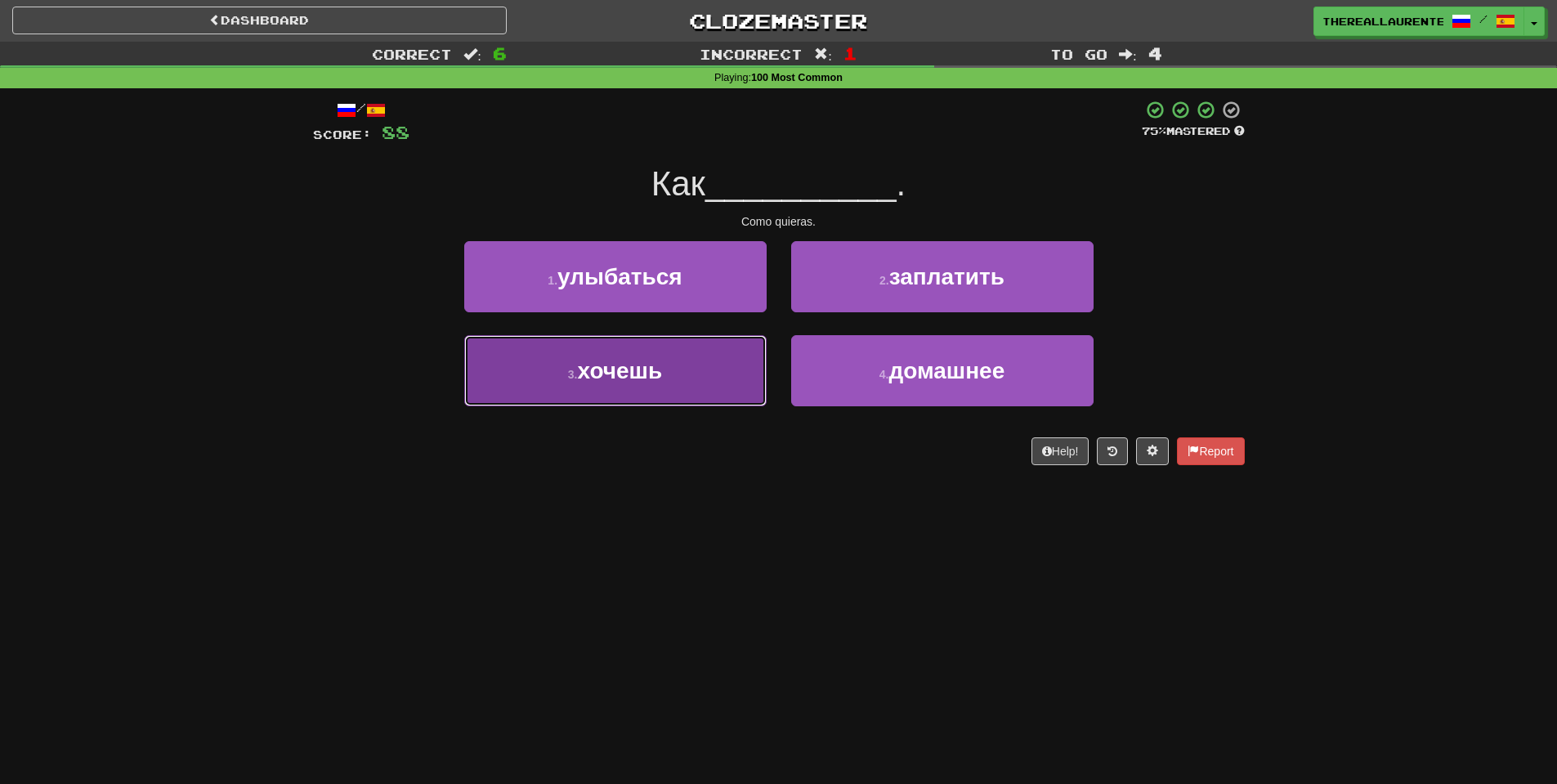
click at [716, 373] on button "3 . хочешь" at bounding box center [615, 371] width 303 height 71
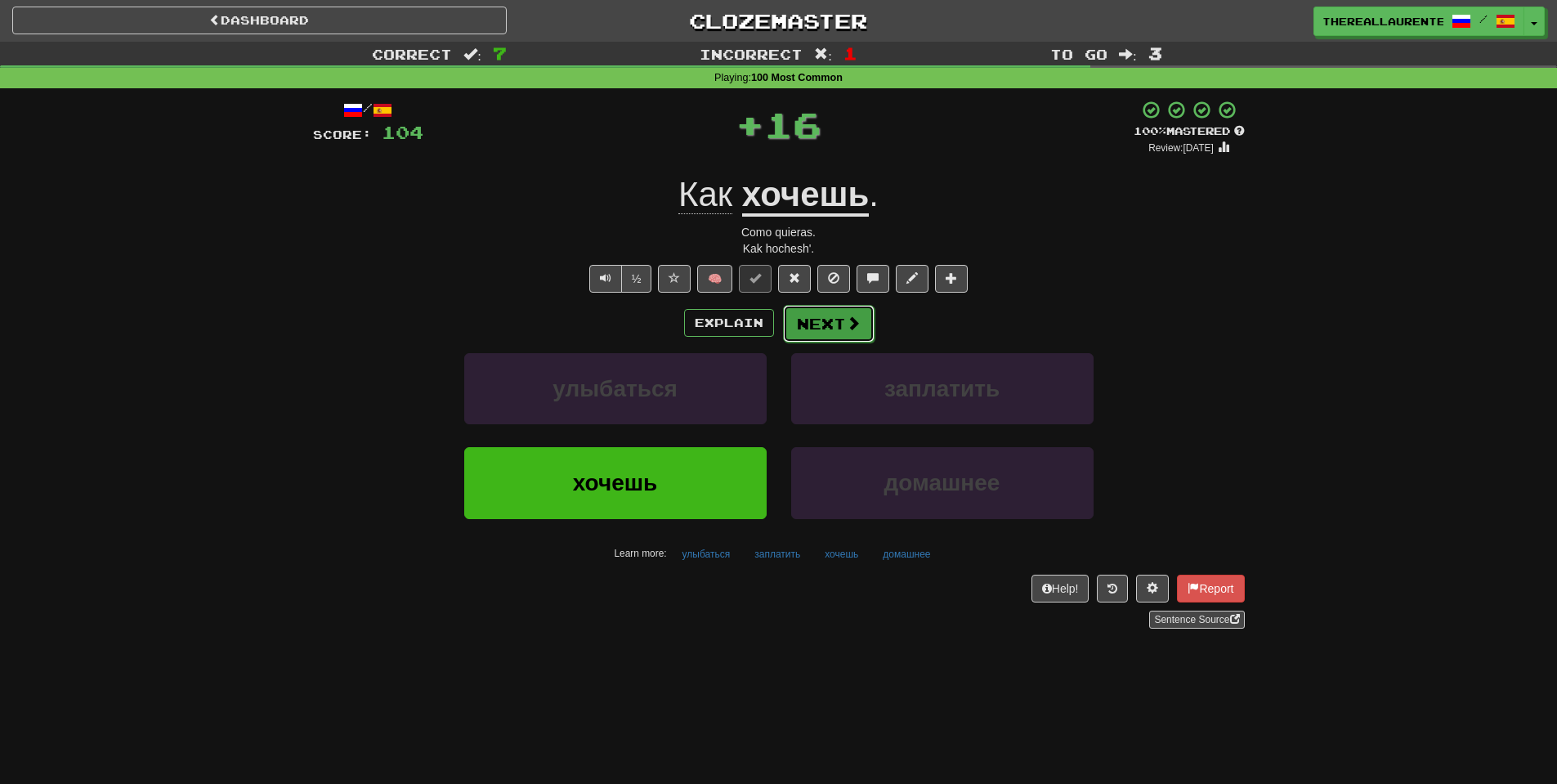
click at [829, 343] on button "Next" at bounding box center [829, 323] width 92 height 37
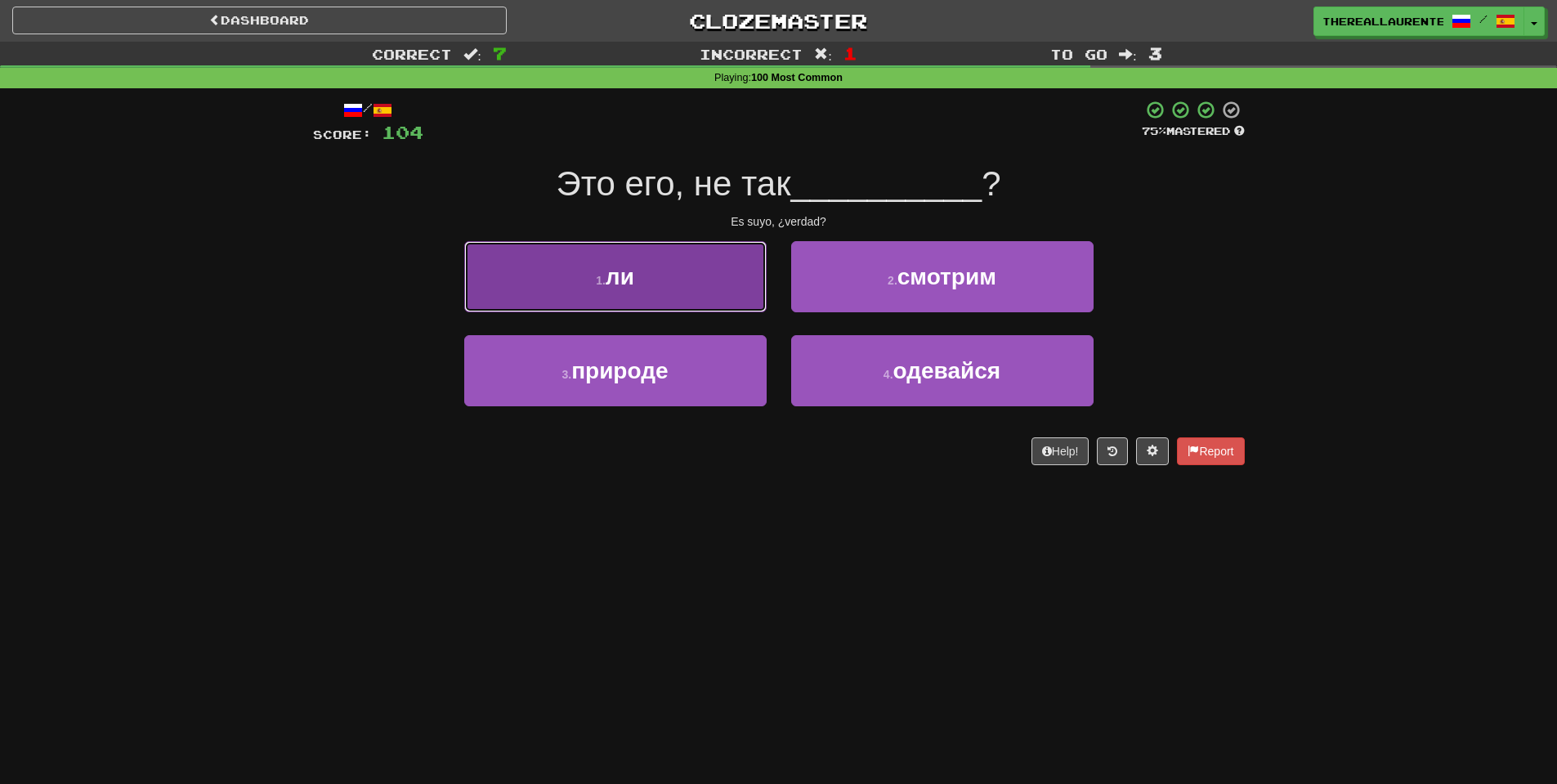
click at [696, 284] on button "1 . ли" at bounding box center [615, 276] width 303 height 71
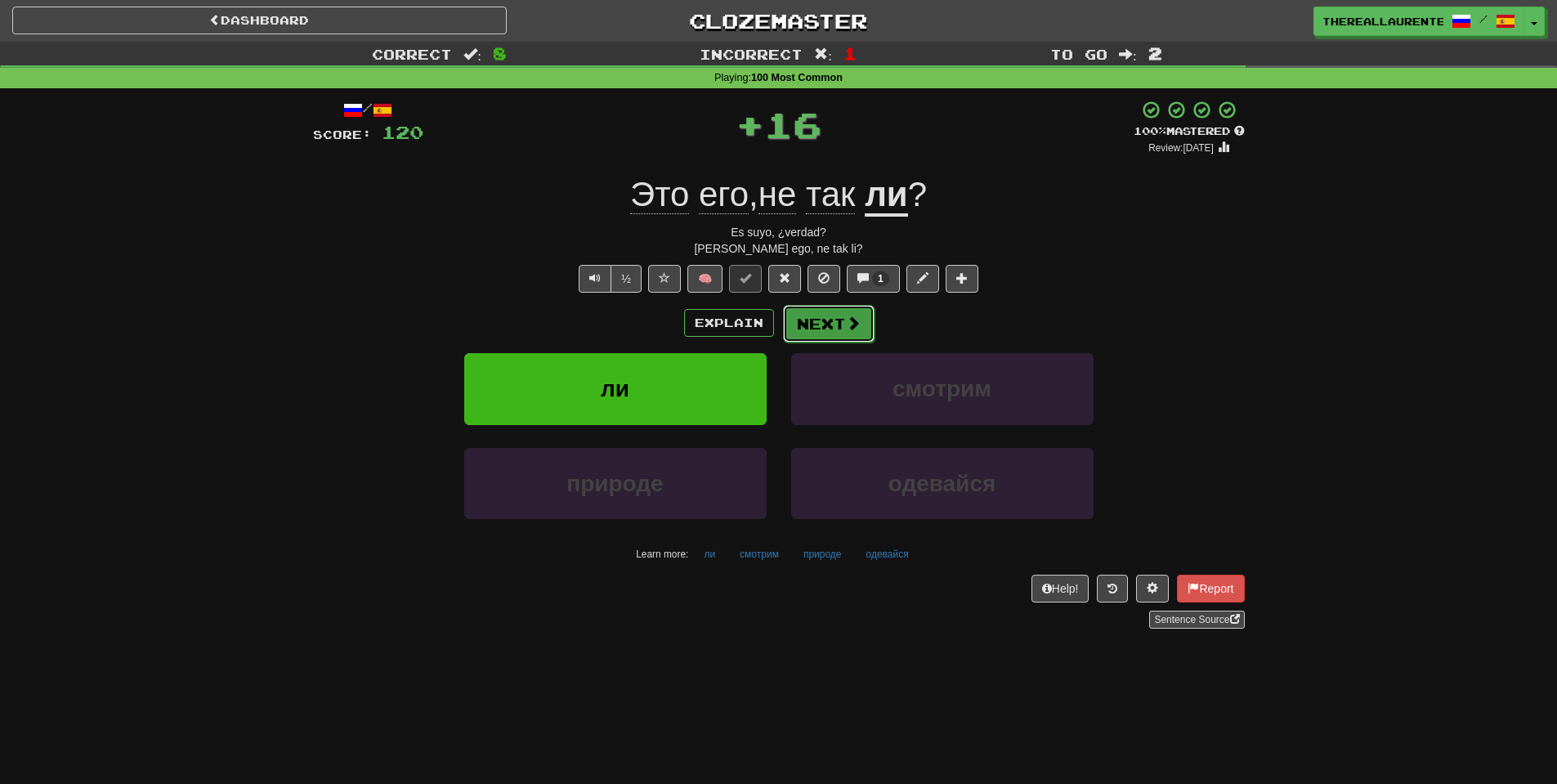
click at [842, 321] on button "Next" at bounding box center [829, 323] width 92 height 37
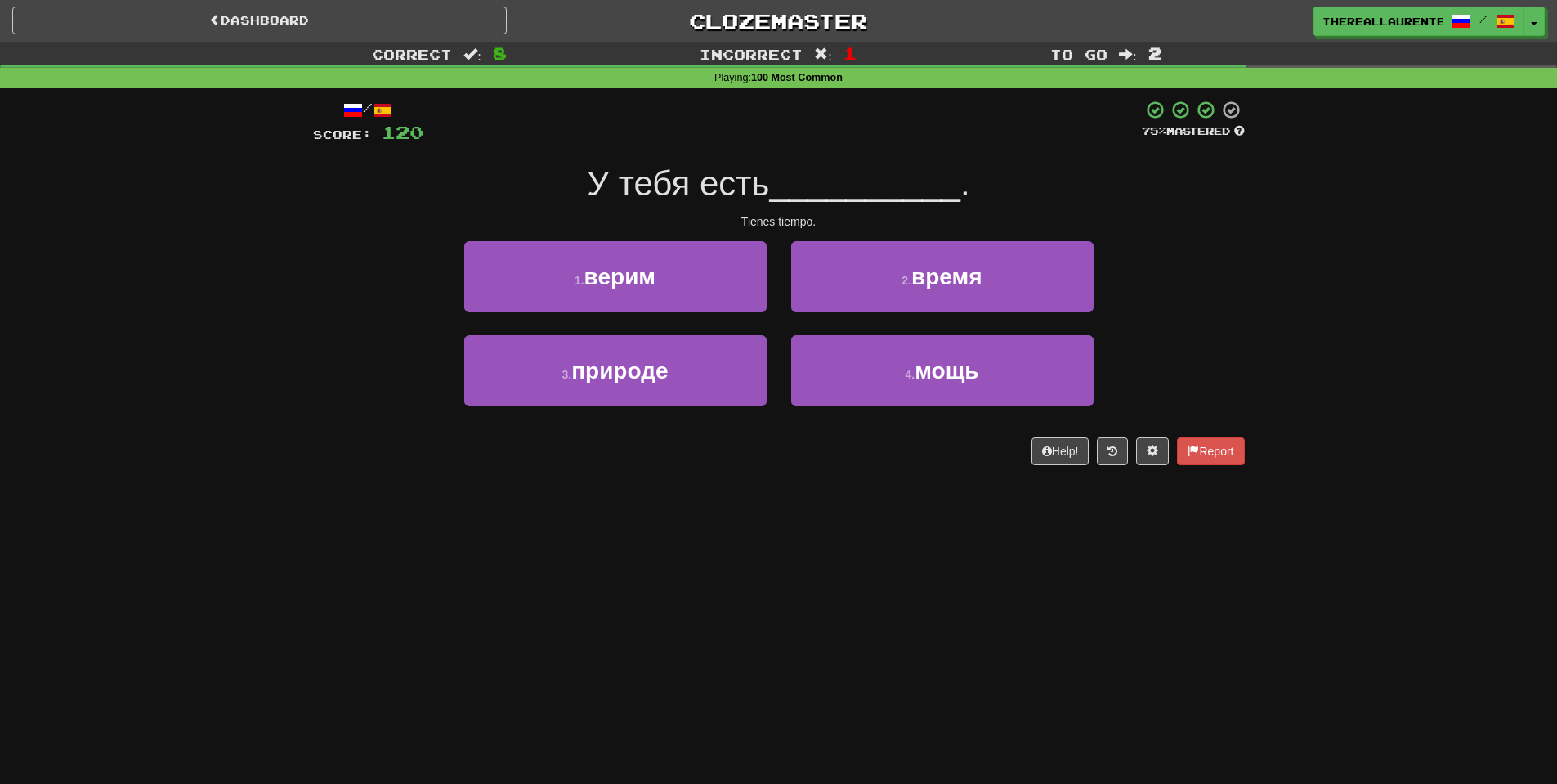
drag, startPoint x: 813, startPoint y: 440, endPoint x: 1259, endPoint y: 252, distance: 484.0
click at [1259, 252] on div "Correct : 8 Incorrect : 1 To go : 2 Playing : 100 Most Common / Score: 120 75 %…" at bounding box center [778, 265] width 1557 height 446
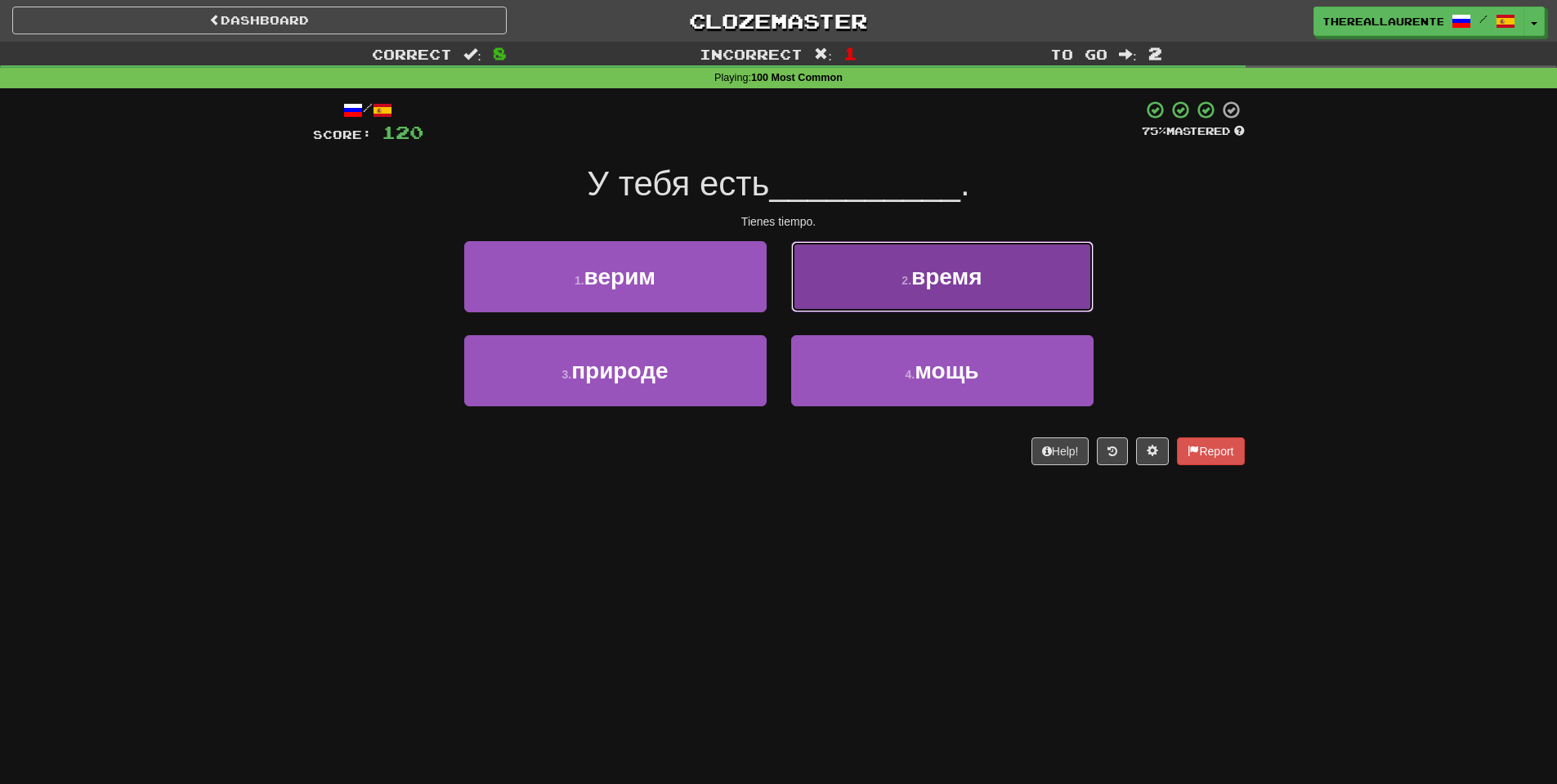
click at [970, 279] on span "время" at bounding box center [947, 276] width 71 height 26
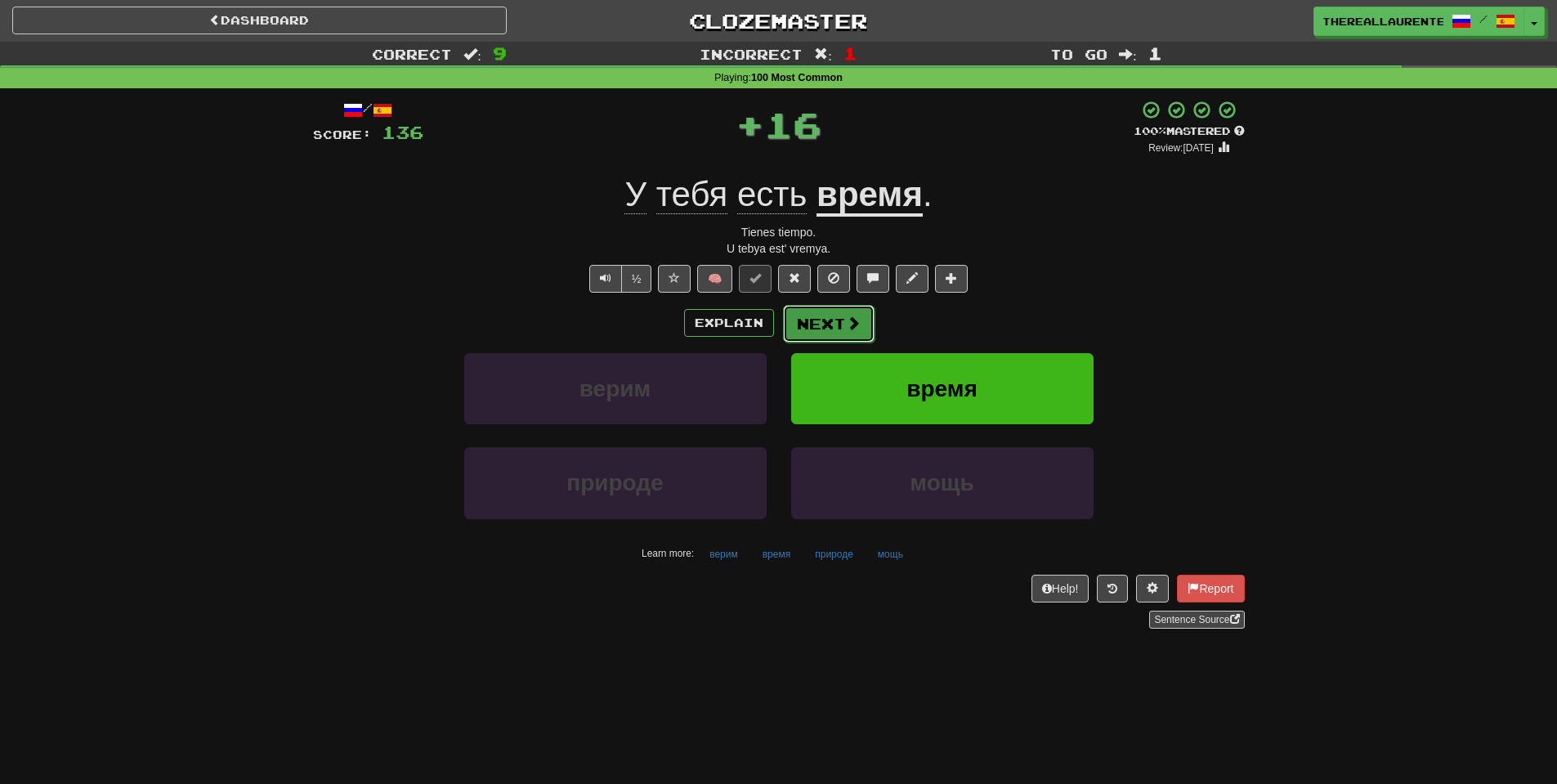
click at [852, 330] on span at bounding box center [853, 322] width 14 height 14
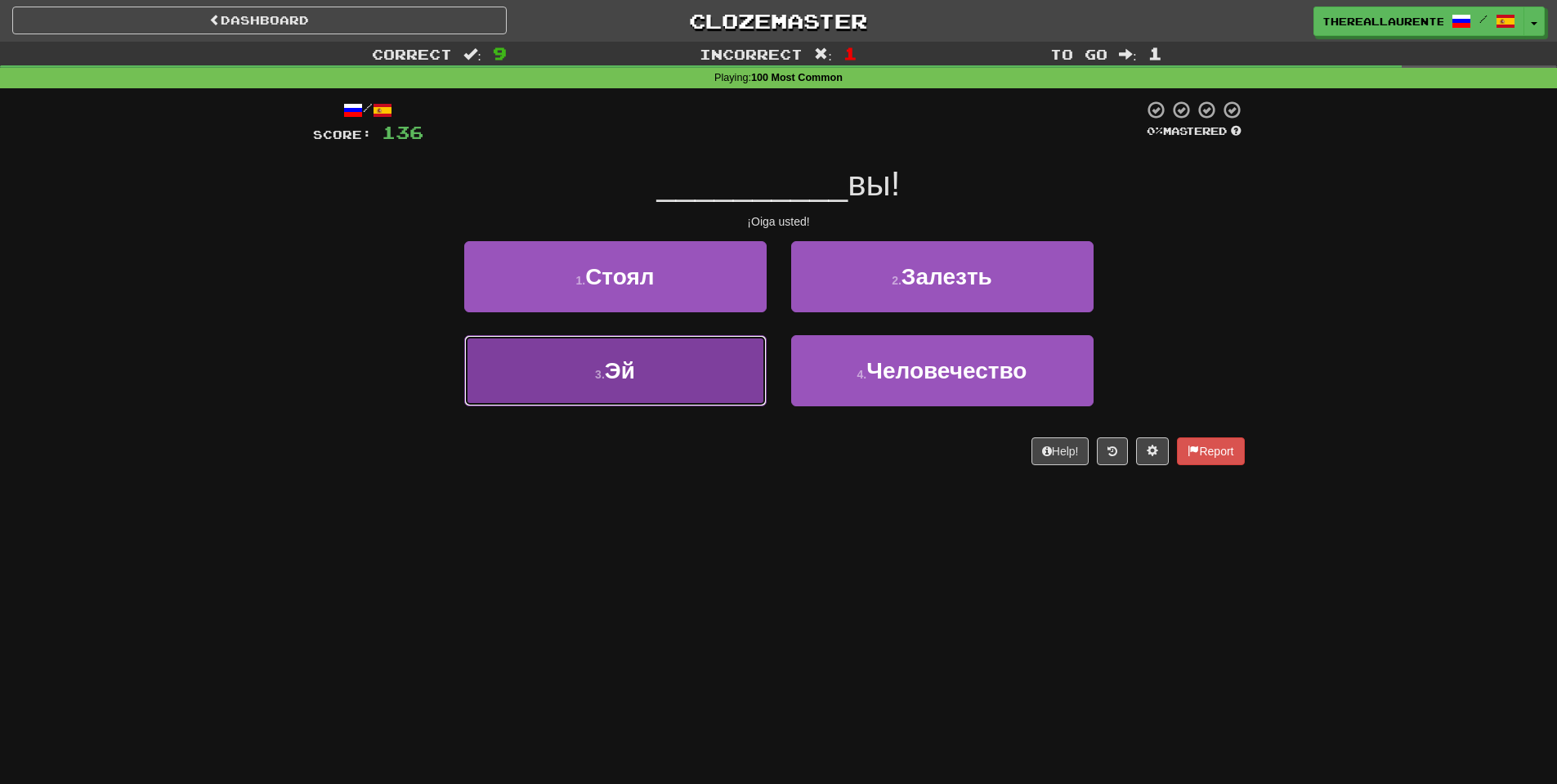
click at [666, 393] on button "3 . Эй" at bounding box center [615, 371] width 303 height 71
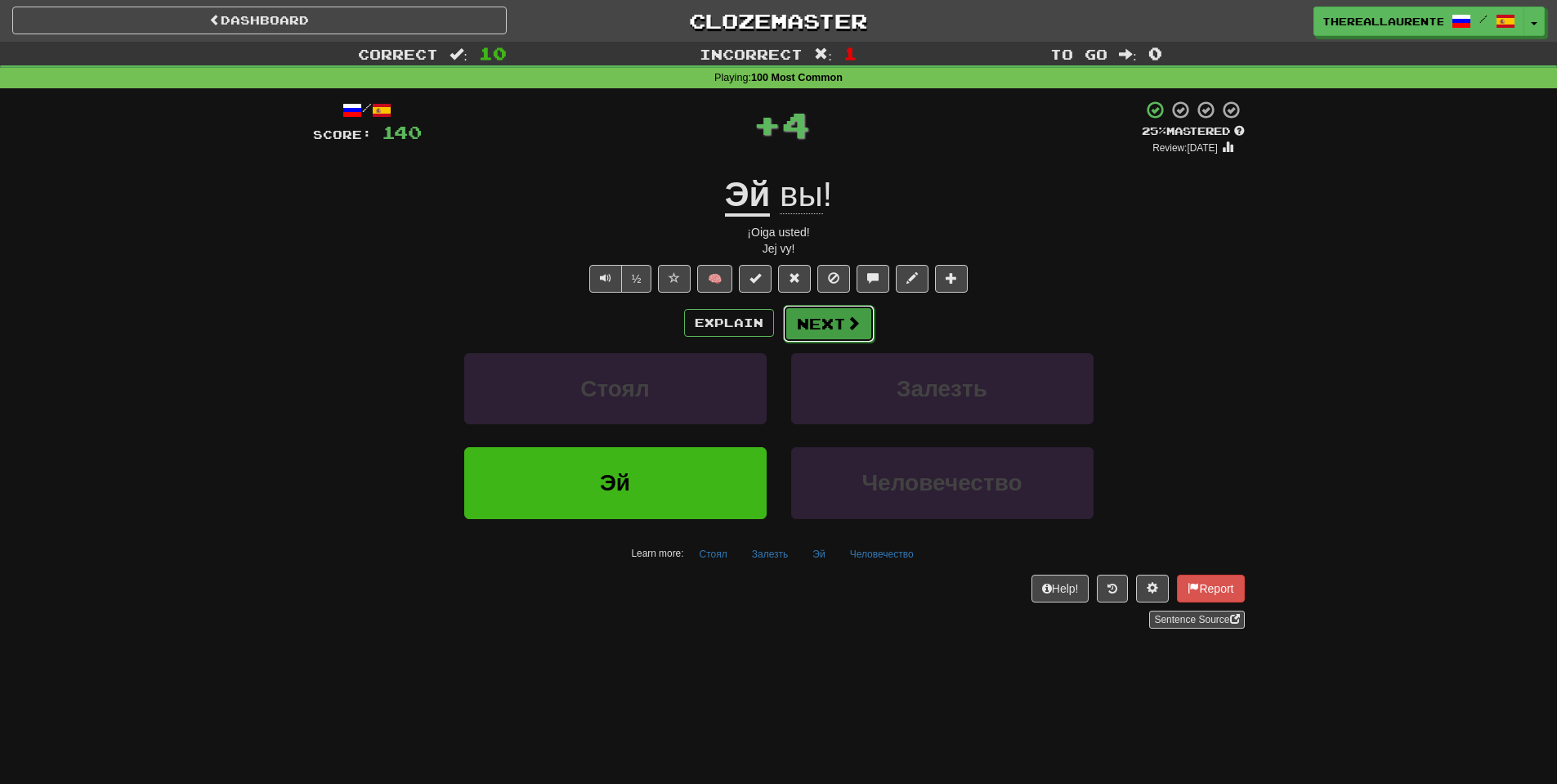
click at [849, 338] on button "Next" at bounding box center [829, 323] width 92 height 37
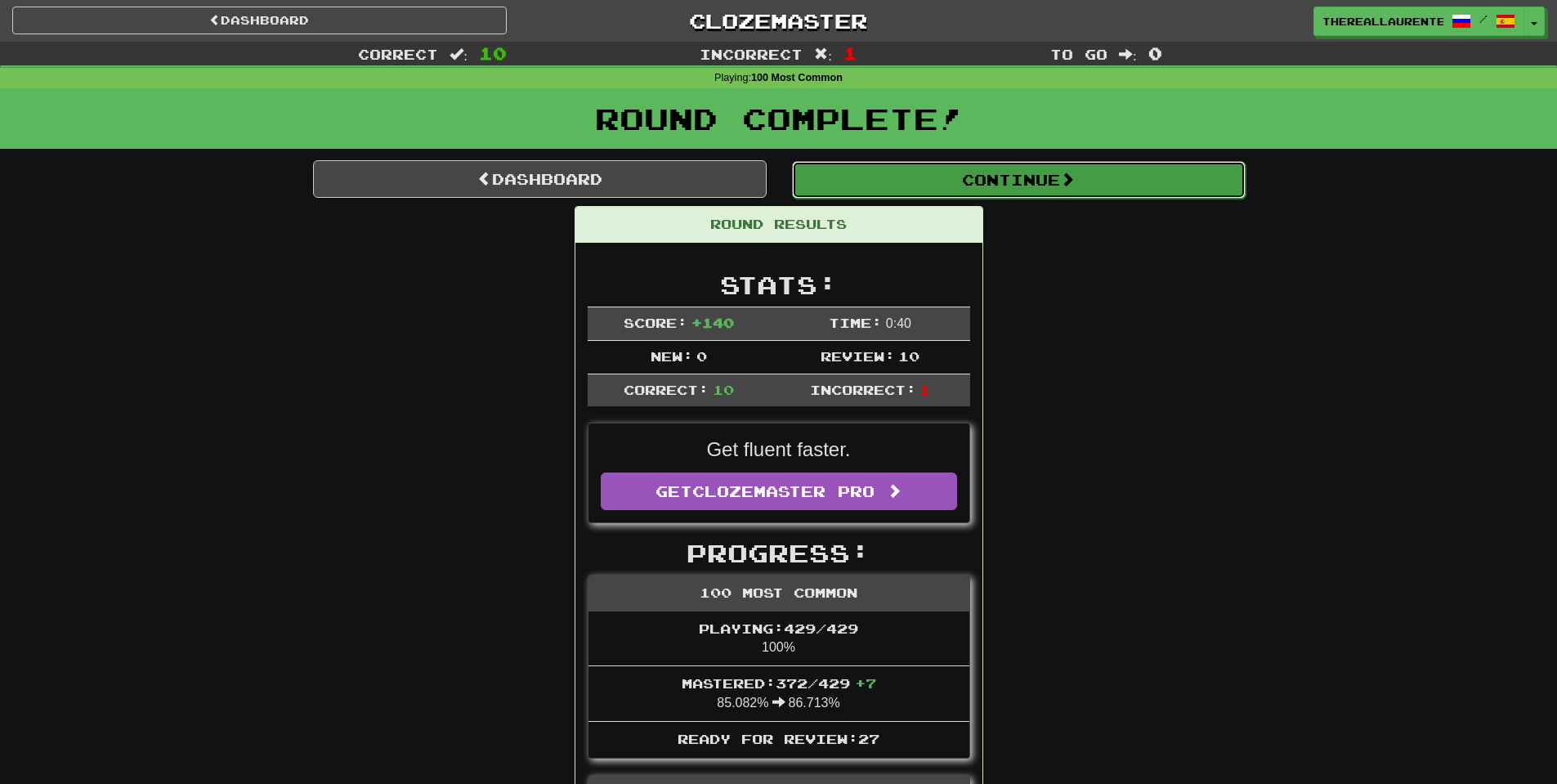
click at [1001, 168] on button "Continue" at bounding box center [1018, 180] width 454 height 37
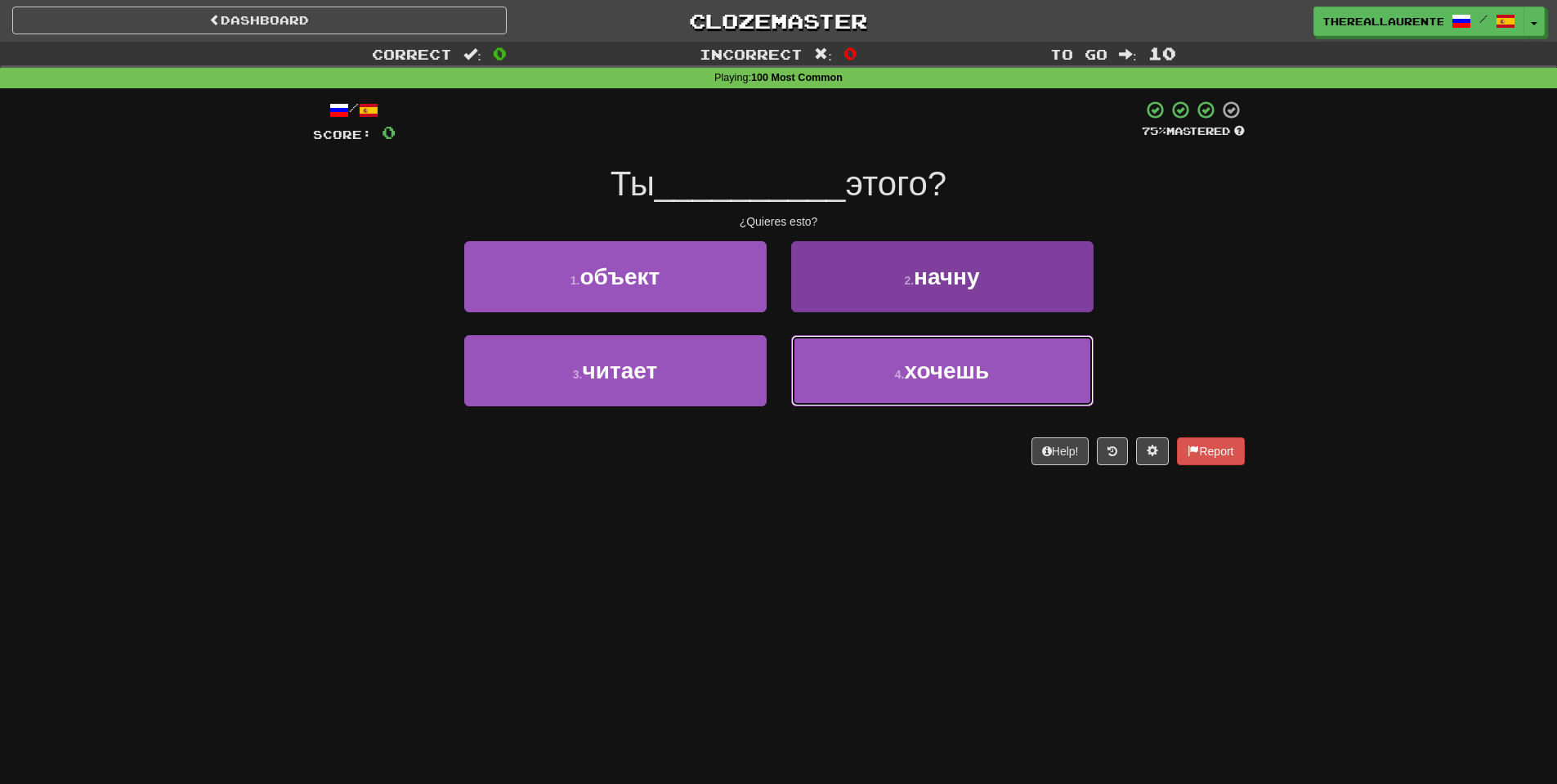
click at [954, 363] on span "хочешь" at bounding box center [947, 371] width 85 height 26
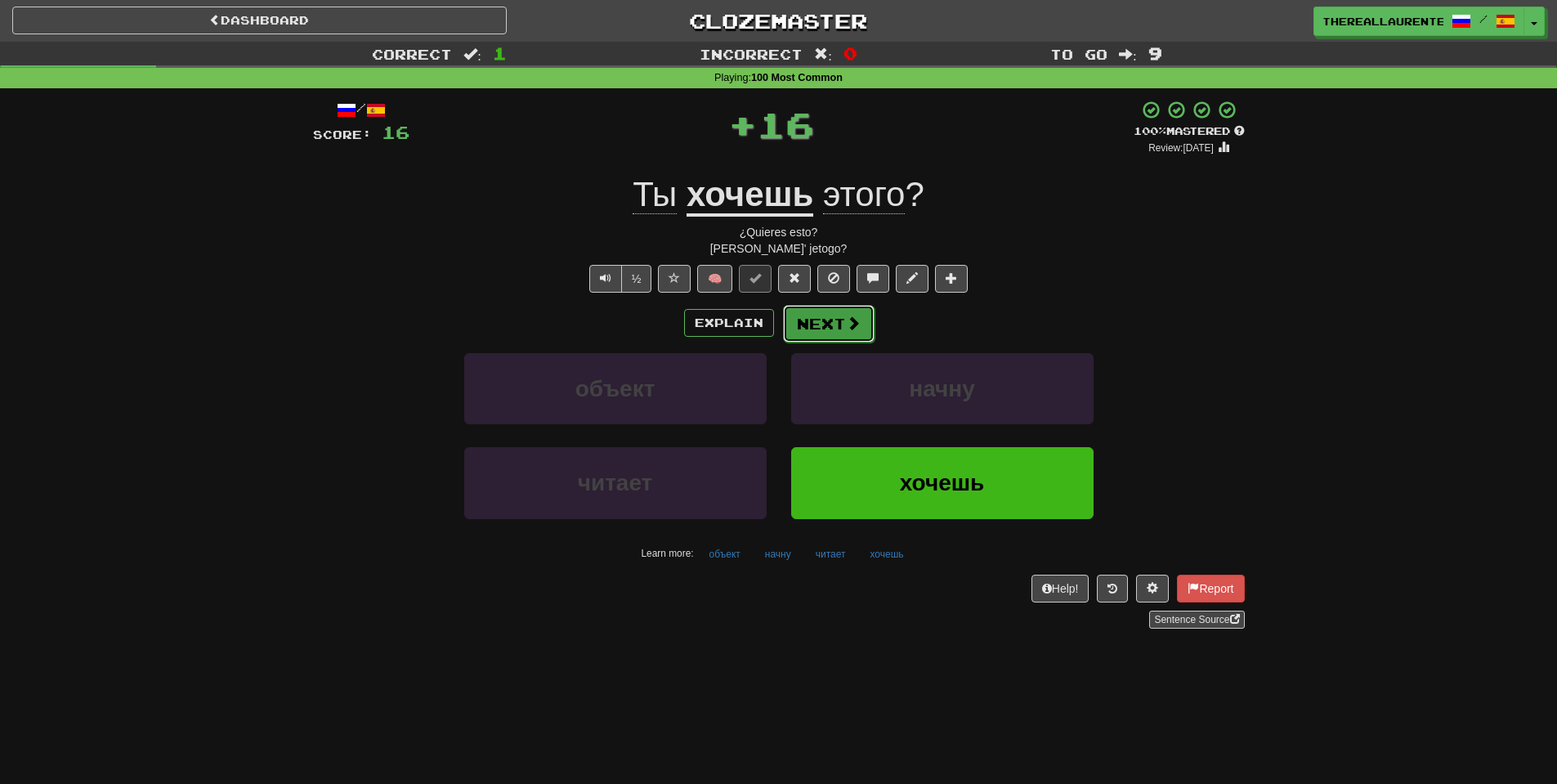
click at [846, 323] on span at bounding box center [853, 322] width 14 height 14
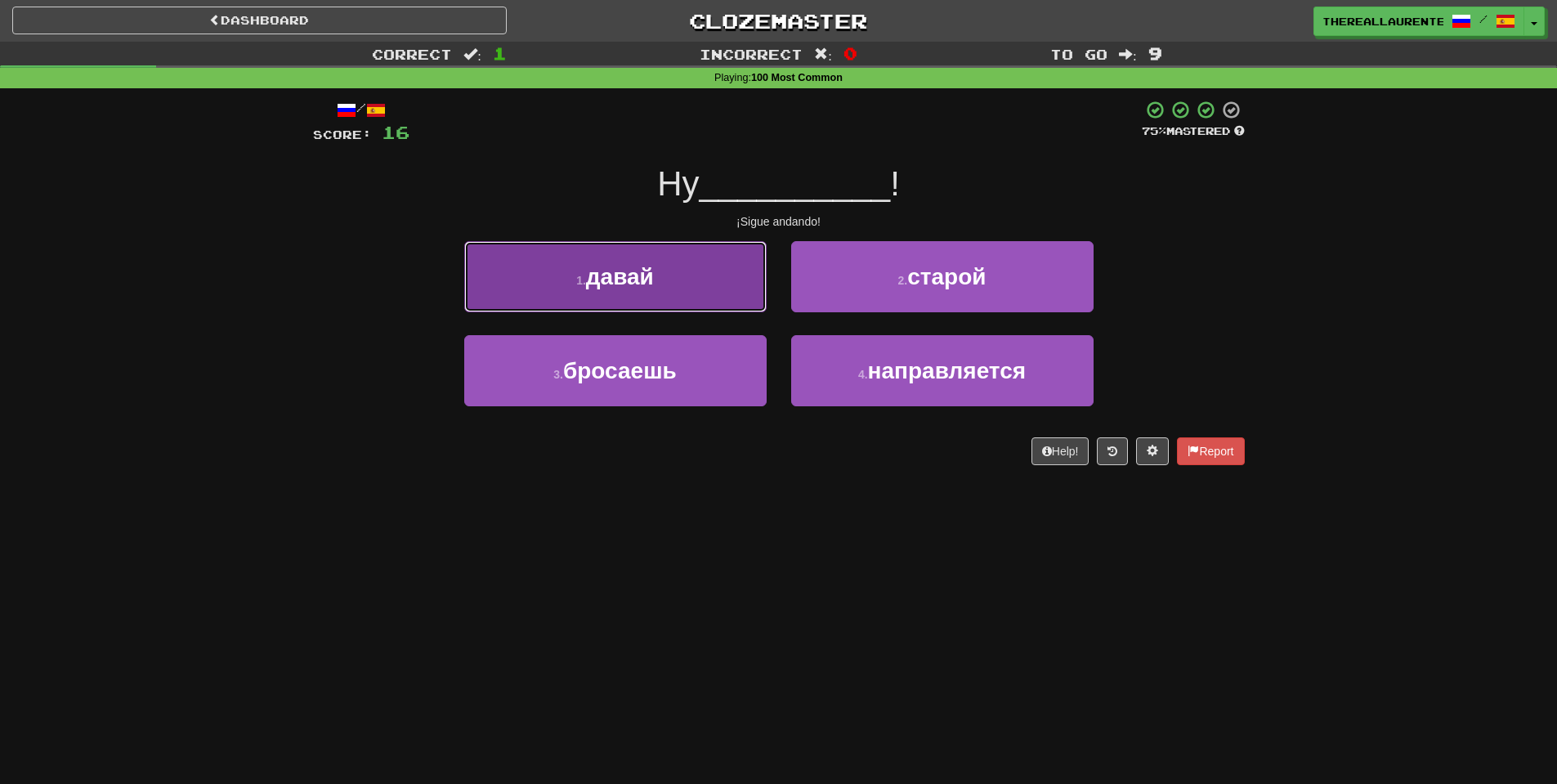
click at [679, 286] on button "1 . давай" at bounding box center [615, 276] width 303 height 71
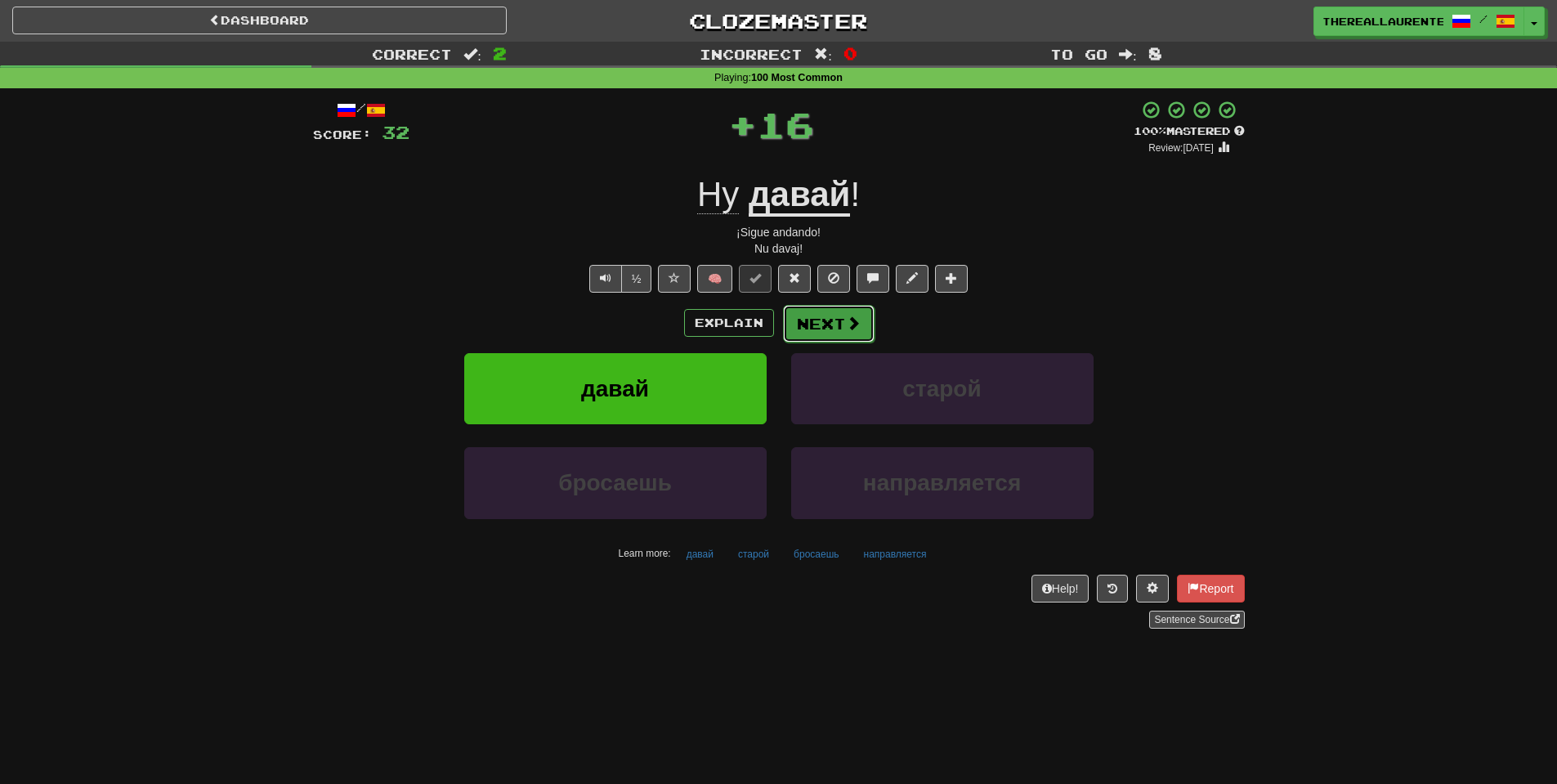
click at [841, 320] on button "Next" at bounding box center [829, 323] width 92 height 37
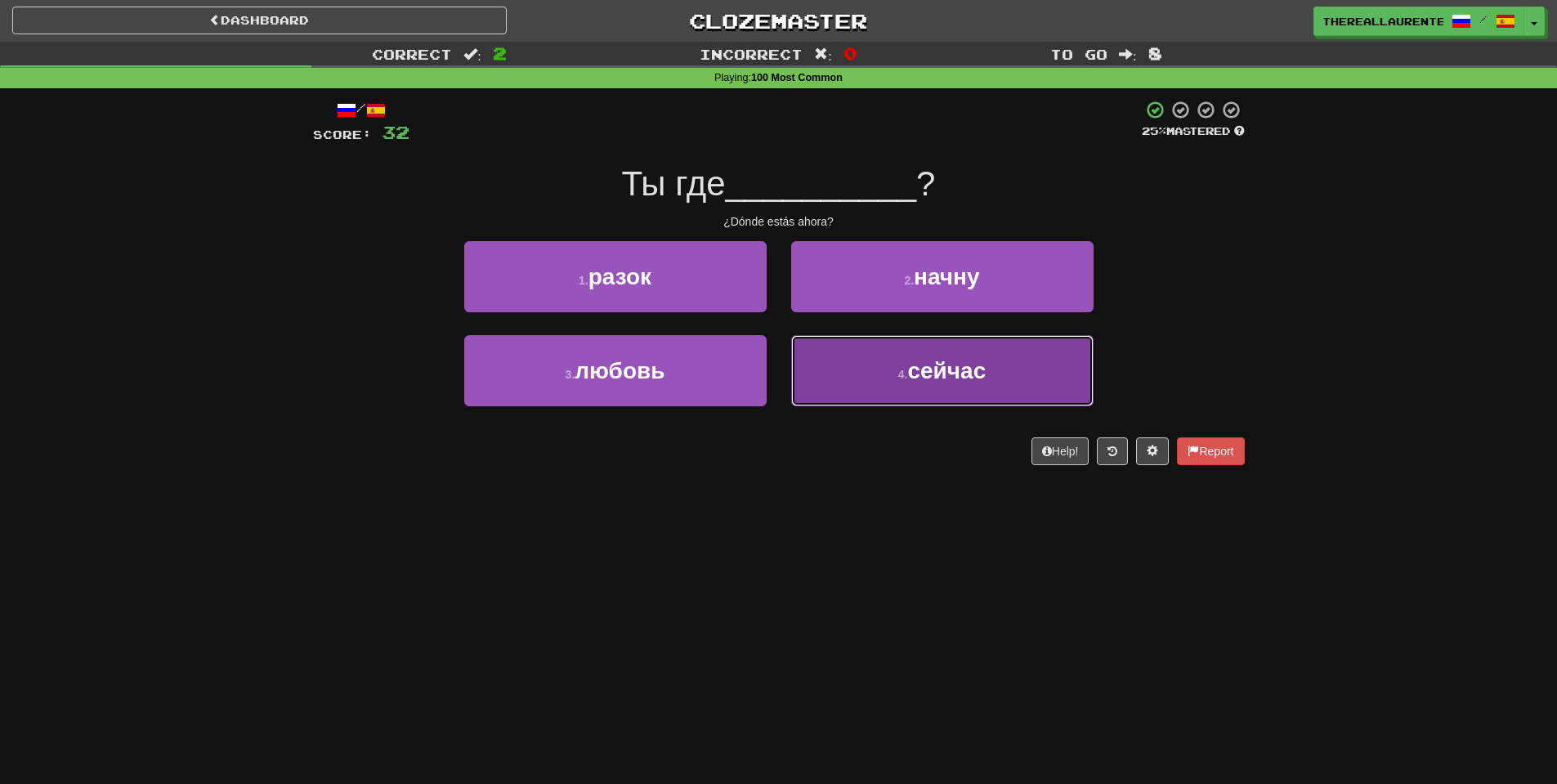
drag, startPoint x: 902, startPoint y: 382, endPoint x: 840, endPoint y: 375, distance: 62.4
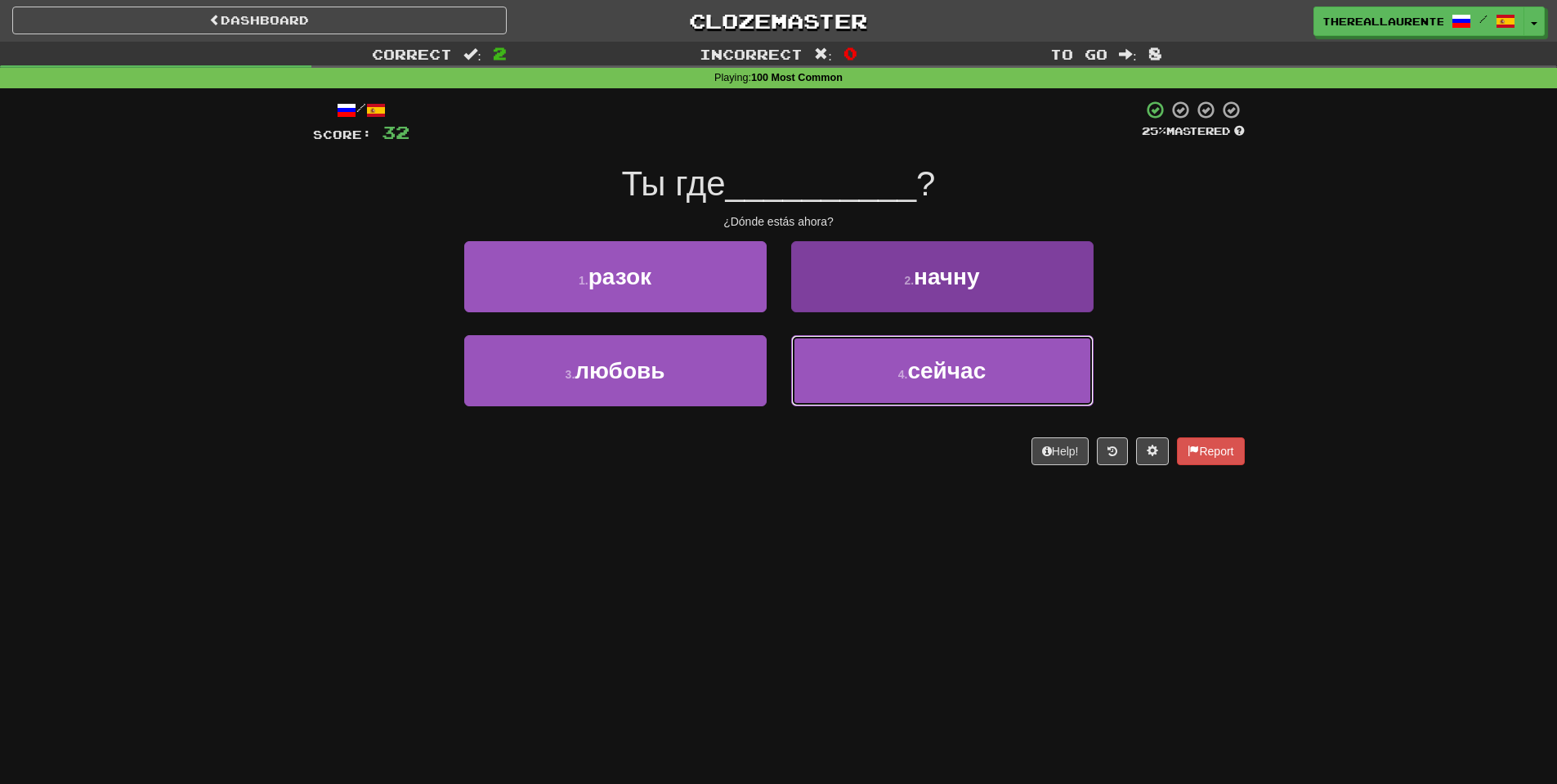
click at [901, 381] on small "4 ." at bounding box center [903, 374] width 10 height 13
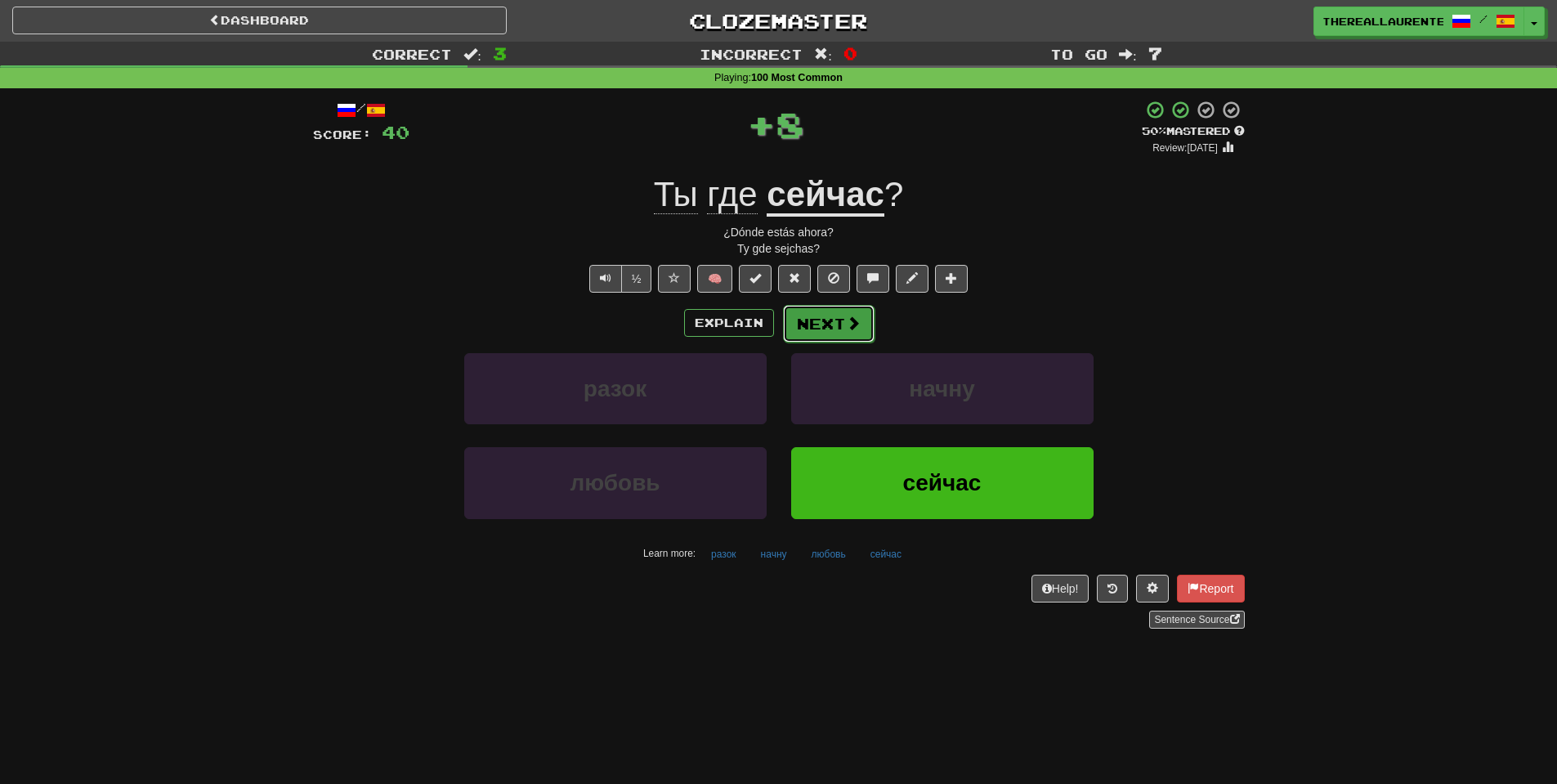
click at [858, 330] on span at bounding box center [853, 322] width 14 height 14
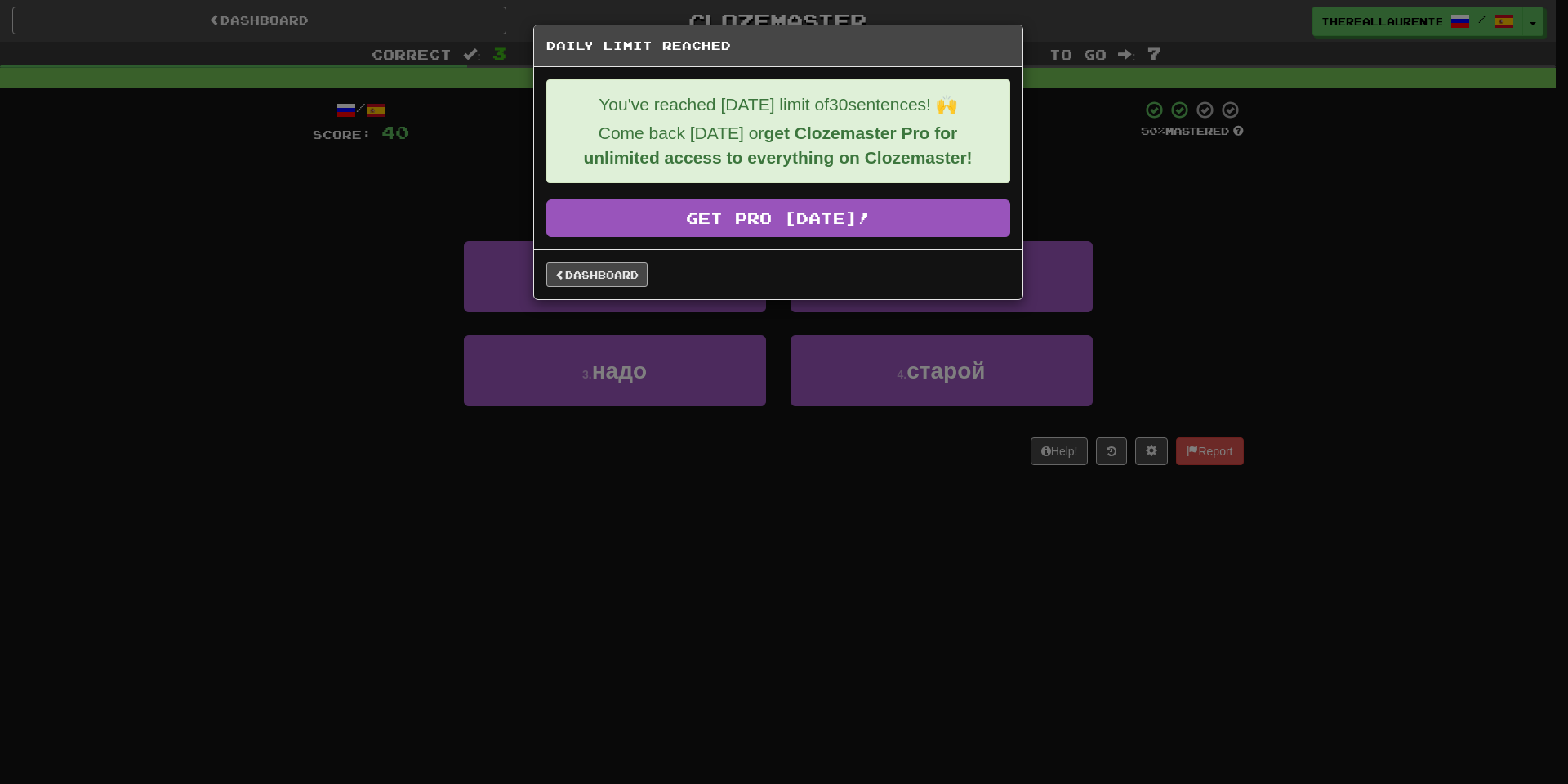
click at [623, 291] on div "Dashboard" at bounding box center [779, 274] width 489 height 50
click at [618, 286] on link "Dashboard" at bounding box center [596, 275] width 101 height 25
